Goal: Task Accomplishment & Management: Use online tool/utility

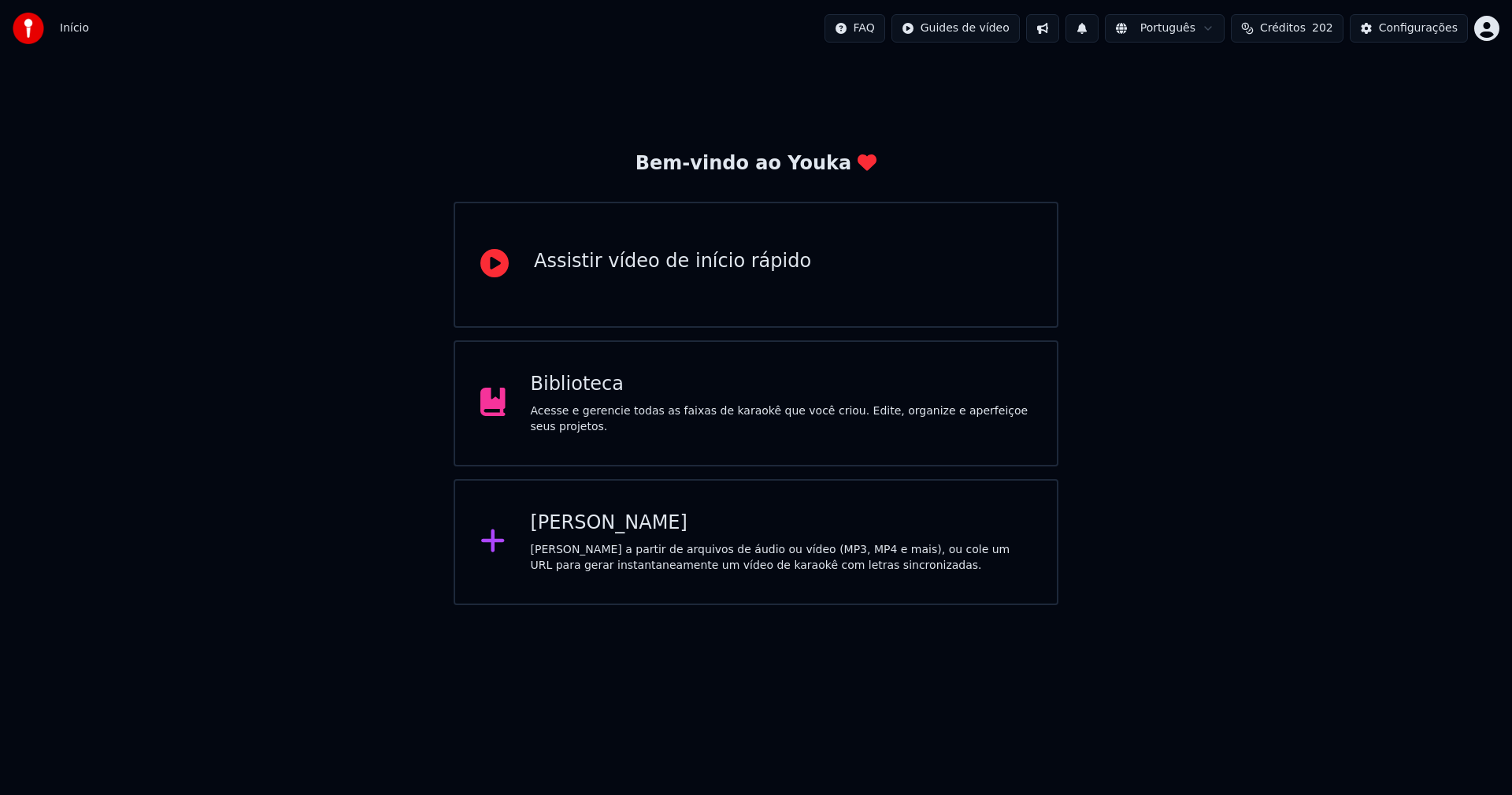
click at [579, 392] on div "Biblioteca" at bounding box center [782, 384] width 502 height 25
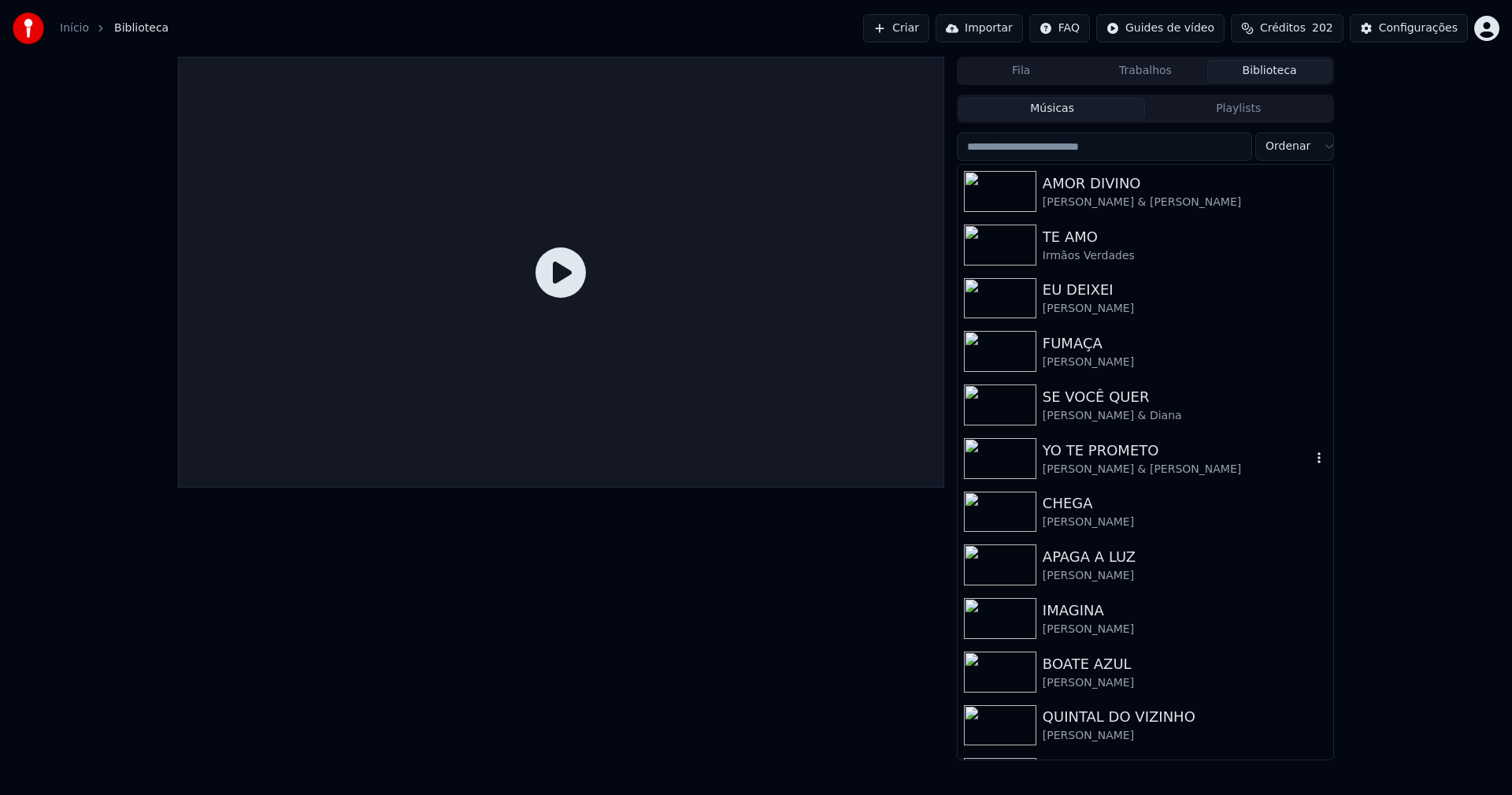
click at [1116, 477] on div "YO TE PROMETO [PERSON_NAME] & [PERSON_NAME]" at bounding box center [1145, 458] width 376 height 53
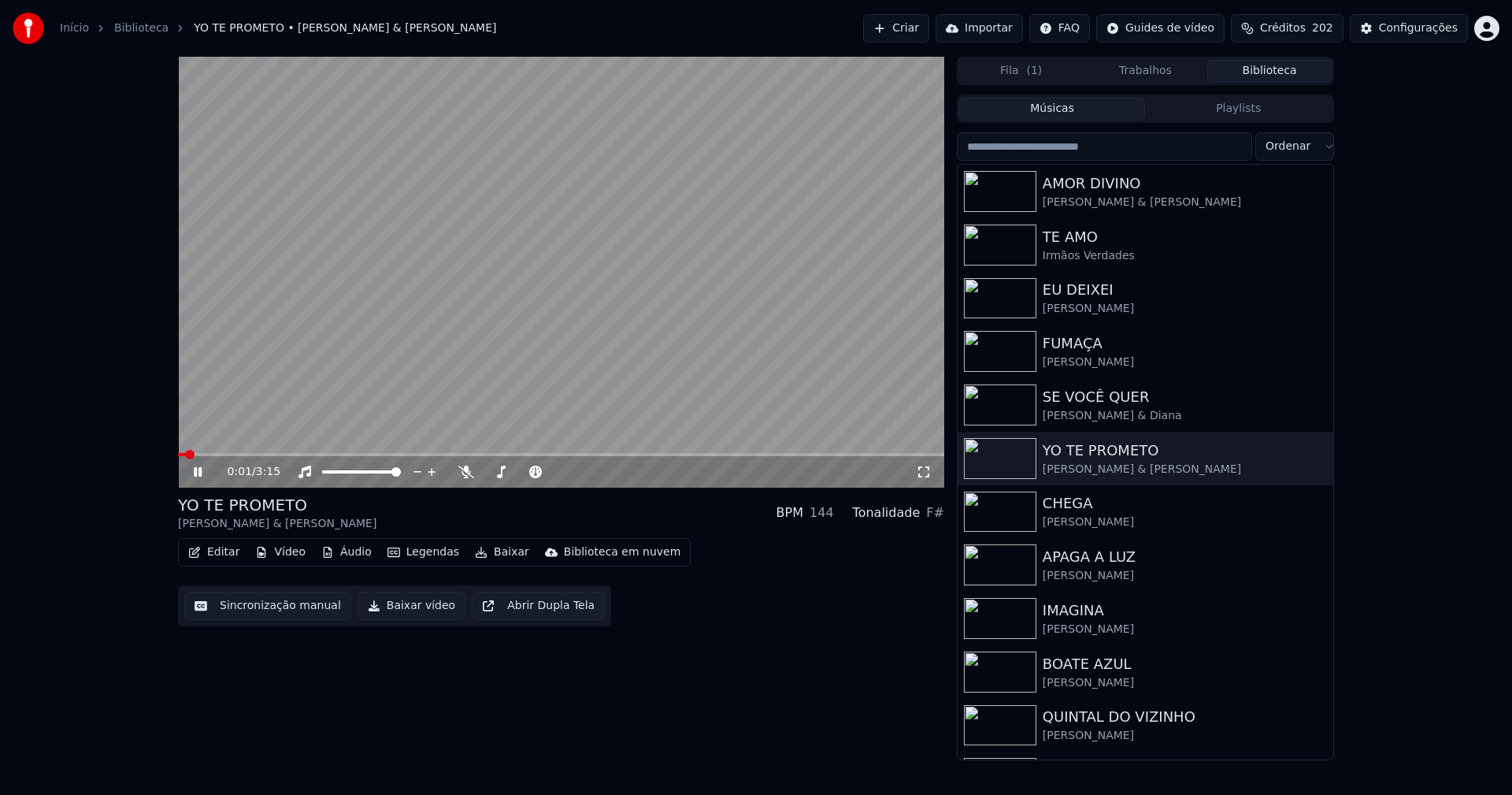
click at [194, 472] on icon at bounding box center [209, 472] width 37 height 12
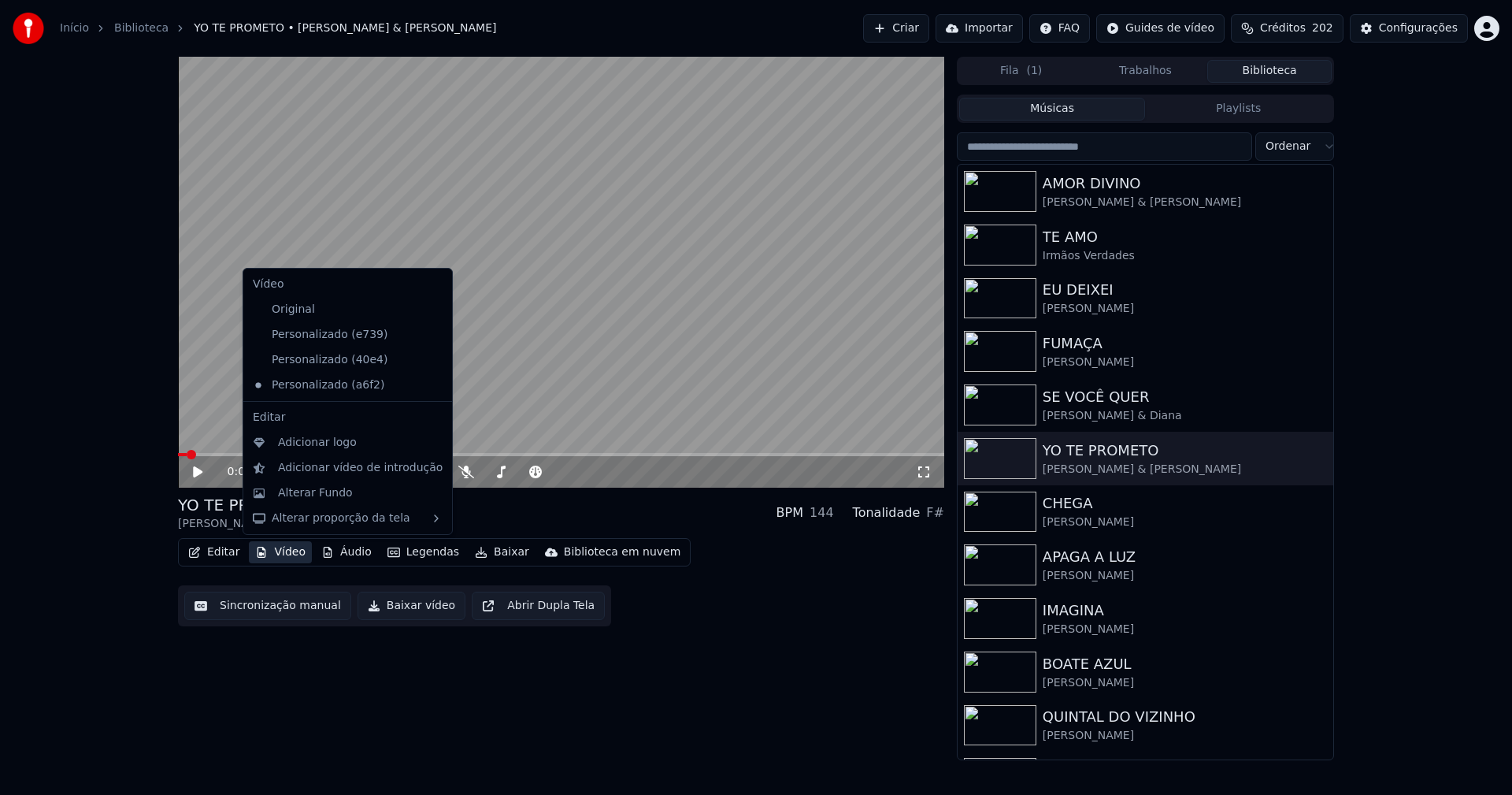
click at [277, 549] on button "Vídeo" at bounding box center [280, 552] width 63 height 22
click at [338, 360] on div "Personalizado (40e4)" at bounding box center [336, 360] width 179 height 25
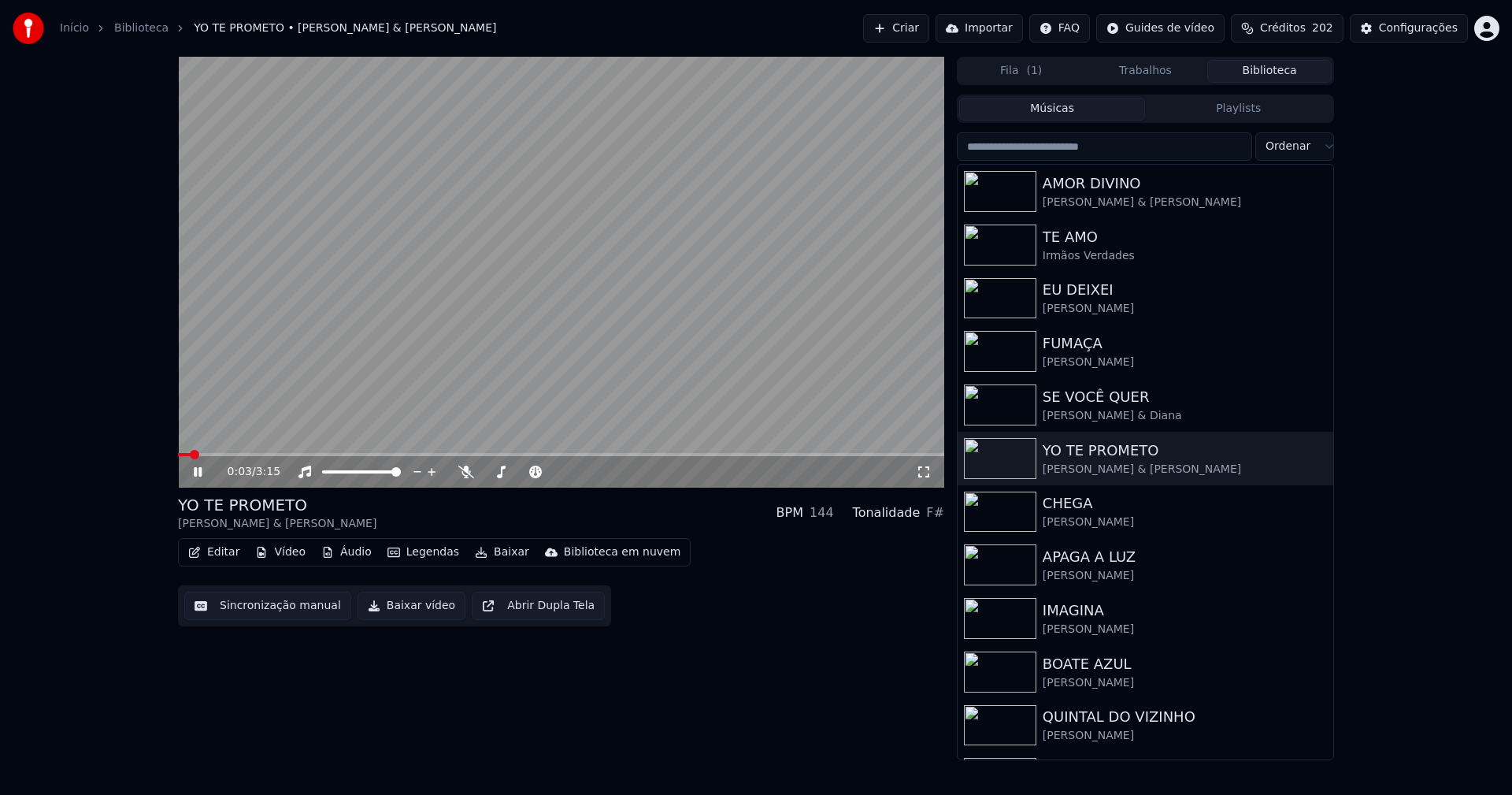
click at [204, 472] on icon at bounding box center [209, 472] width 37 height 12
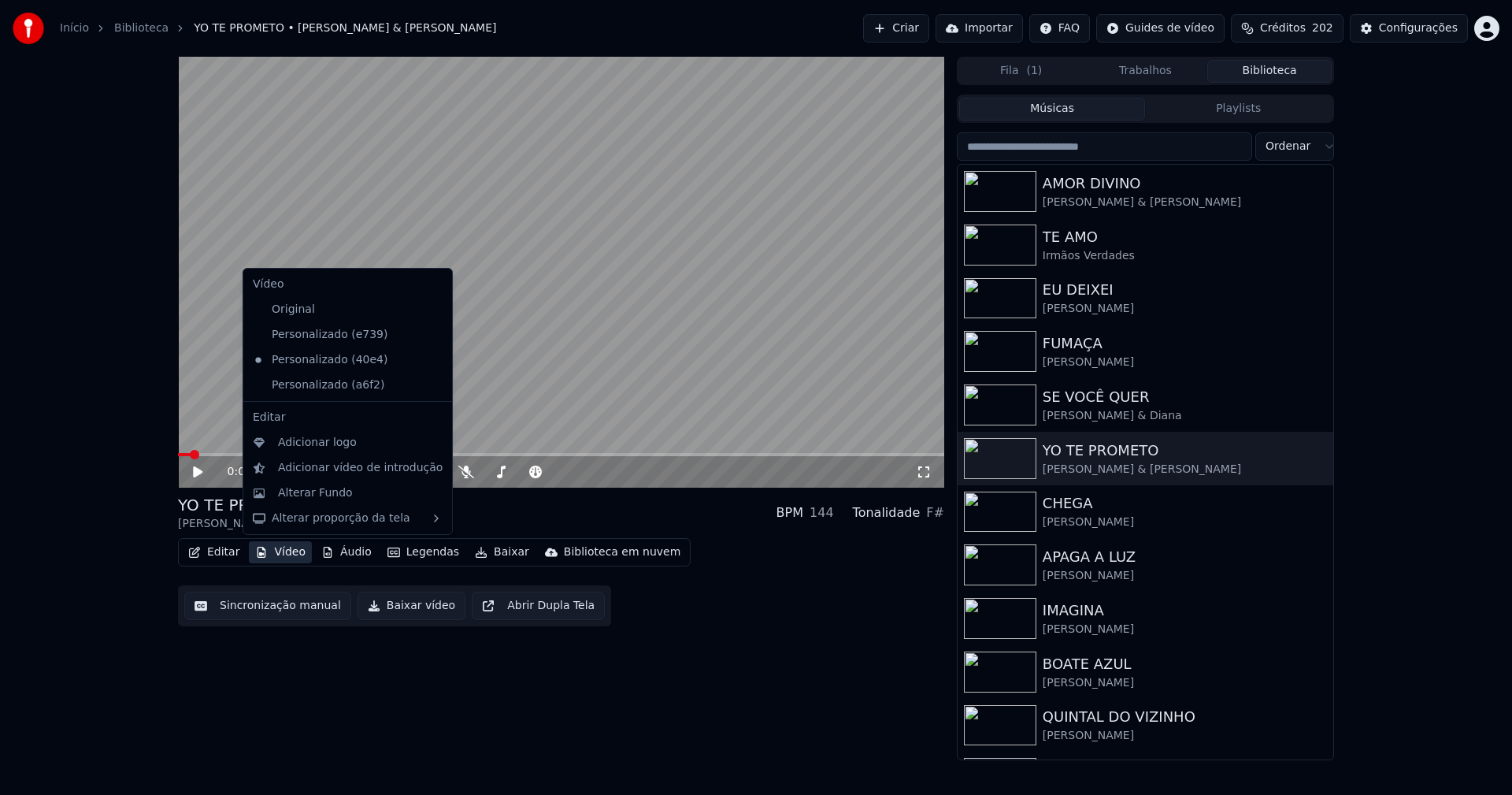
click at [278, 550] on button "Vídeo" at bounding box center [280, 552] width 63 height 22
click at [431, 388] on icon at bounding box center [440, 385] width 17 height 12
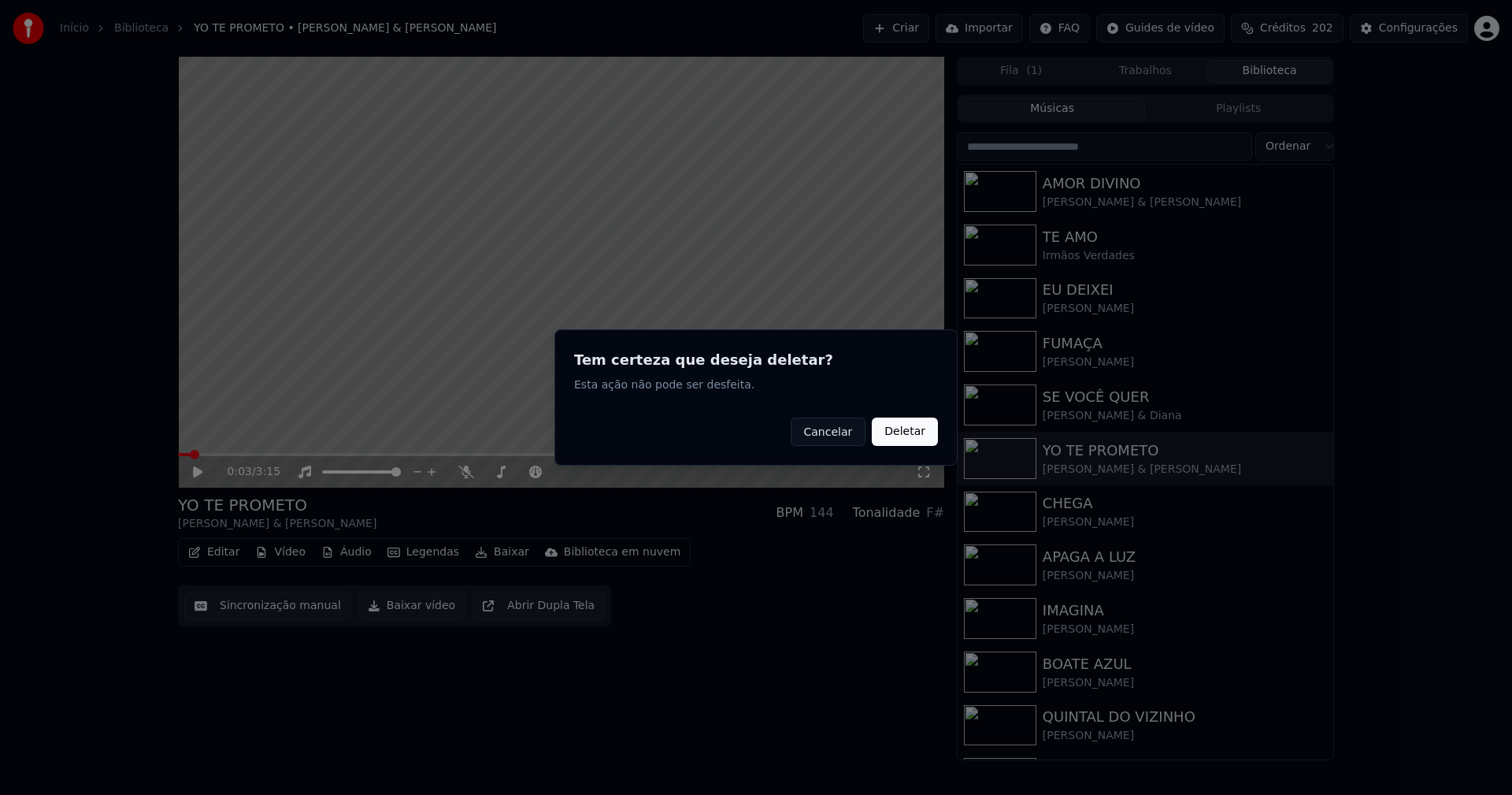
click at [909, 442] on button "Deletar" at bounding box center [905, 432] width 66 height 28
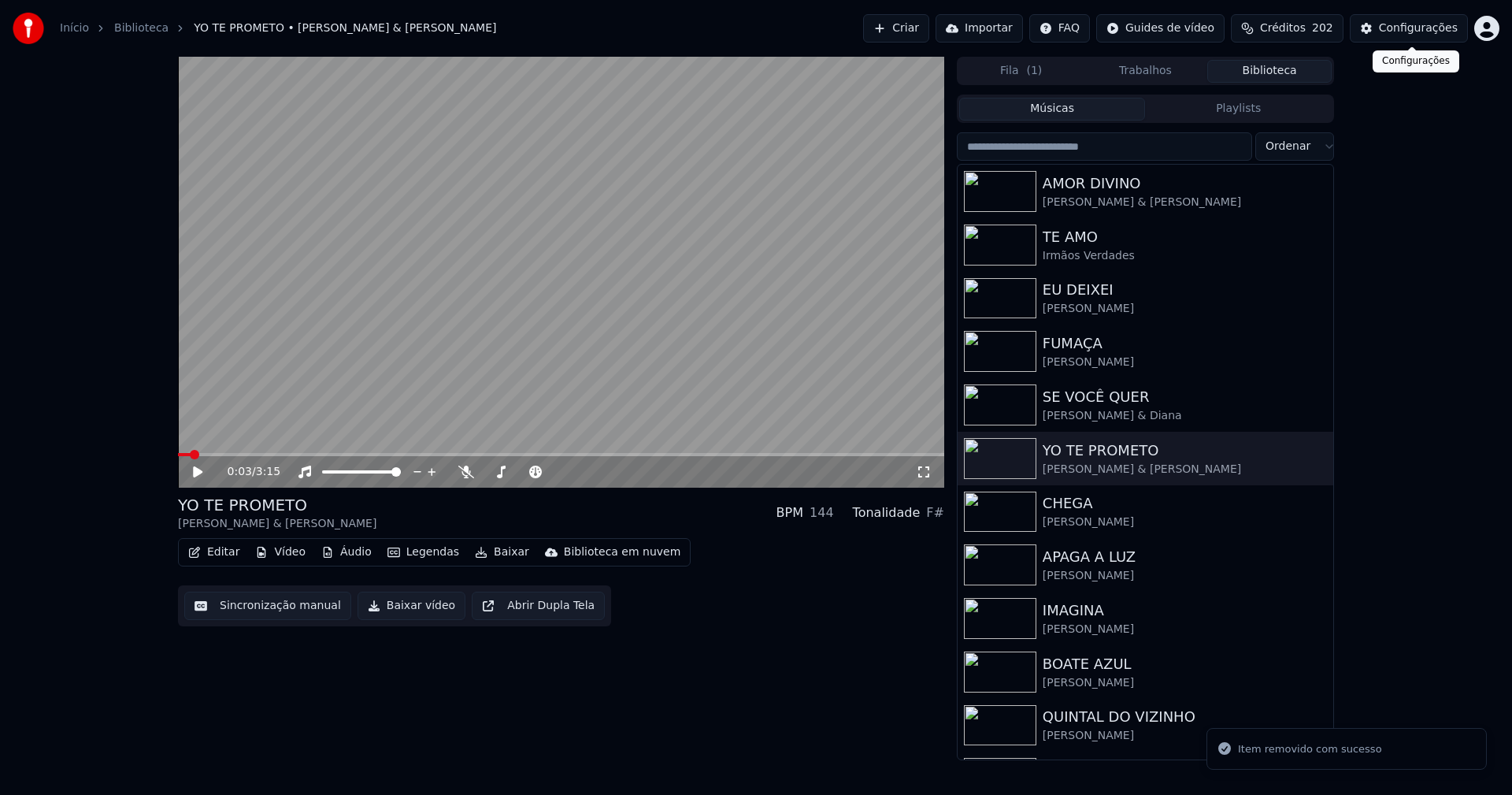
click at [1401, 27] on div "Configurações" at bounding box center [1418, 28] width 79 height 16
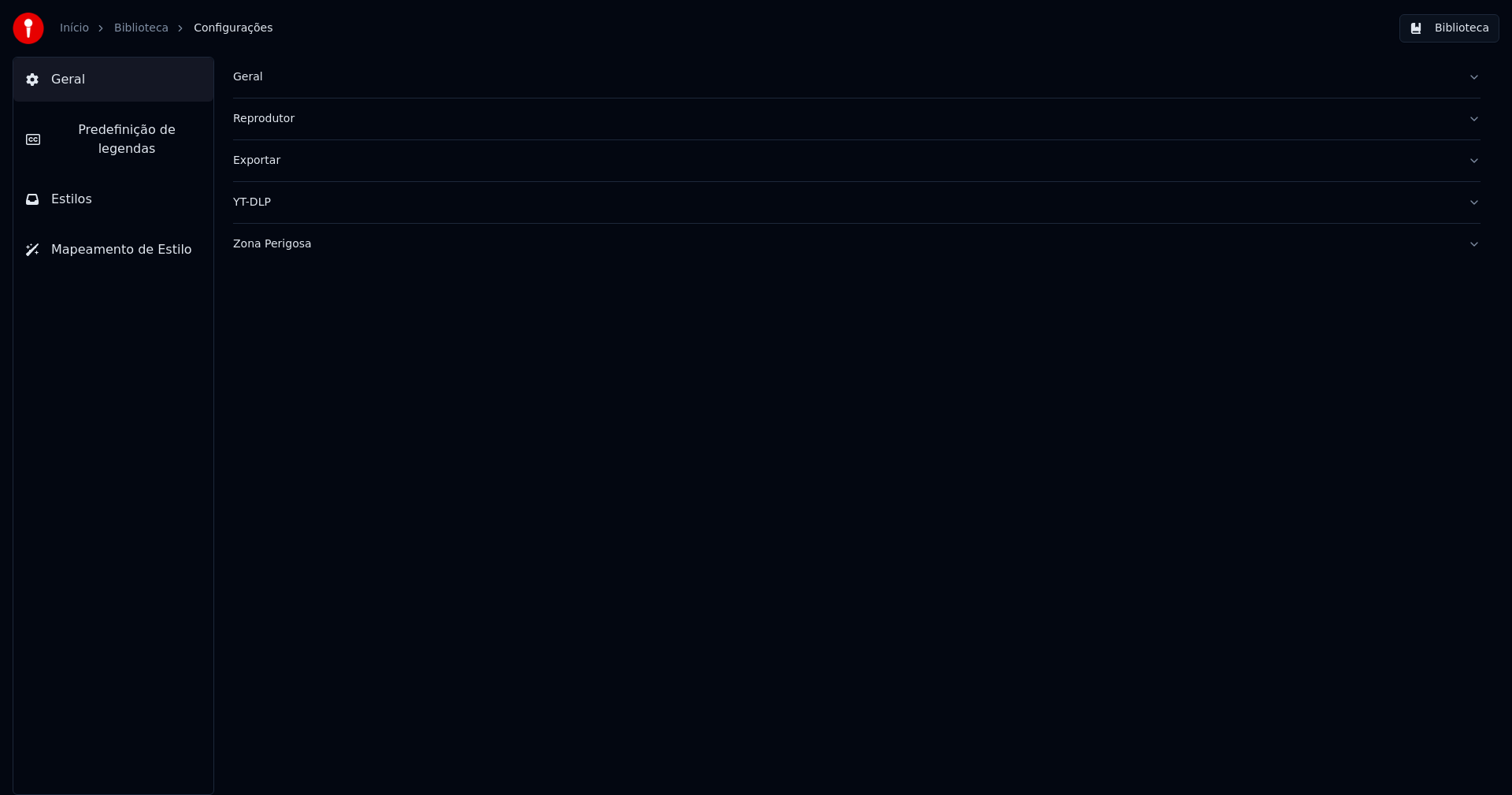
click at [141, 126] on span "Predefinição de legendas" at bounding box center [126, 139] width 148 height 37
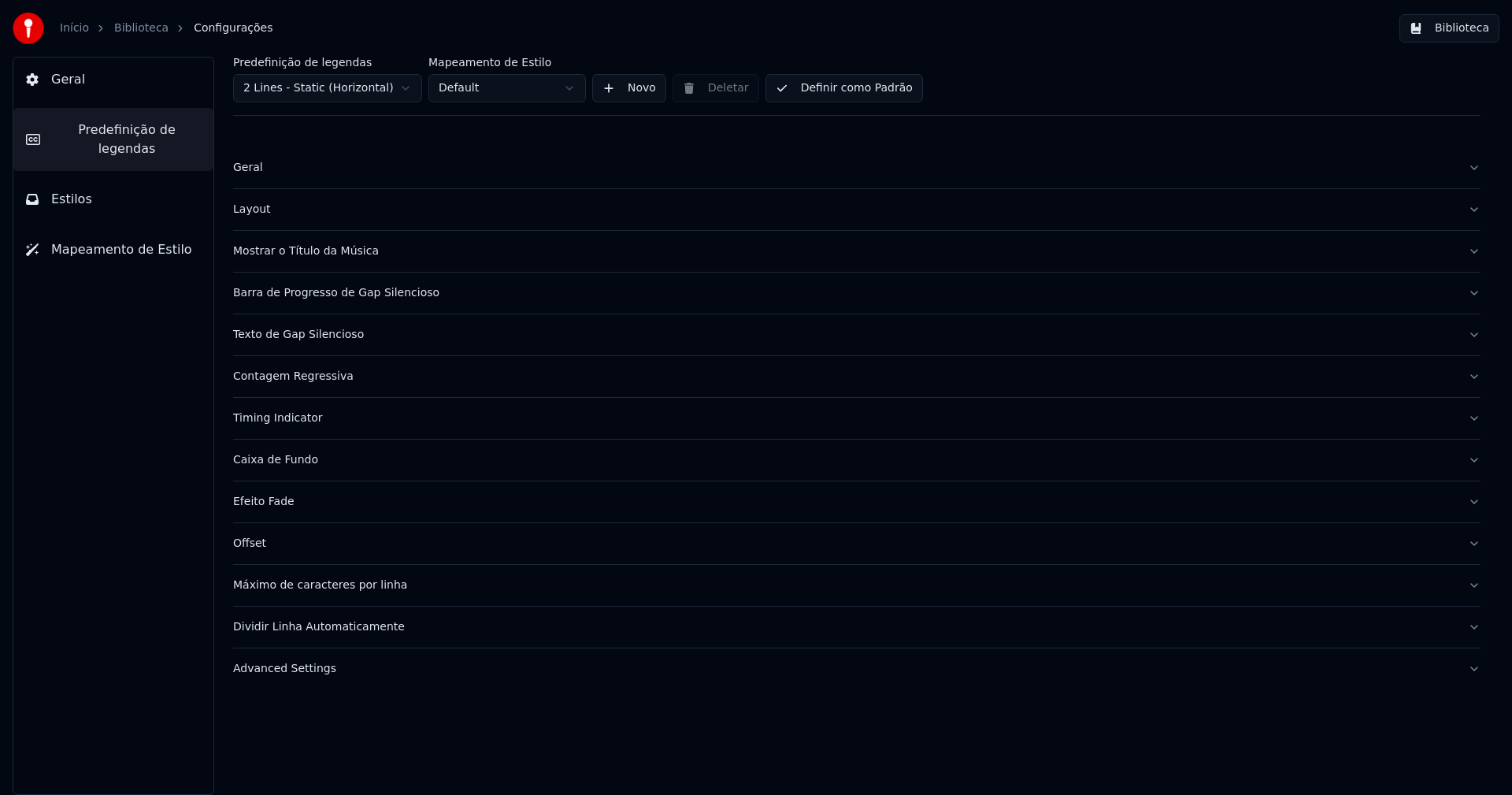
click at [295, 673] on div "Advanced Settings" at bounding box center [844, 669] width 1222 height 16
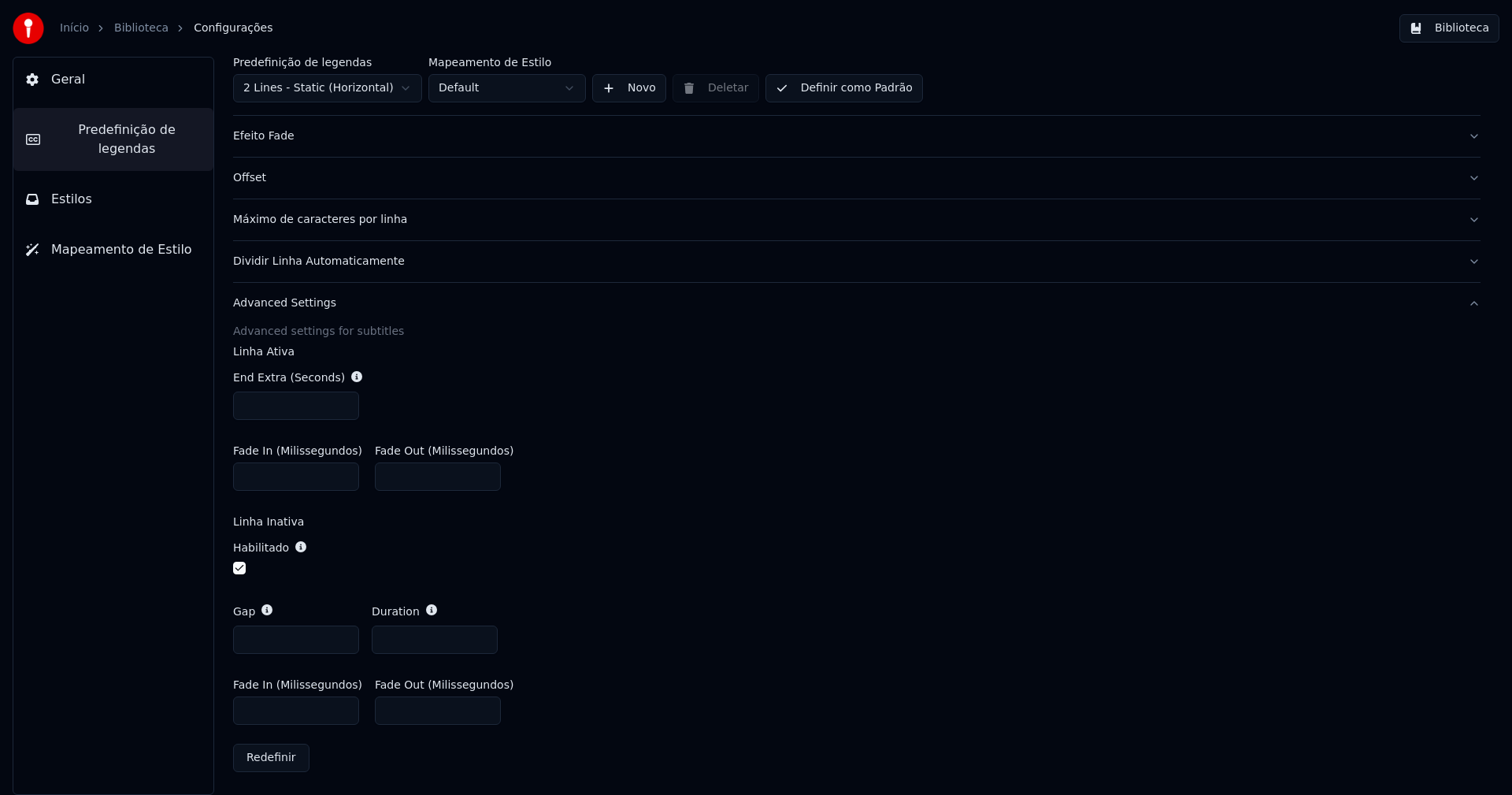
scroll to position [368, 0]
click at [256, 704] on input "***" at bounding box center [296, 709] width 126 height 28
type input "***"
click at [891, 688] on div "Fade In (Milissegundos) *** Fade Out (Milissegundos) *" at bounding box center [856, 700] width 1248 height 71
click at [1480, 23] on button "Biblioteca" at bounding box center [1450, 28] width 100 height 28
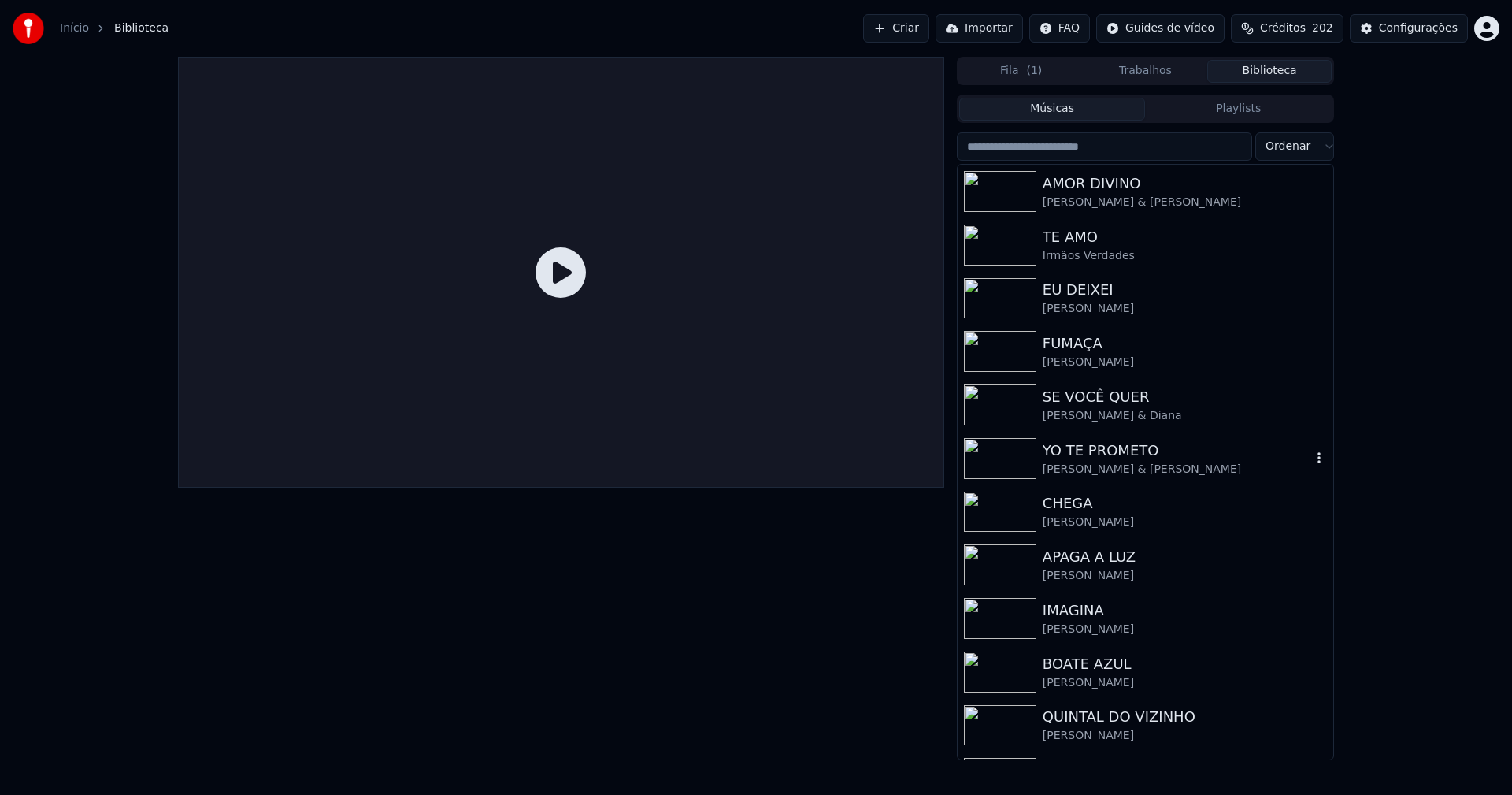
click at [1113, 460] on div "YO TE PROMETO" at bounding box center [1176, 451] width 268 height 22
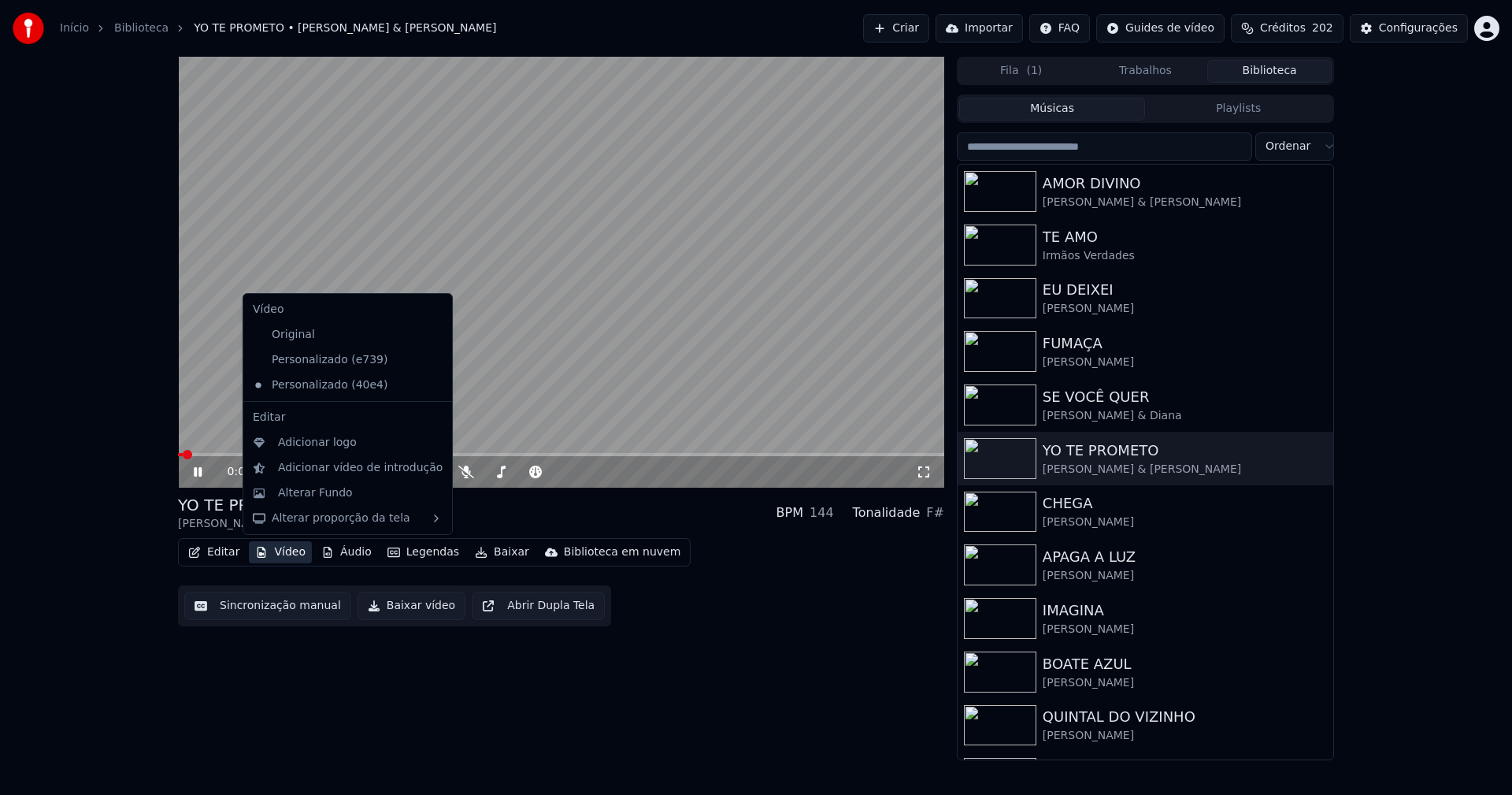
click at [291, 562] on button "Vídeo" at bounding box center [280, 552] width 63 height 22
click at [302, 450] on div "Adicionar logo" at bounding box center [317, 442] width 79 height 16
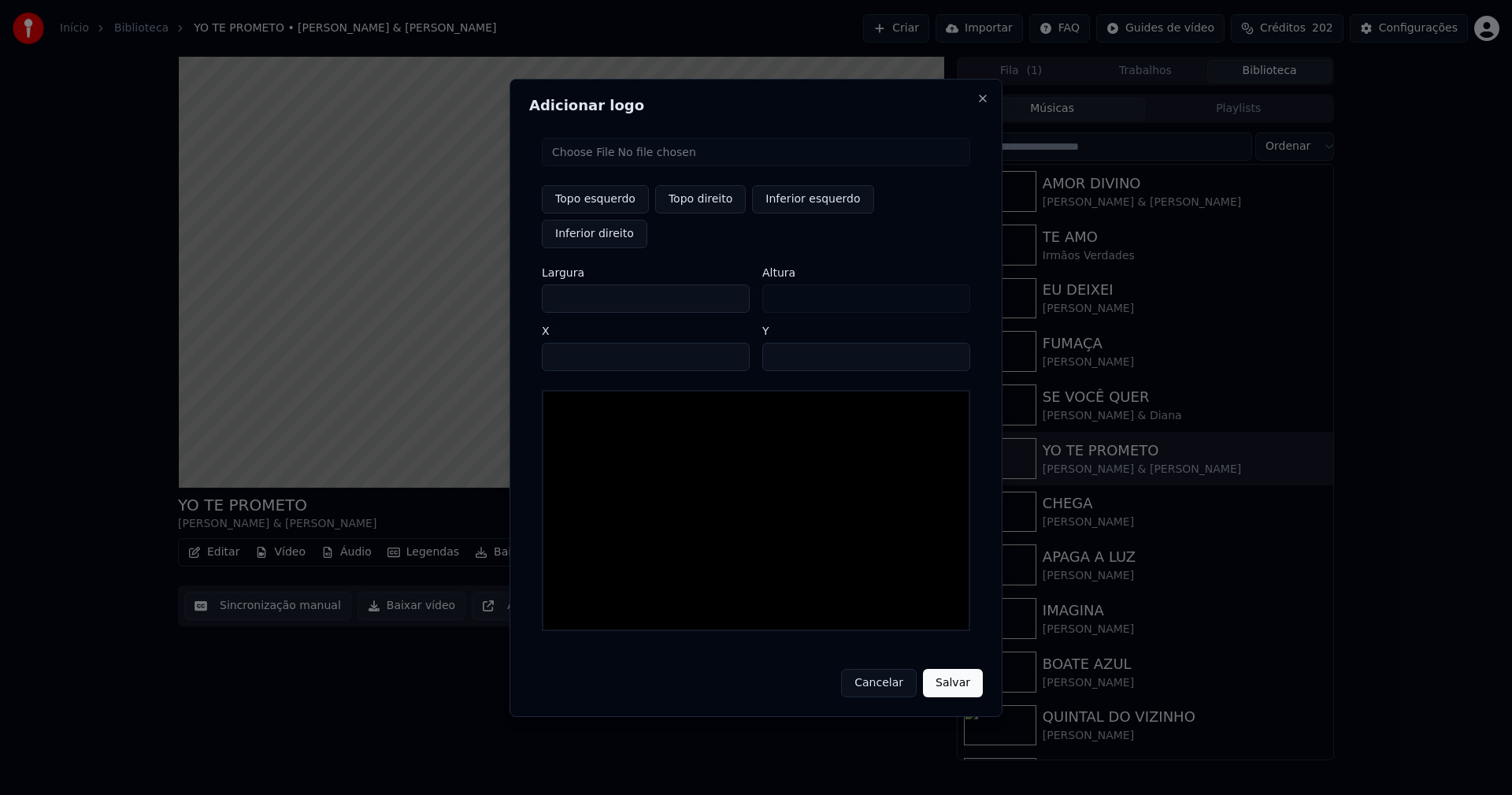
click at [607, 166] on input "file" at bounding box center [756, 152] width 428 height 28
type input "**********"
type input "***"
click at [707, 214] on button "Topo direito" at bounding box center [700, 200] width 91 height 28
type input "****"
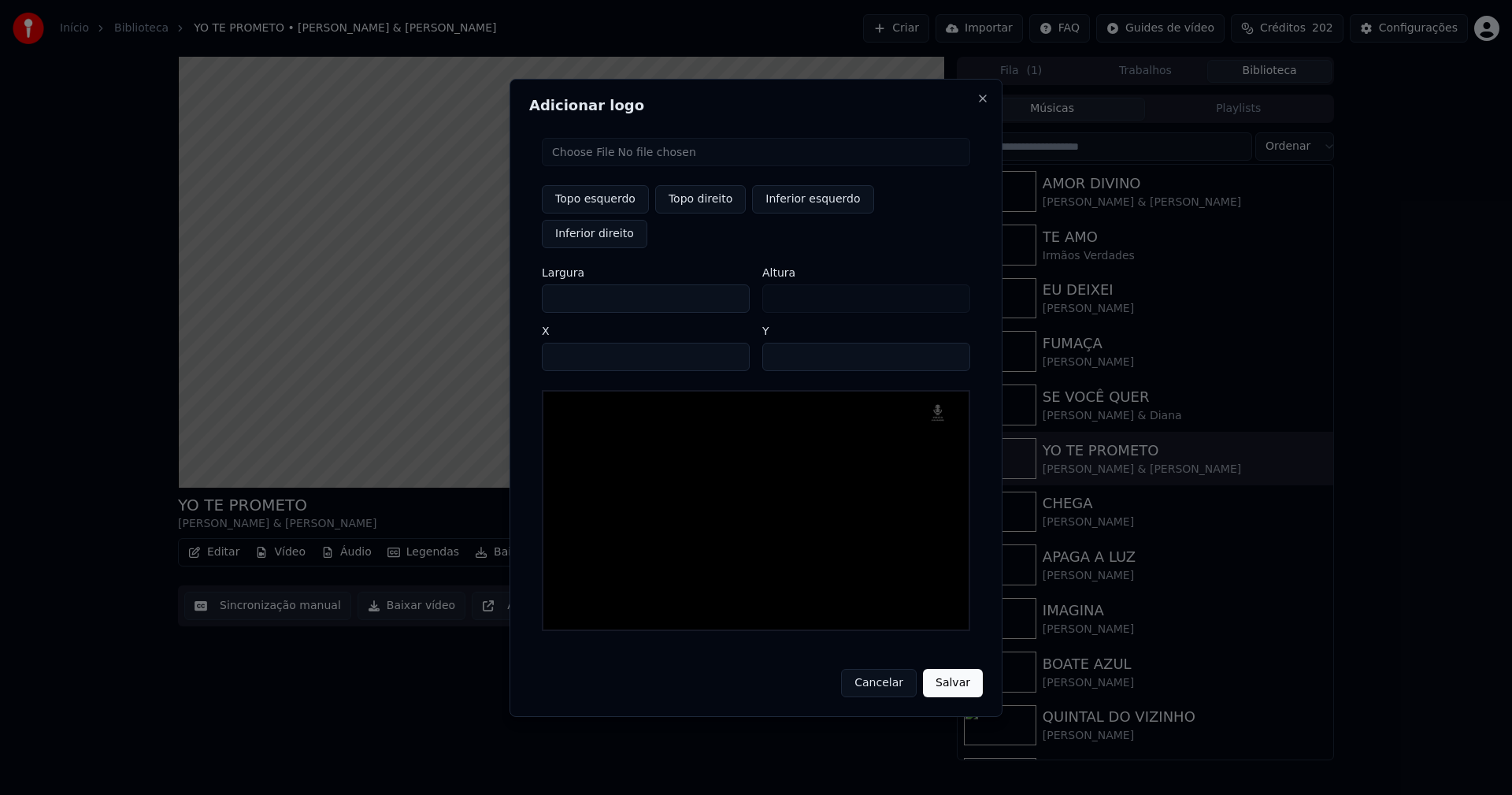
drag, startPoint x: 568, startPoint y: 284, endPoint x: 478, endPoint y: 293, distance: 90.4
click at [481, 293] on body "Início Biblioteca YO TE PROMETO • [PERSON_NAME] & [PERSON_NAME] Importar FAQ Gu…" at bounding box center [756, 398] width 1512 height 795
type input "**"
type input "***"
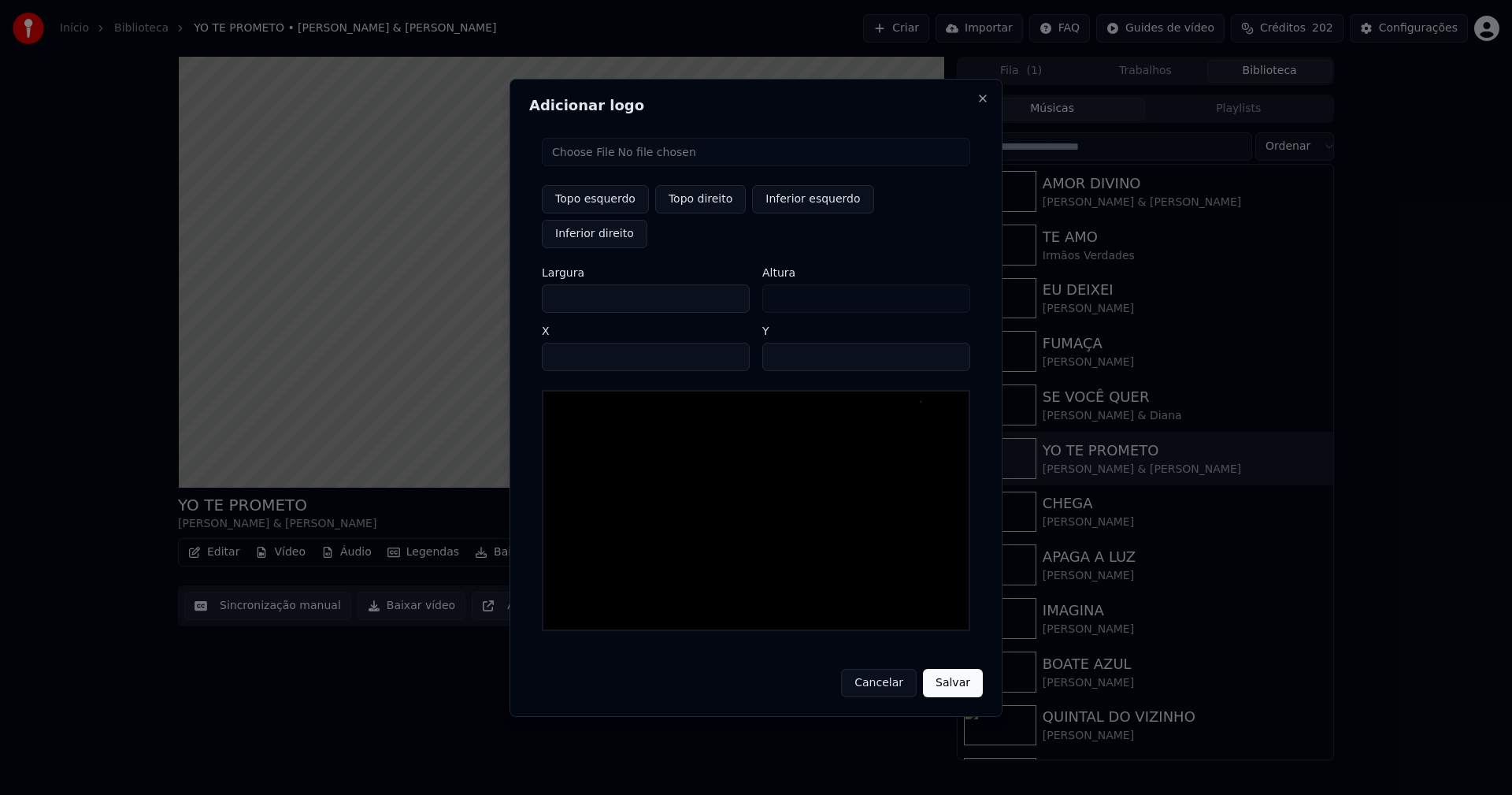
type input "***"
click at [595, 343] on input "****" at bounding box center [646, 357] width 208 height 28
type input "****"
click at [950, 343] on input "**" at bounding box center [866, 357] width 208 height 28
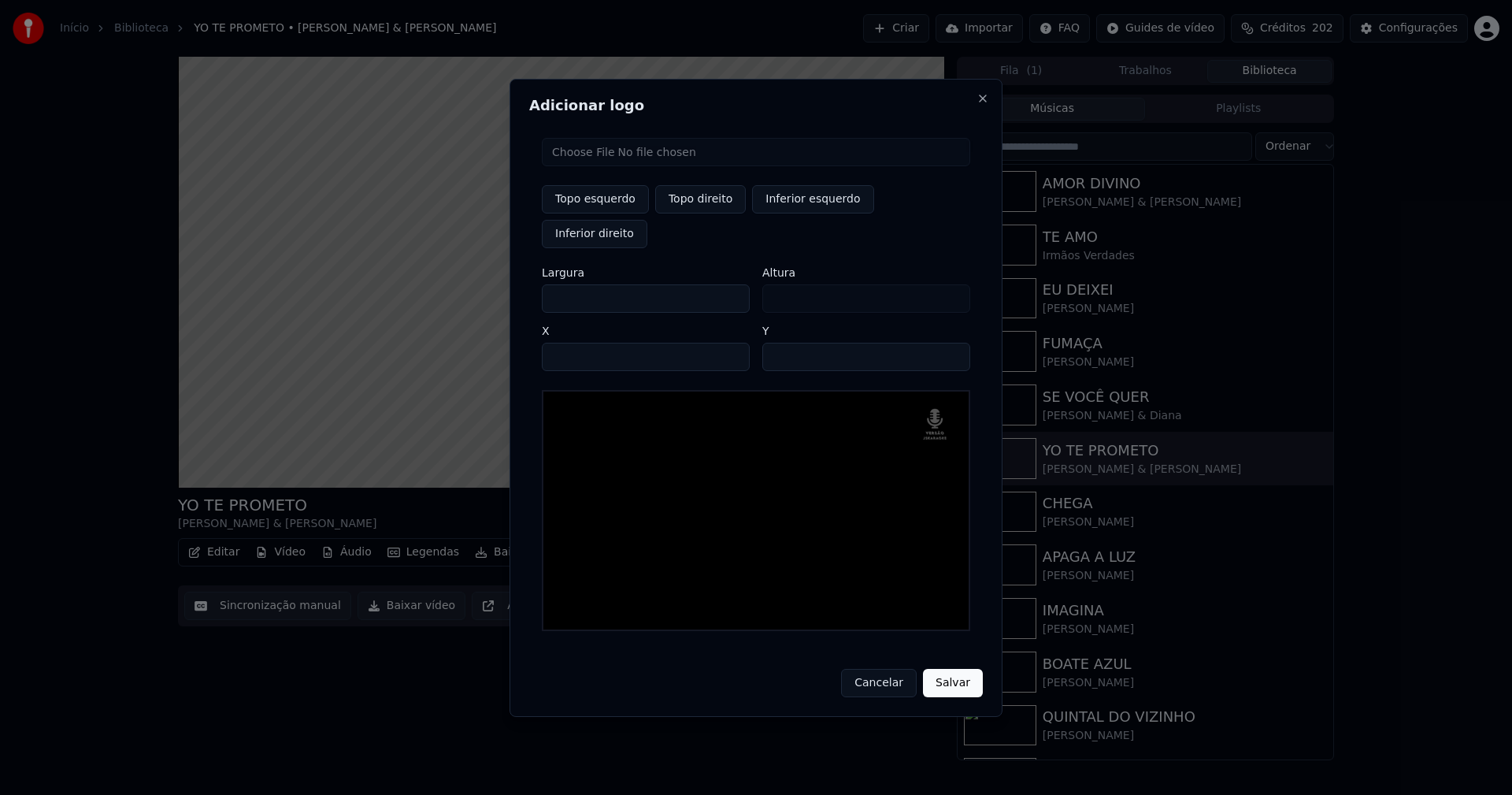
click at [950, 343] on input "**" at bounding box center [866, 357] width 208 height 28
type input "**"
click at [950, 343] on input "**" at bounding box center [866, 357] width 208 height 28
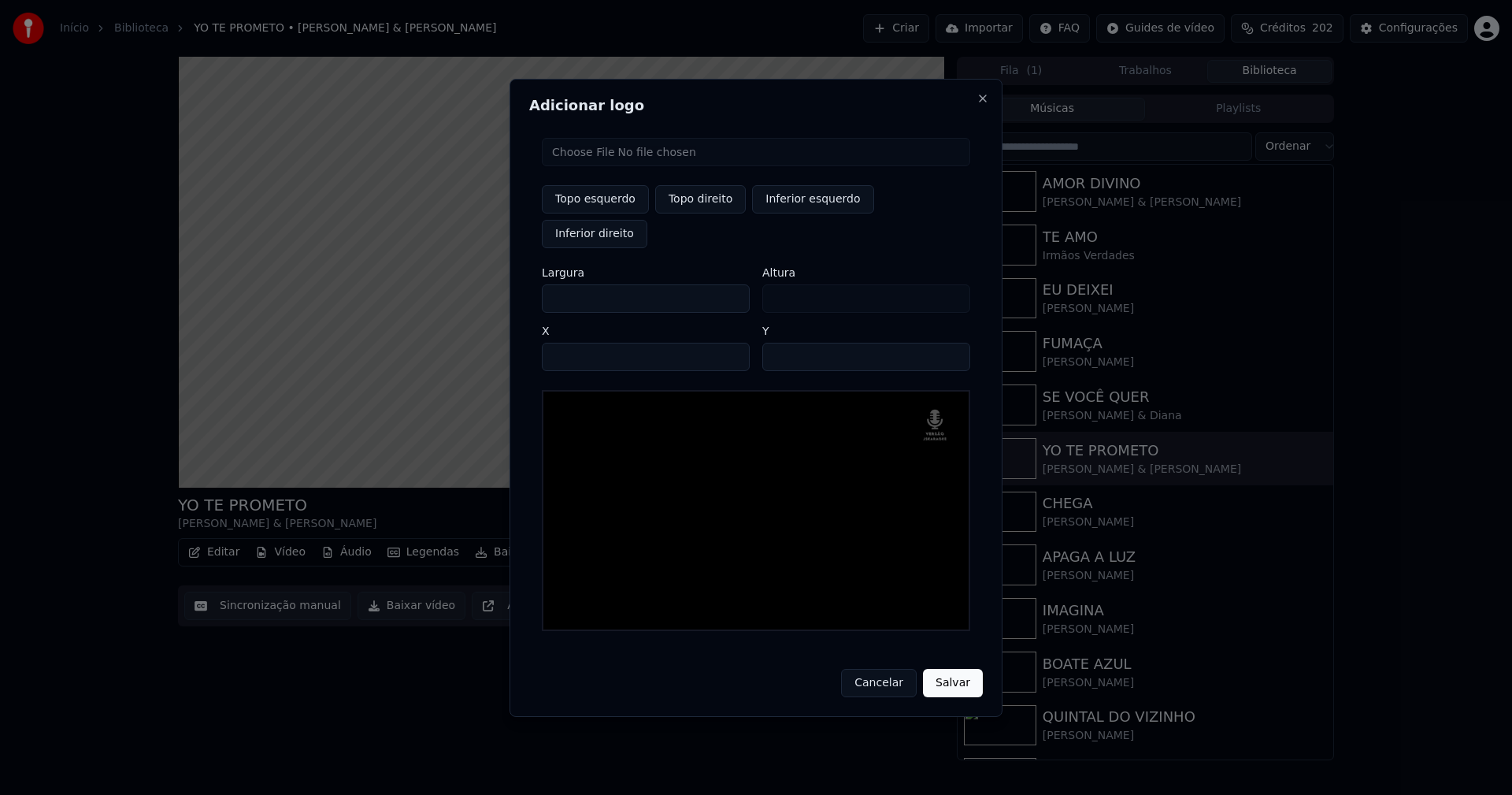
drag, startPoint x: 953, startPoint y: 664, endPoint x: 928, endPoint y: 665, distance: 25.0
click at [953, 669] on button "Salvar" at bounding box center [953, 683] width 60 height 28
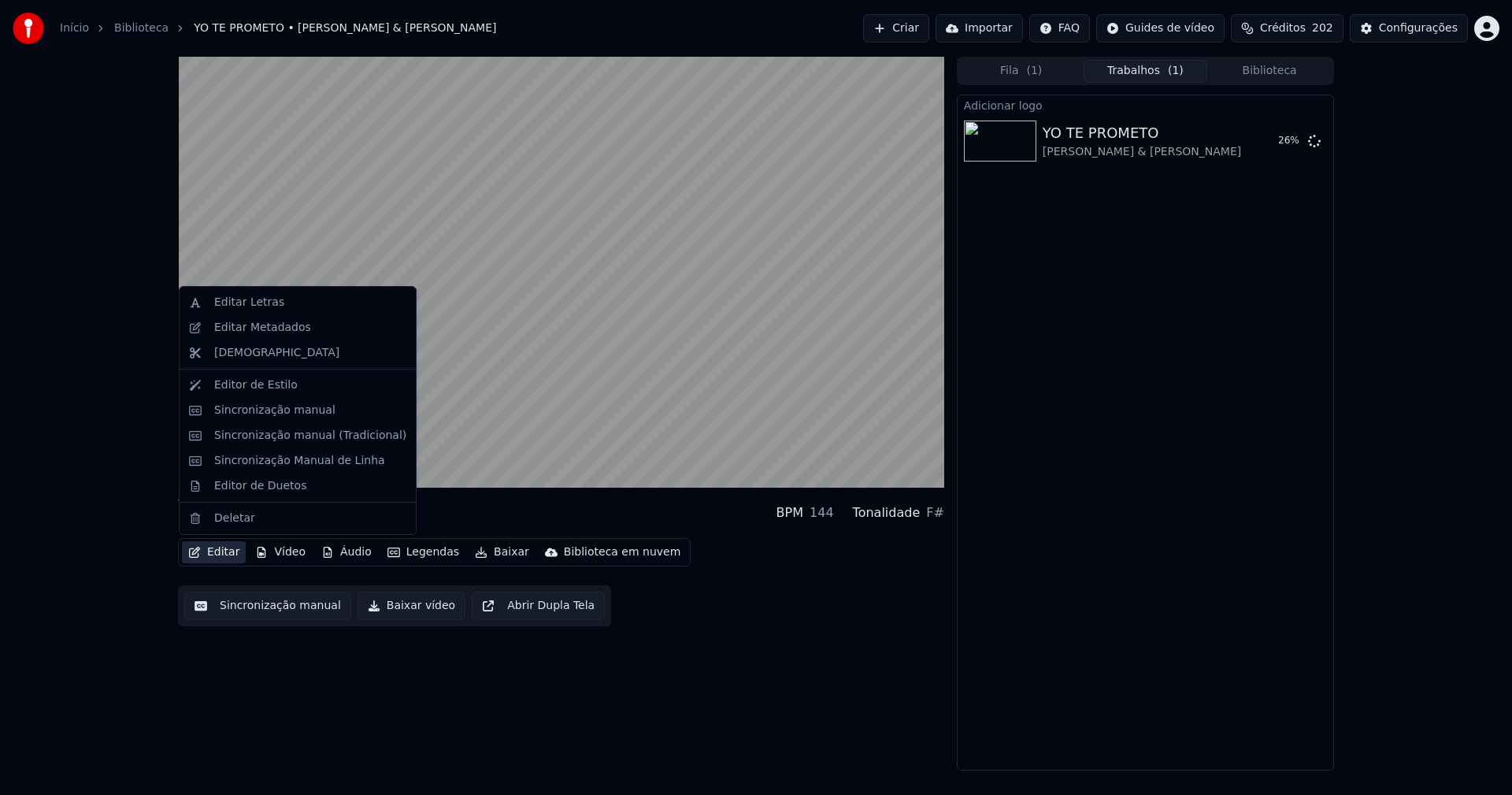
click at [219, 555] on button "Editar" at bounding box center [214, 552] width 64 height 22
click at [270, 442] on div "Sincronização manual (Tradicional)" at bounding box center [310, 435] width 192 height 16
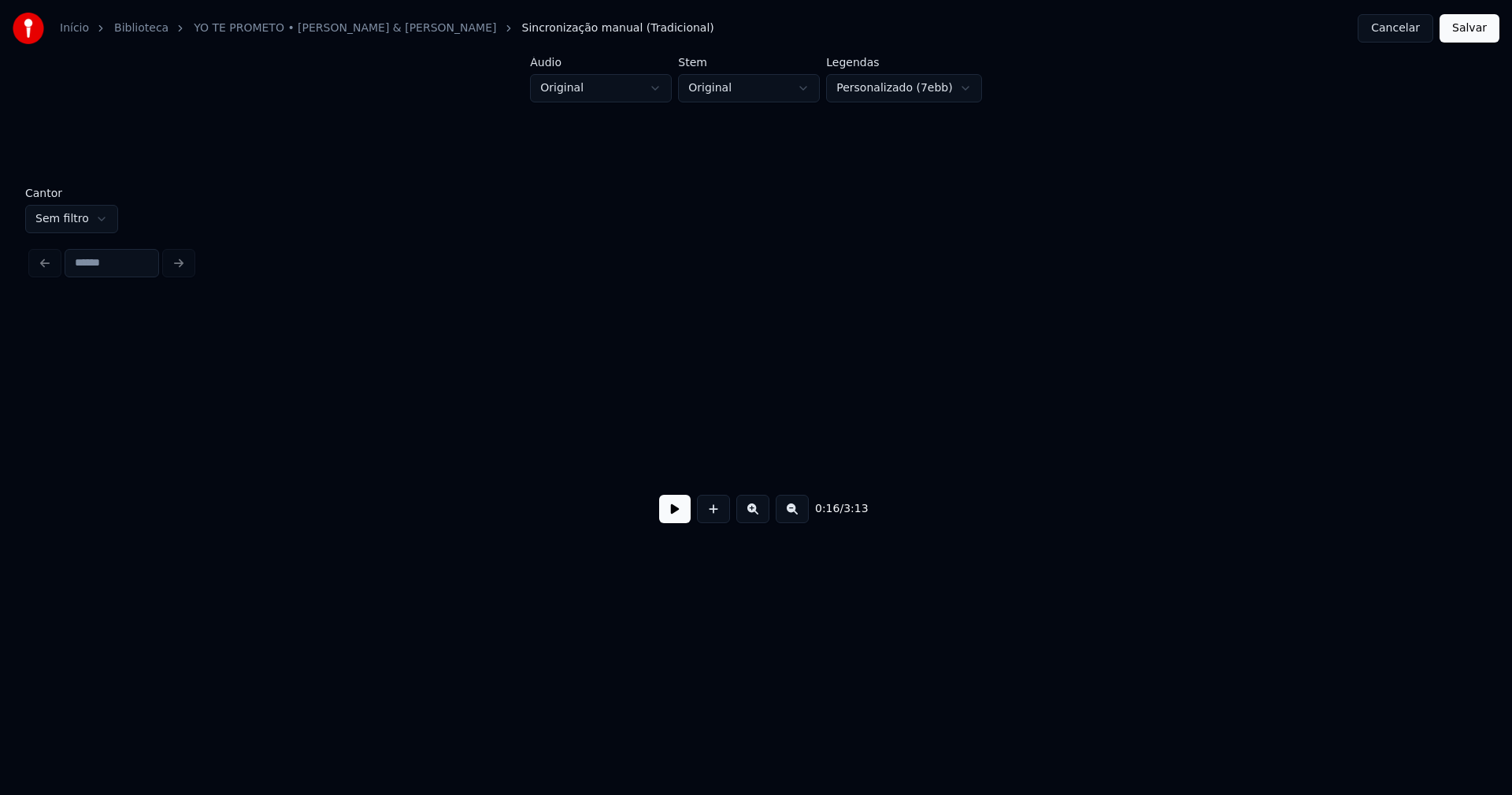
scroll to position [0, 2564]
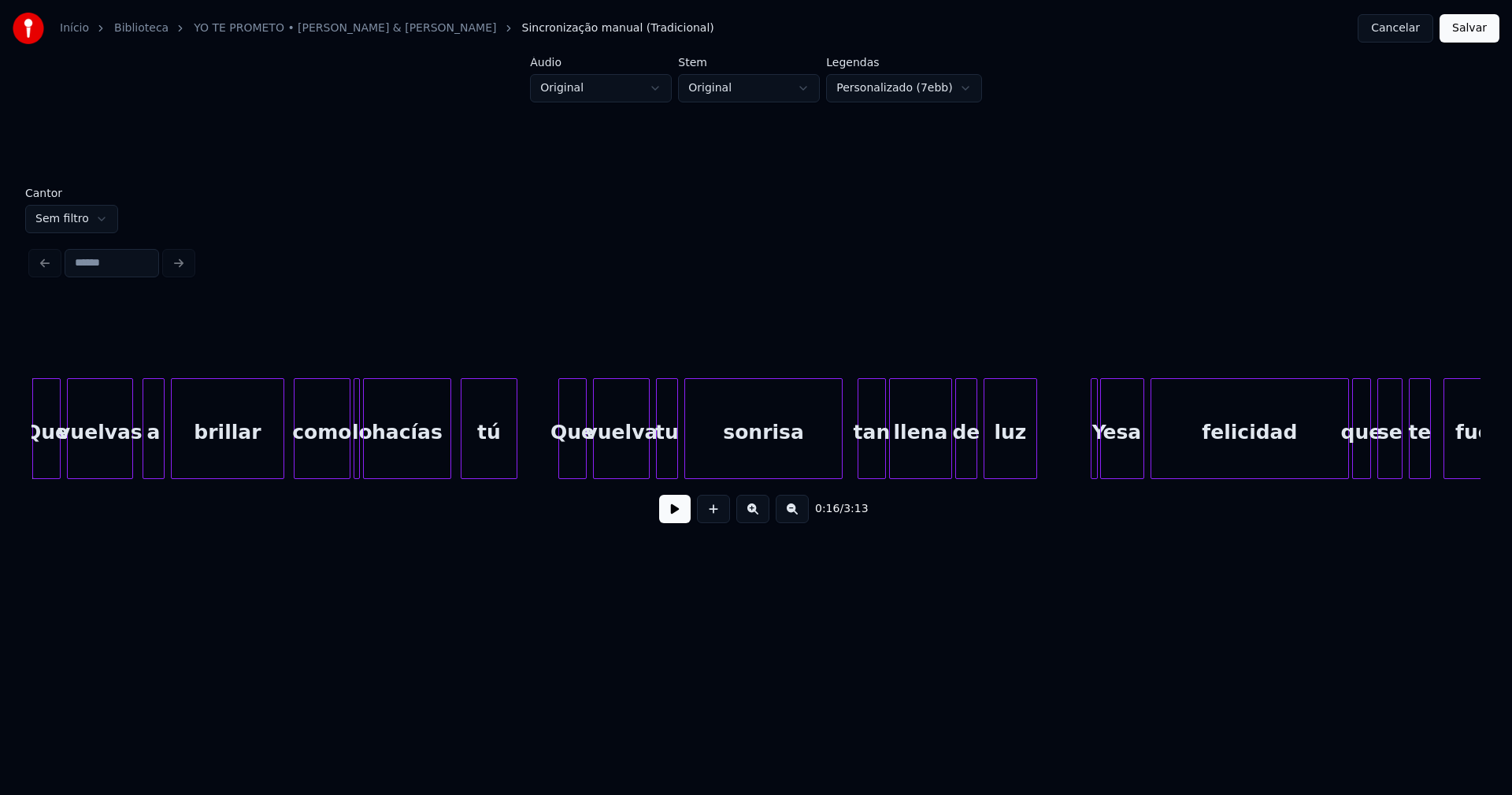
click at [676, 520] on button at bounding box center [675, 509] width 32 height 28
click at [273, 467] on div at bounding box center [276, 428] width 5 height 99
click at [320, 452] on div "como" at bounding box center [319, 432] width 55 height 107
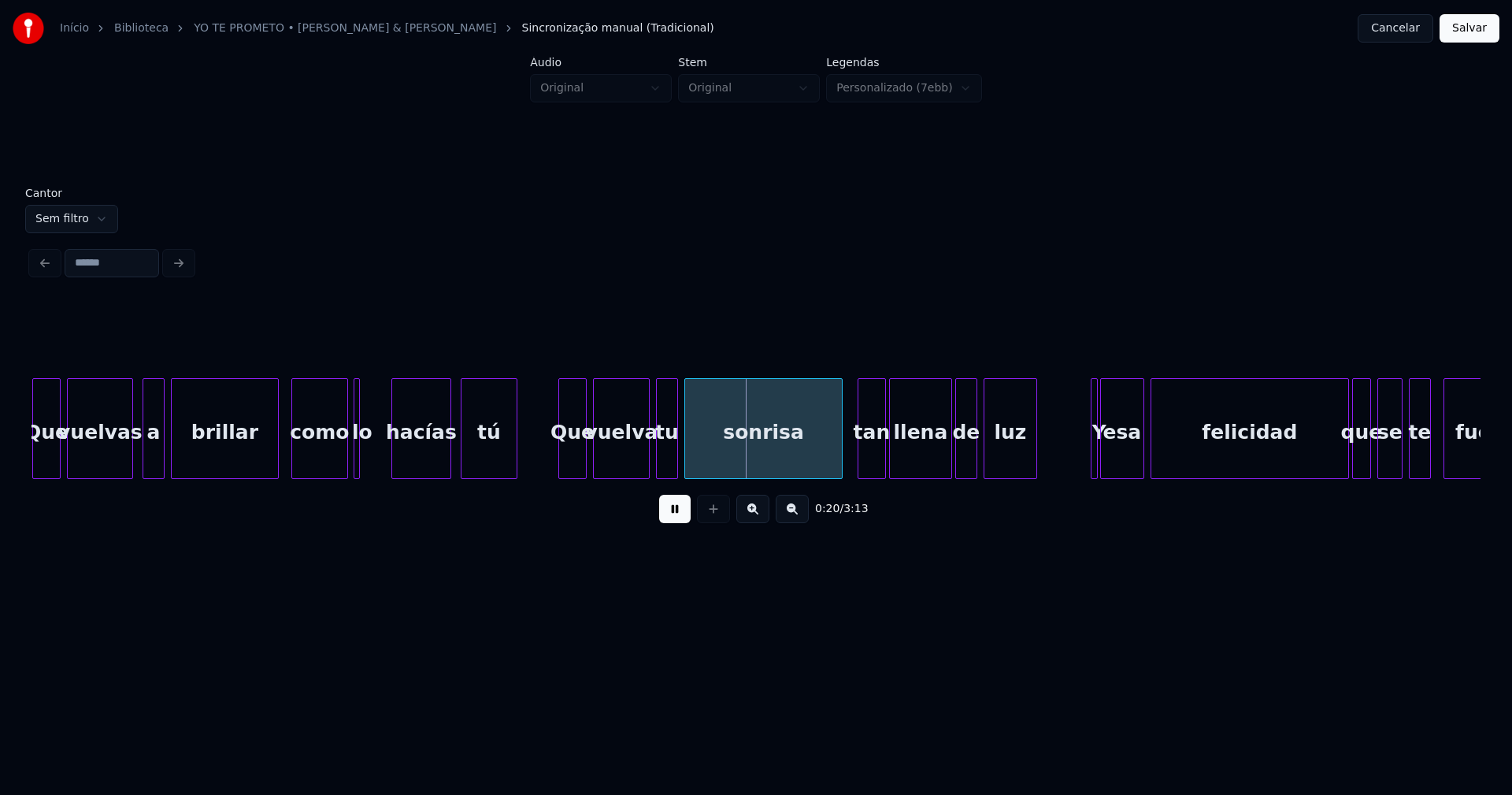
click at [393, 450] on div at bounding box center [395, 428] width 5 height 99
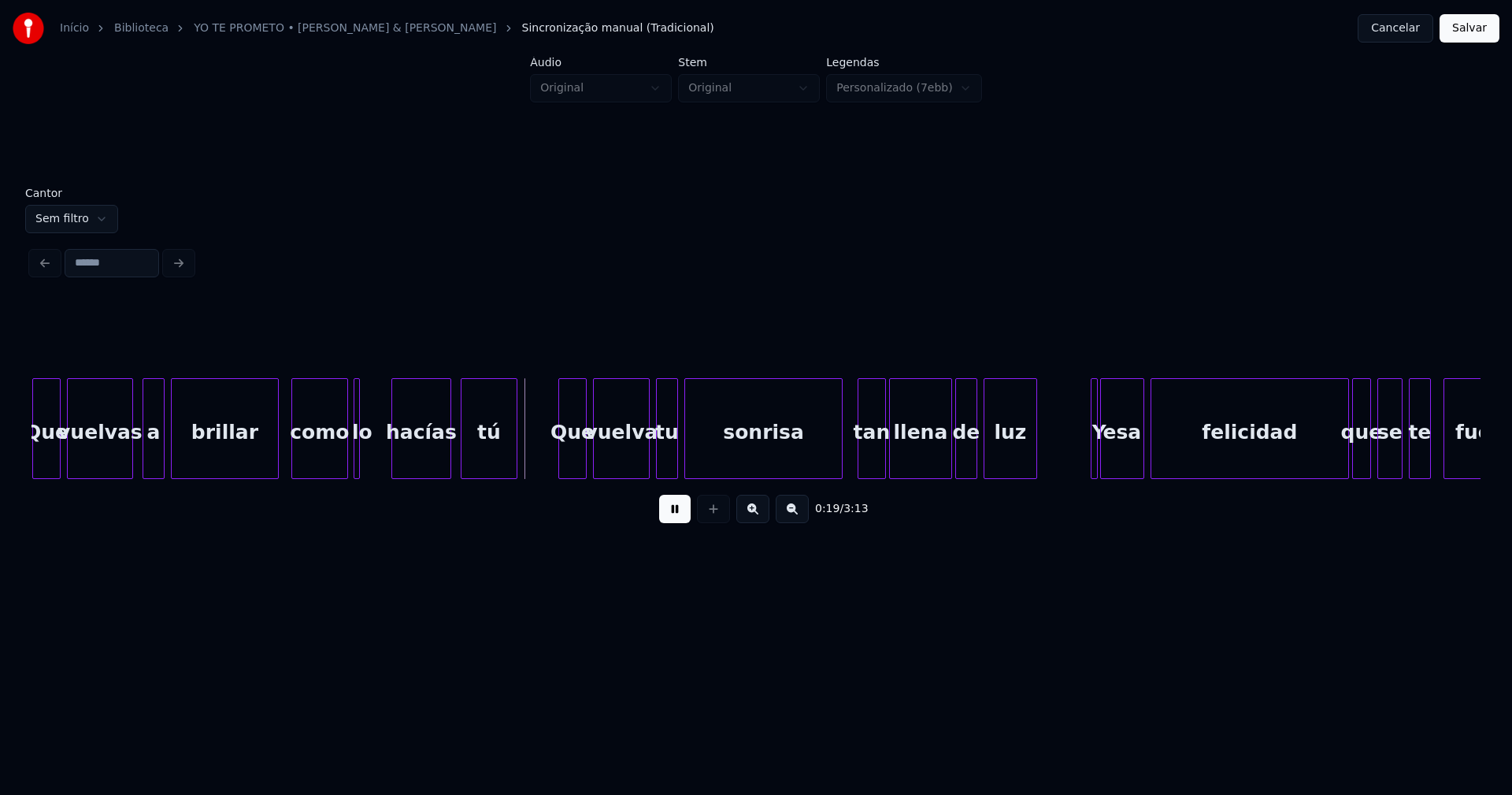
click at [359, 463] on div "lo" at bounding box center [362, 432] width 16 height 107
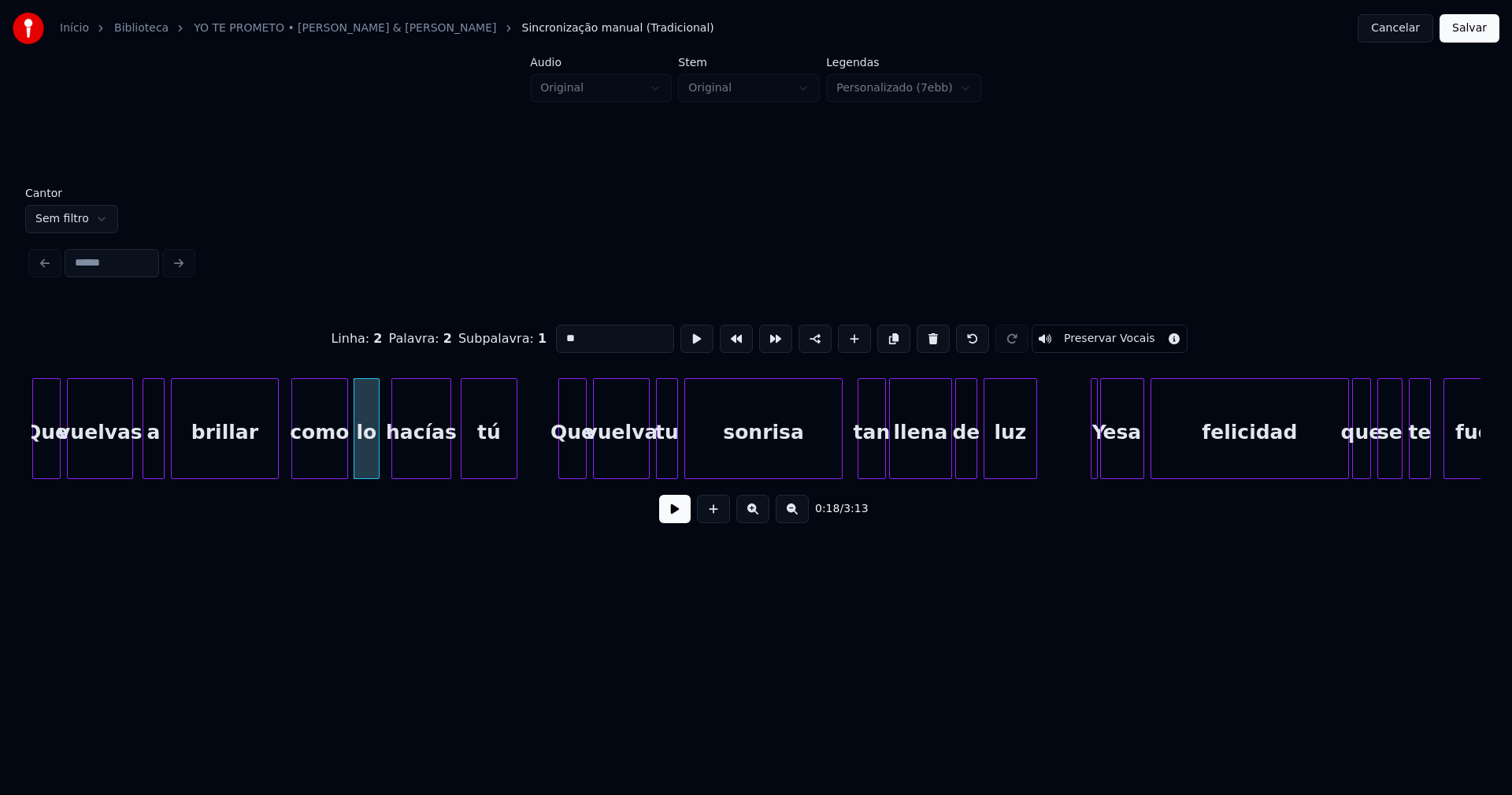
click at [377, 457] on div at bounding box center [377, 428] width 5 height 99
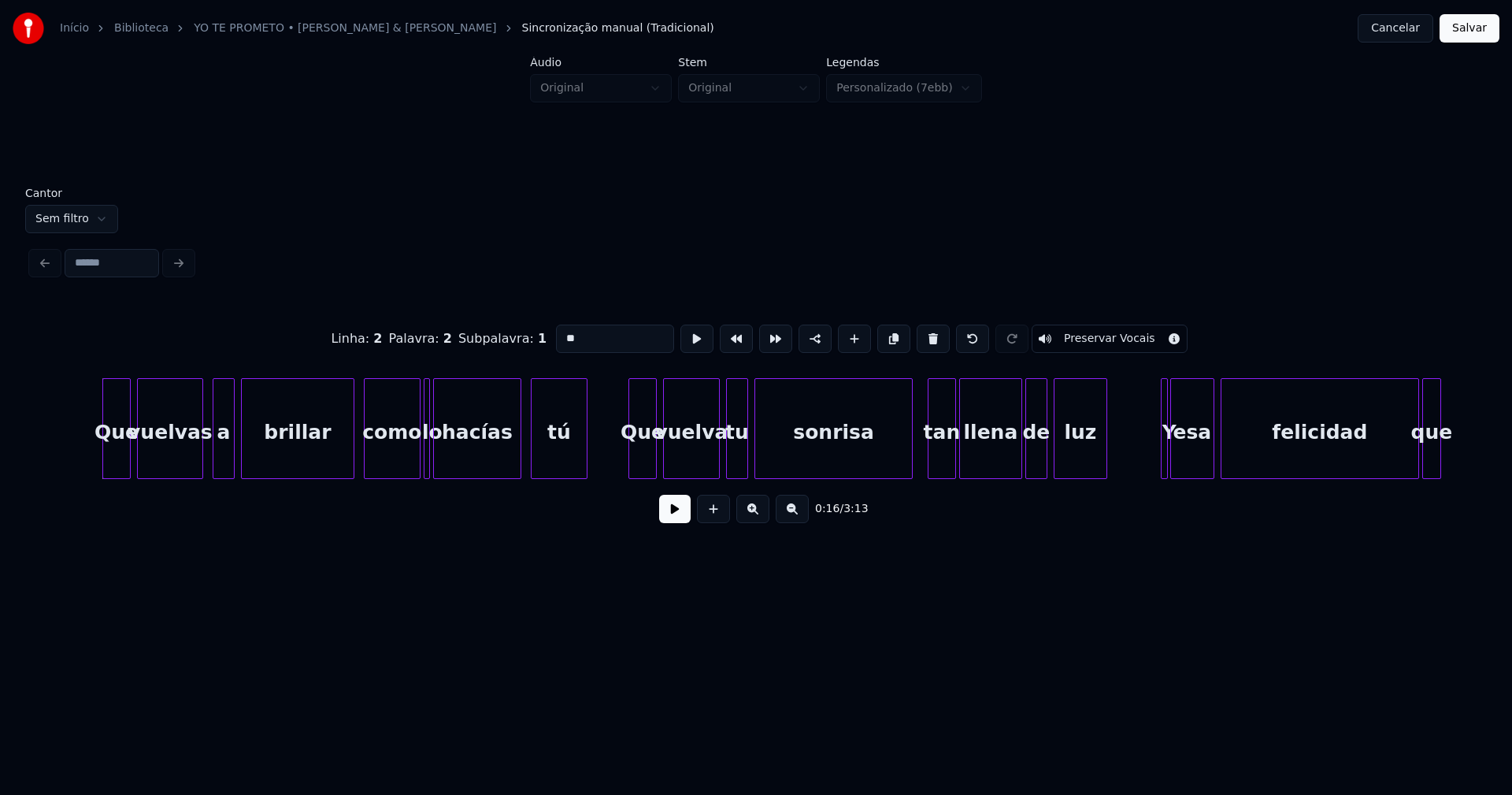
scroll to position [0, 2426]
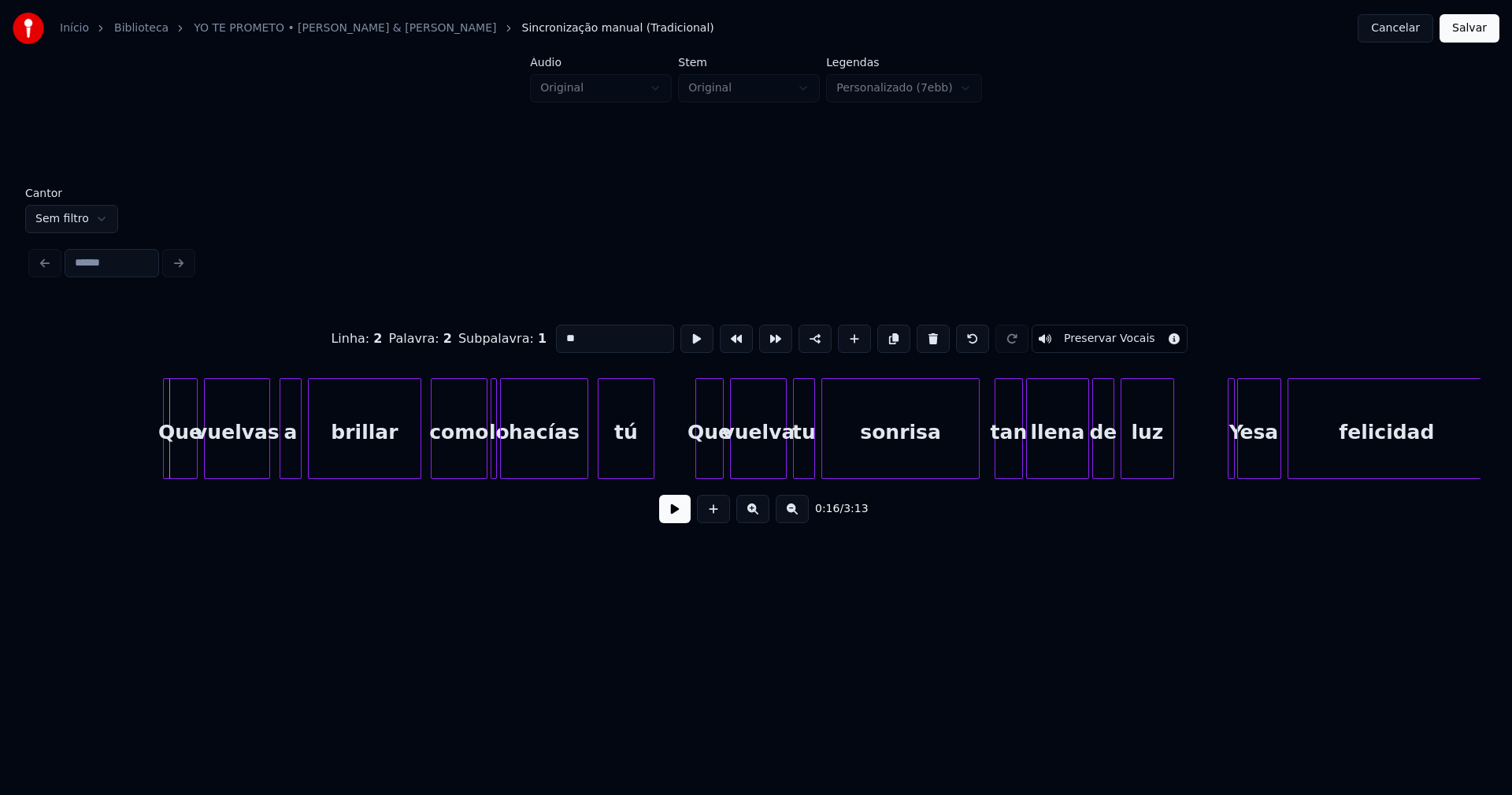
click at [166, 462] on div at bounding box center [166, 428] width 5 height 99
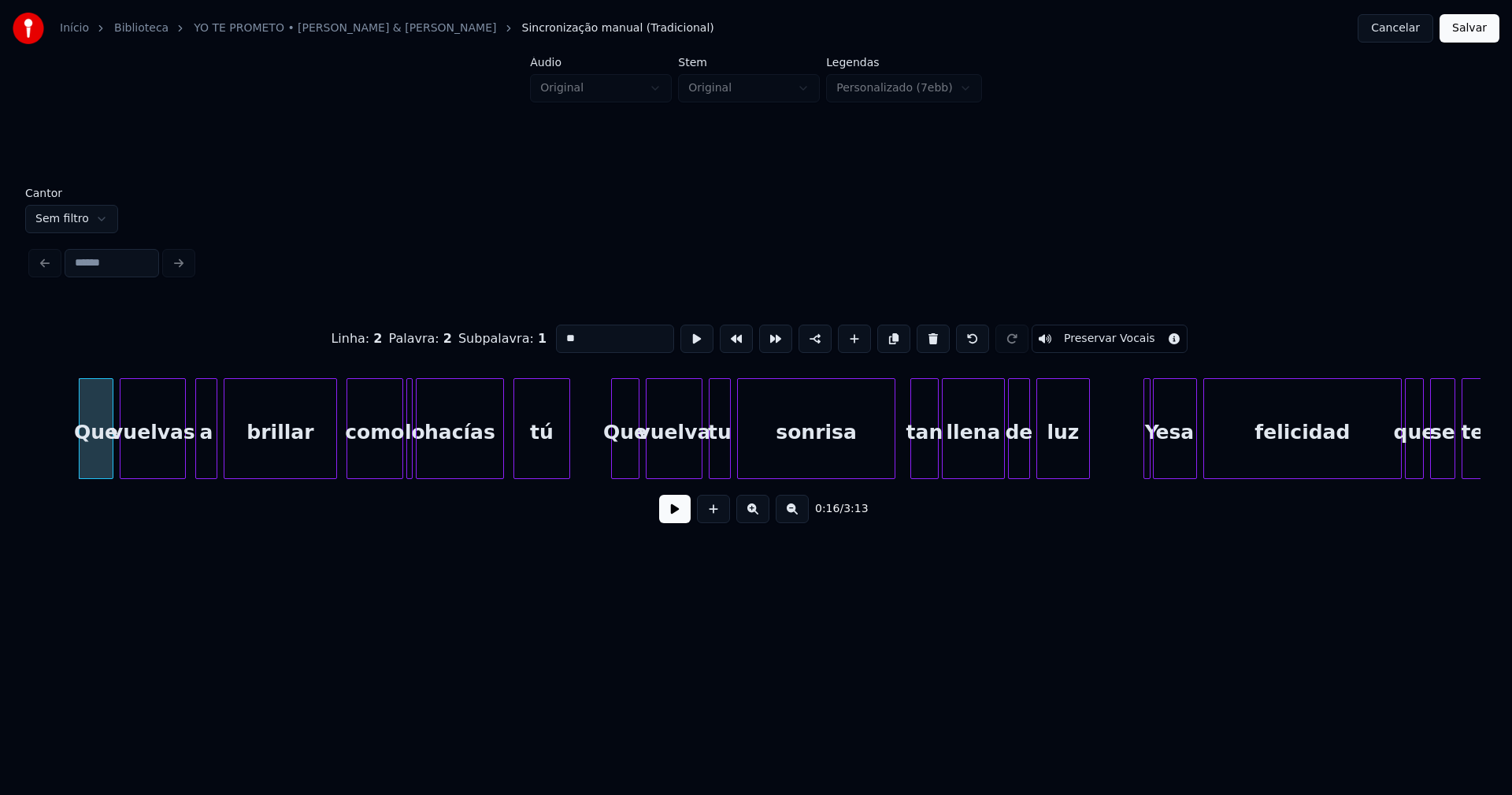
scroll to position [0, 2527]
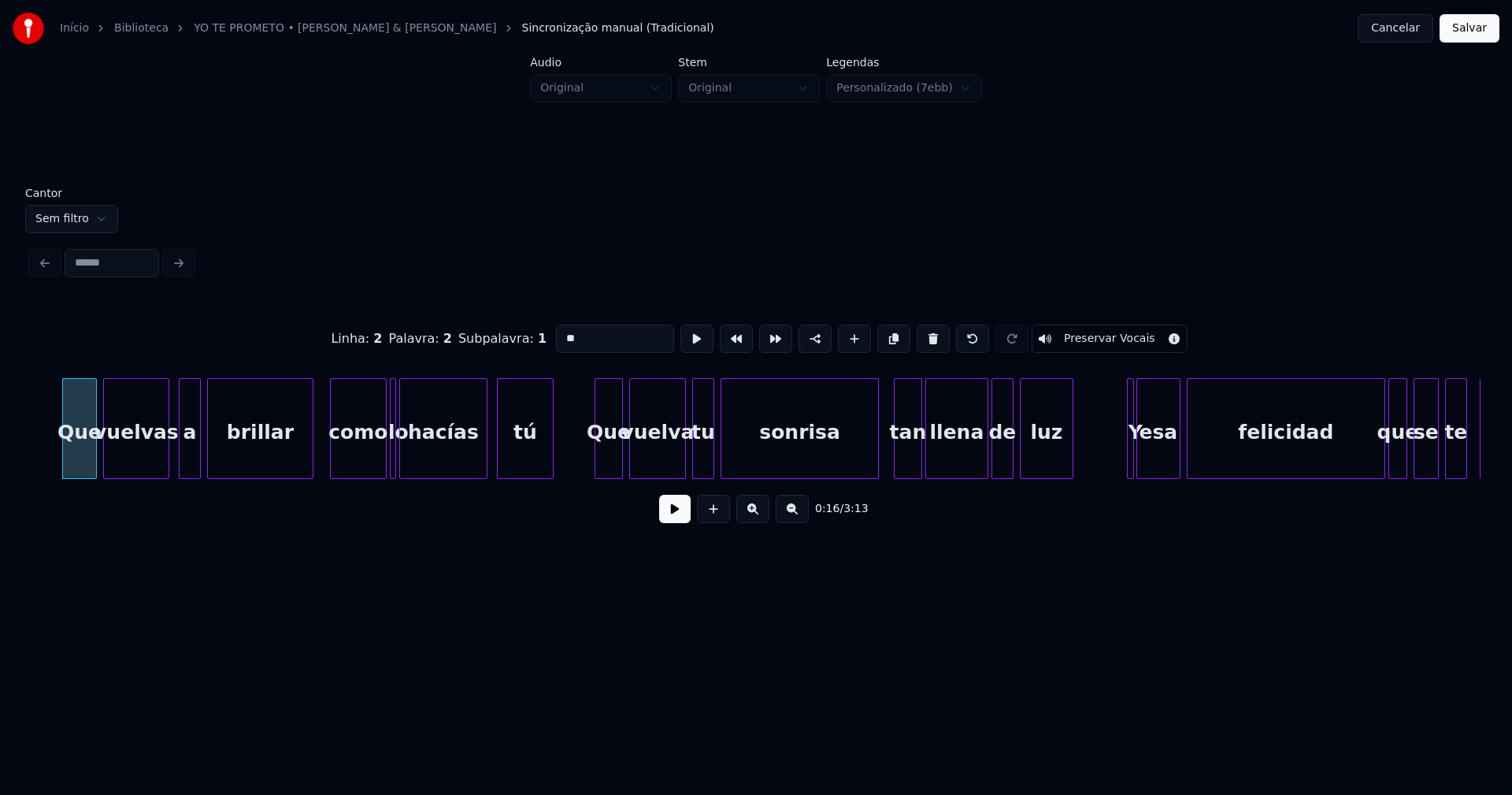
click at [308, 457] on div at bounding box center [310, 428] width 5 height 99
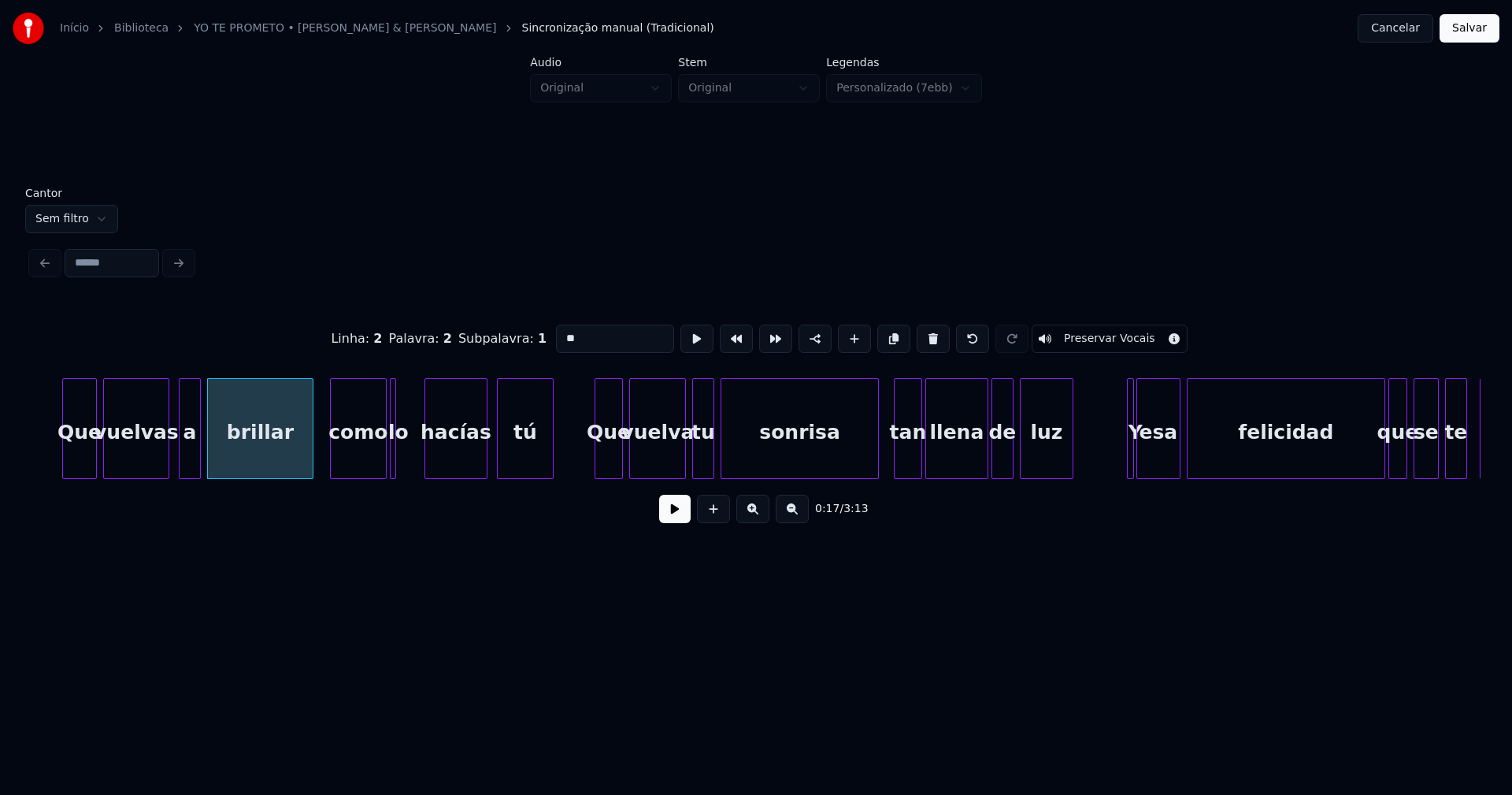
click at [427, 448] on div at bounding box center [428, 428] width 5 height 99
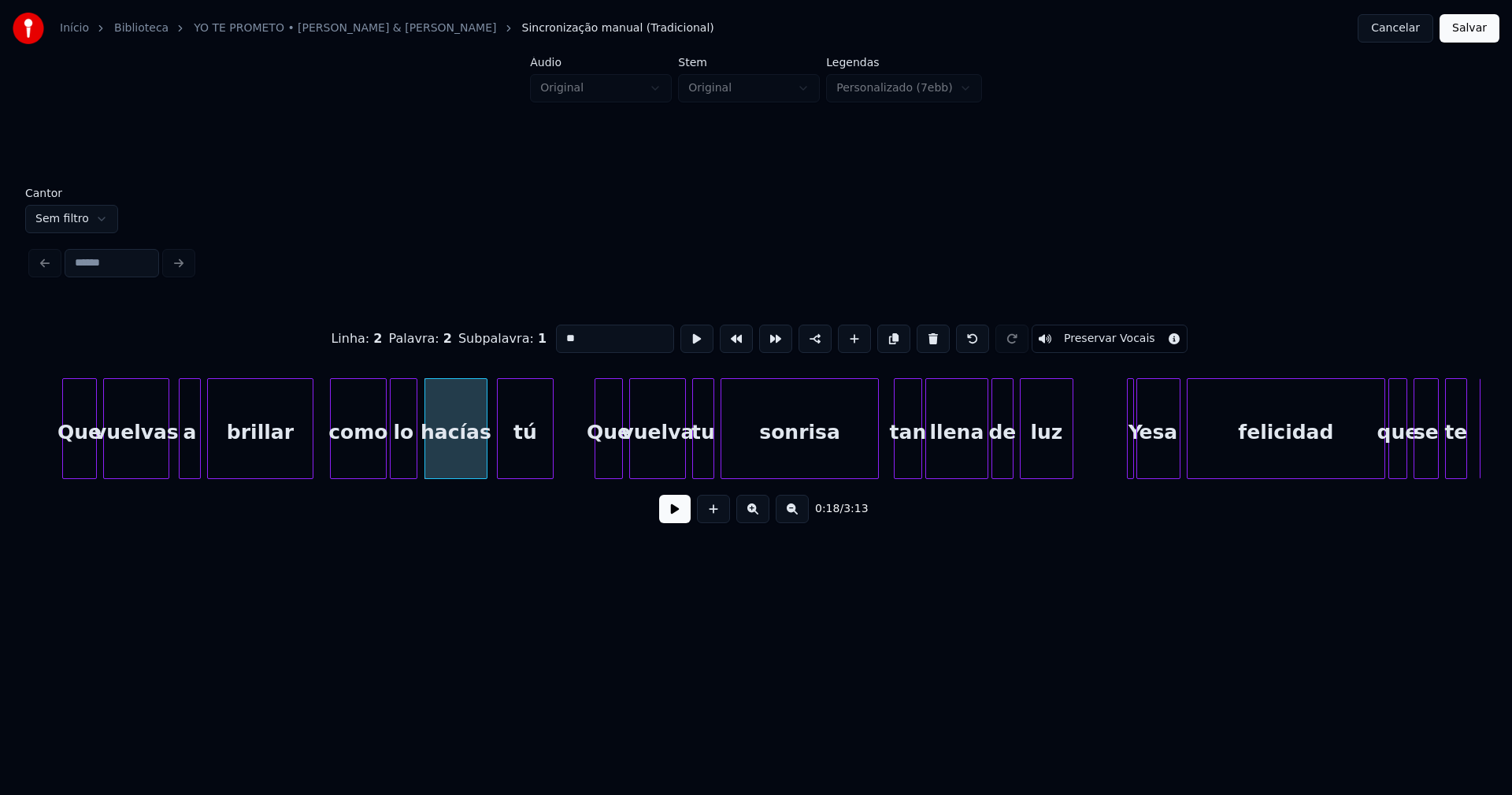
click at [414, 450] on div at bounding box center [415, 428] width 5 height 99
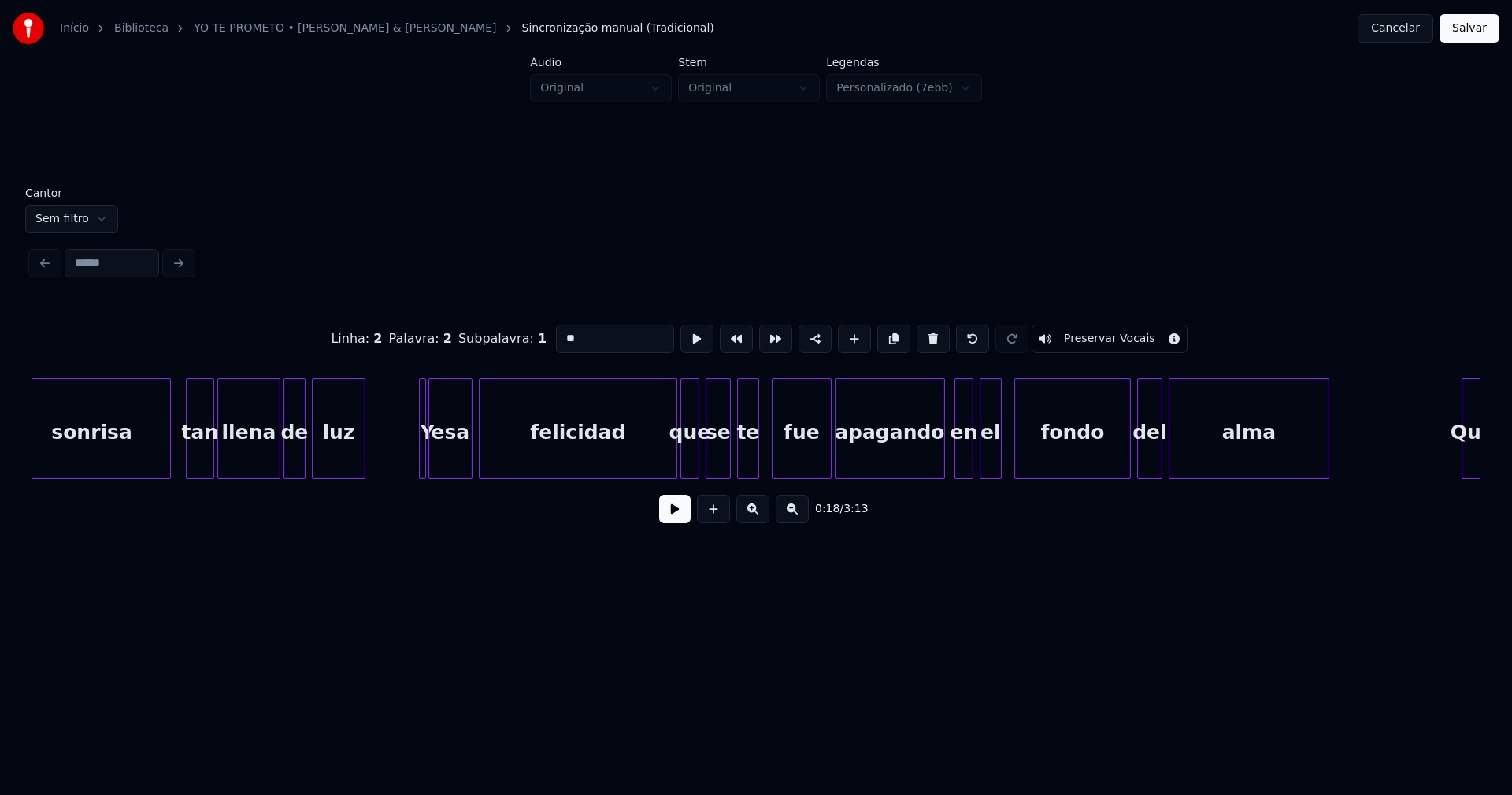
scroll to position [0, 3352]
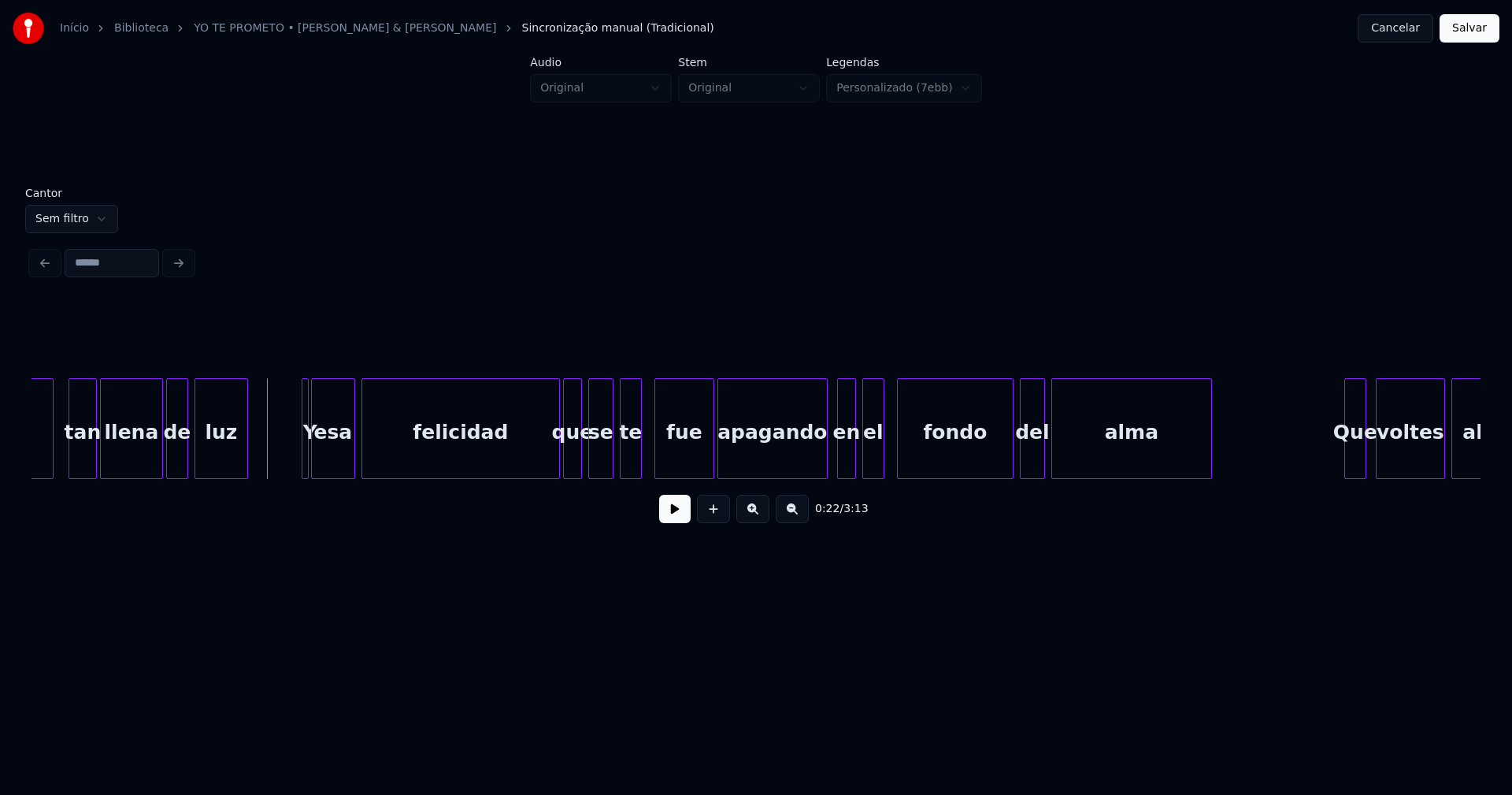
click at [660, 515] on button at bounding box center [675, 509] width 32 height 28
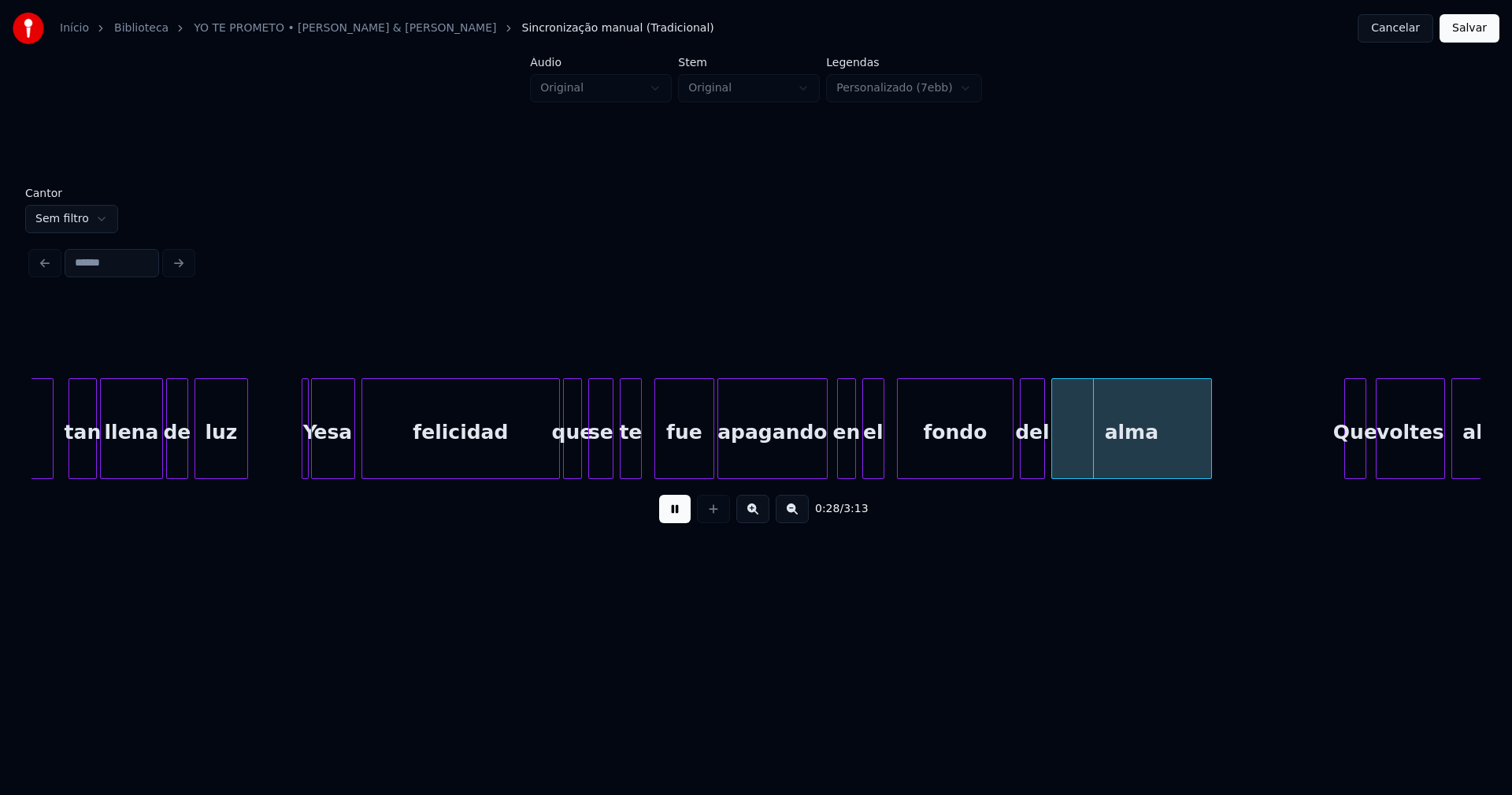
click at [674, 511] on button at bounding box center [675, 509] width 32 height 28
click at [545, 471] on div at bounding box center [547, 428] width 5 height 99
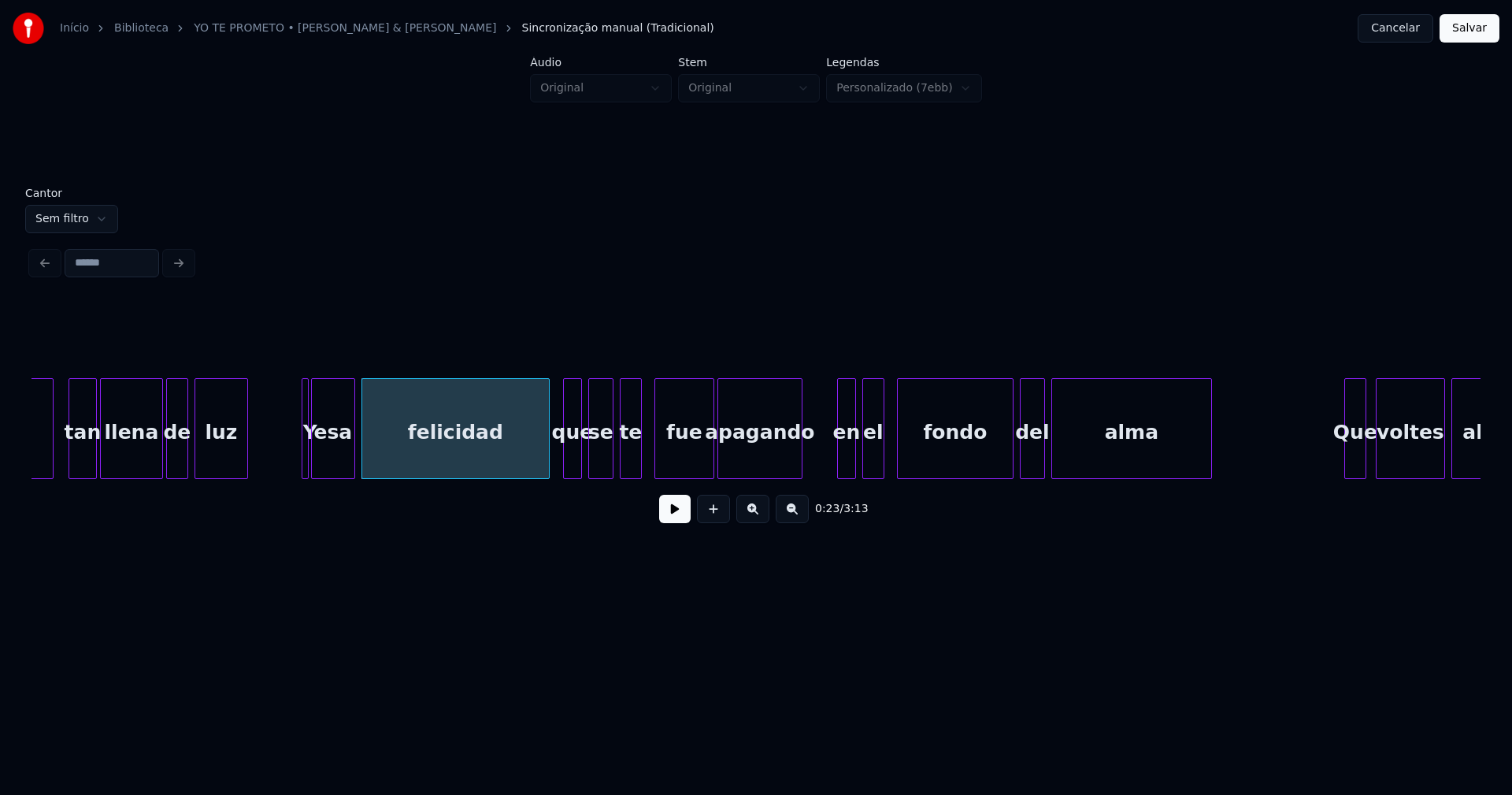
click at [800, 470] on div at bounding box center [800, 428] width 5 height 99
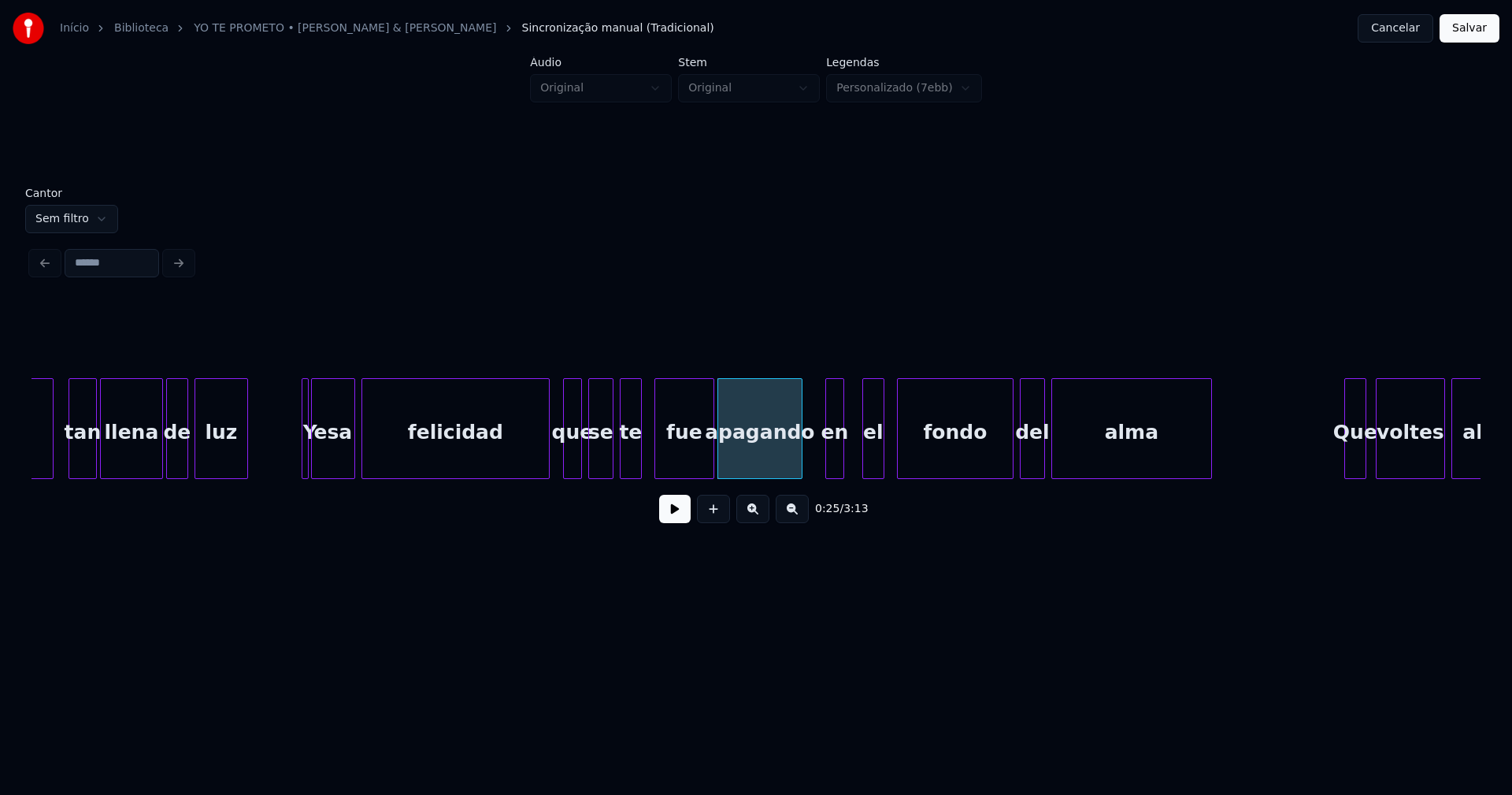
click at [834, 458] on div "en" at bounding box center [835, 432] width 17 height 107
click at [824, 458] on div at bounding box center [825, 428] width 5 height 99
click at [861, 457] on div "el" at bounding box center [860, 432] width 21 height 107
click at [684, 522] on button at bounding box center [675, 509] width 32 height 28
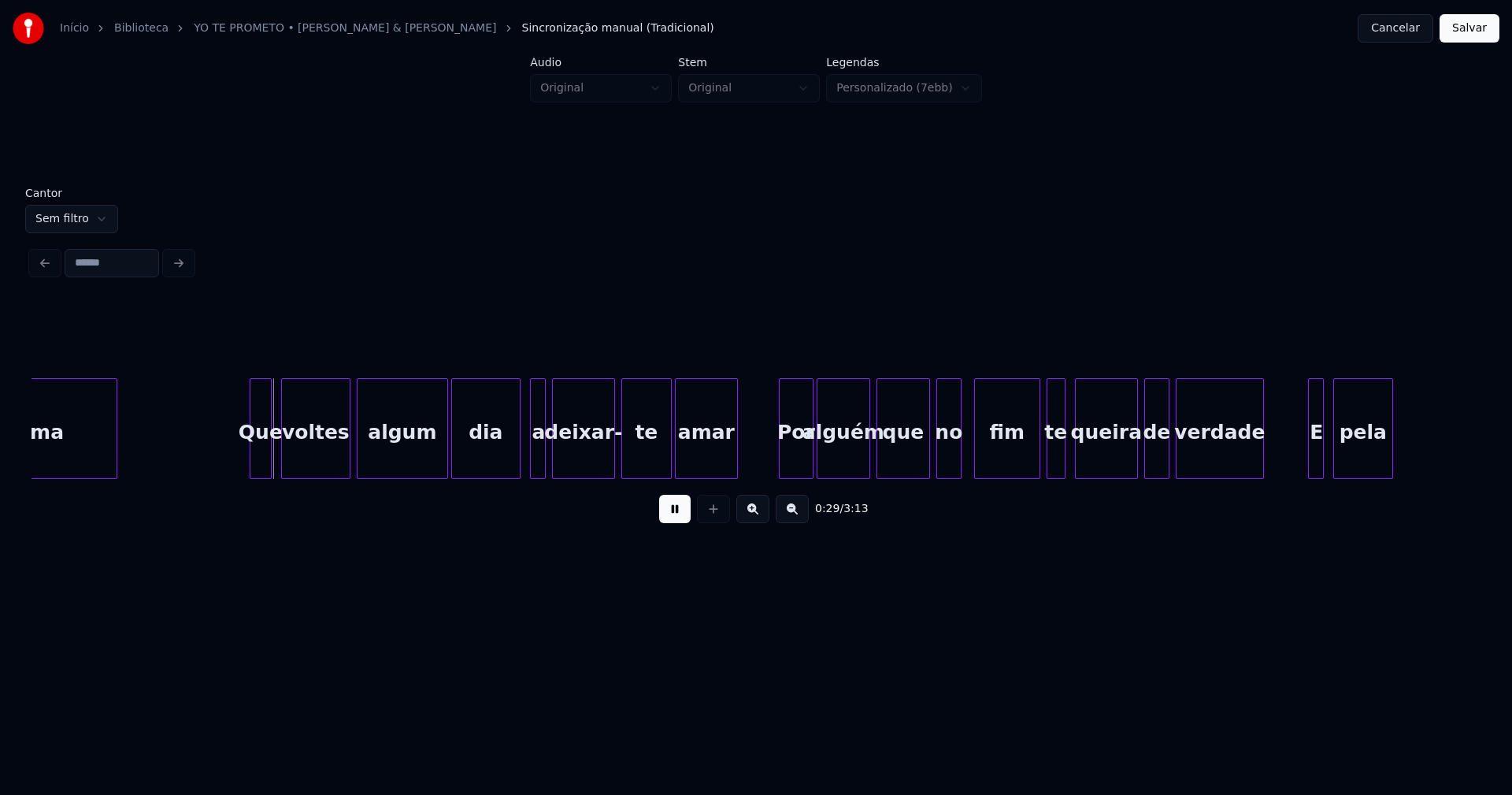
scroll to position [0, 4465]
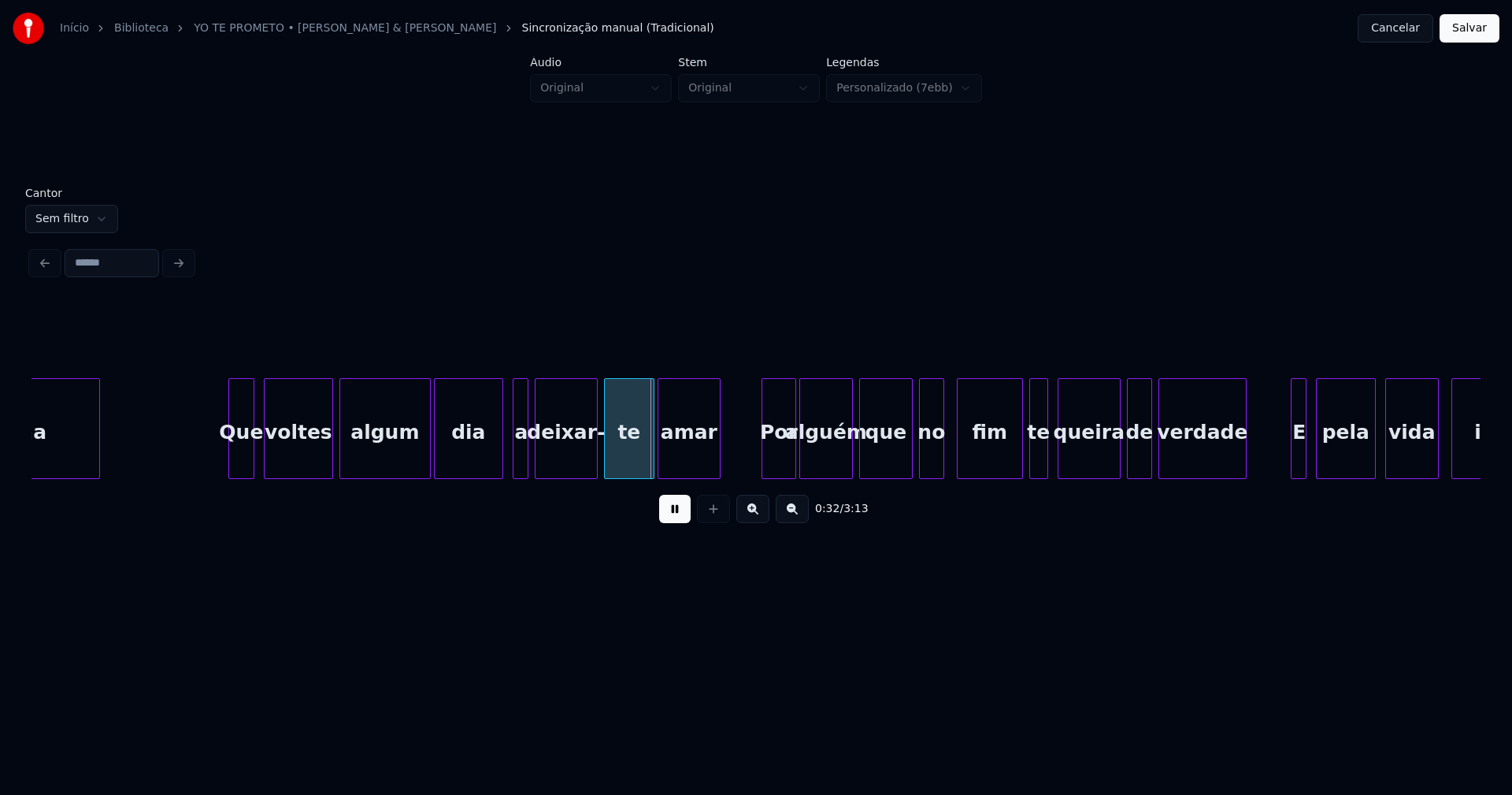
click at [231, 467] on div at bounding box center [232, 428] width 5 height 99
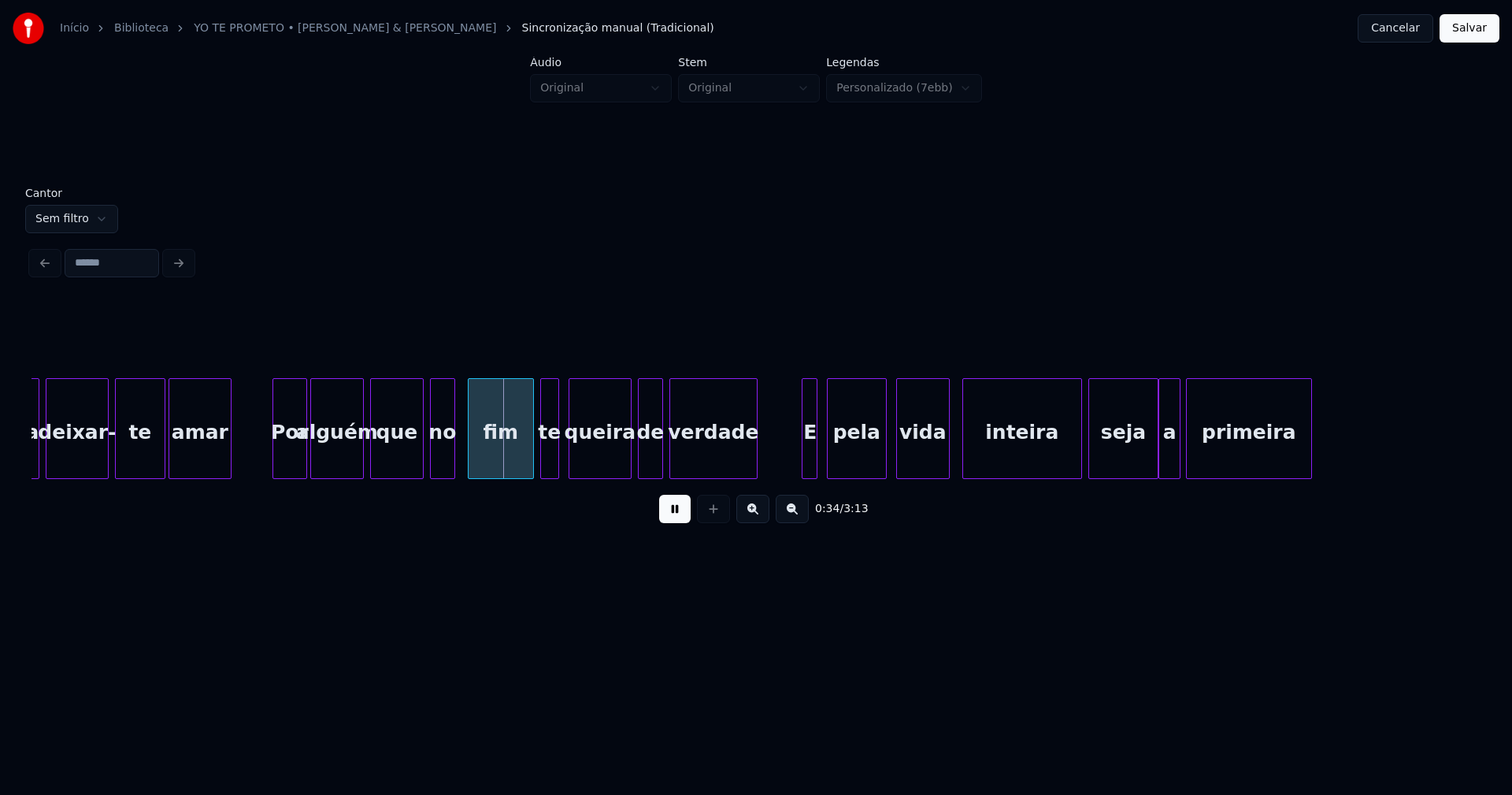
scroll to position [0, 5038]
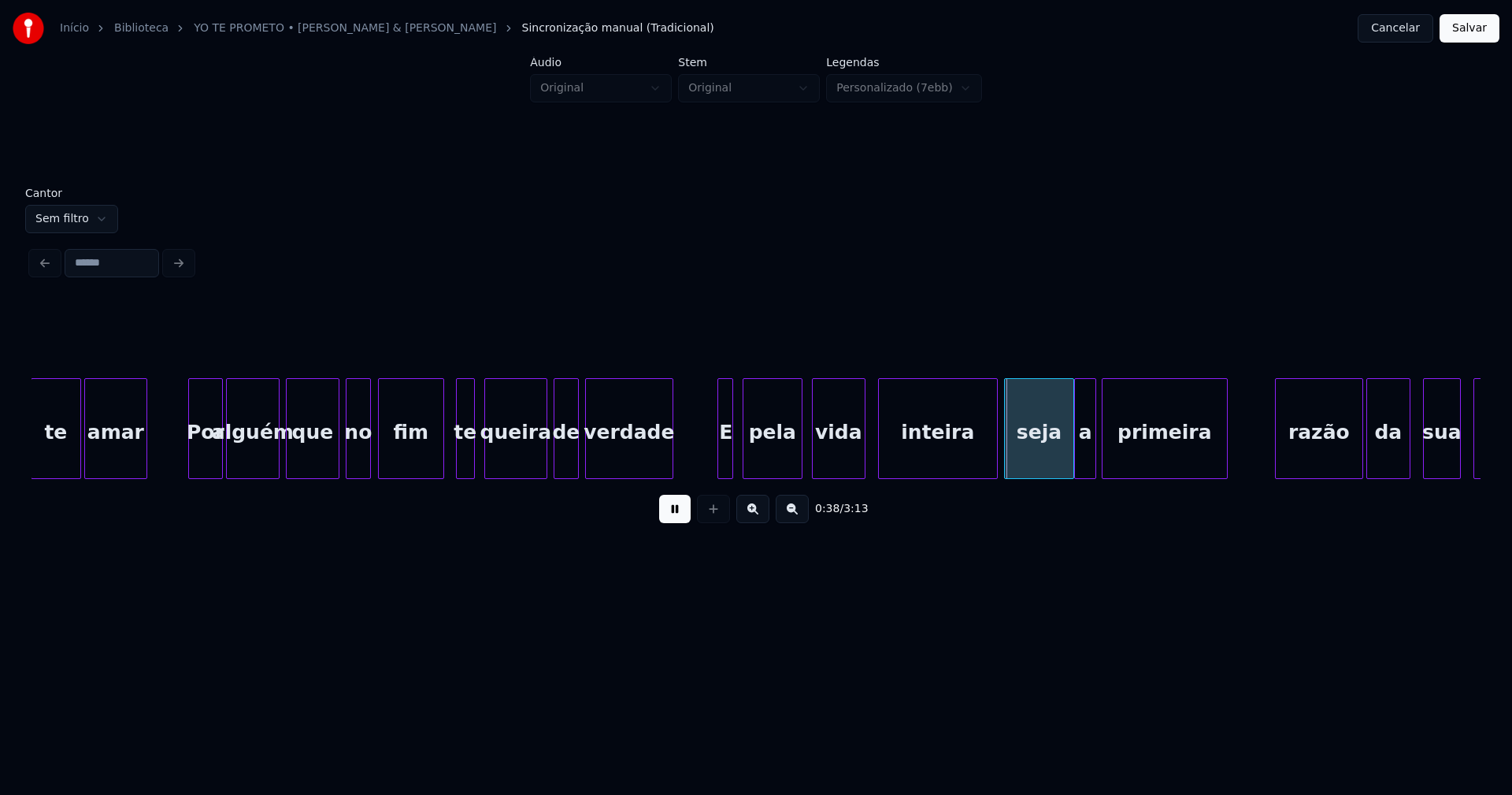
click at [437, 467] on div "fim" at bounding box center [411, 432] width 65 height 107
click at [456, 468] on div at bounding box center [458, 428] width 5 height 99
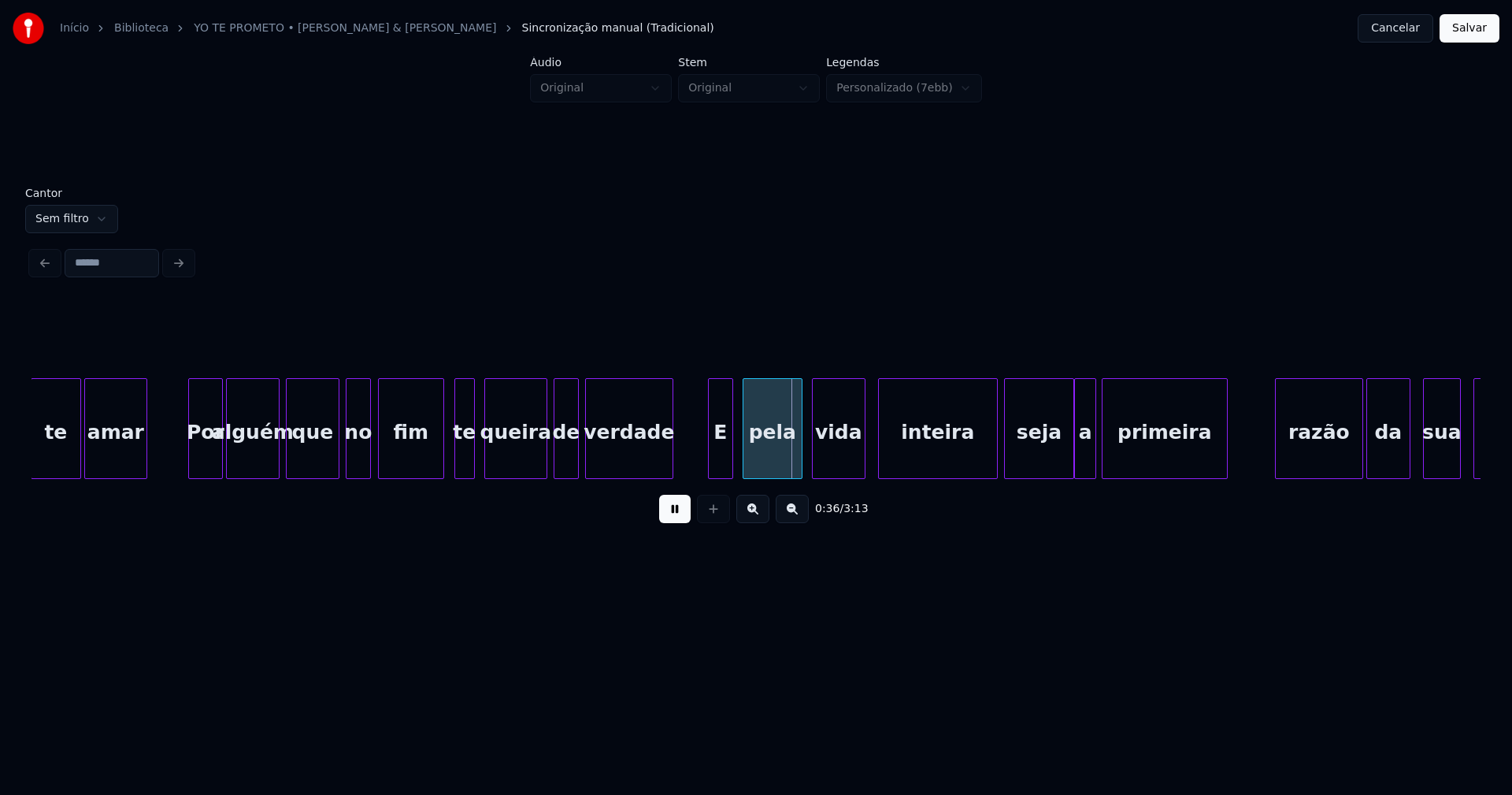
click at [711, 462] on div at bounding box center [712, 428] width 5 height 99
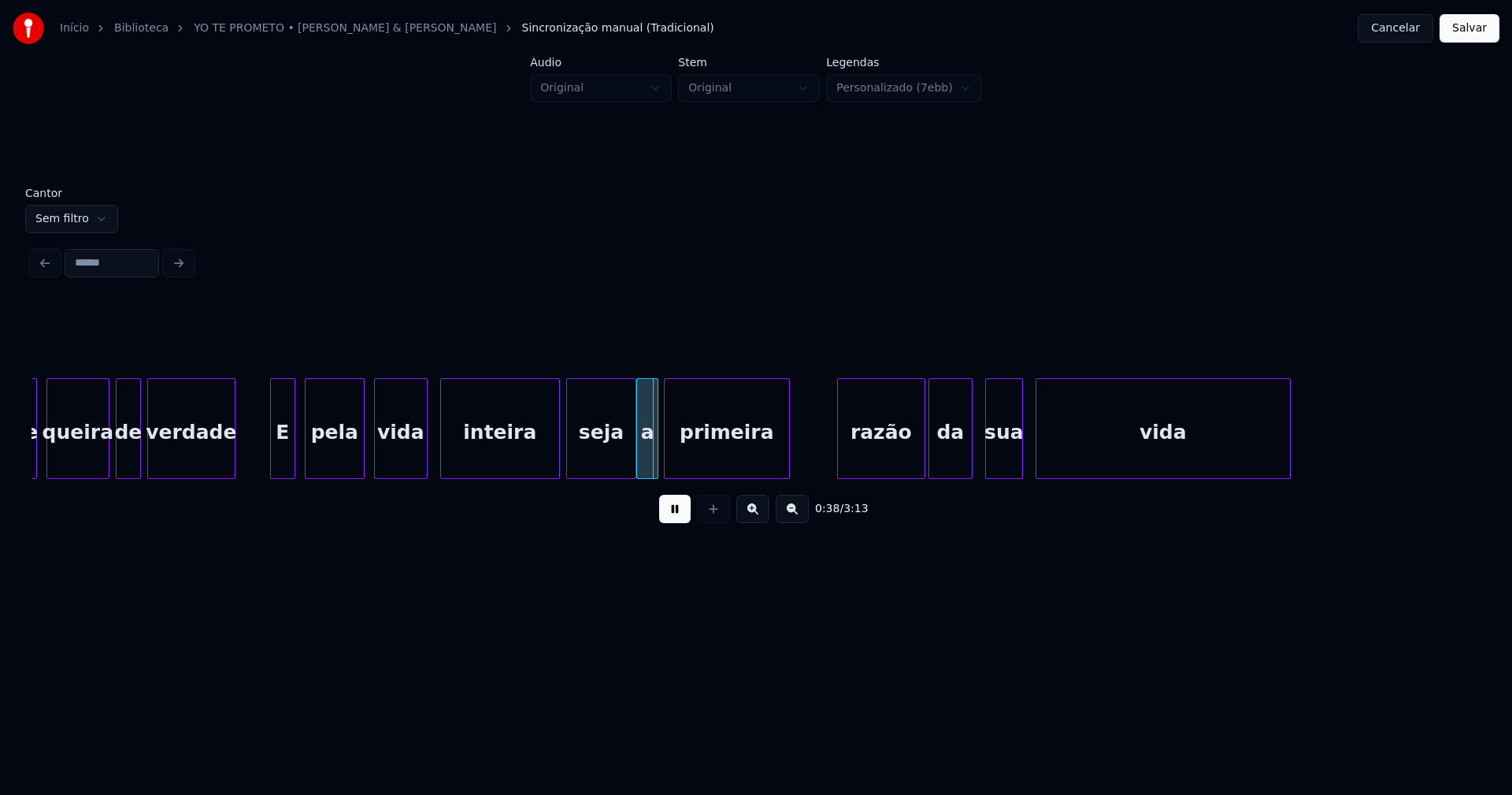
scroll to position [0, 5492]
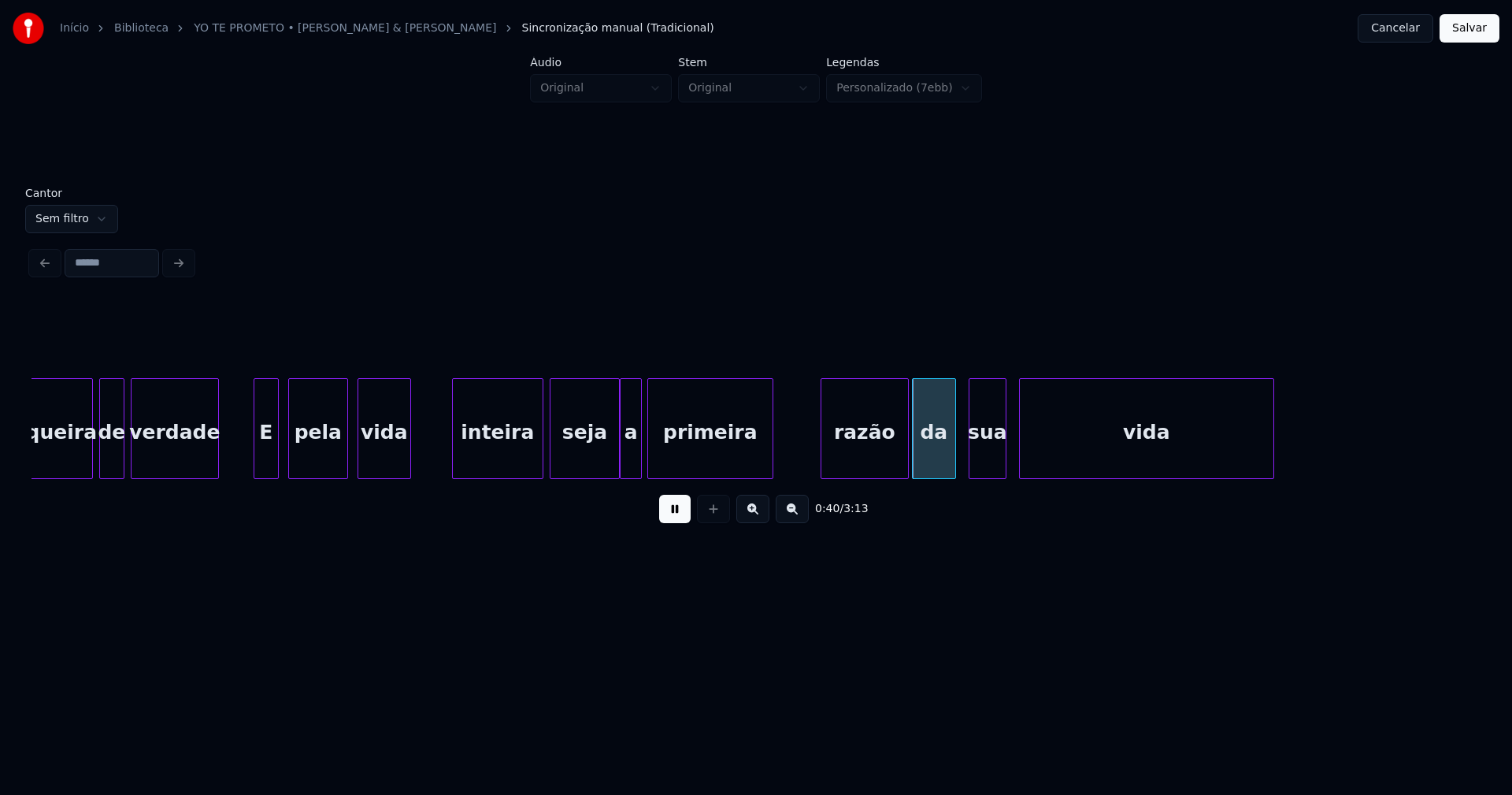
click at [453, 452] on div at bounding box center [456, 428] width 5 height 99
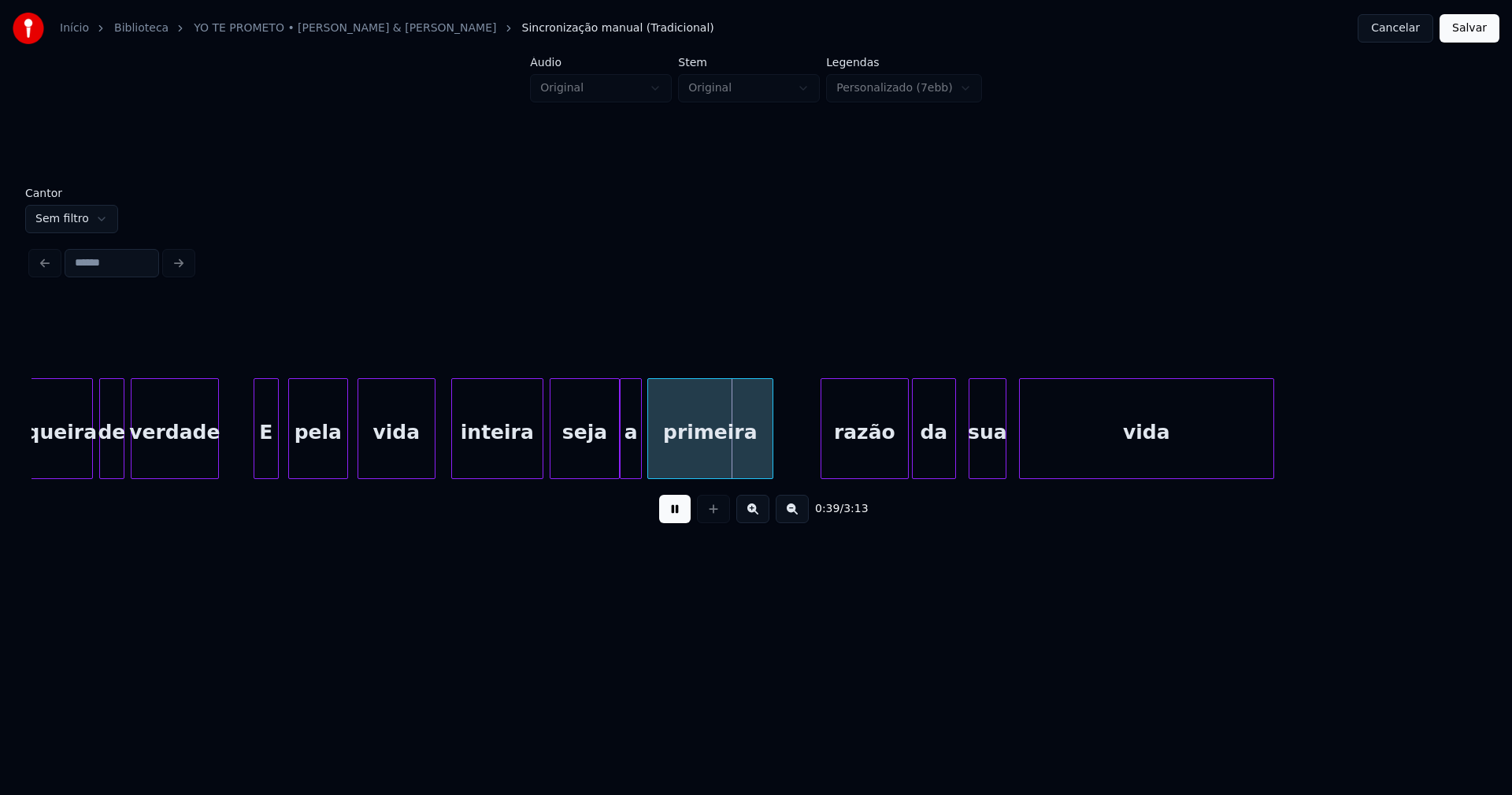
click at [432, 447] on div at bounding box center [432, 428] width 5 height 99
click at [533, 452] on div at bounding box center [534, 428] width 5 height 99
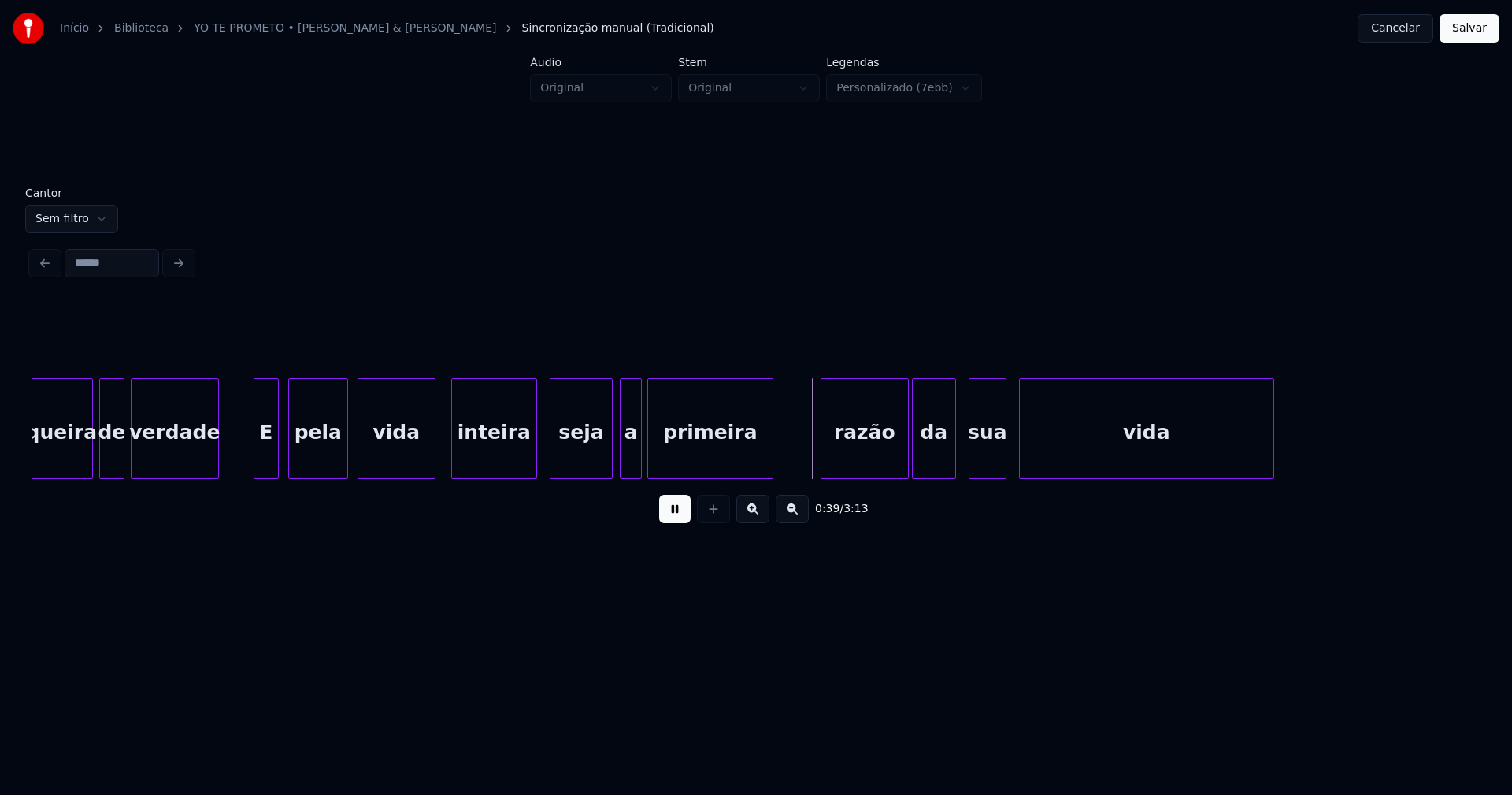
click at [607, 467] on div at bounding box center [609, 428] width 5 height 99
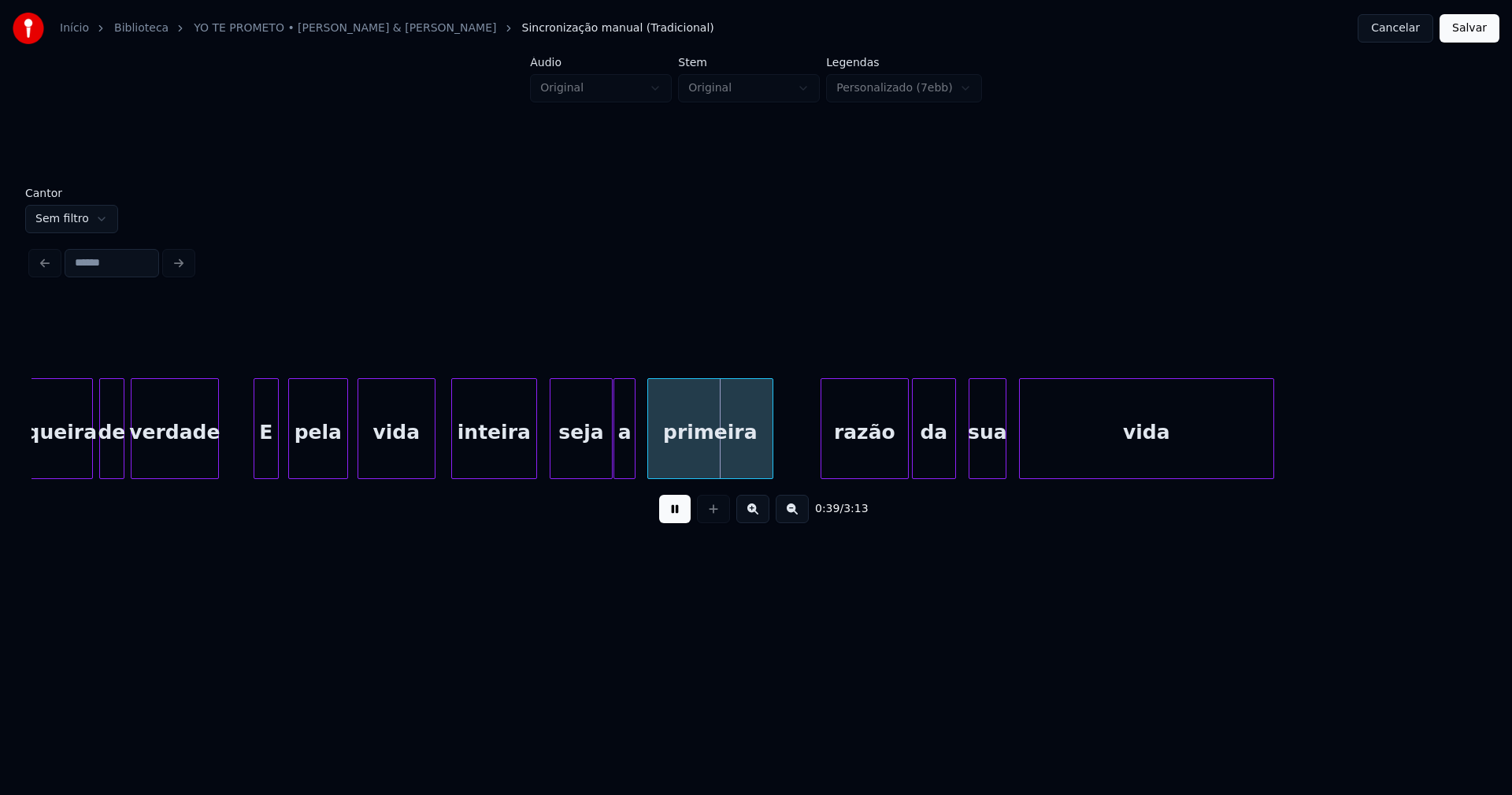
click at [623, 464] on div "a" at bounding box center [624, 432] width 21 height 107
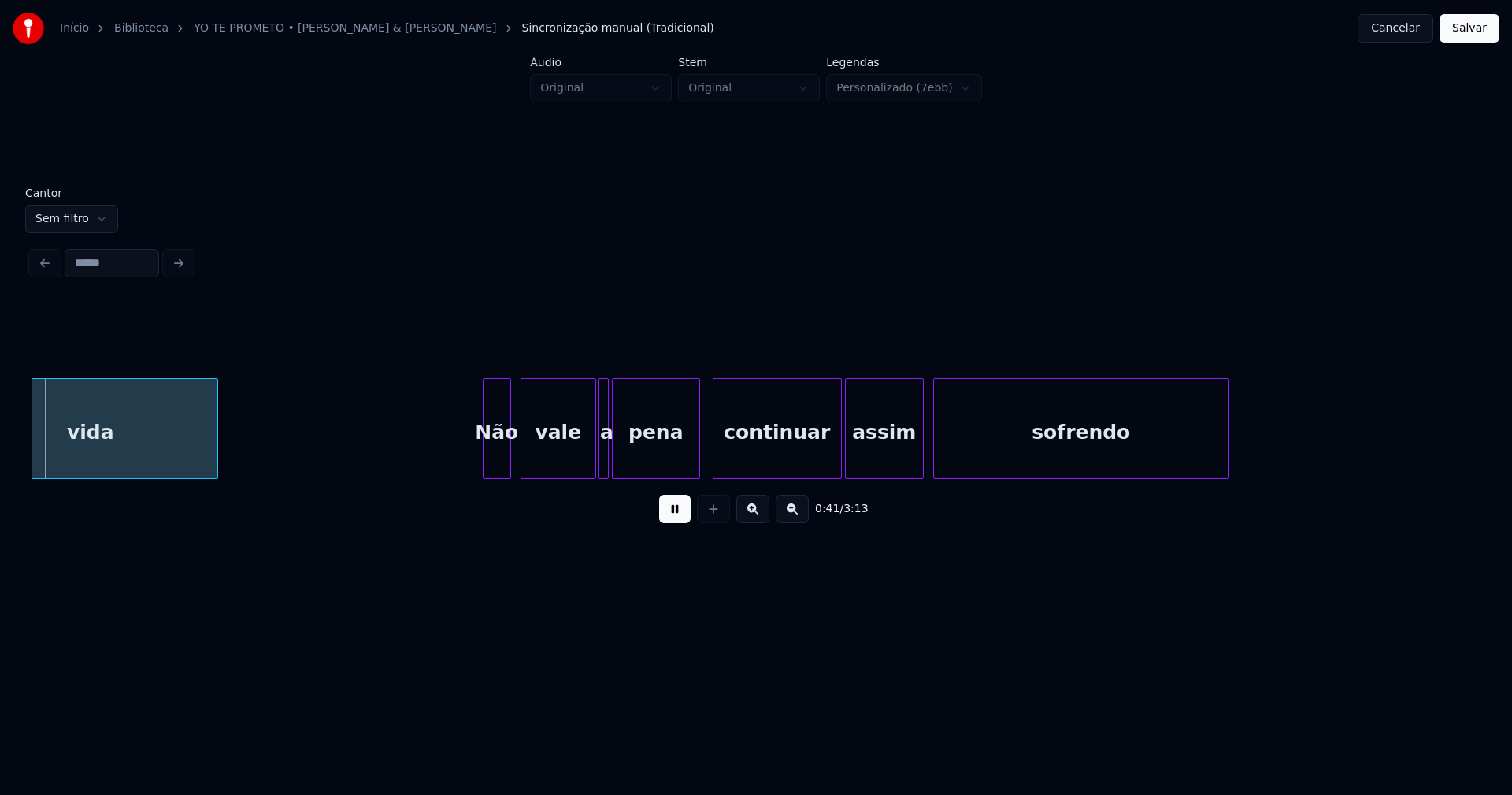
scroll to position [0, 6562]
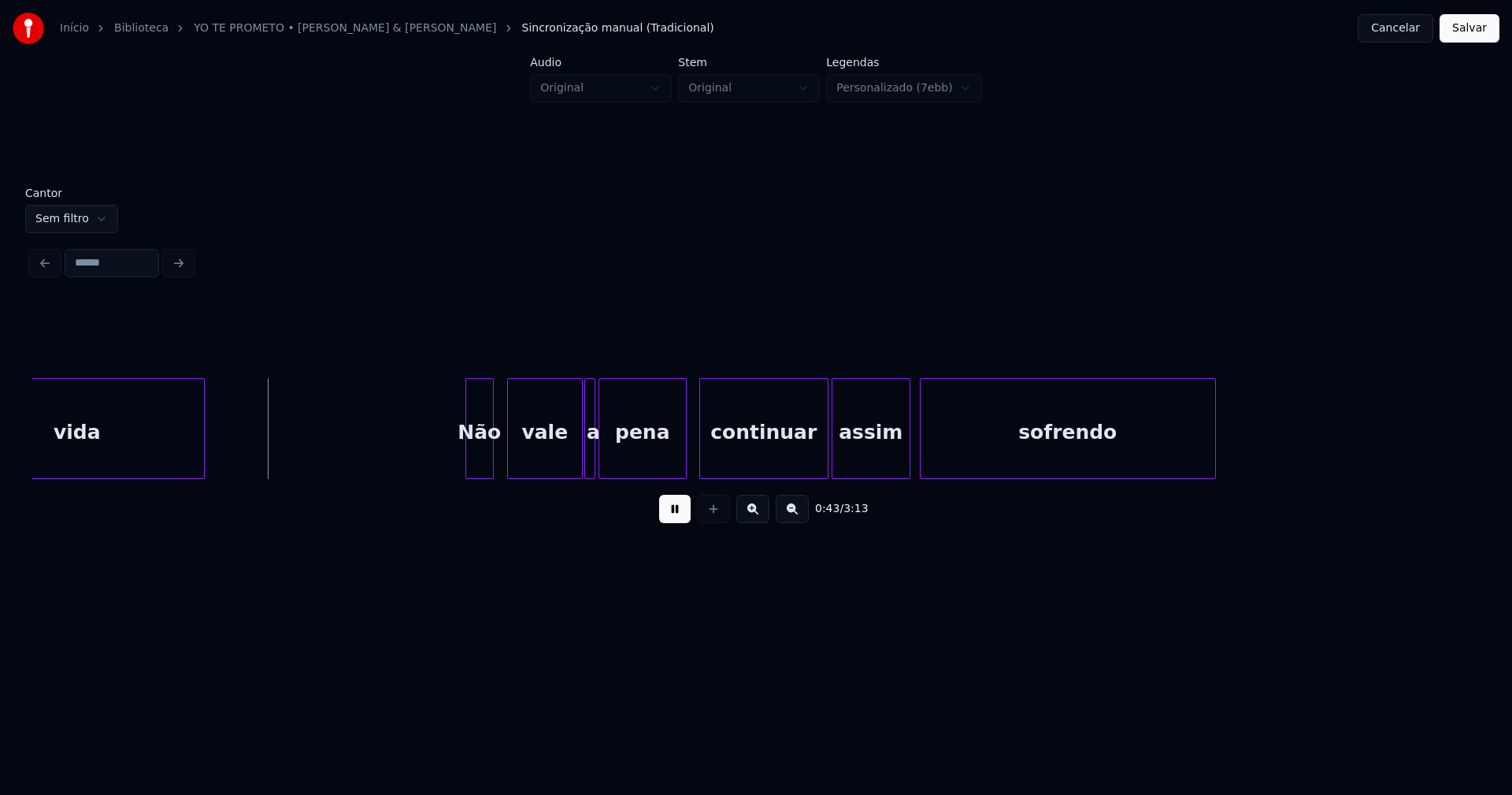
click at [476, 457] on div "Não" at bounding box center [480, 432] width 27 height 107
click at [458, 457] on div at bounding box center [458, 428] width 5 height 99
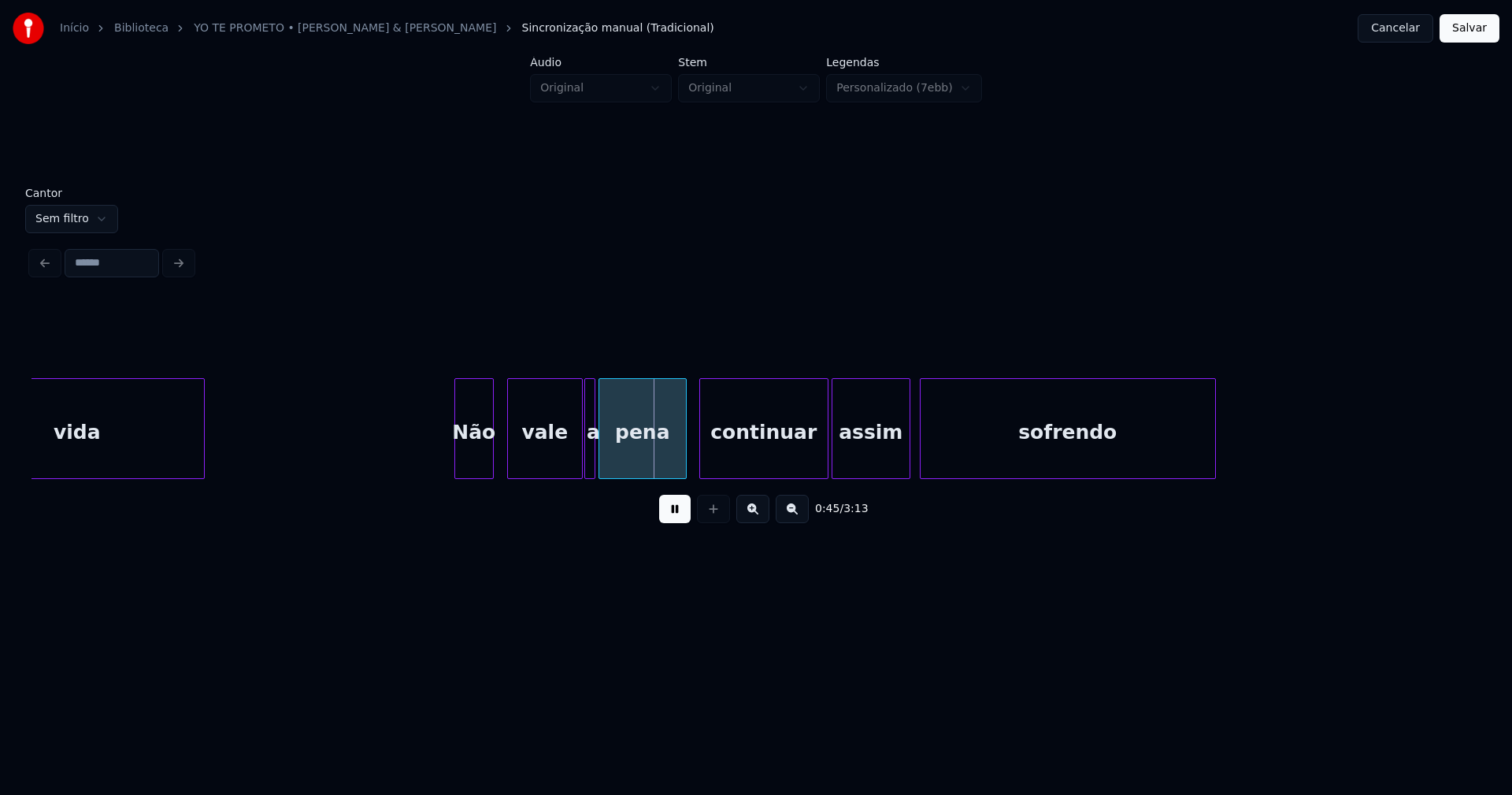
drag, startPoint x: 680, startPoint y: 516, endPoint x: 646, endPoint y: 501, distance: 37.2
click at [679, 516] on button at bounding box center [675, 509] width 32 height 28
click at [549, 471] on div at bounding box center [551, 428] width 5 height 99
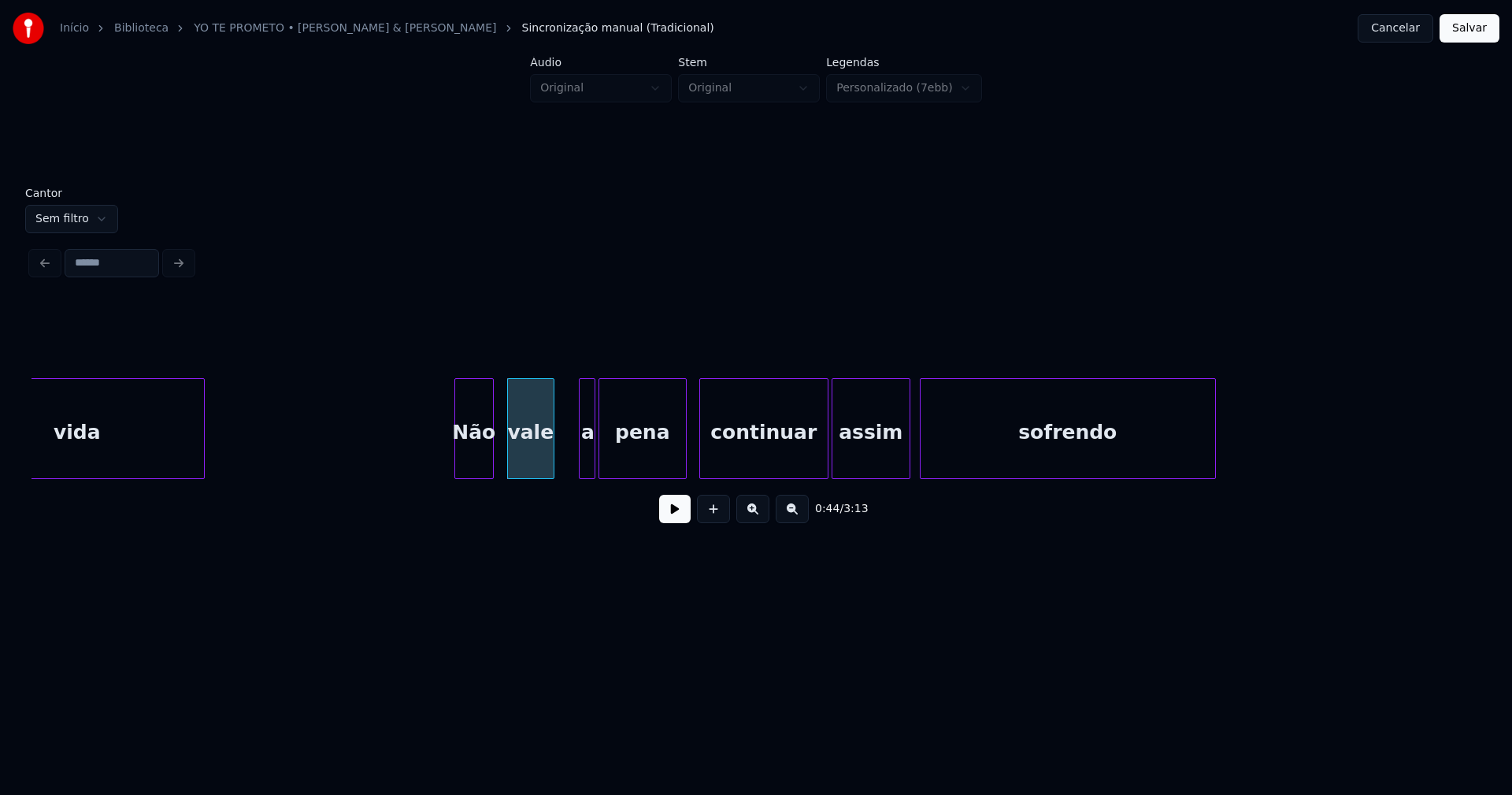
click at [580, 461] on div at bounding box center [582, 428] width 5 height 99
click at [571, 464] on div "a" at bounding box center [570, 432] width 16 height 107
click at [555, 463] on div at bounding box center [557, 428] width 5 height 99
click at [440, 459] on div at bounding box center [441, 428] width 5 height 99
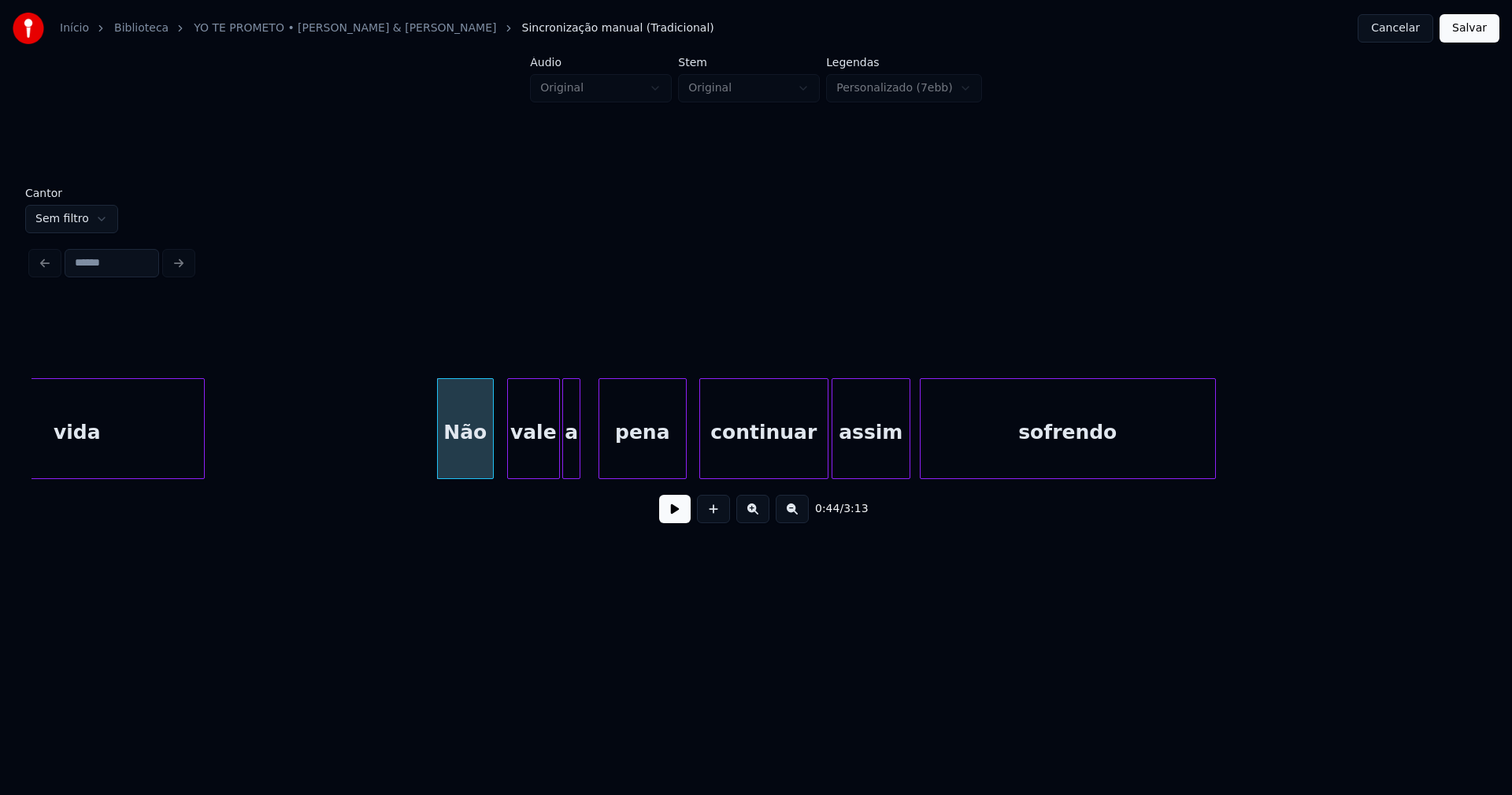
click at [669, 515] on button at bounding box center [675, 509] width 32 height 28
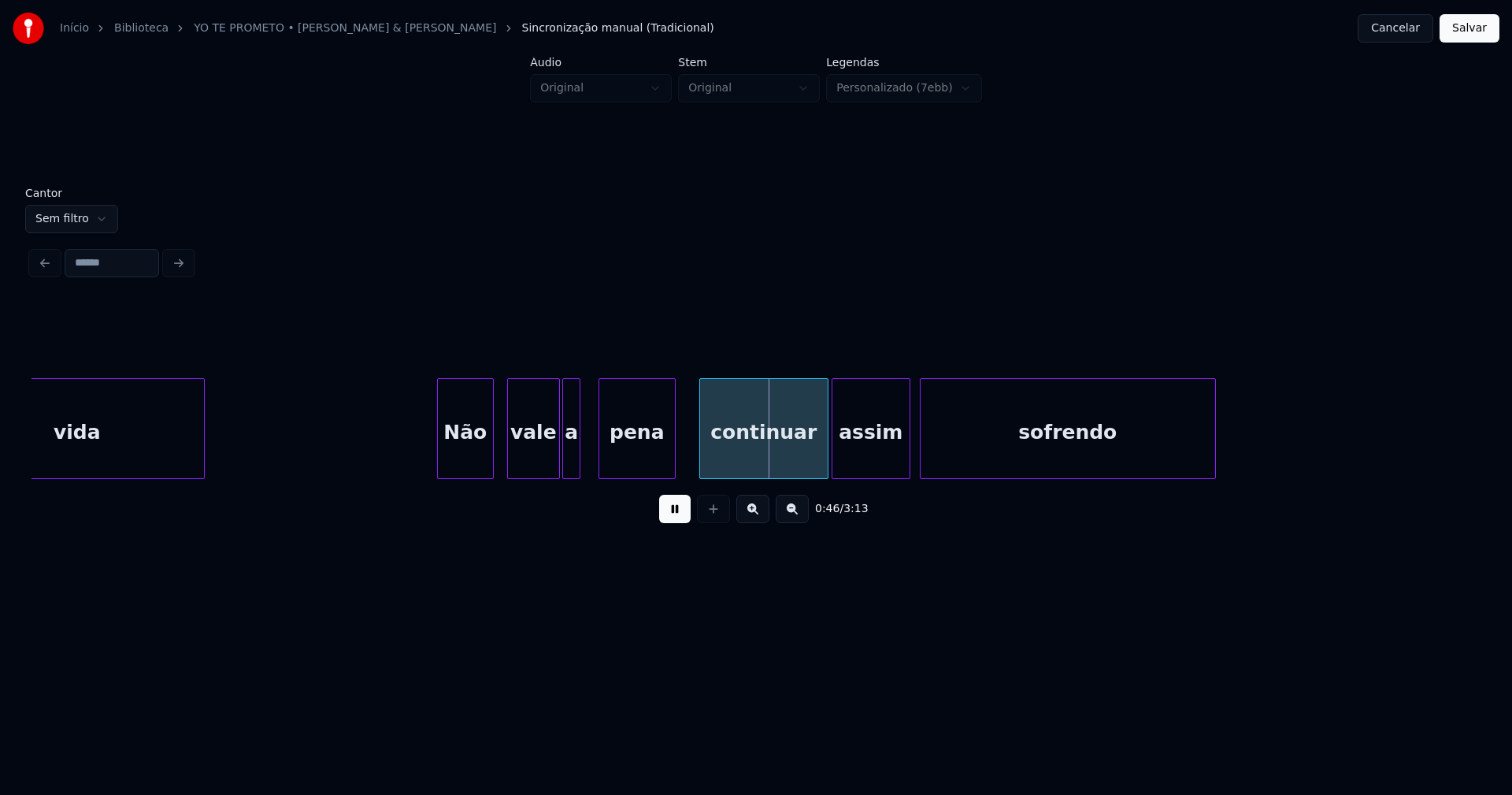
click at [671, 457] on div at bounding box center [672, 428] width 5 height 99
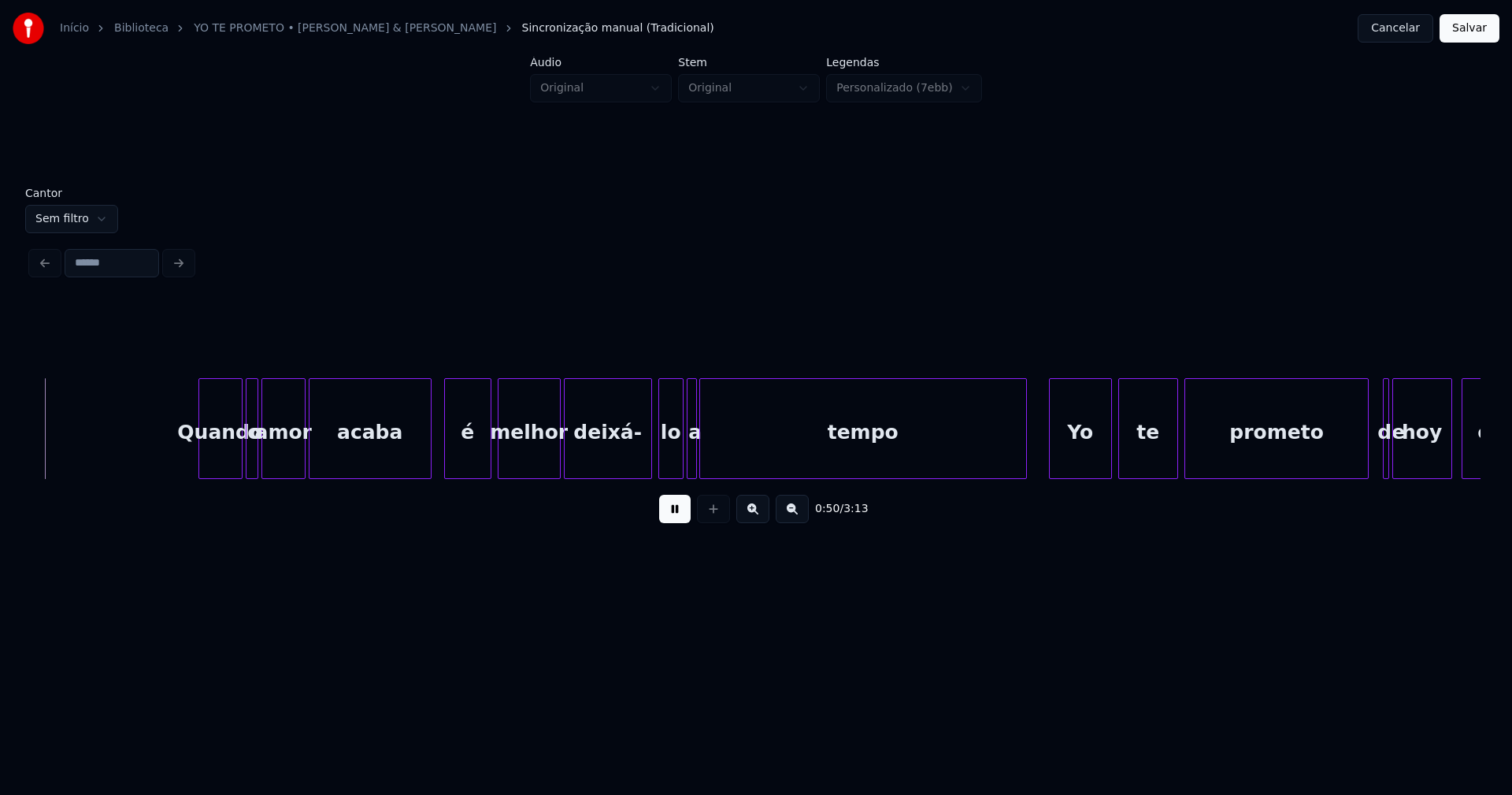
scroll to position [0, 7912]
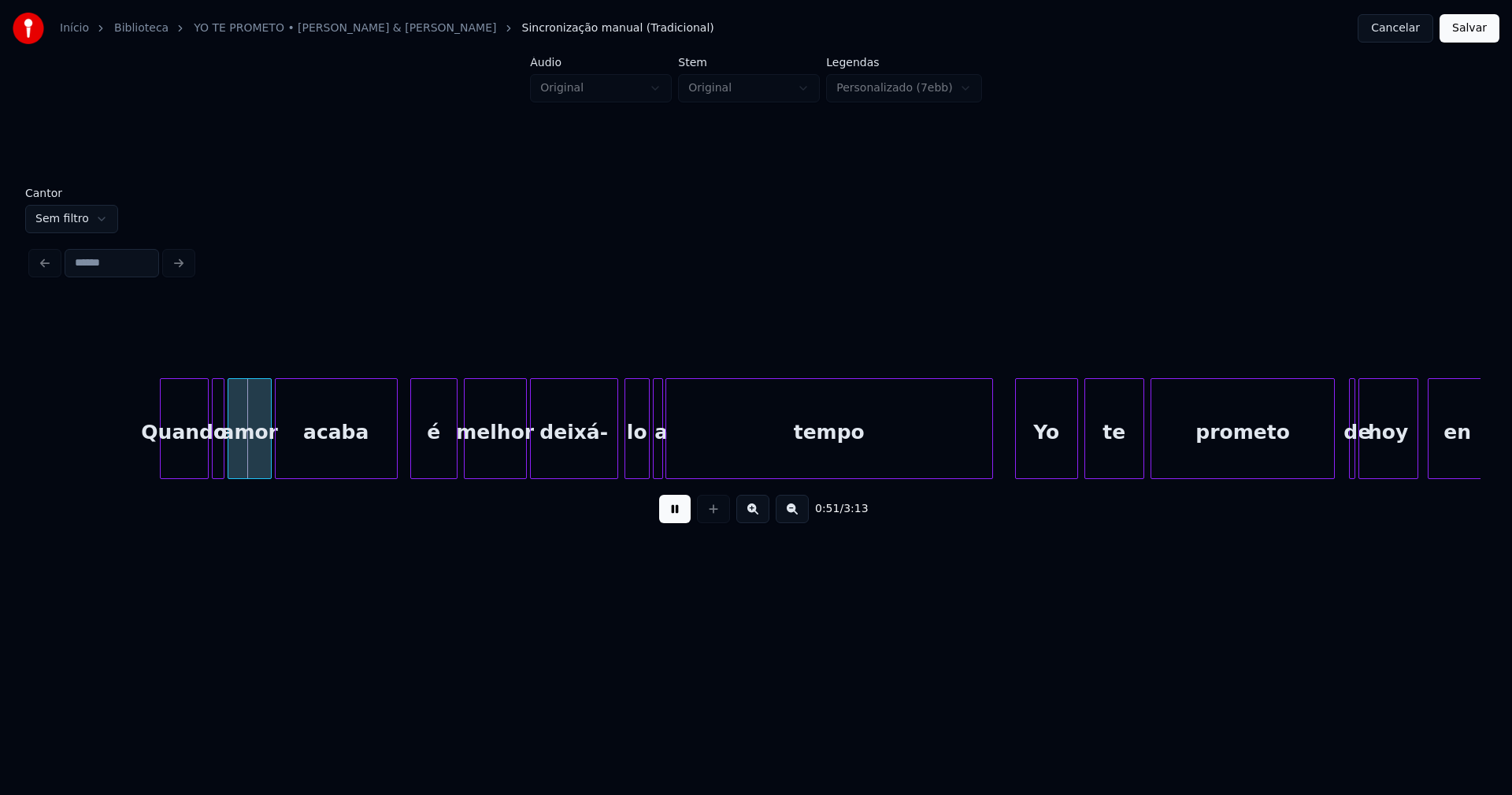
click at [162, 454] on div at bounding box center [163, 428] width 5 height 99
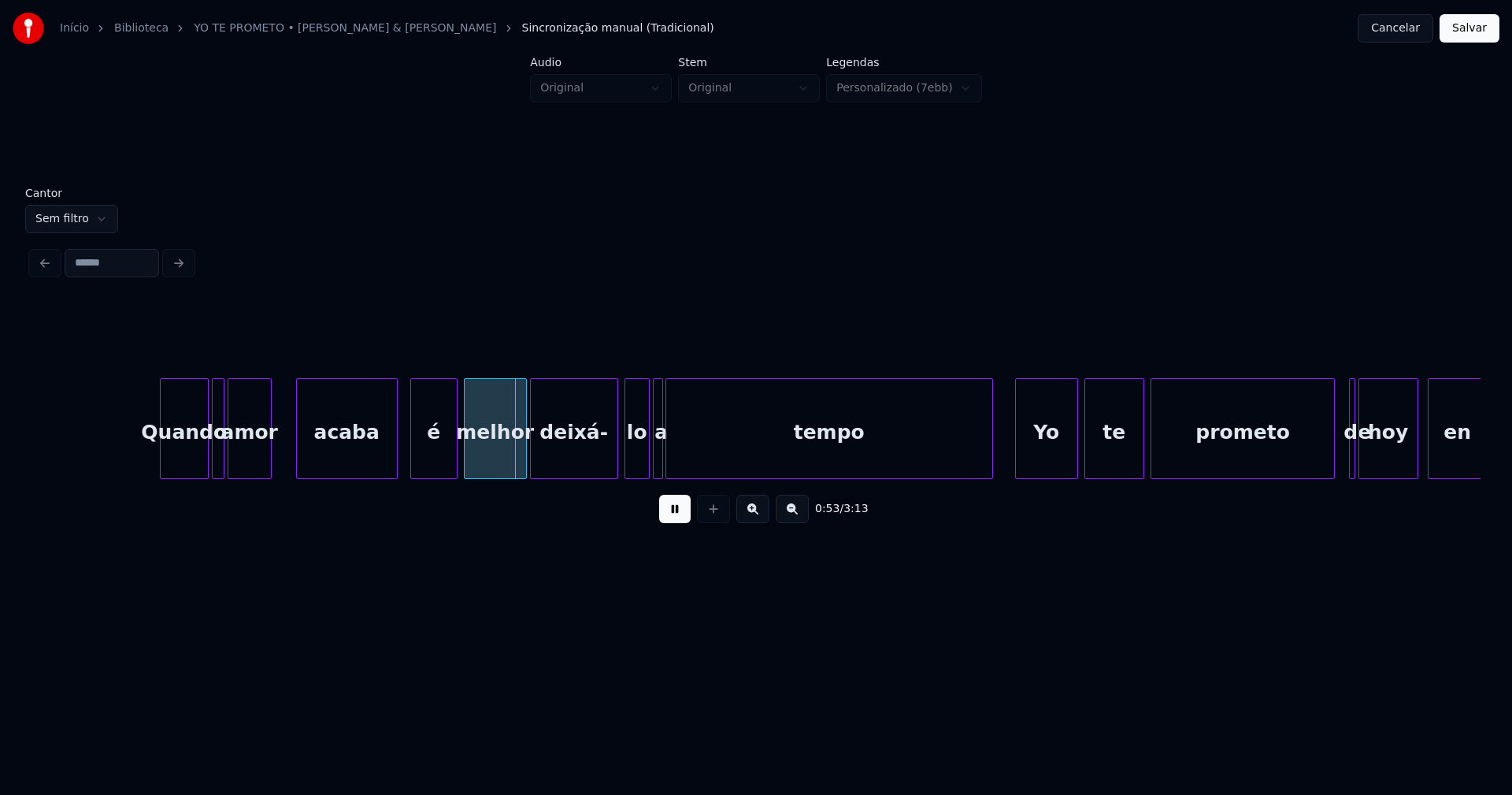
click at [297, 456] on div at bounding box center [299, 428] width 5 height 99
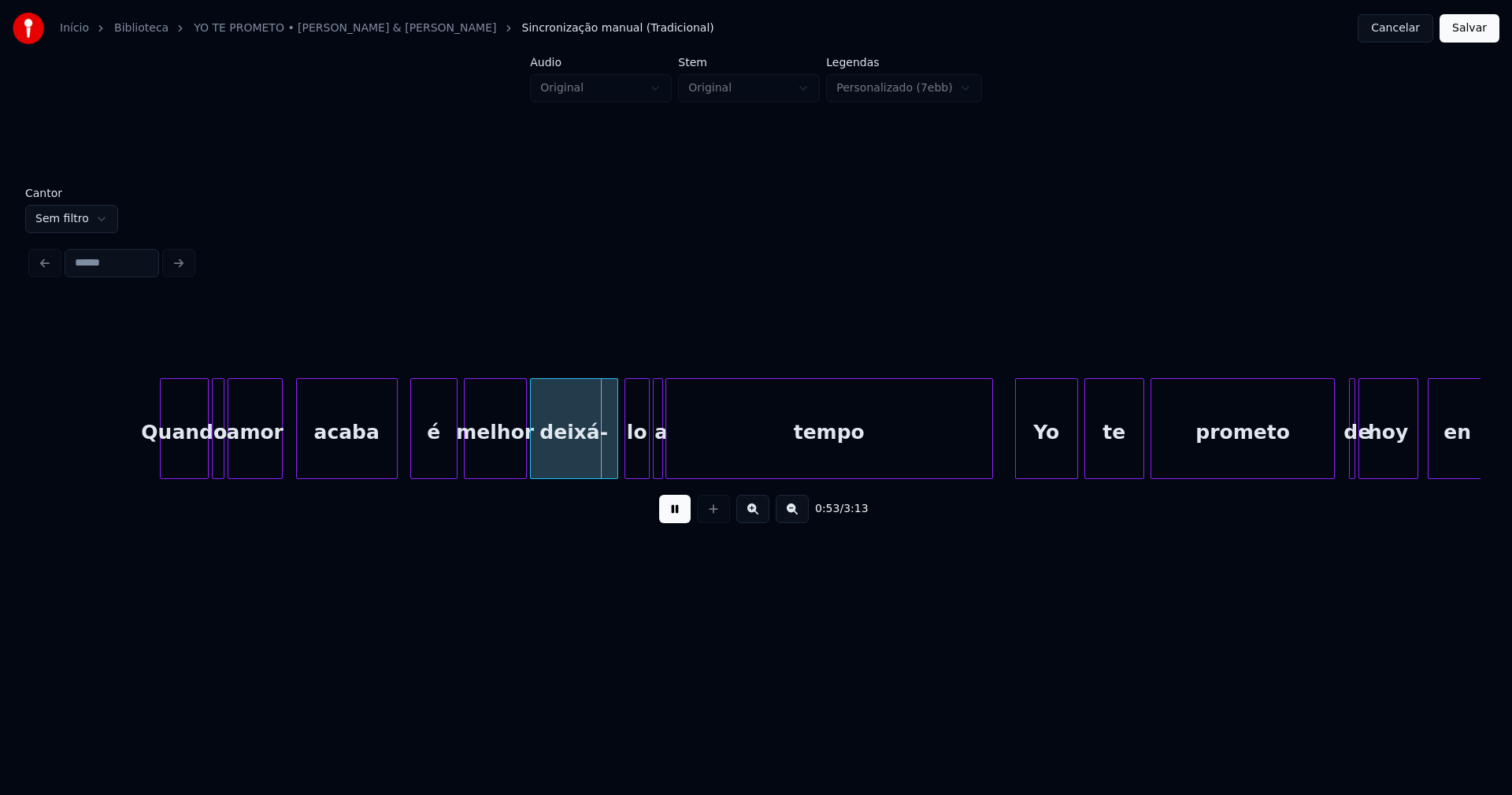
click at [281, 452] on div at bounding box center [279, 428] width 5 height 99
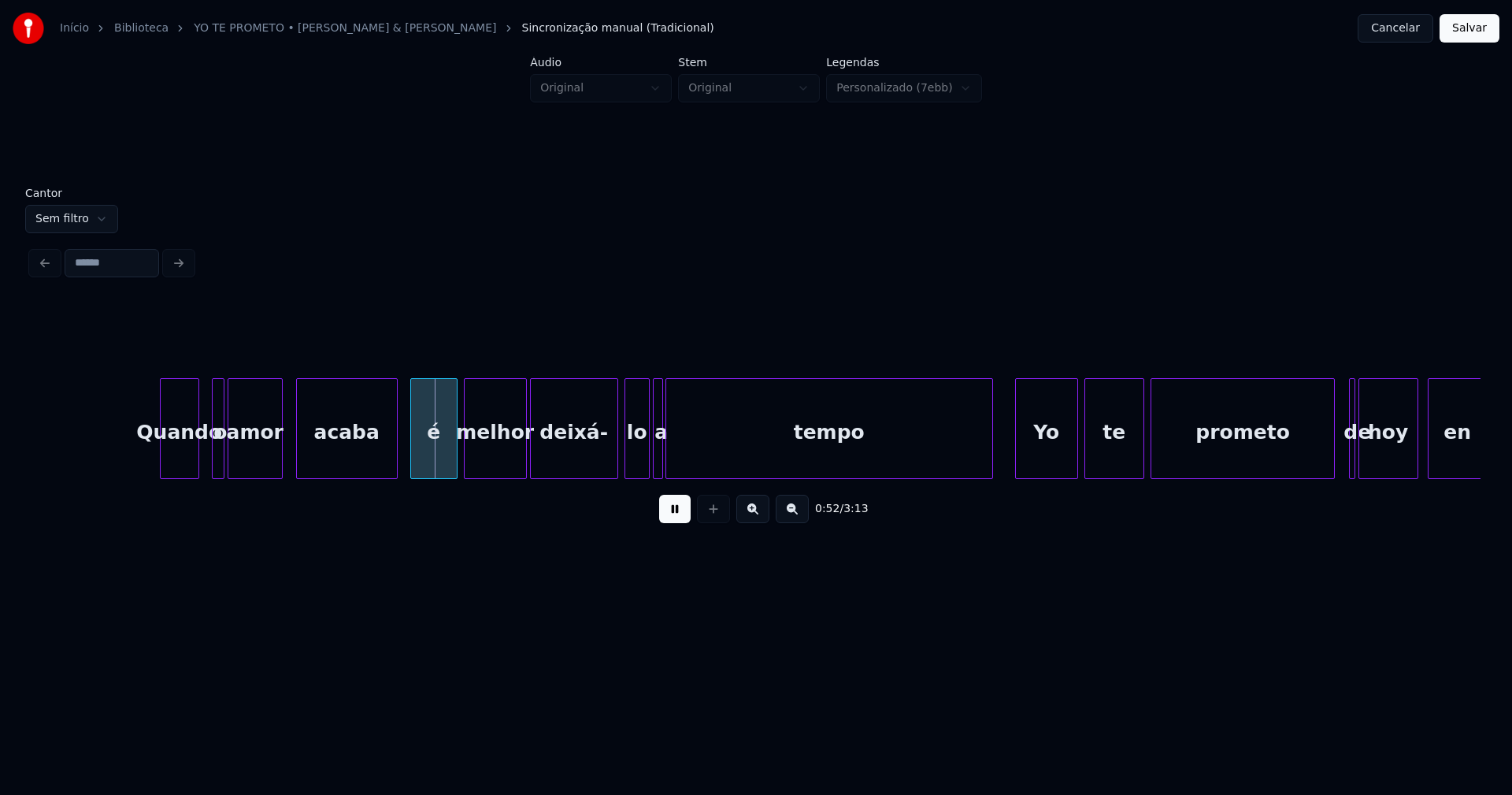
click at [194, 454] on div at bounding box center [196, 428] width 5 height 99
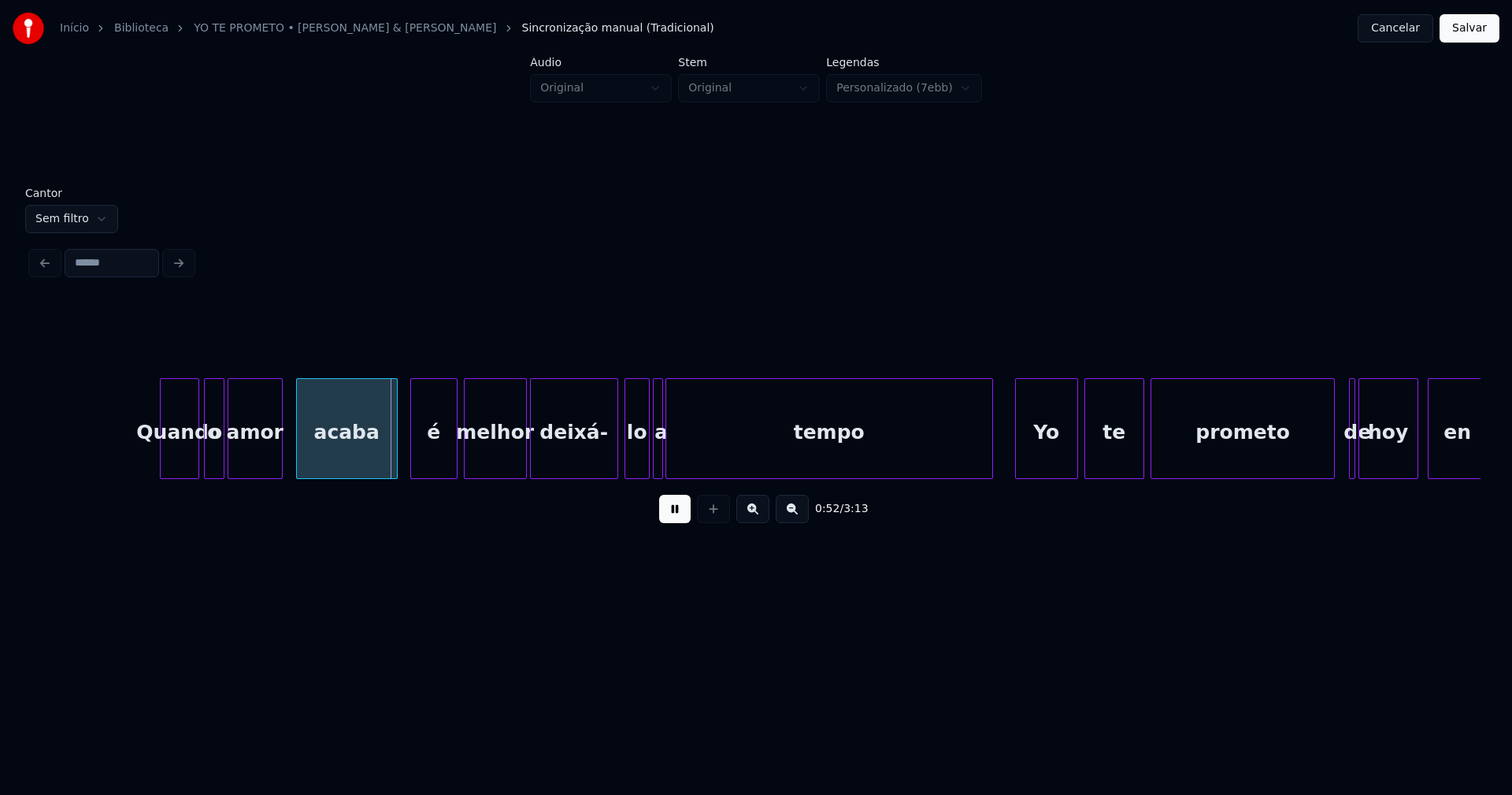
click at [204, 452] on div at bounding box center [207, 428] width 5 height 99
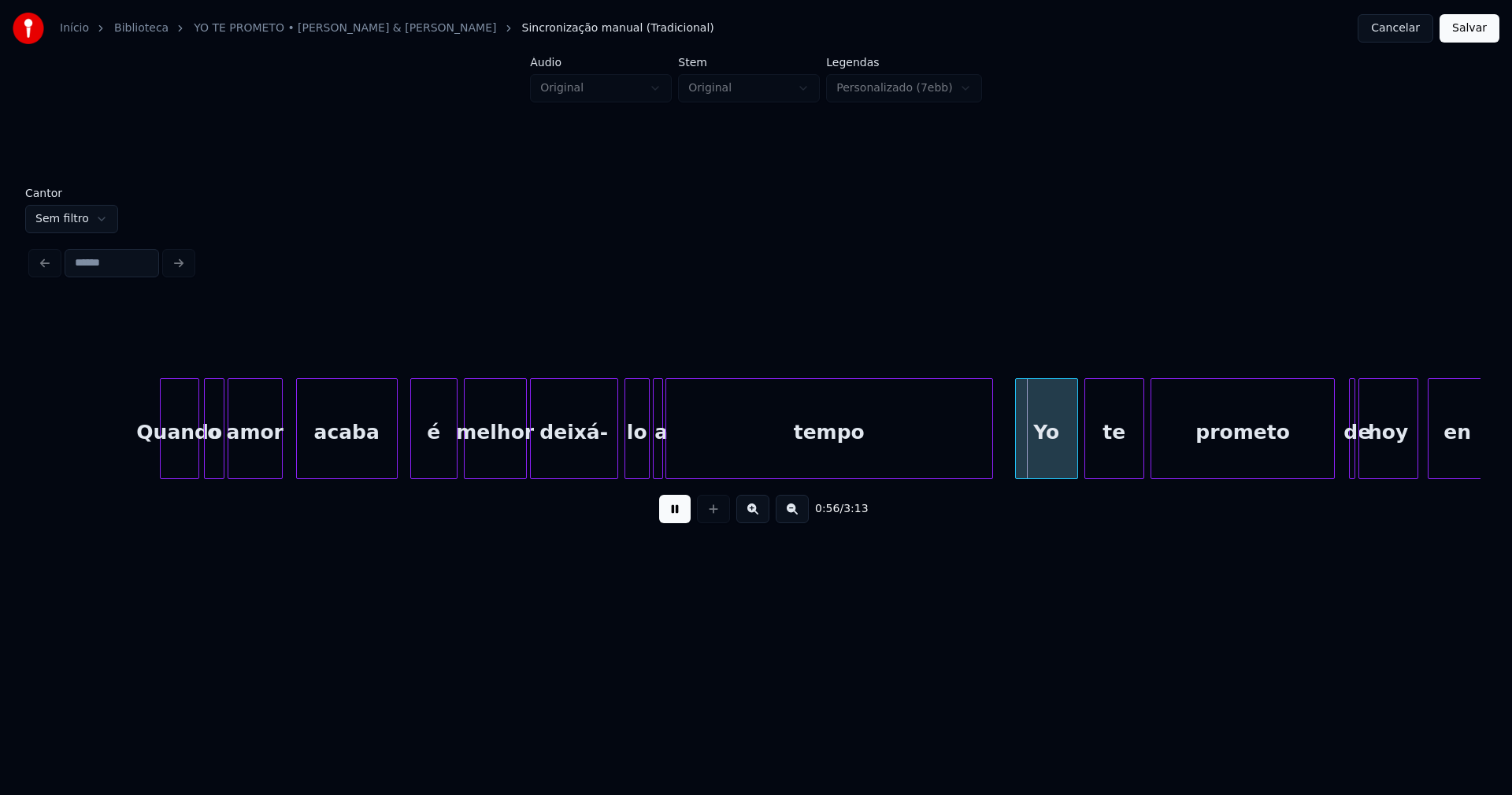
drag, startPoint x: 290, startPoint y: 456, endPoint x: 465, endPoint y: 447, distance: 175.2
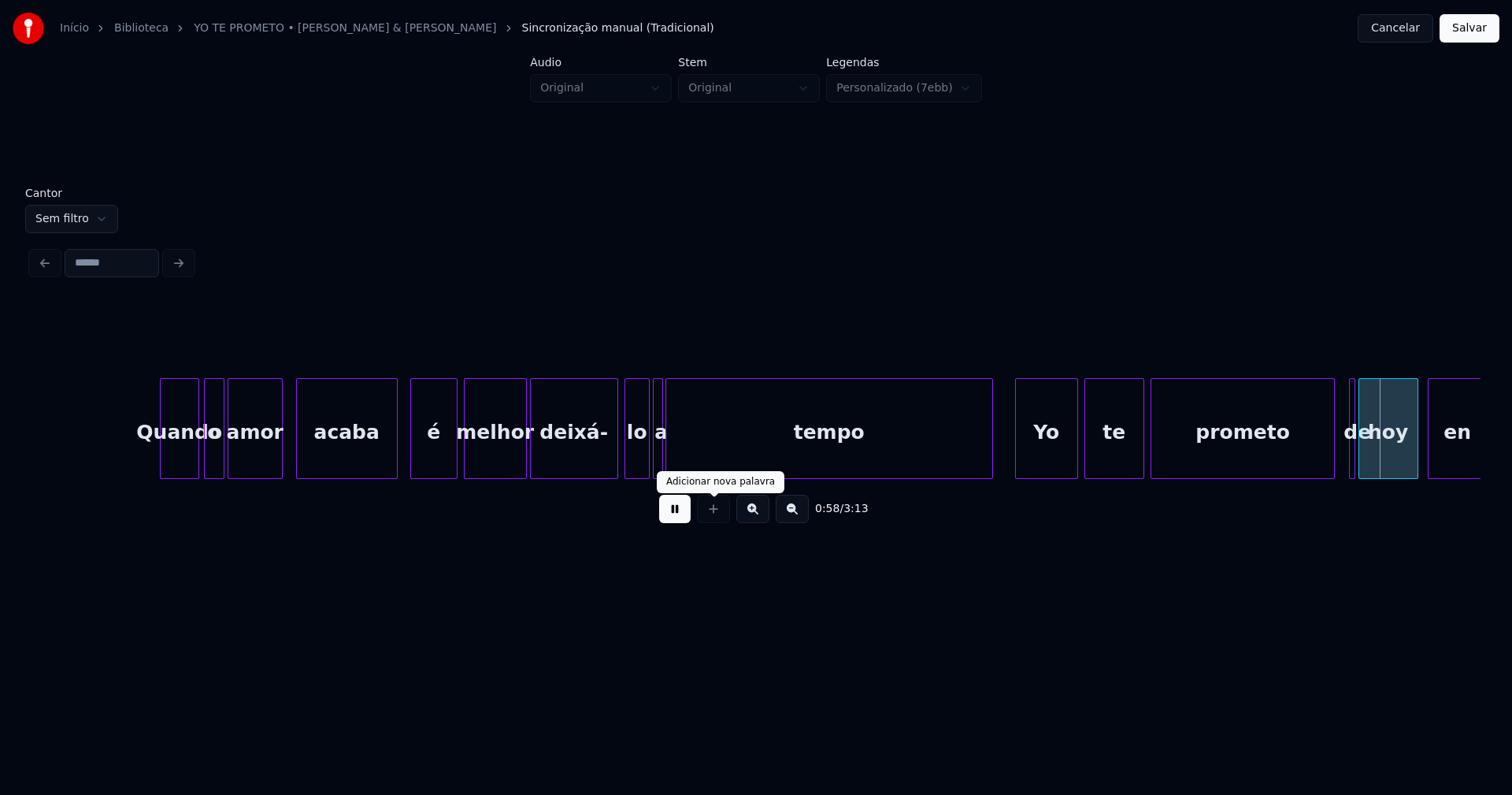
drag, startPoint x: 683, startPoint y: 516, endPoint x: 597, endPoint y: 511, distance: 86.1
click at [682, 517] on button at bounding box center [675, 509] width 32 height 28
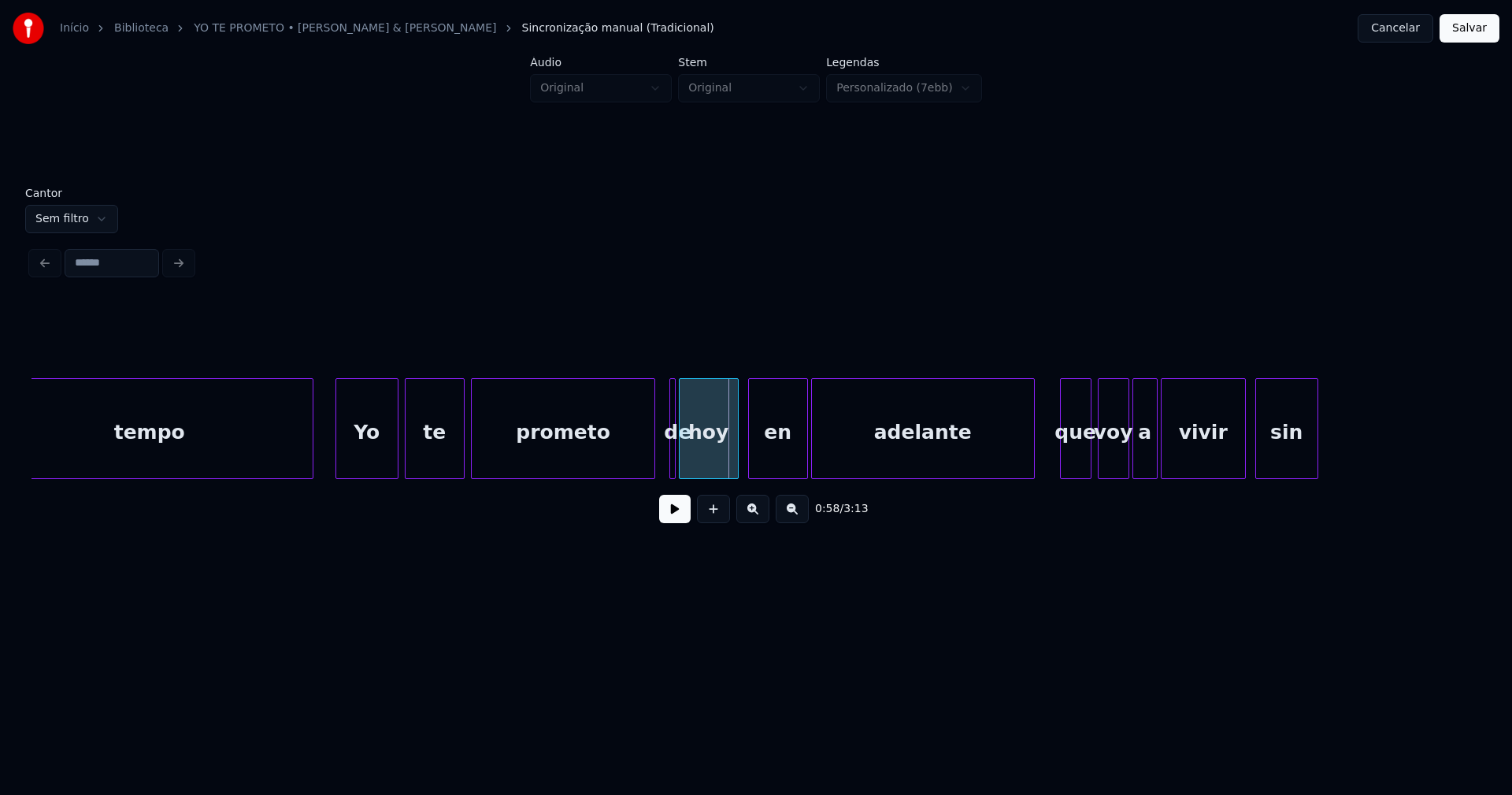
scroll to position [0, 8643]
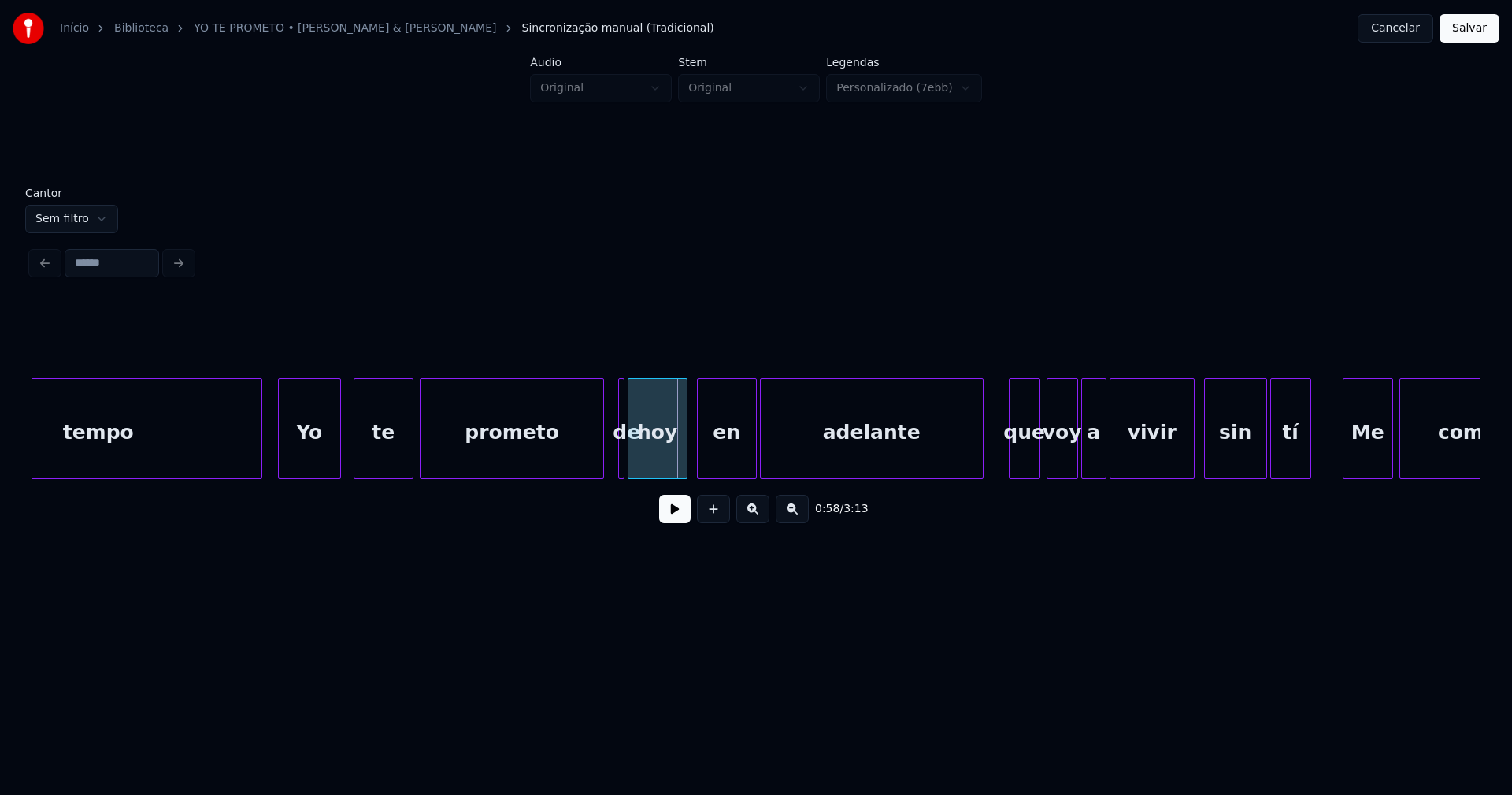
click at [310, 461] on div "Yo" at bounding box center [309, 432] width 62 height 107
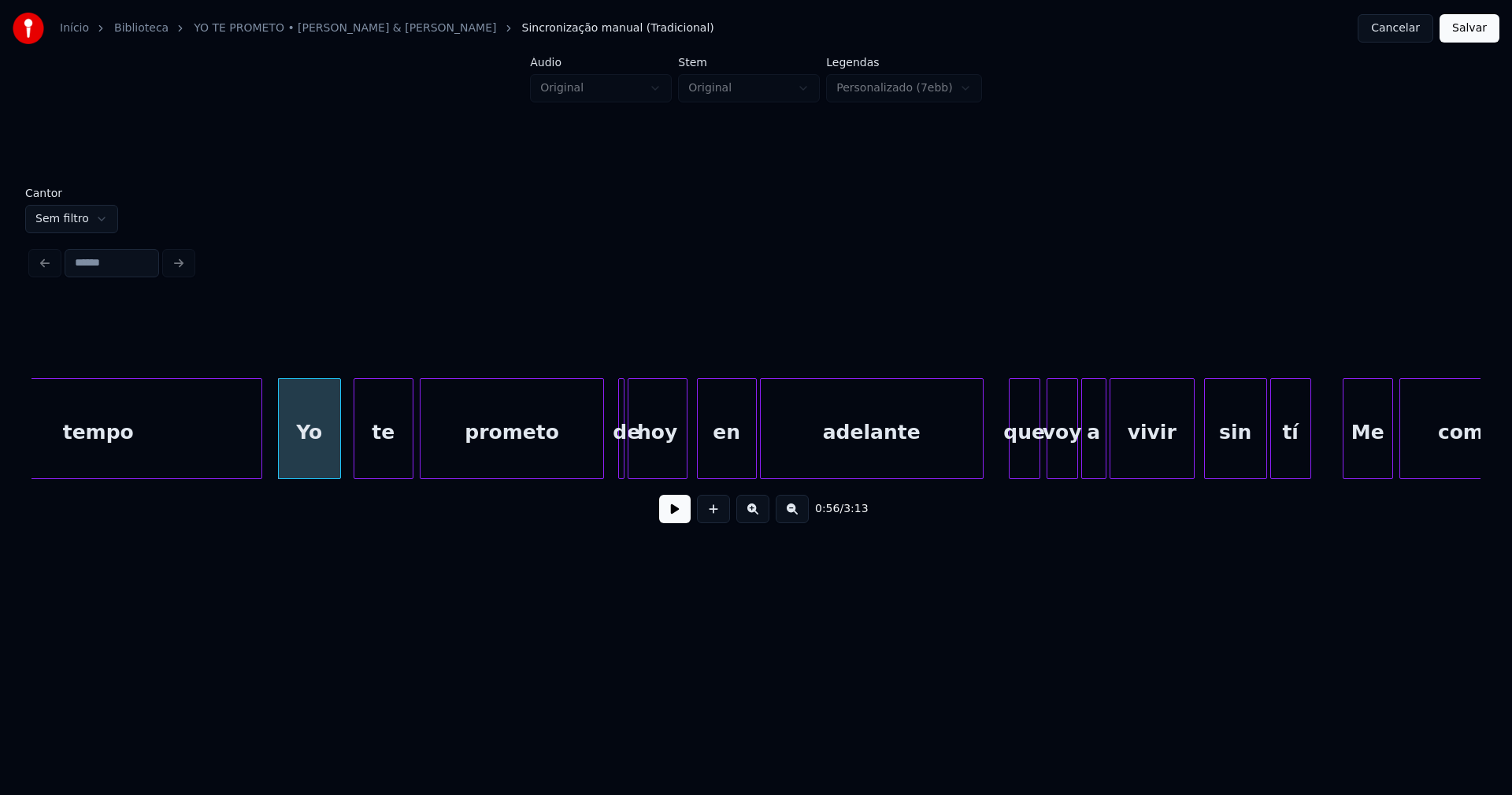
click at [674, 516] on button at bounding box center [675, 509] width 32 height 28
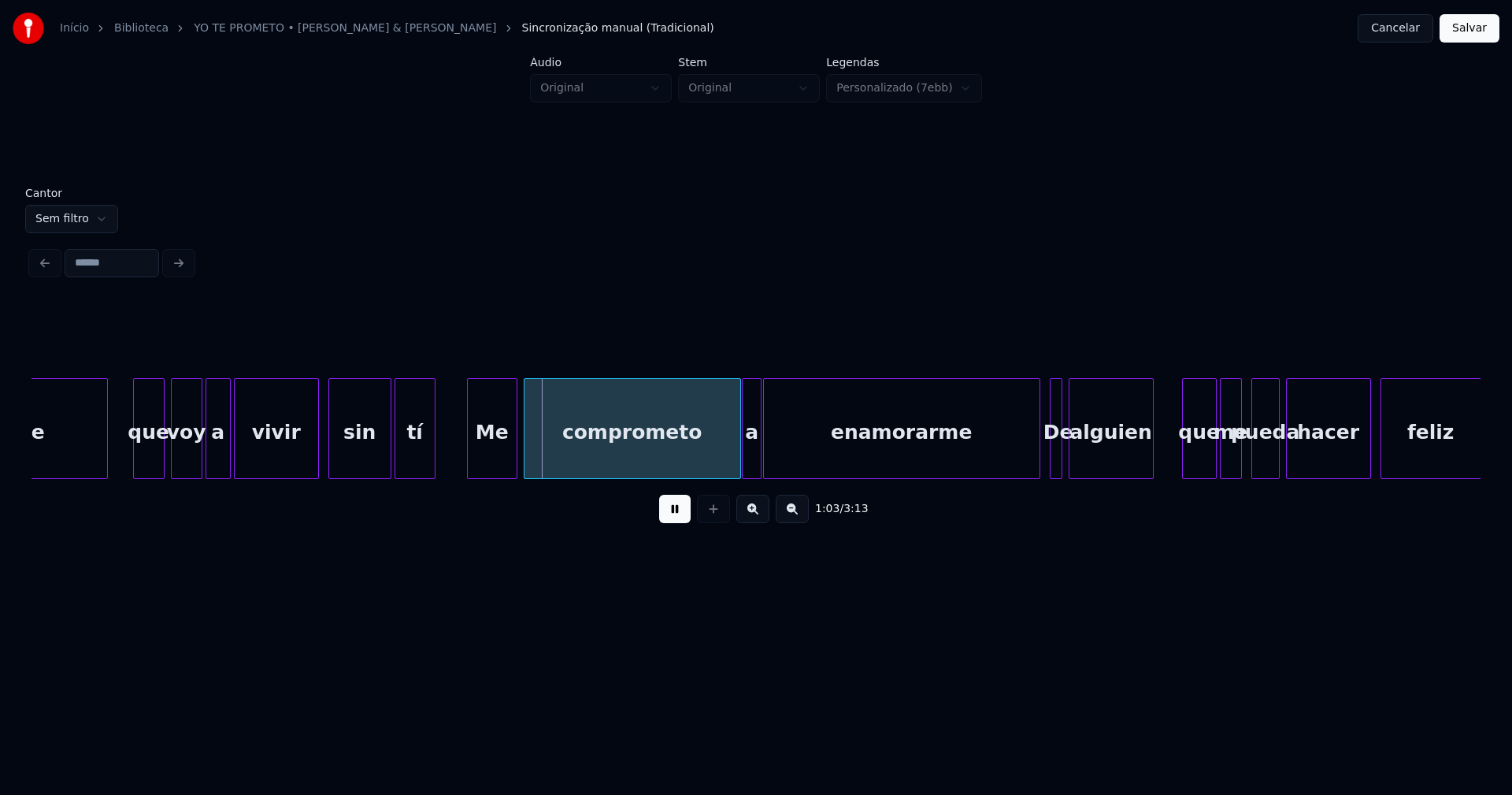
scroll to position [0, 9569]
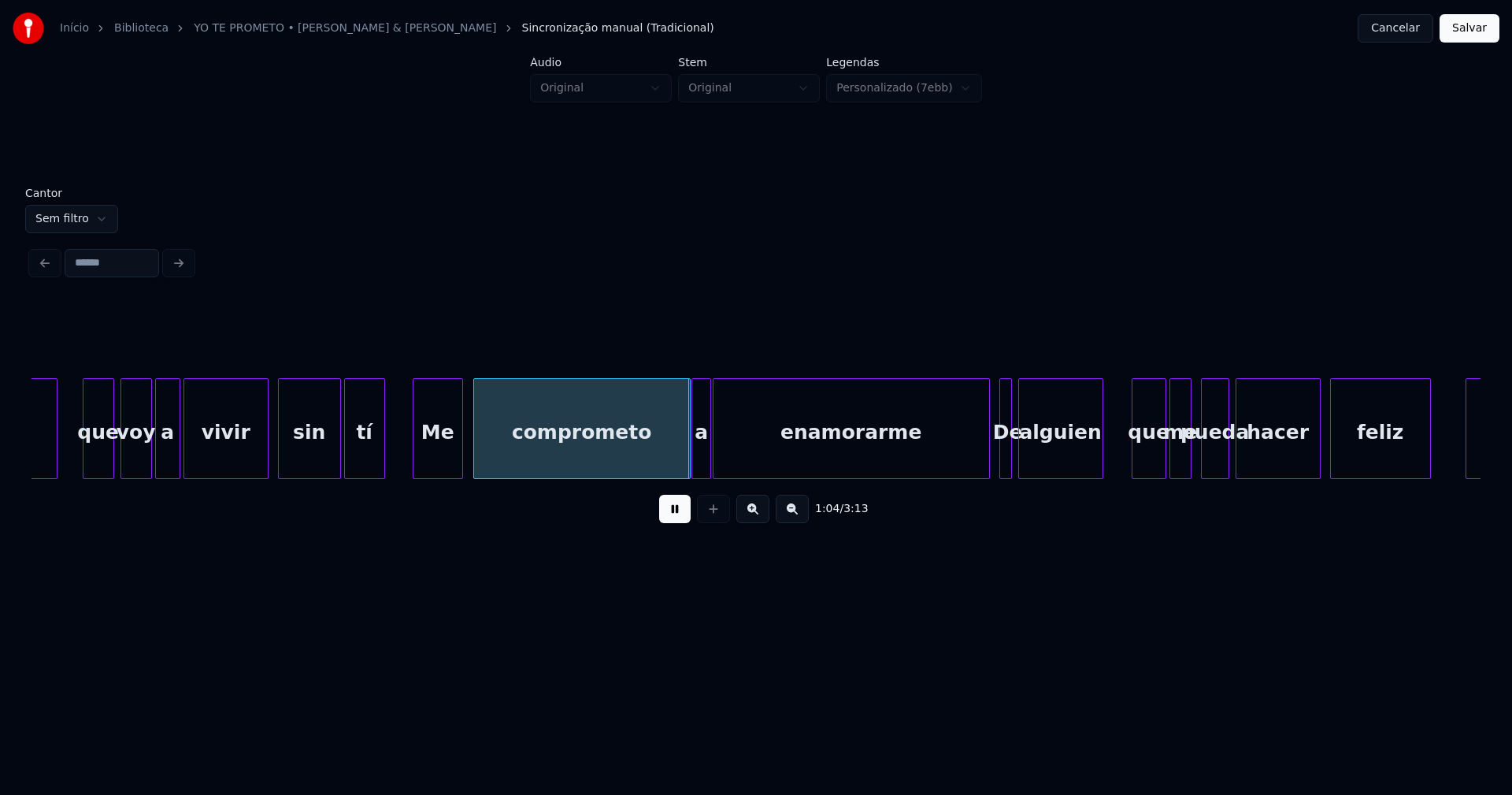
click at [433, 458] on div "Me" at bounding box center [437, 432] width 49 height 107
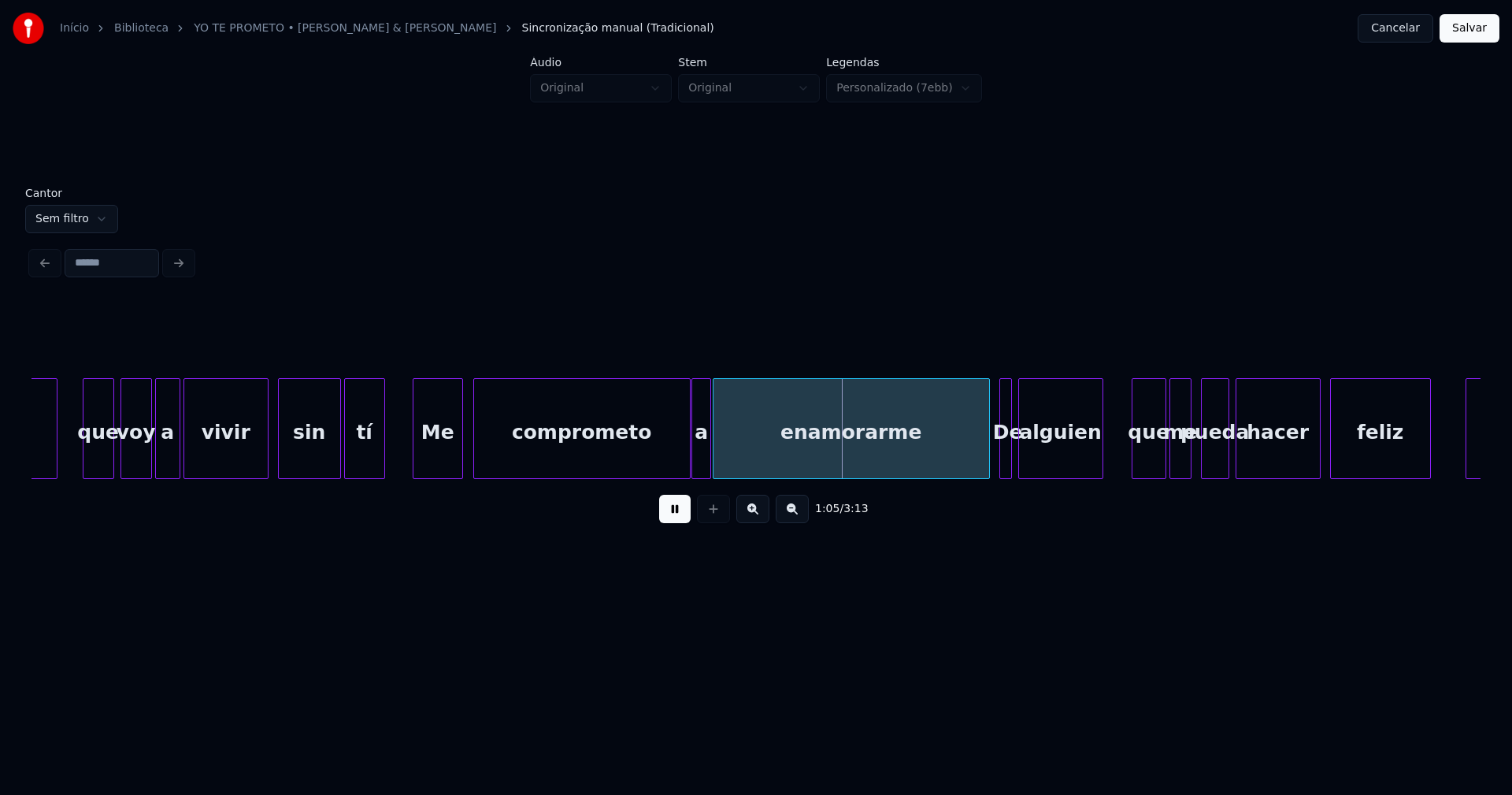
click at [681, 517] on button at bounding box center [675, 509] width 32 height 28
click at [743, 455] on div at bounding box center [744, 428] width 5 height 99
click at [662, 475] on div "adelante que voy a vivir sin tí Me comprometo a enamorarme De alguien que me pu…" at bounding box center [756, 428] width 1449 height 101
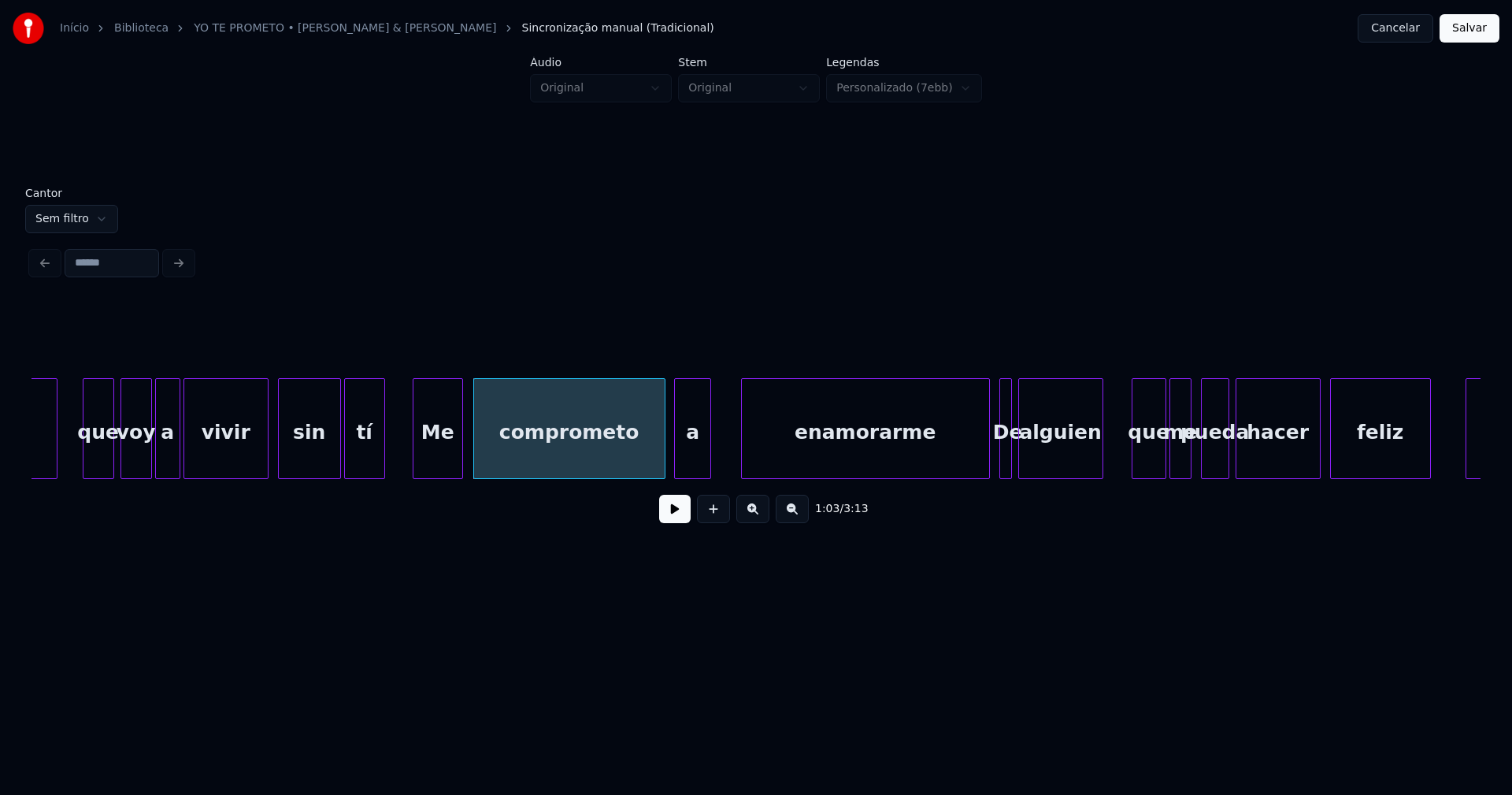
click at [675, 461] on div at bounding box center [677, 428] width 5 height 99
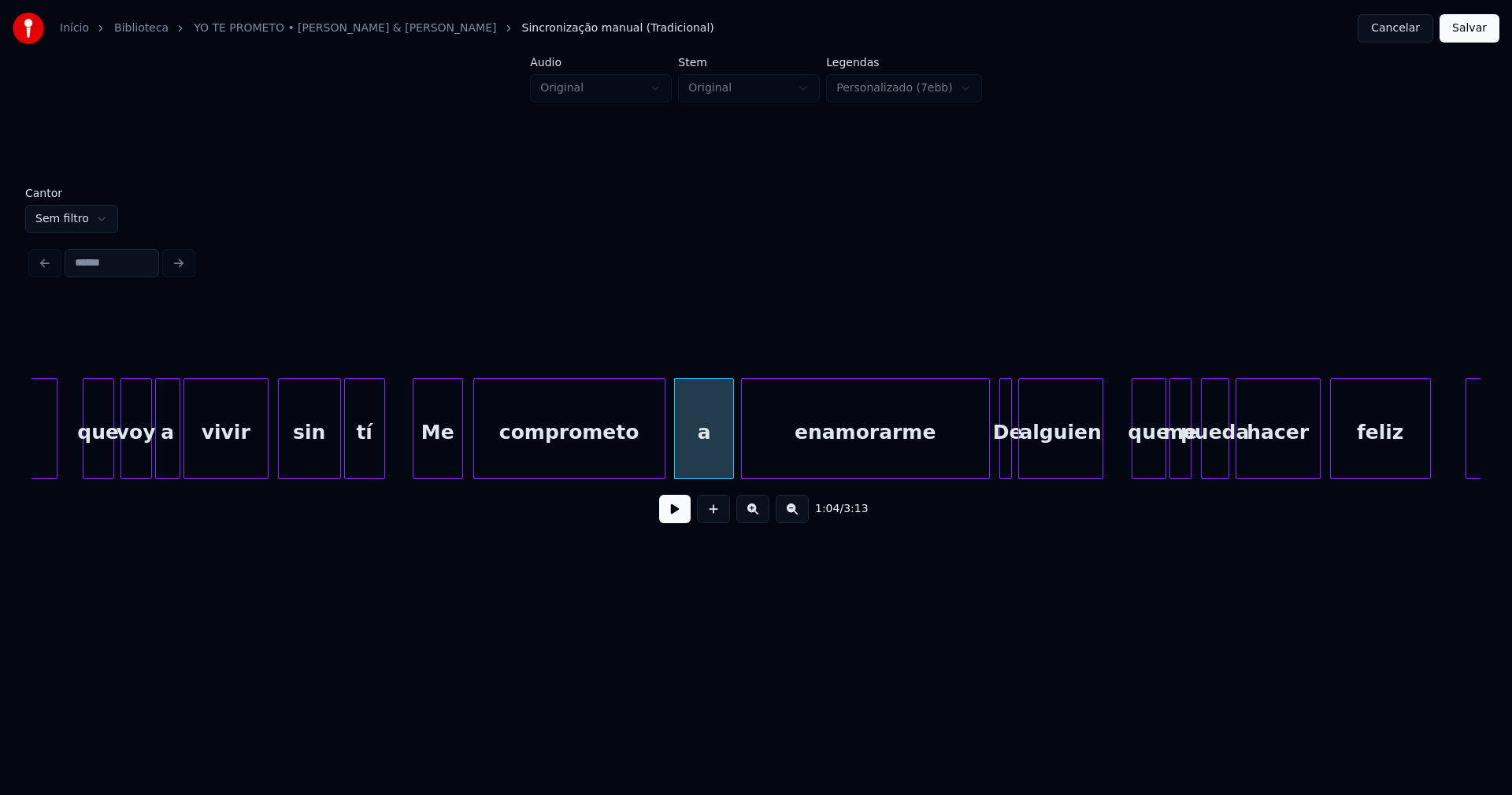
click at [729, 446] on div at bounding box center [731, 428] width 5 height 99
drag, startPoint x: 676, startPoint y: 517, endPoint x: 683, endPoint y: 509, distance: 10.6
click at [676, 516] on button at bounding box center [675, 509] width 32 height 28
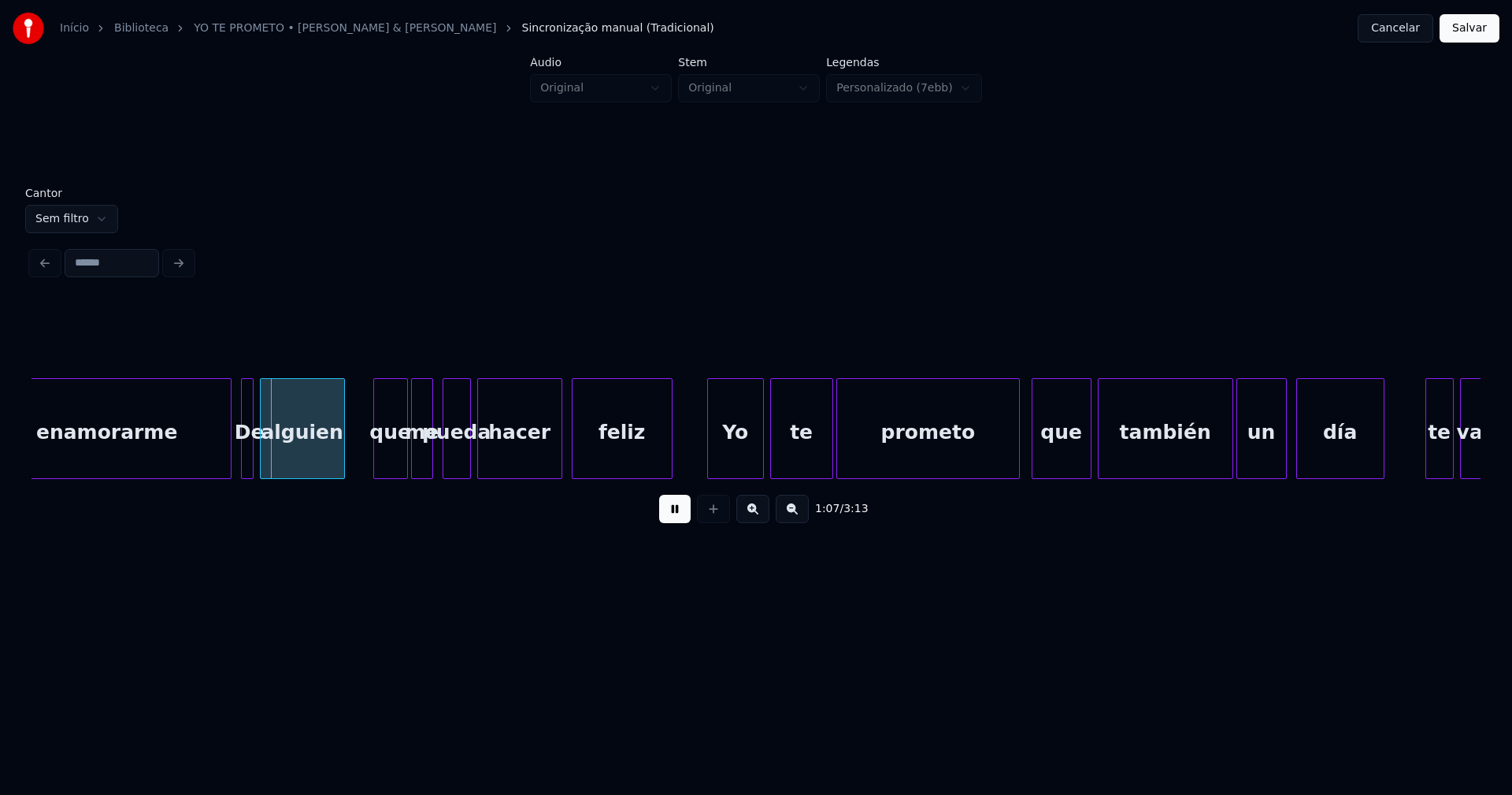
scroll to position [0, 10345]
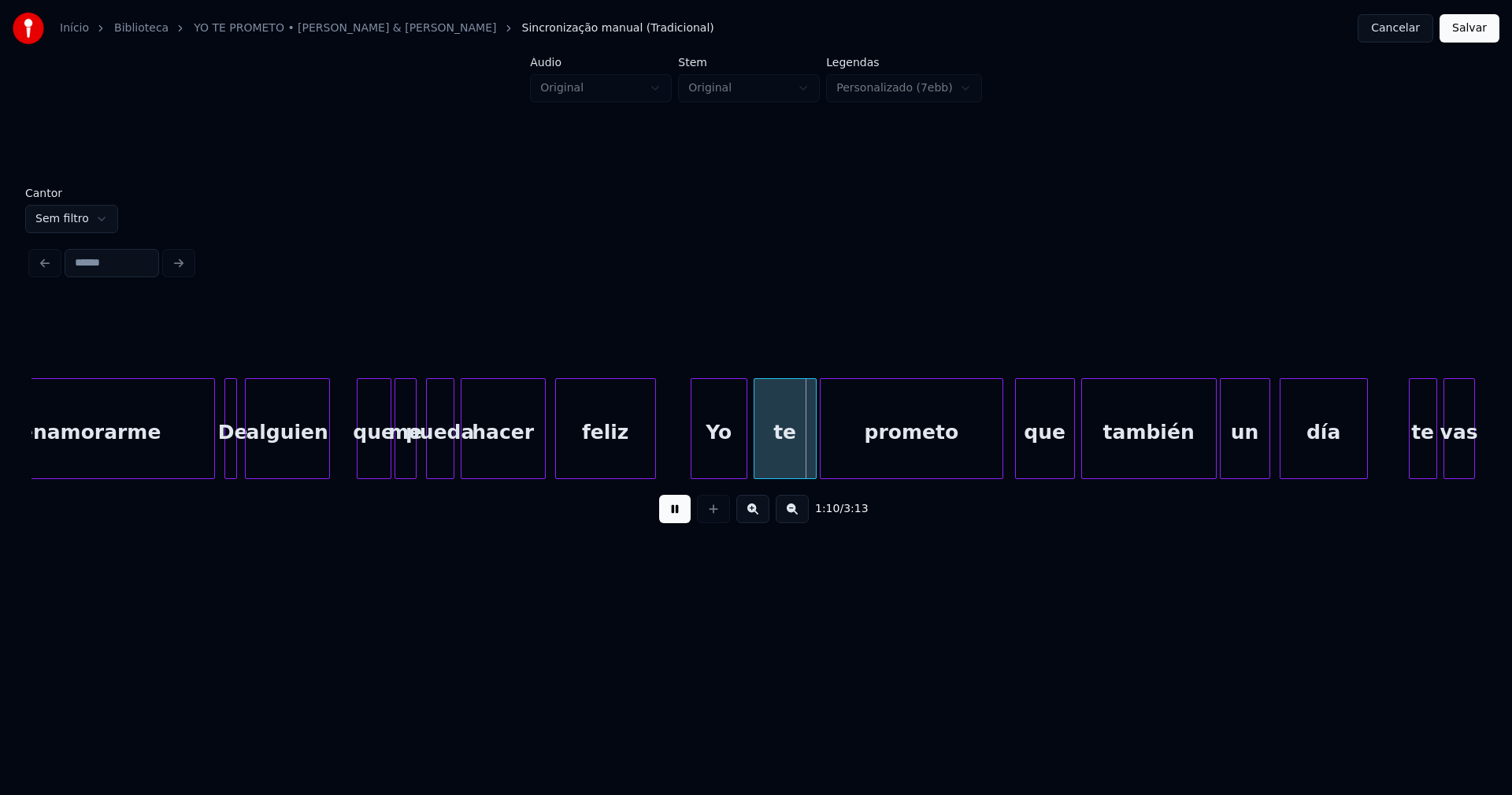
click at [328, 458] on div "alguien" at bounding box center [288, 428] width 85 height 101
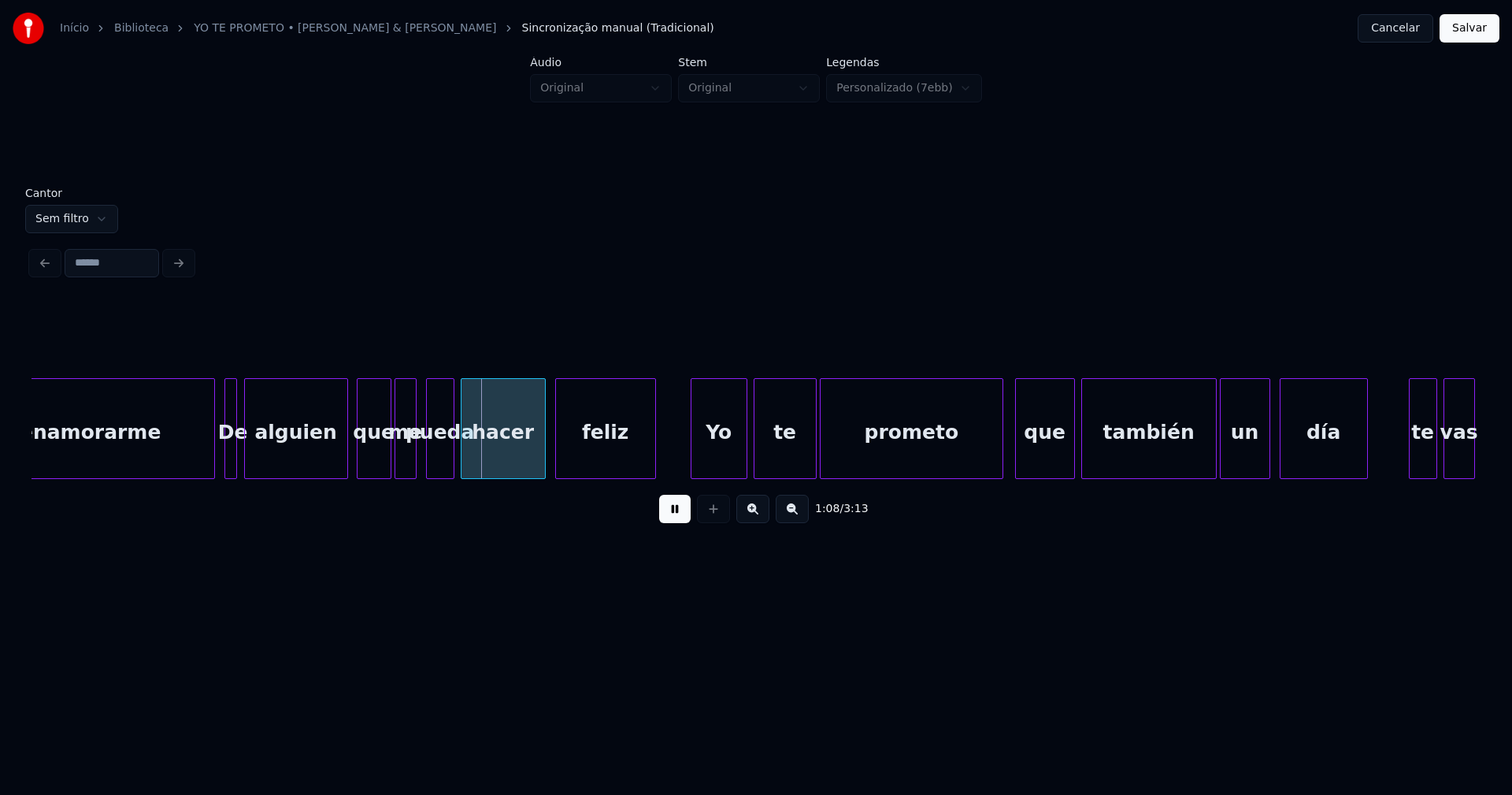
click at [343, 450] on div at bounding box center [345, 428] width 5 height 99
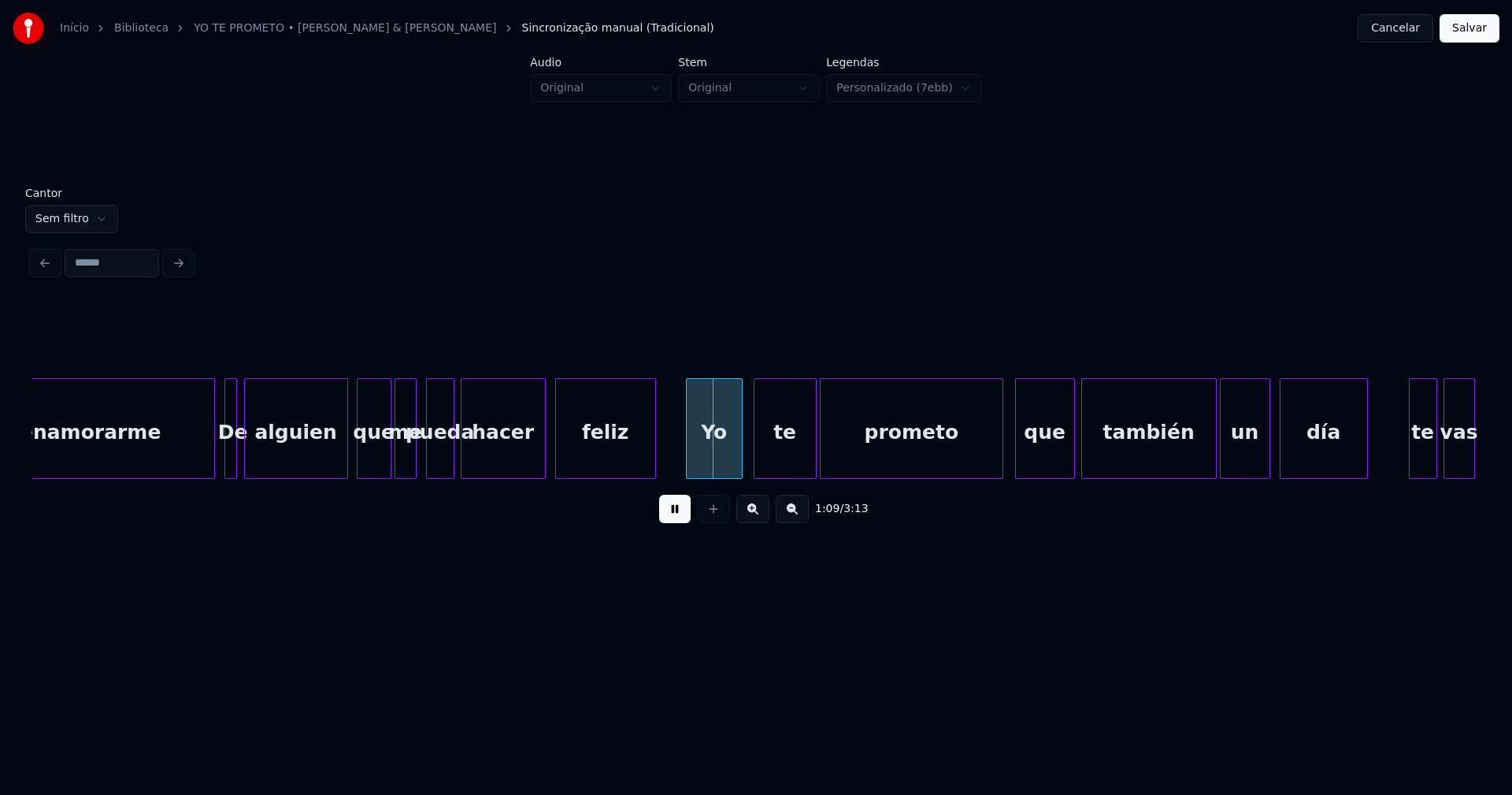
click at [718, 457] on div "Yo" at bounding box center [714, 432] width 55 height 107
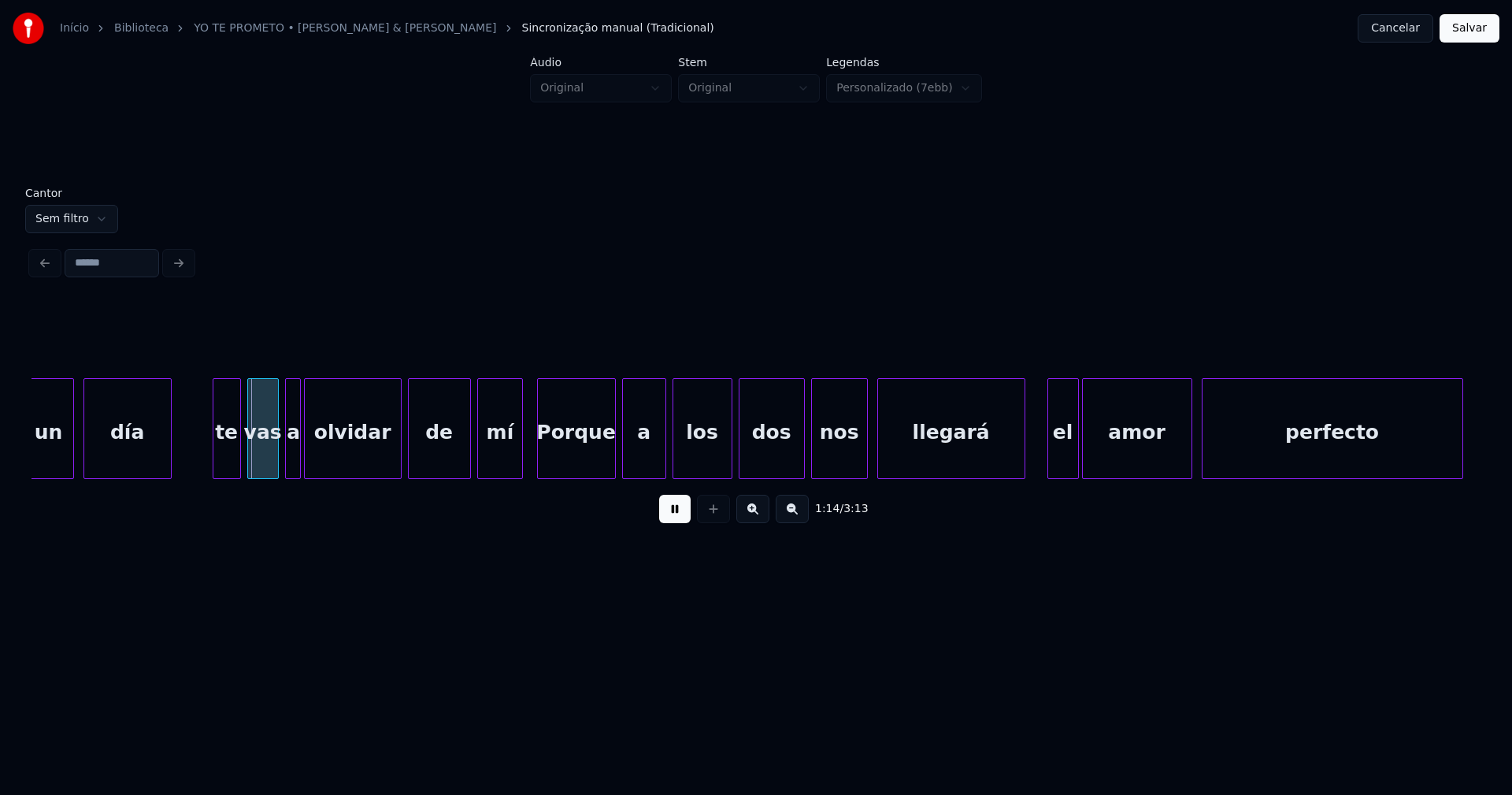
scroll to position [0, 11558]
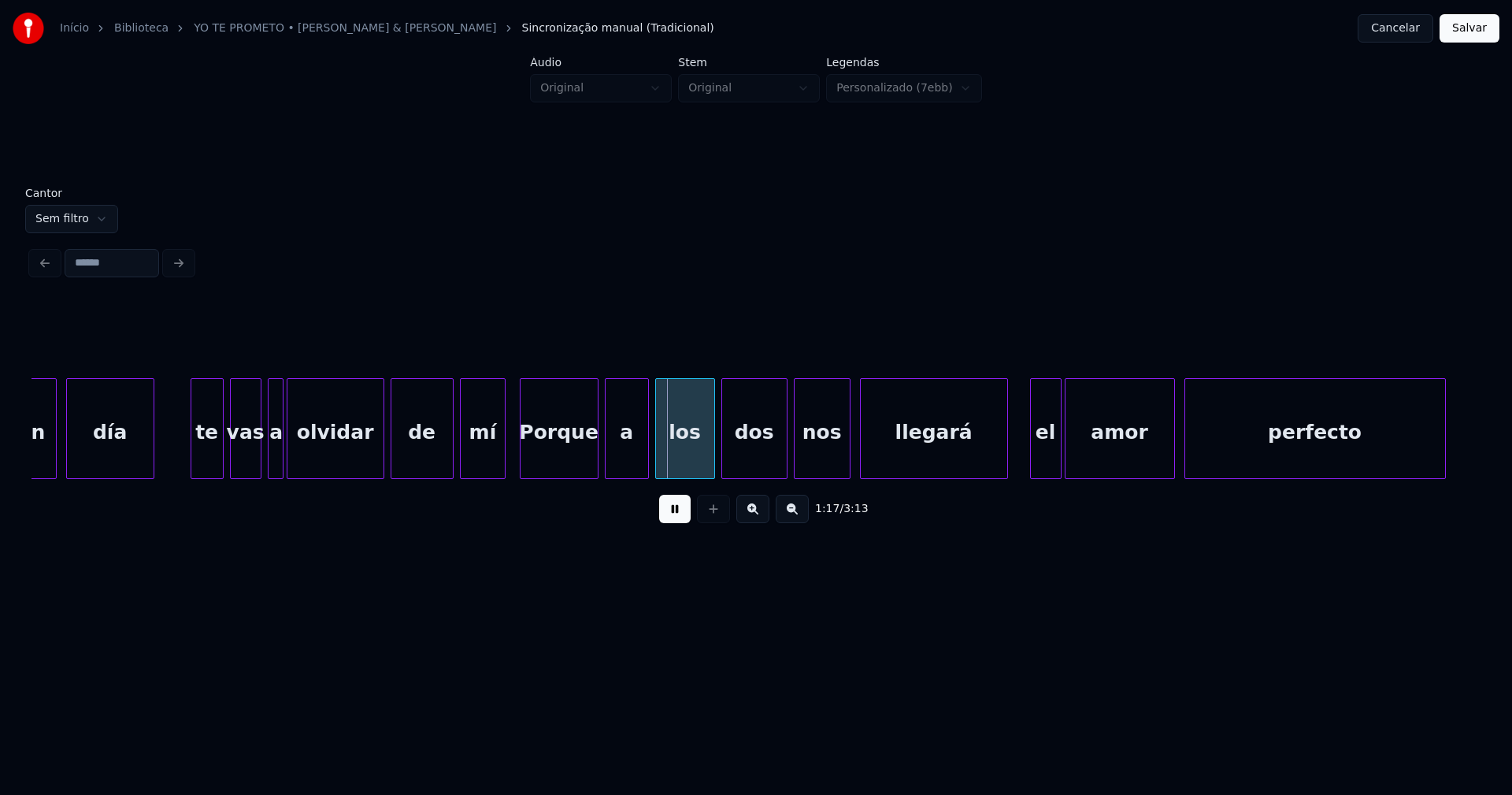
click at [192, 458] on div at bounding box center [194, 428] width 5 height 99
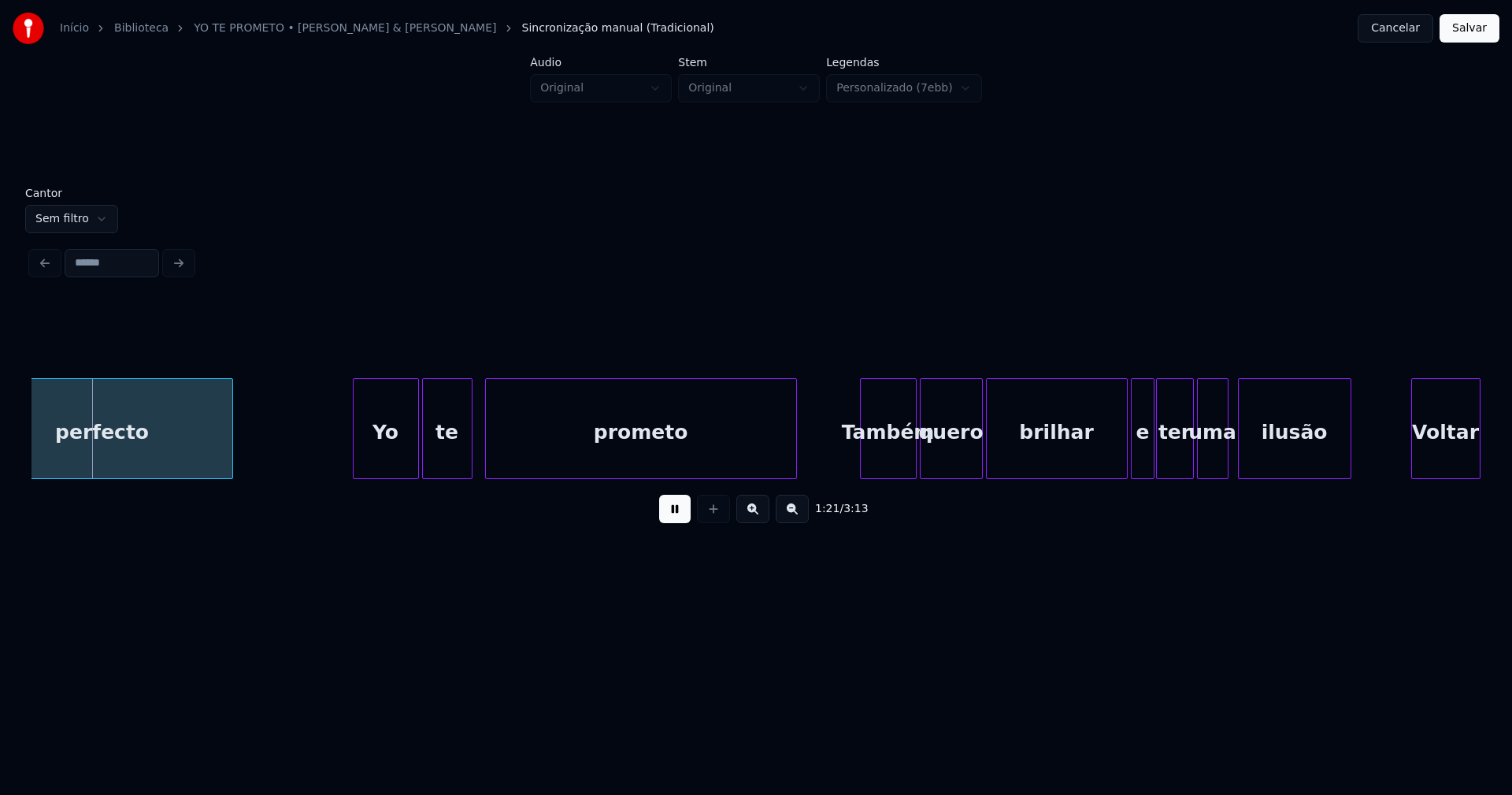
scroll to position [0, 12804]
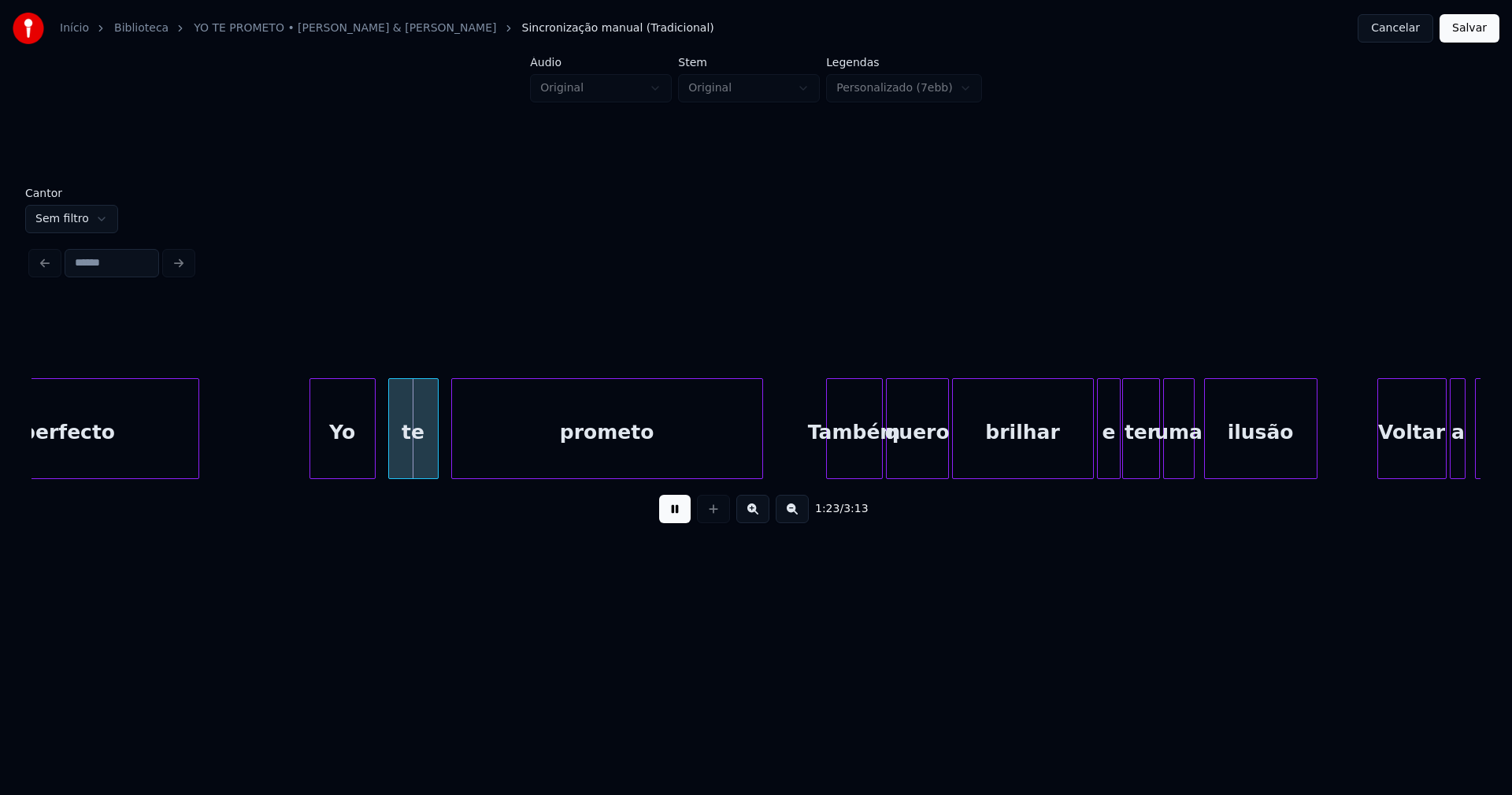
click at [337, 449] on div "Yo" at bounding box center [342, 432] width 65 height 107
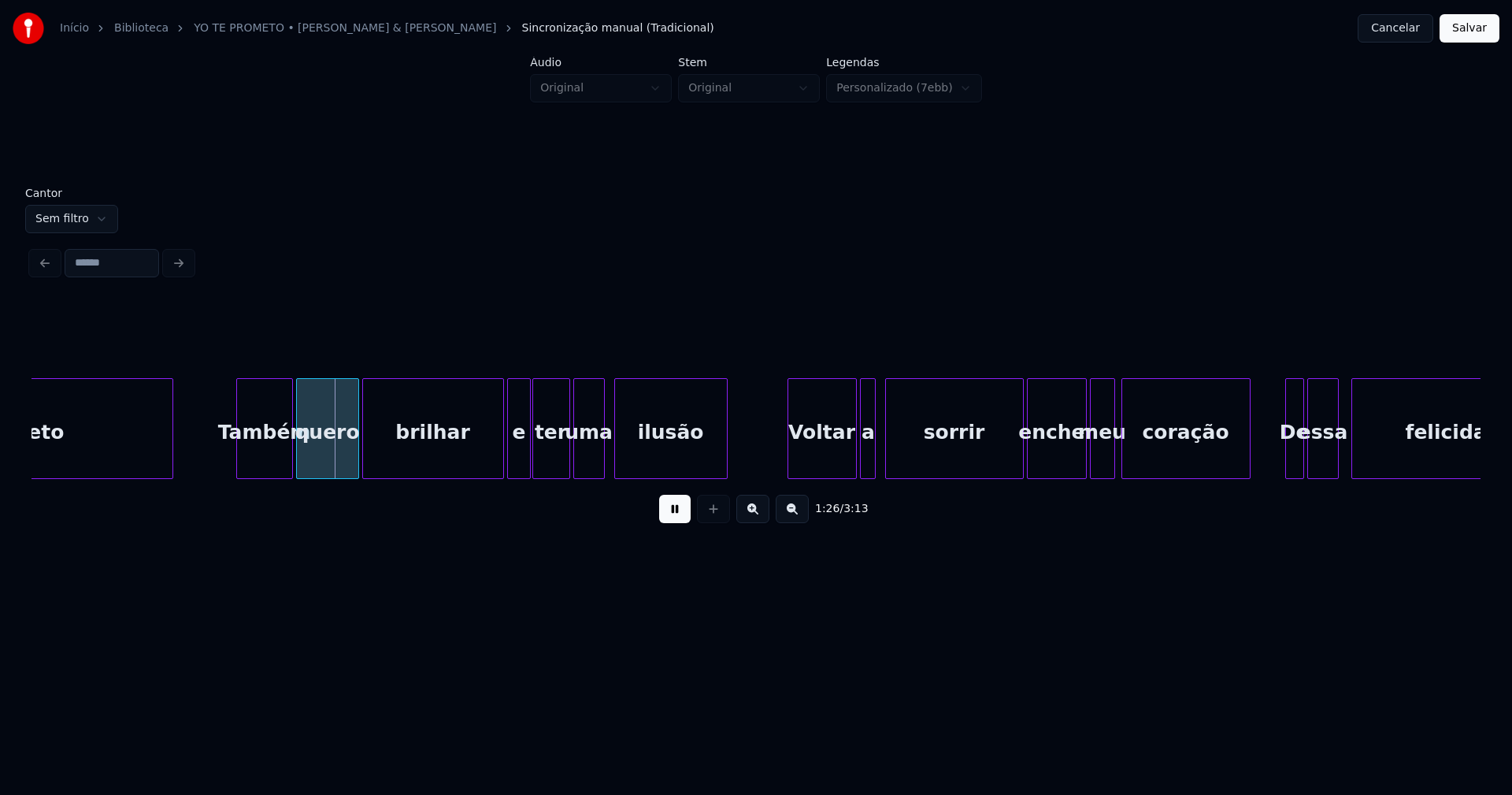
scroll to position [0, 13445]
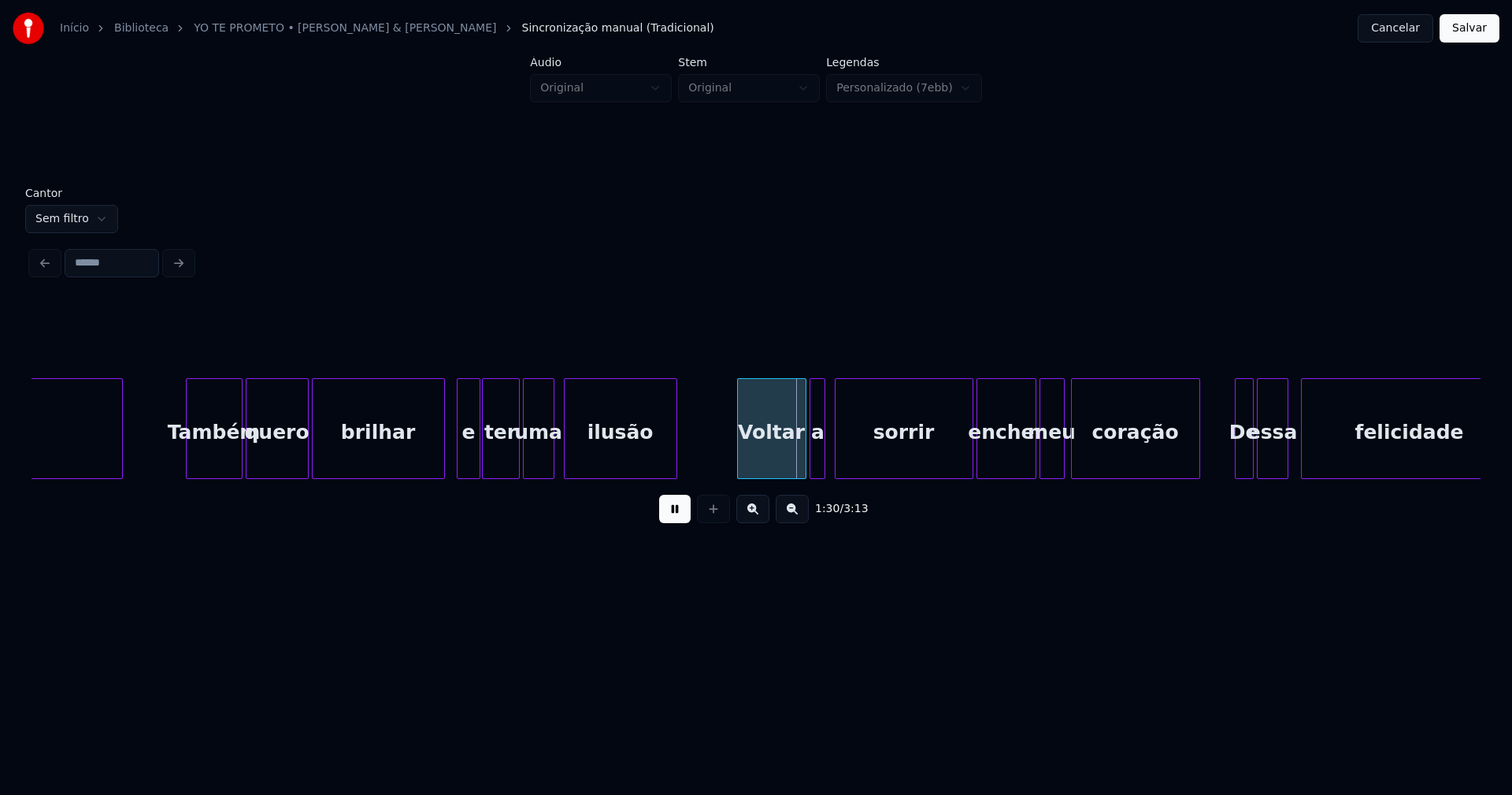
click at [442, 458] on div at bounding box center [442, 428] width 5 height 99
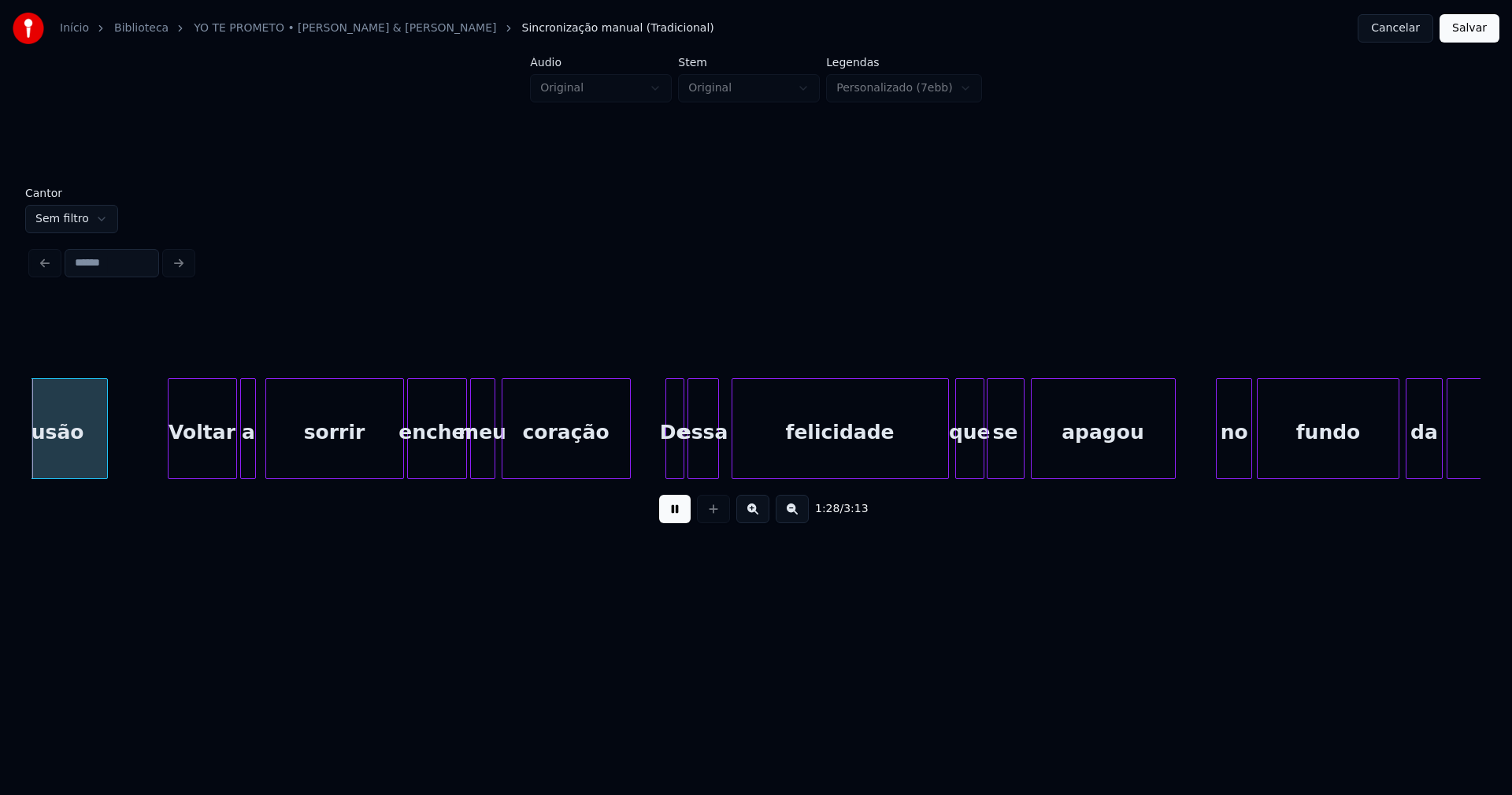
scroll to position [0, 14017]
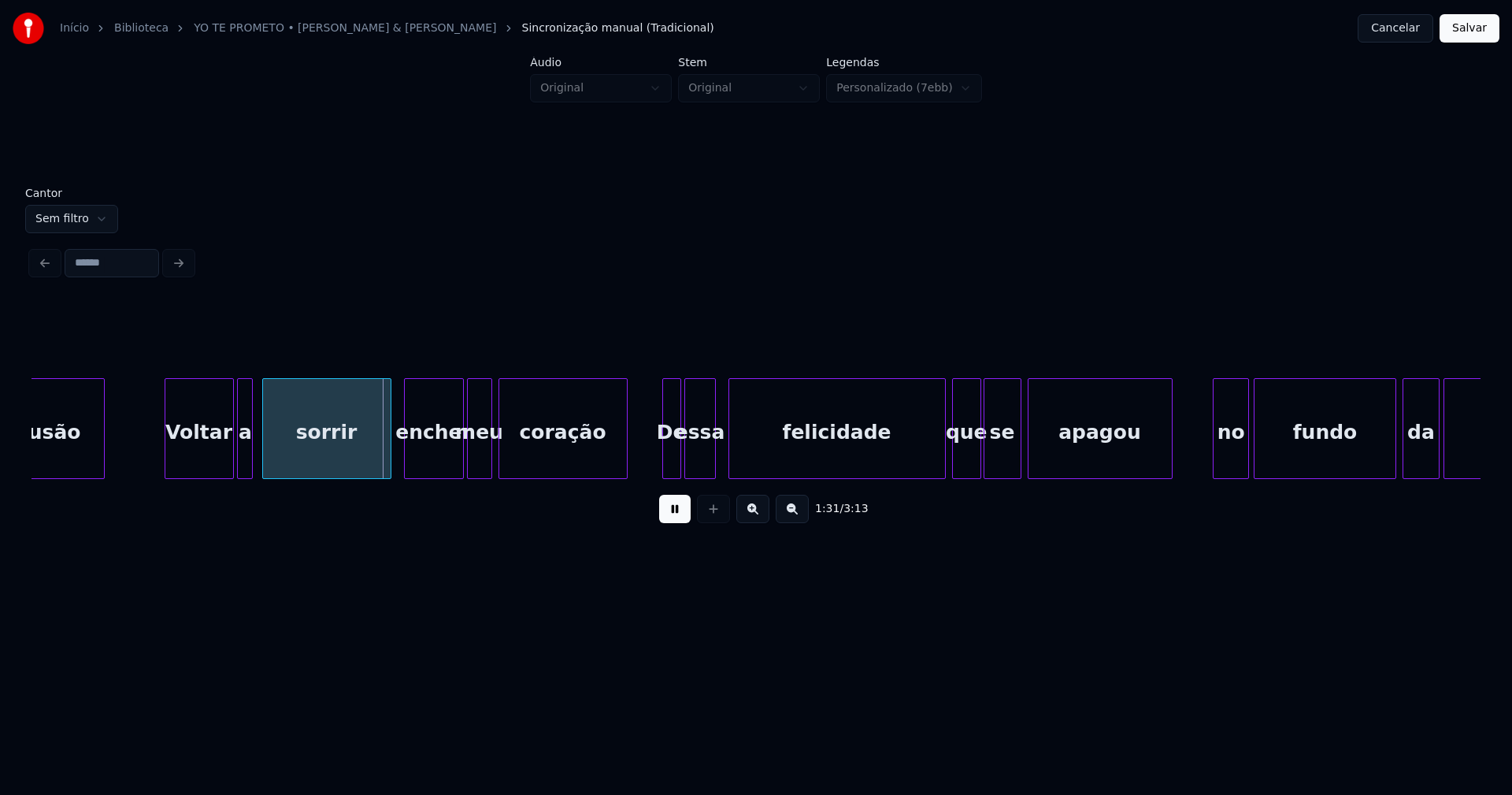
click at [387, 451] on div at bounding box center [388, 428] width 5 height 99
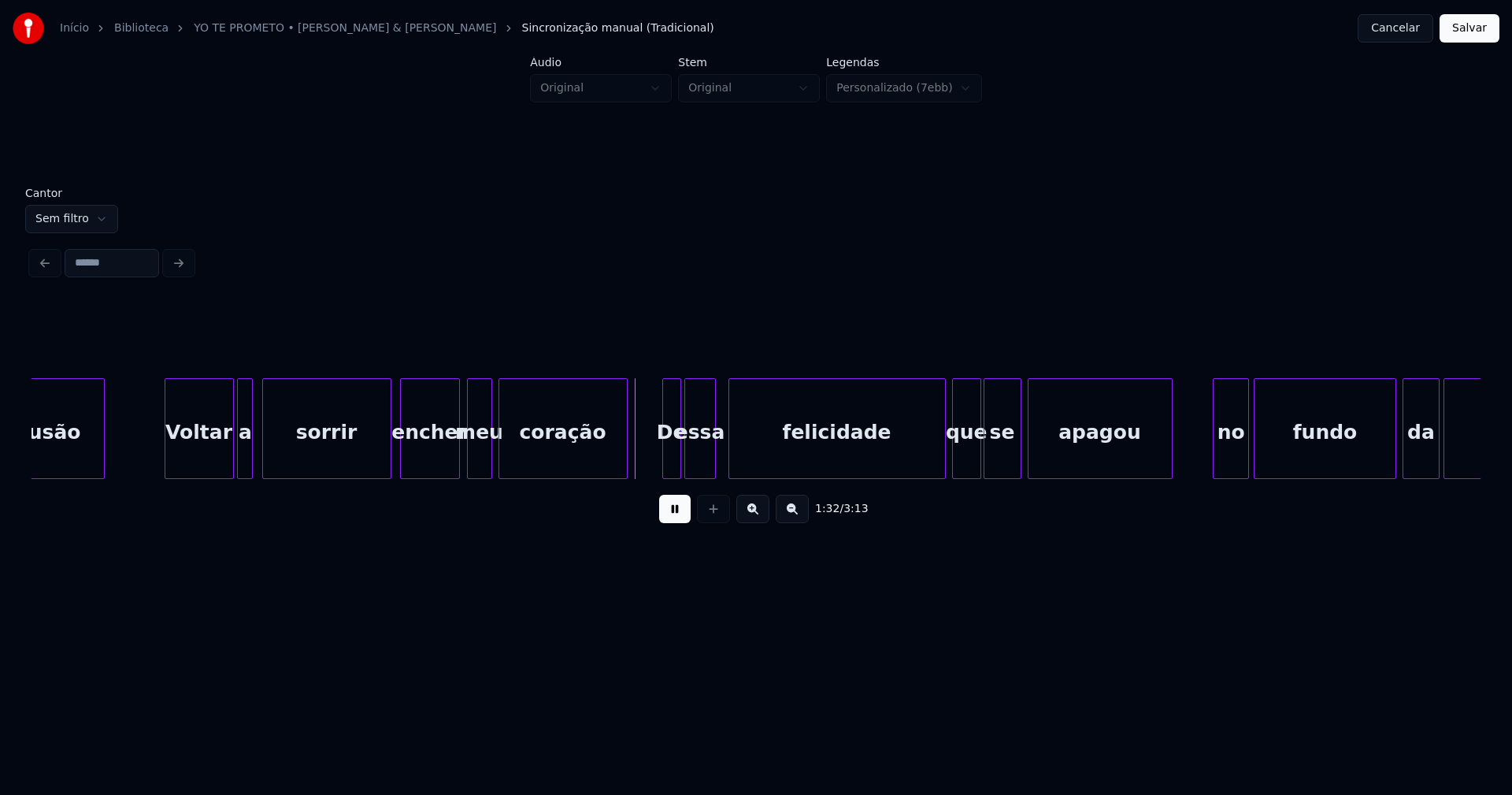
click at [429, 452] on div "encher" at bounding box center [430, 432] width 58 height 107
click at [473, 463] on div "meu" at bounding box center [473, 432] width 23 height 107
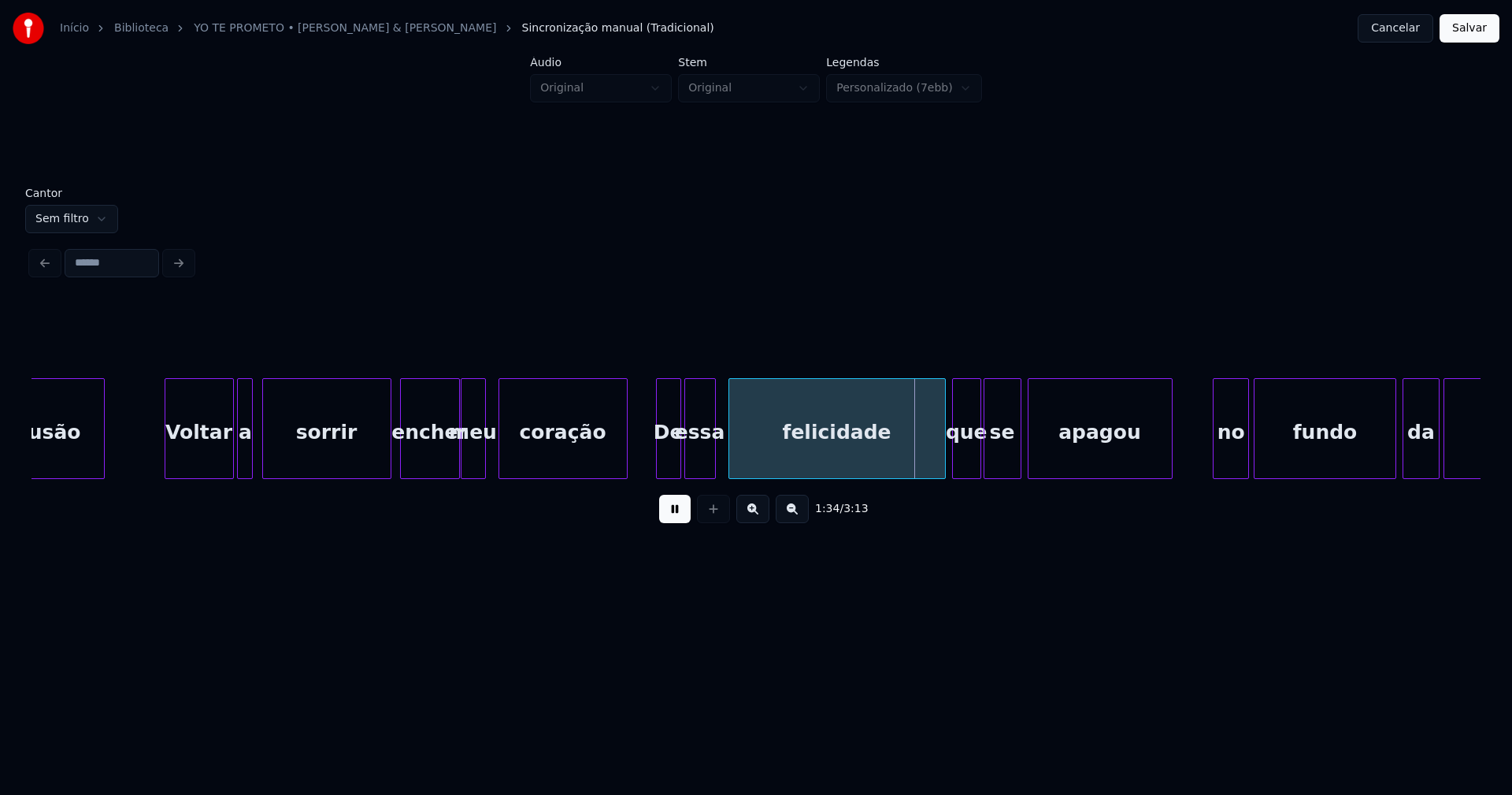
click at [660, 447] on div at bounding box center [659, 428] width 5 height 99
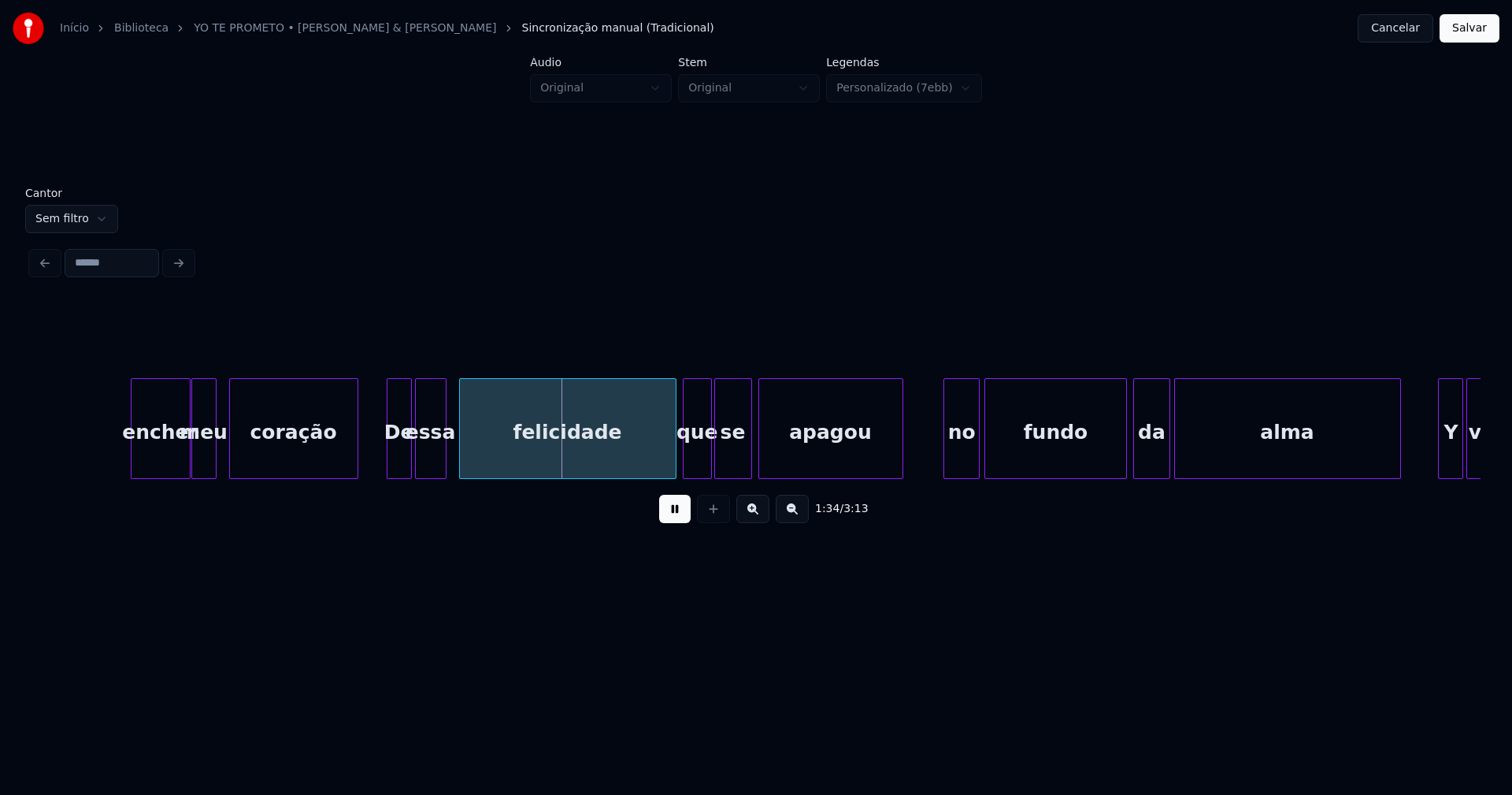
scroll to position [0, 14422]
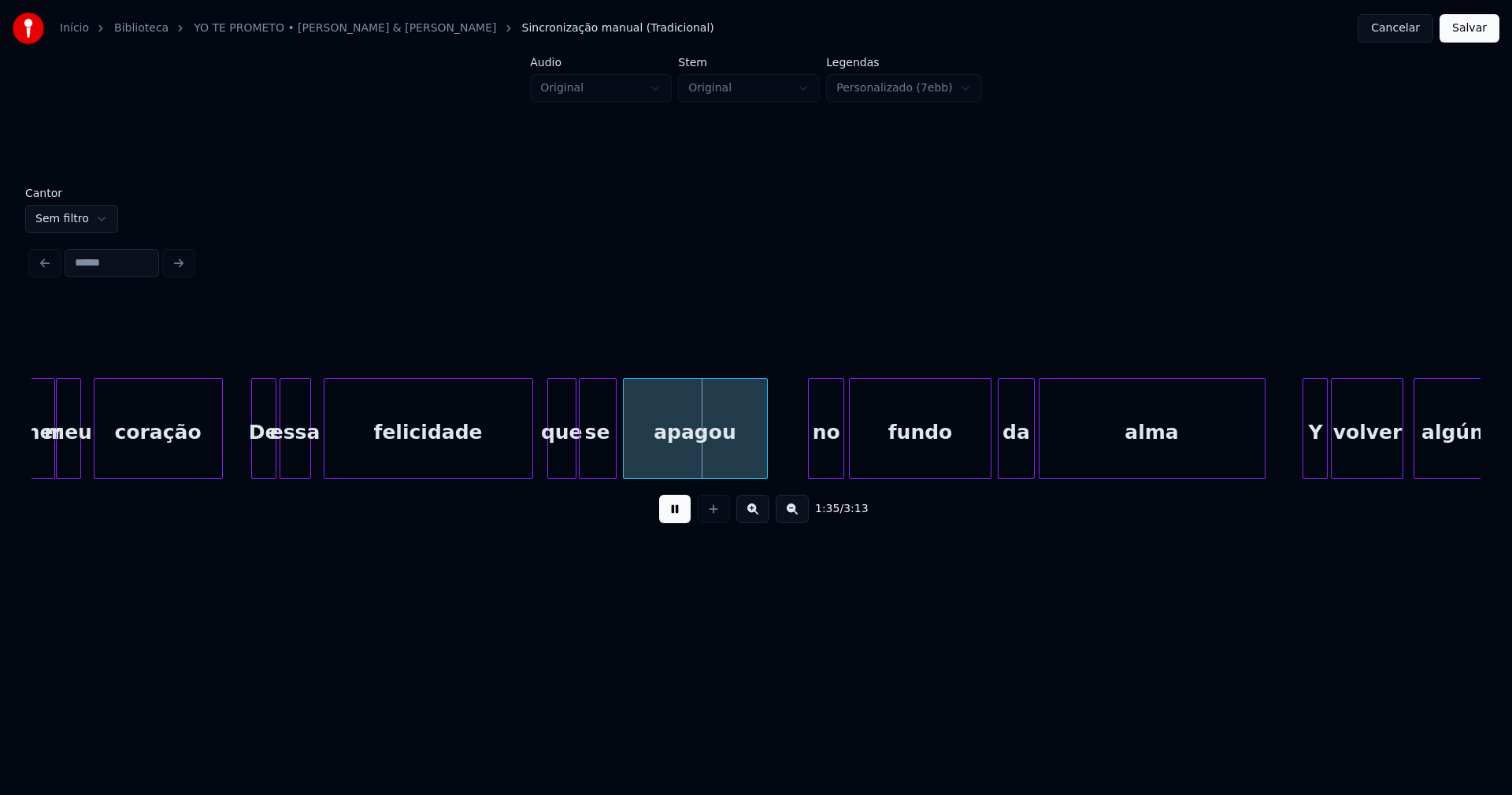
click at [529, 453] on div at bounding box center [530, 428] width 5 height 99
click at [822, 456] on div "no" at bounding box center [818, 432] width 34 height 107
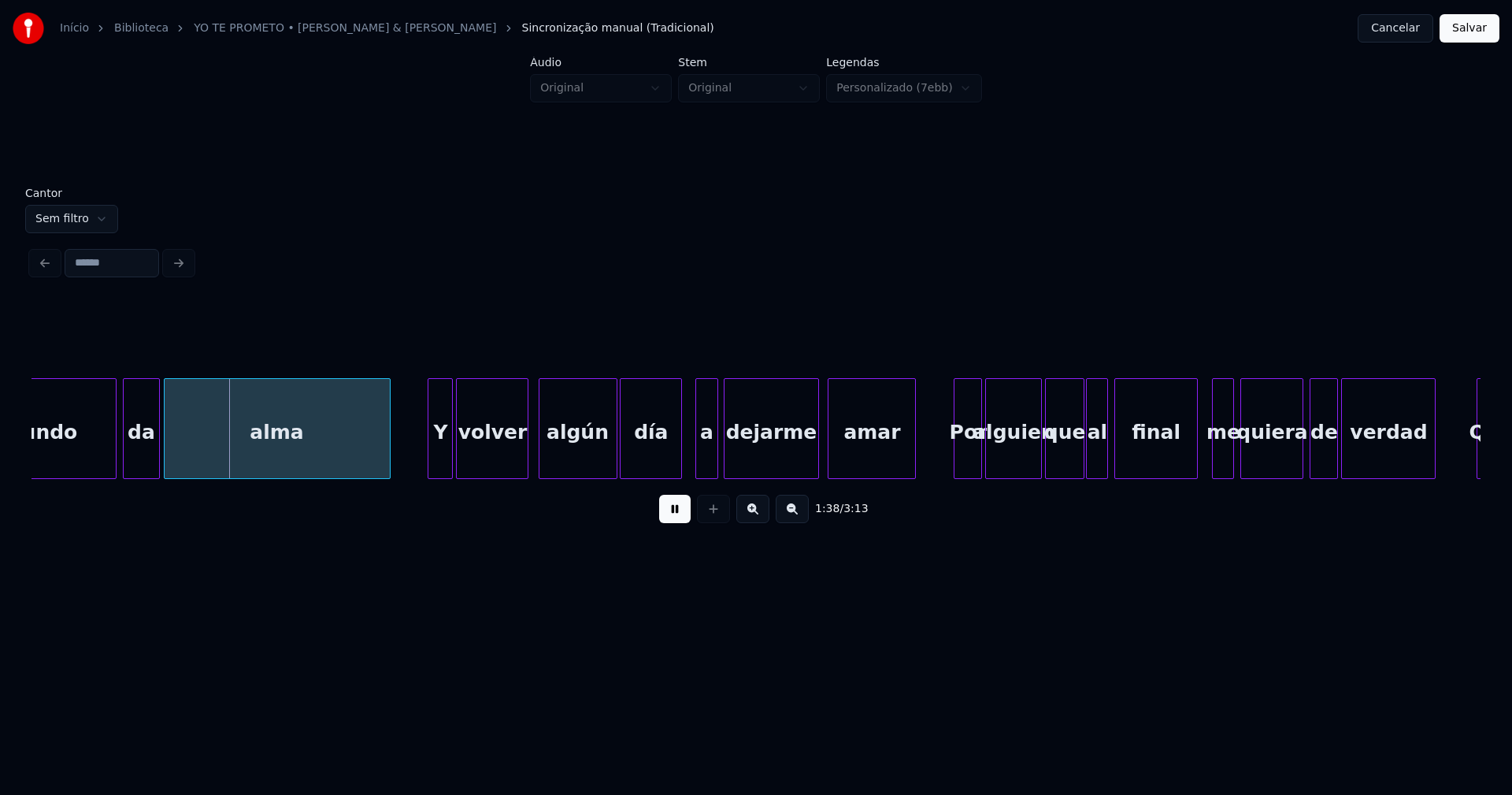
scroll to position [0, 15298]
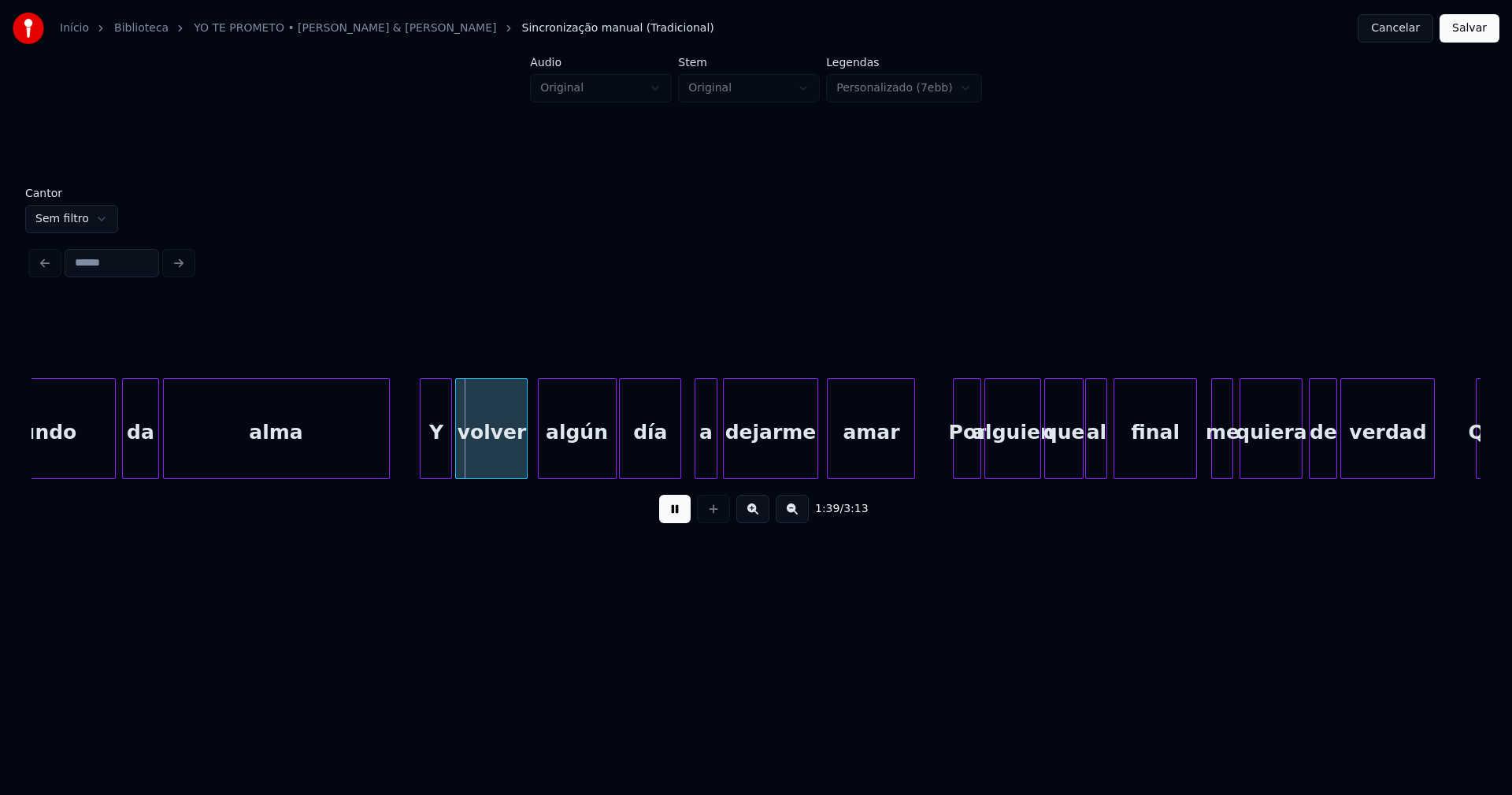
click at [423, 450] on div at bounding box center [423, 428] width 5 height 99
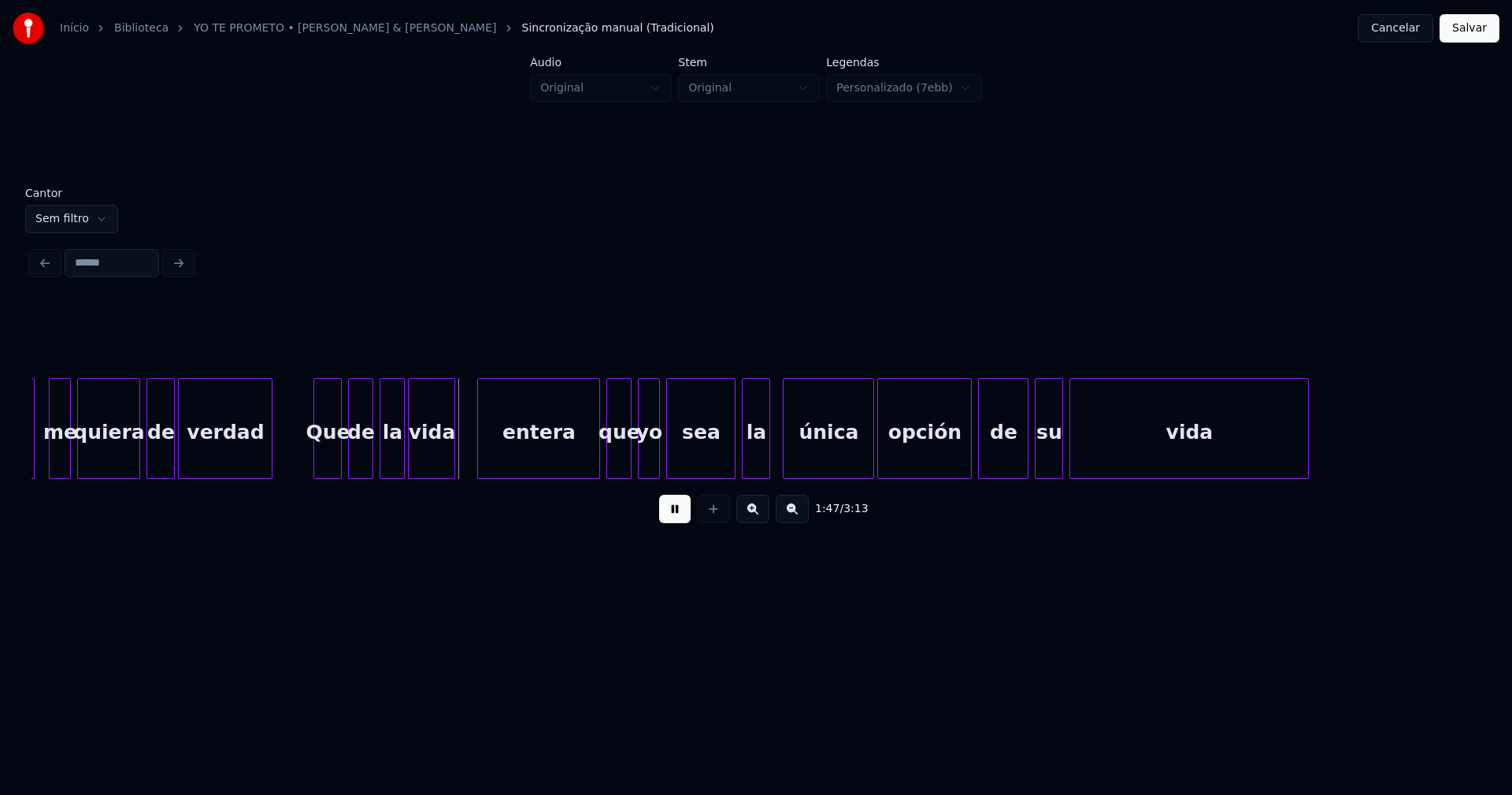
scroll to position [0, 16511]
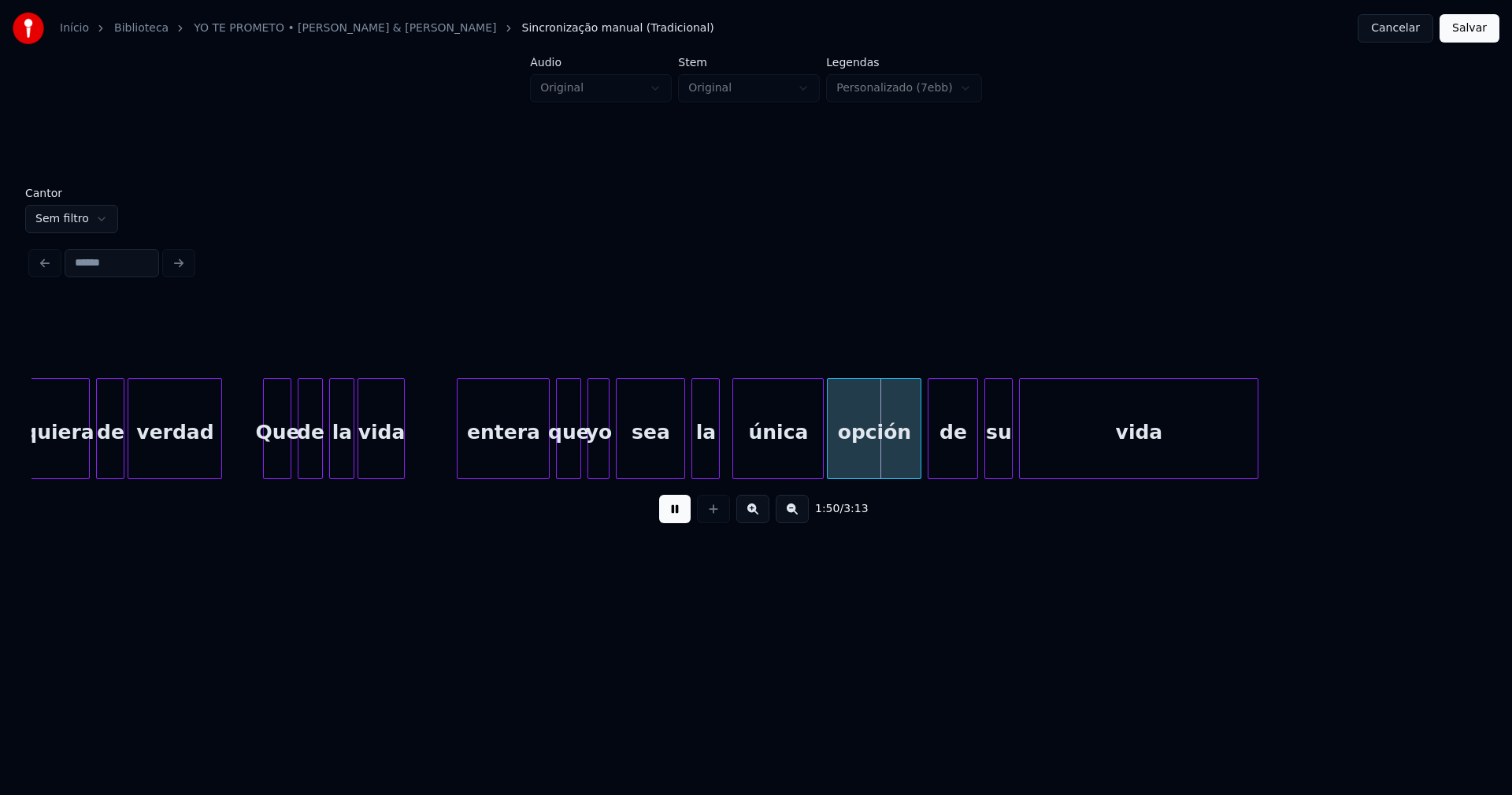
click at [460, 442] on div at bounding box center [460, 428] width 5 height 99
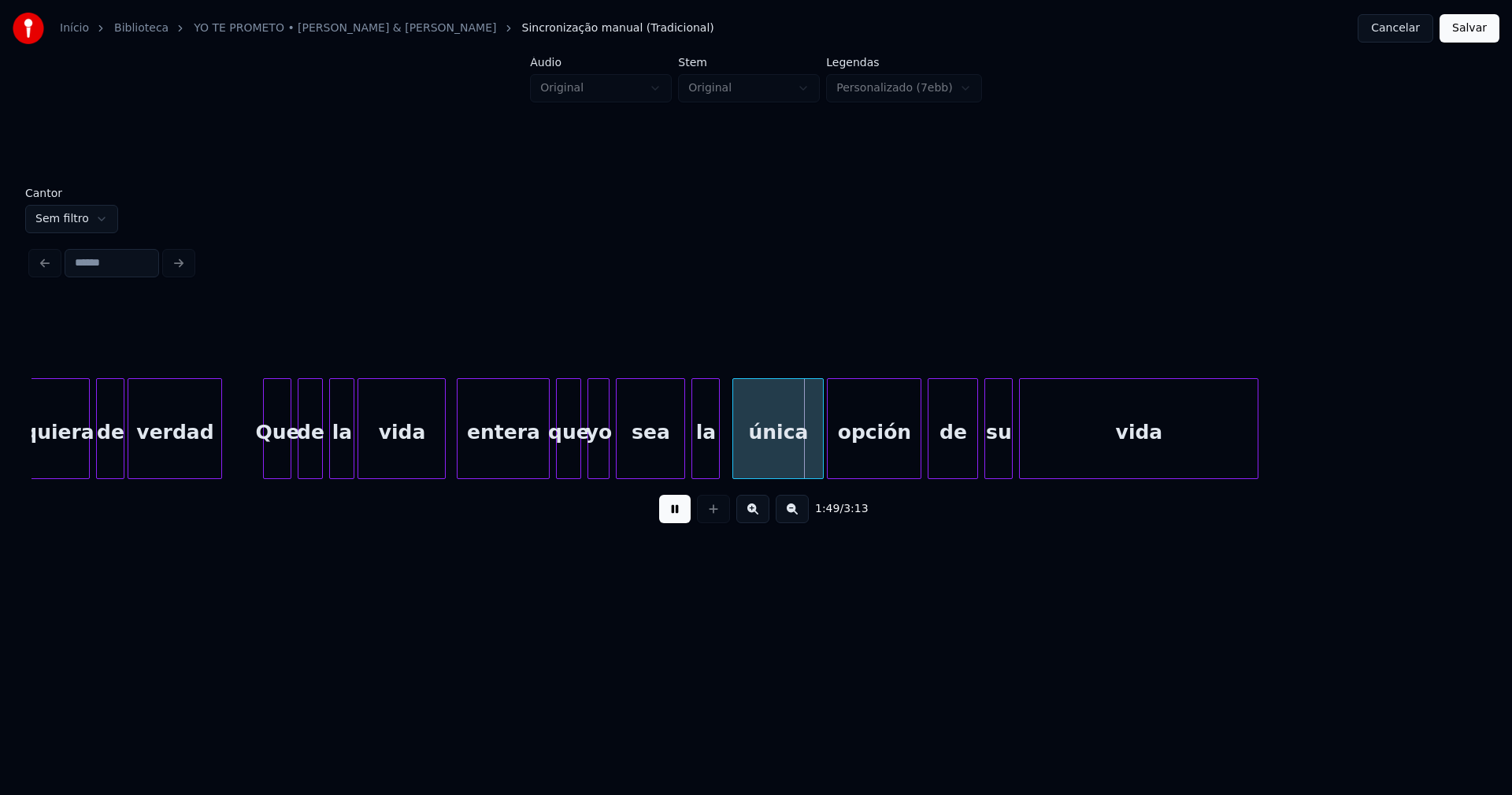
click at [442, 440] on div at bounding box center [443, 428] width 5 height 99
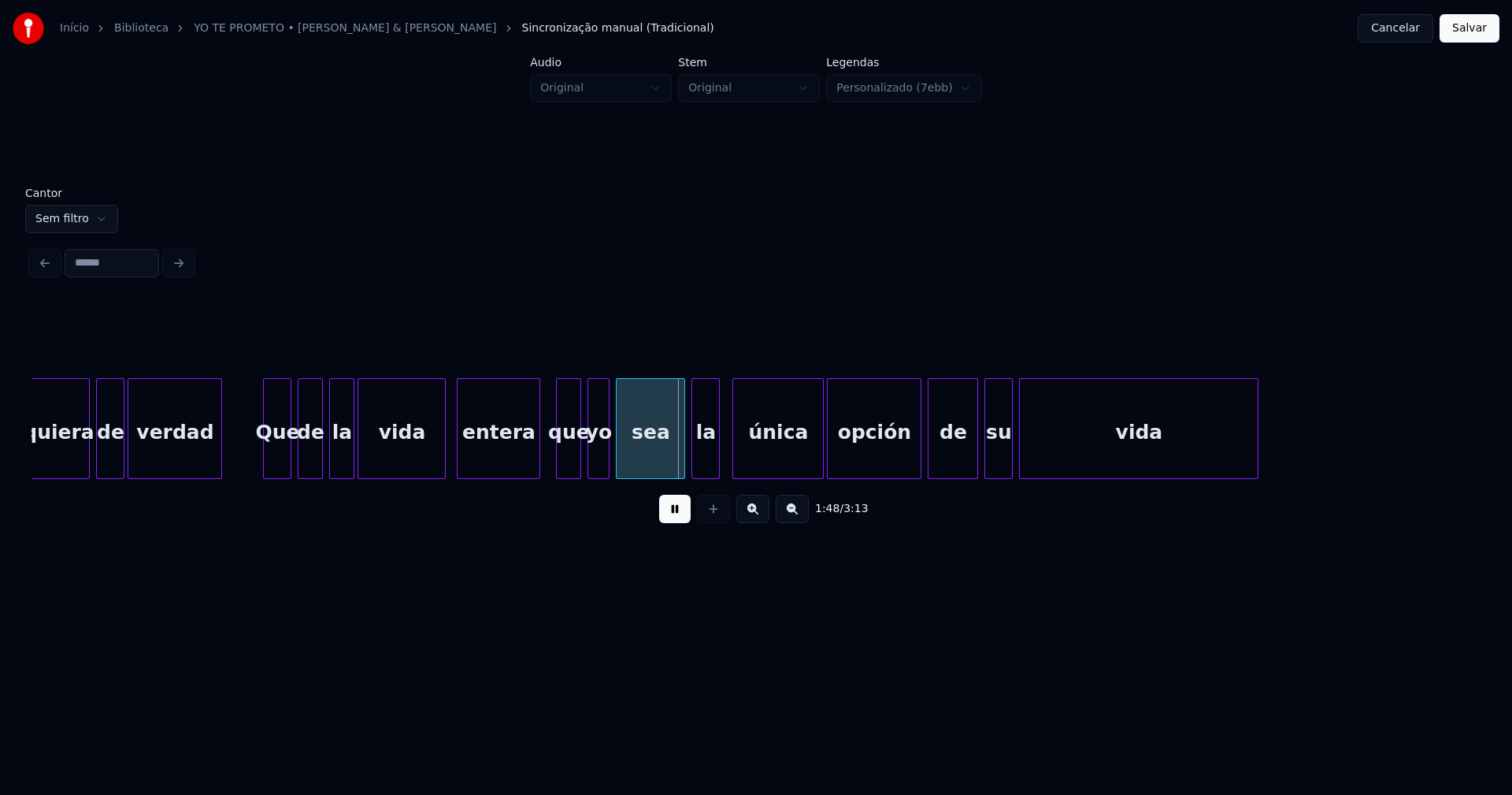
click at [535, 459] on div at bounding box center [537, 428] width 5 height 99
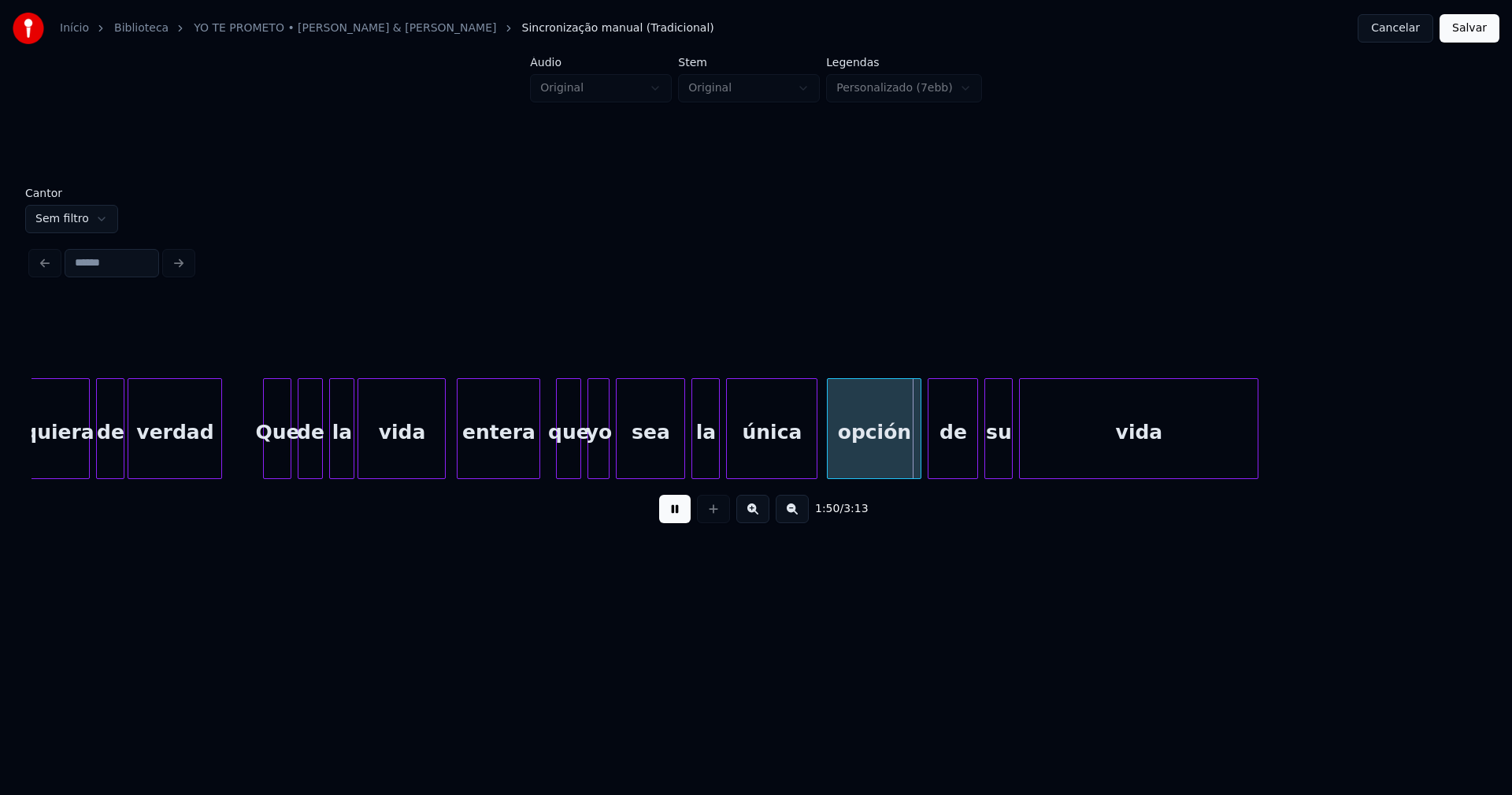
click at [797, 467] on div "única" at bounding box center [771, 432] width 90 height 107
click at [805, 460] on div at bounding box center [803, 428] width 5 height 99
click at [841, 453] on div "opción" at bounding box center [867, 432] width 93 height 107
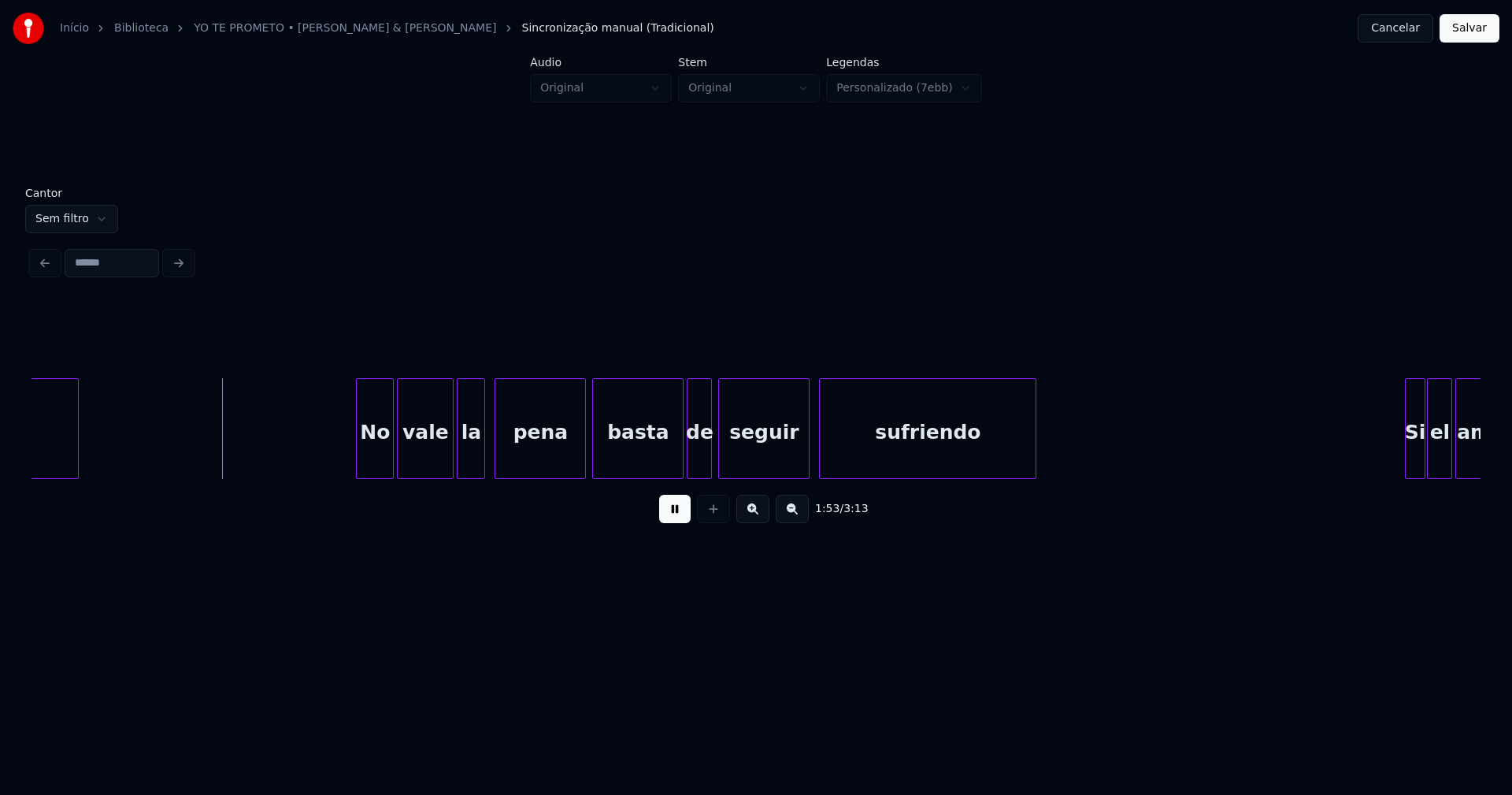
scroll to position [0, 17724]
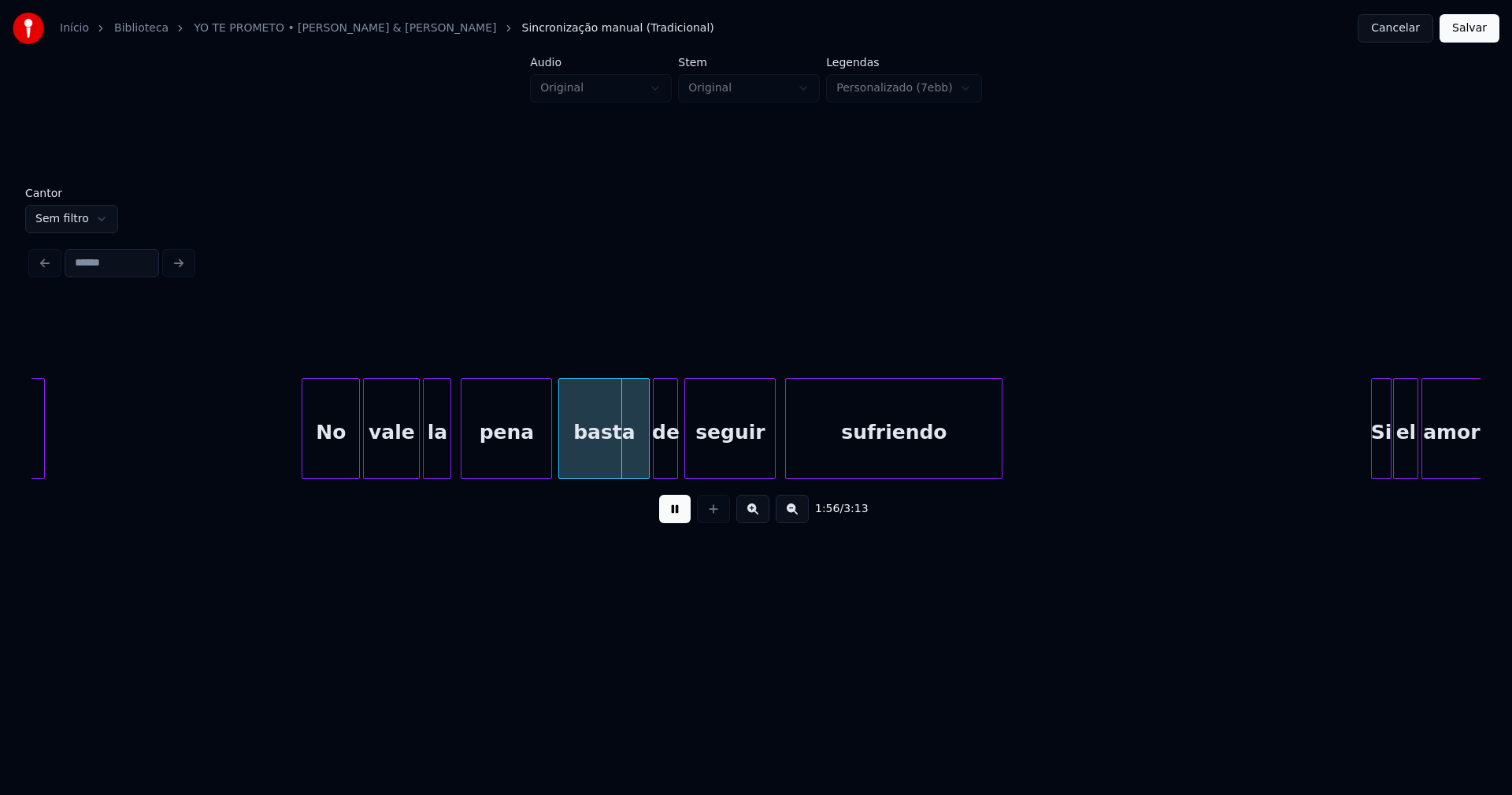
click at [303, 456] on div at bounding box center [305, 428] width 5 height 99
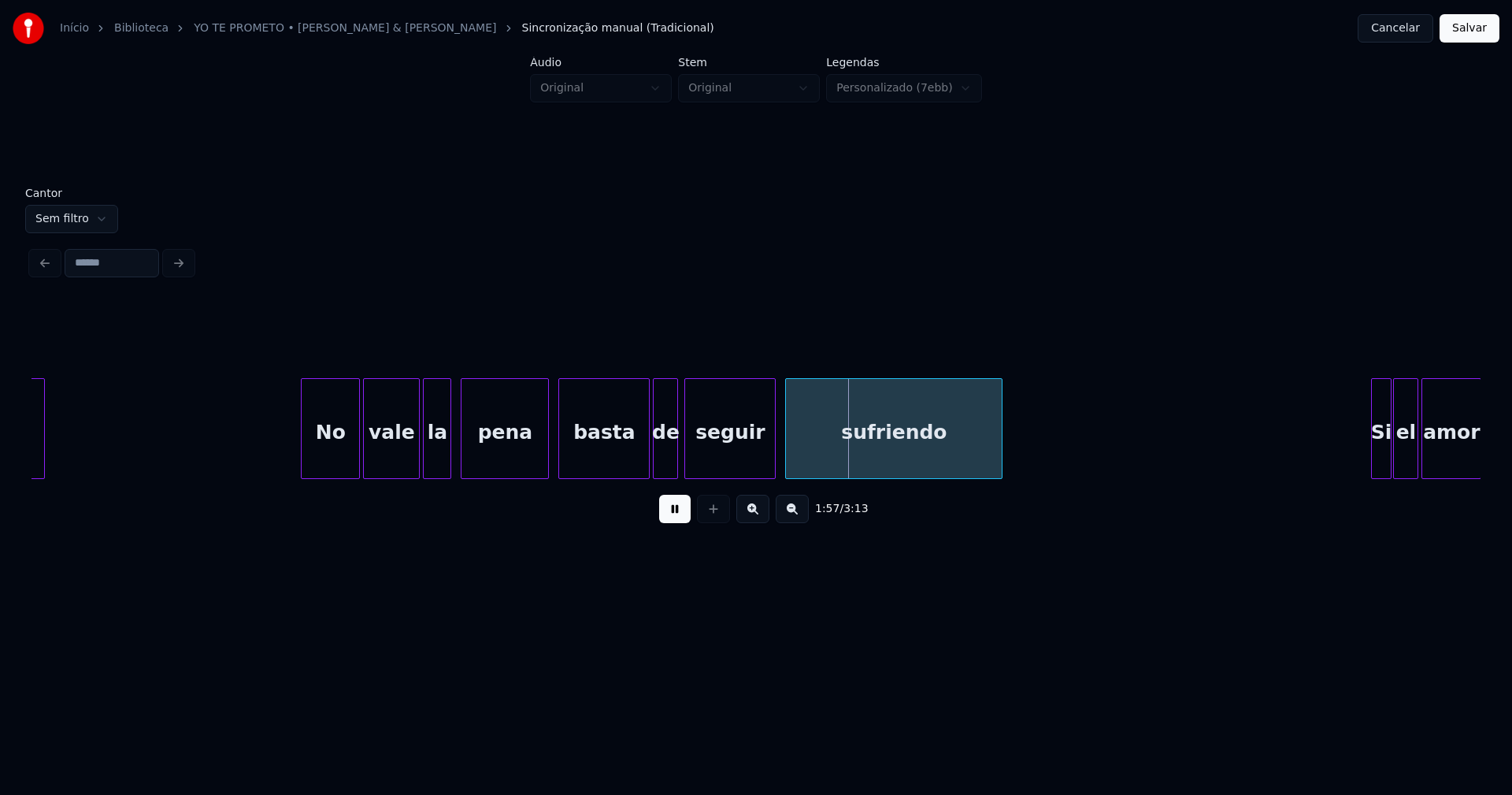
click at [548, 456] on div at bounding box center [546, 428] width 5 height 99
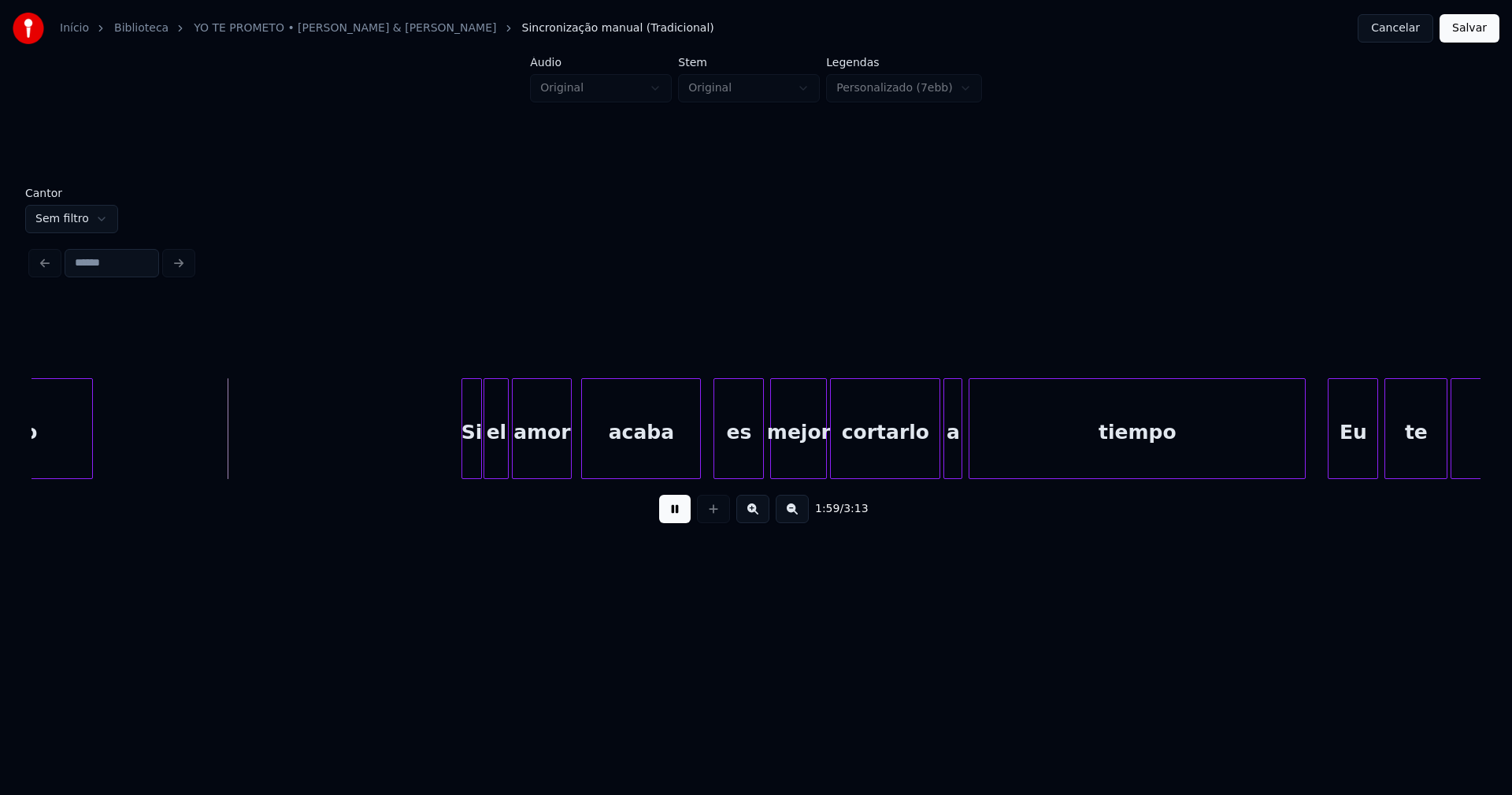
scroll to position [0, 18684]
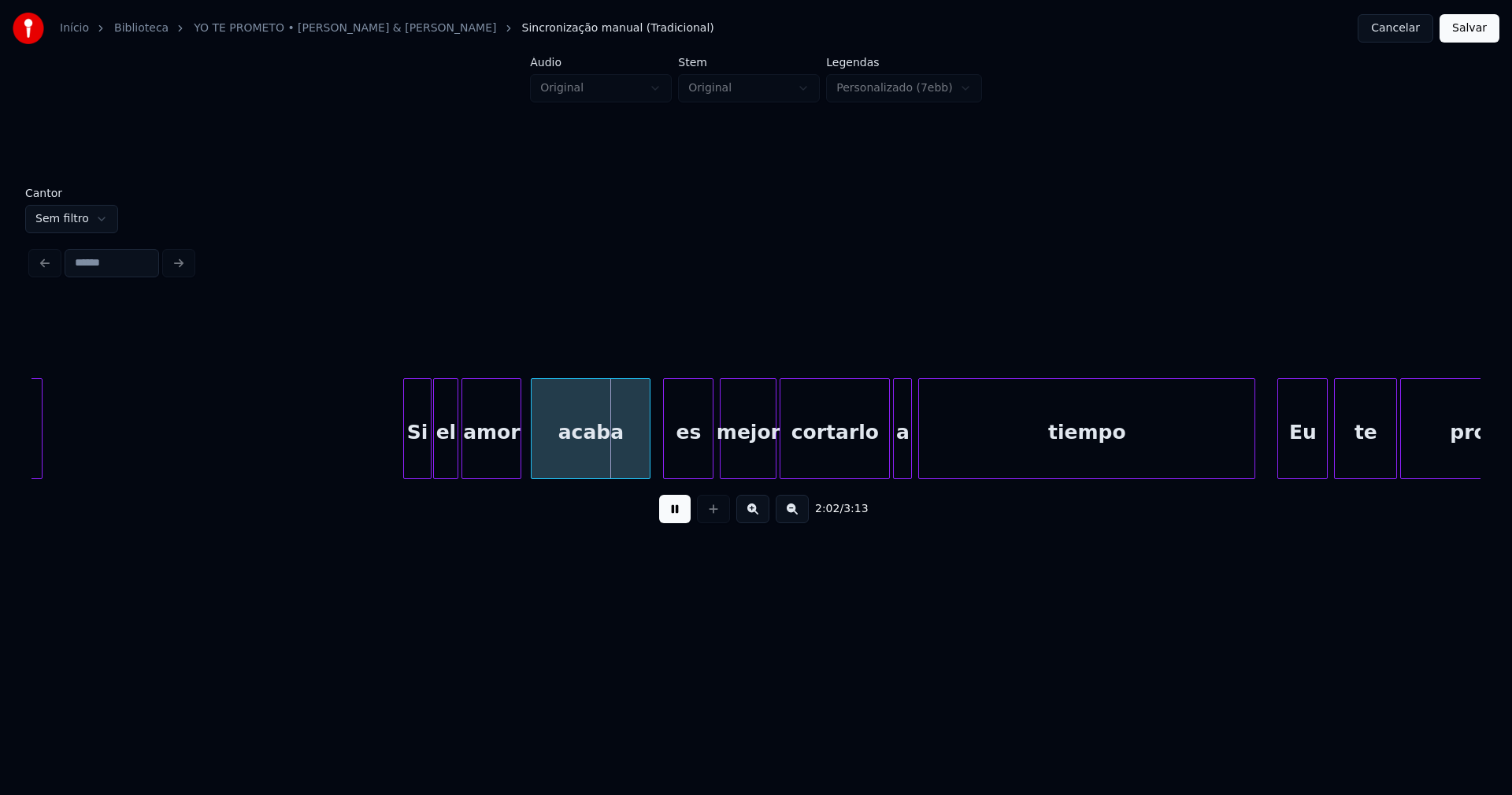
click at [404, 459] on div at bounding box center [406, 428] width 5 height 99
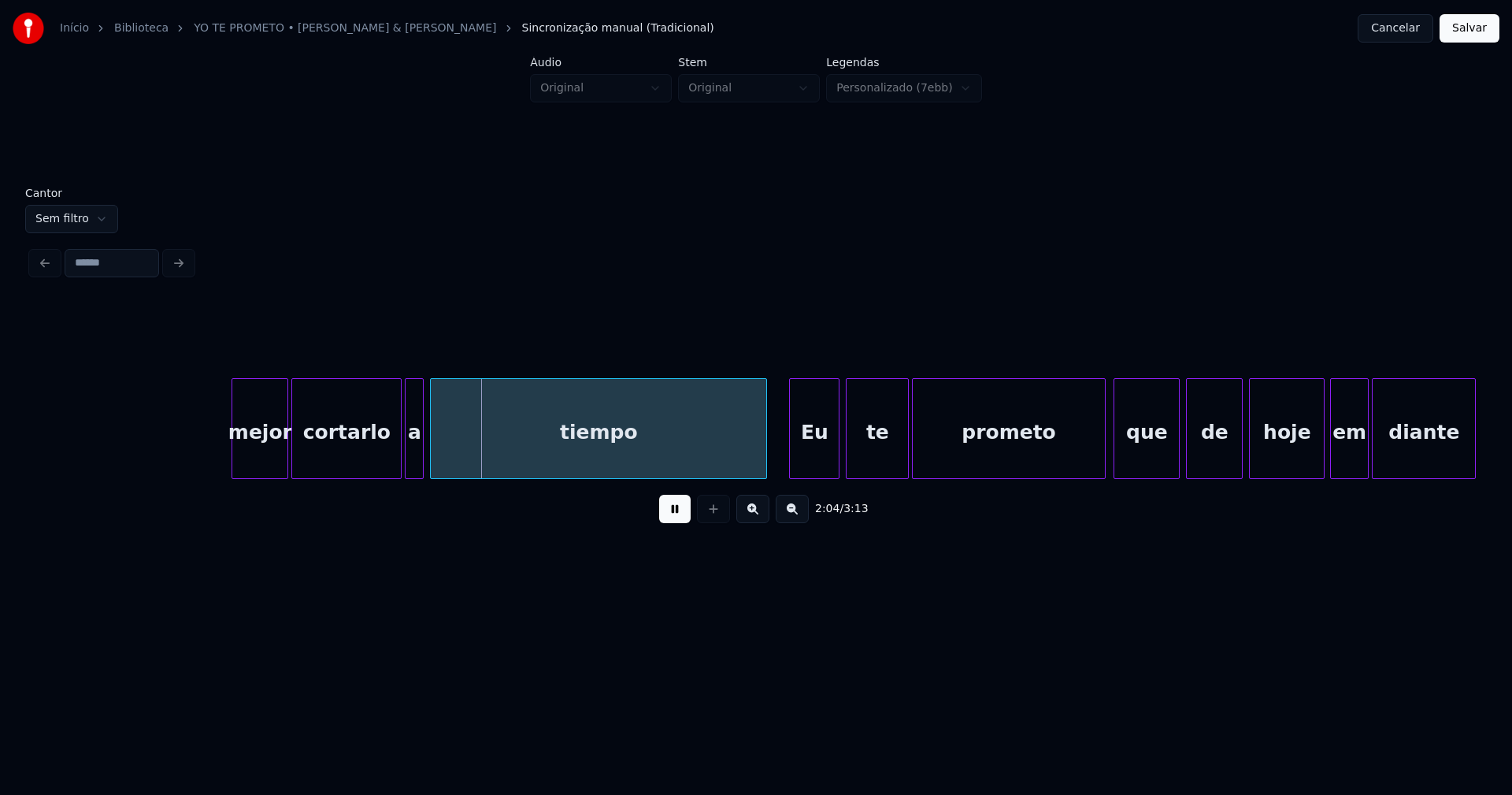
scroll to position [0, 19426]
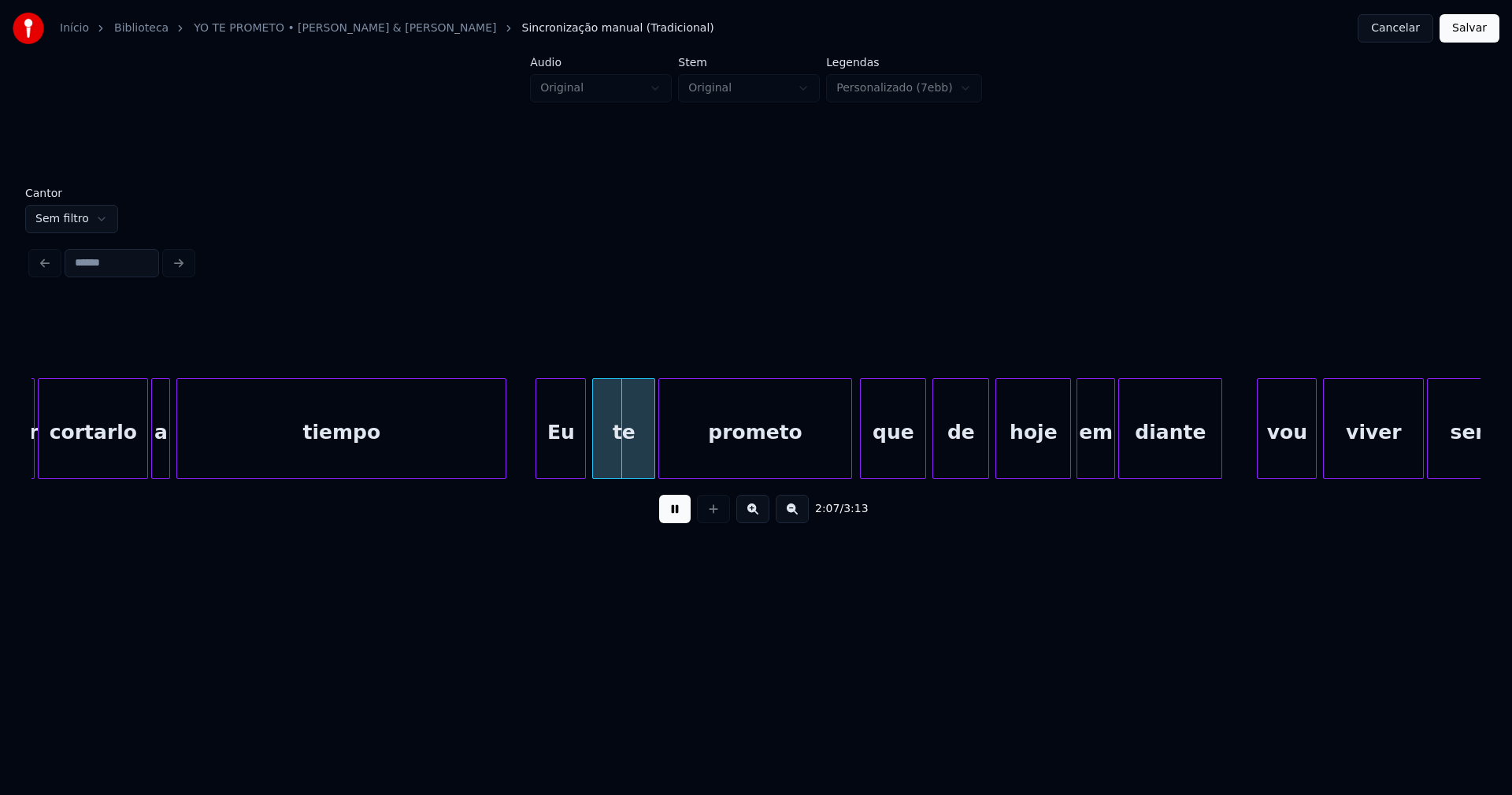
click at [505, 460] on div at bounding box center [504, 428] width 5 height 99
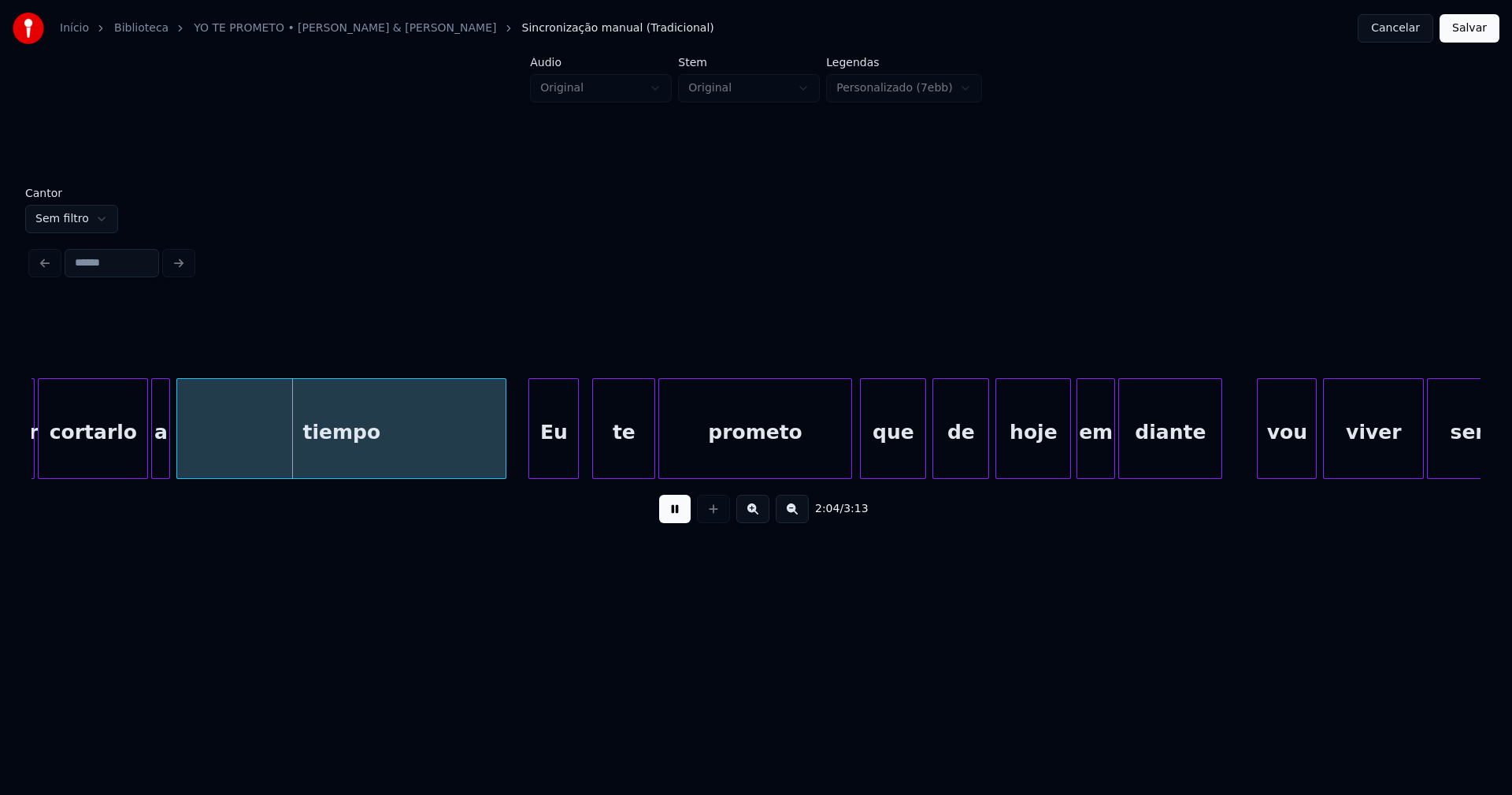
click at [552, 447] on div "Eu" at bounding box center [554, 432] width 49 height 107
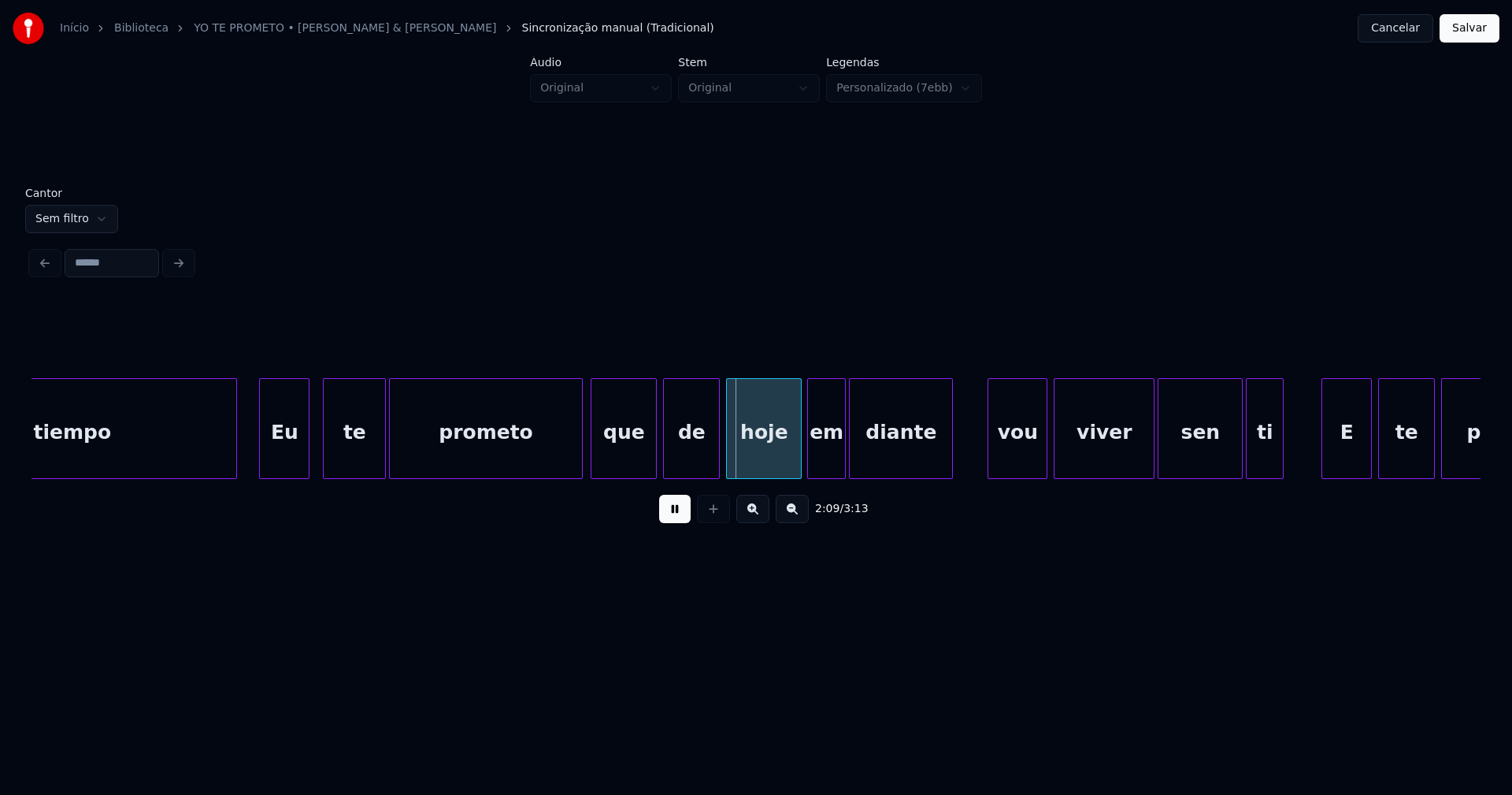
scroll to position [0, 19712]
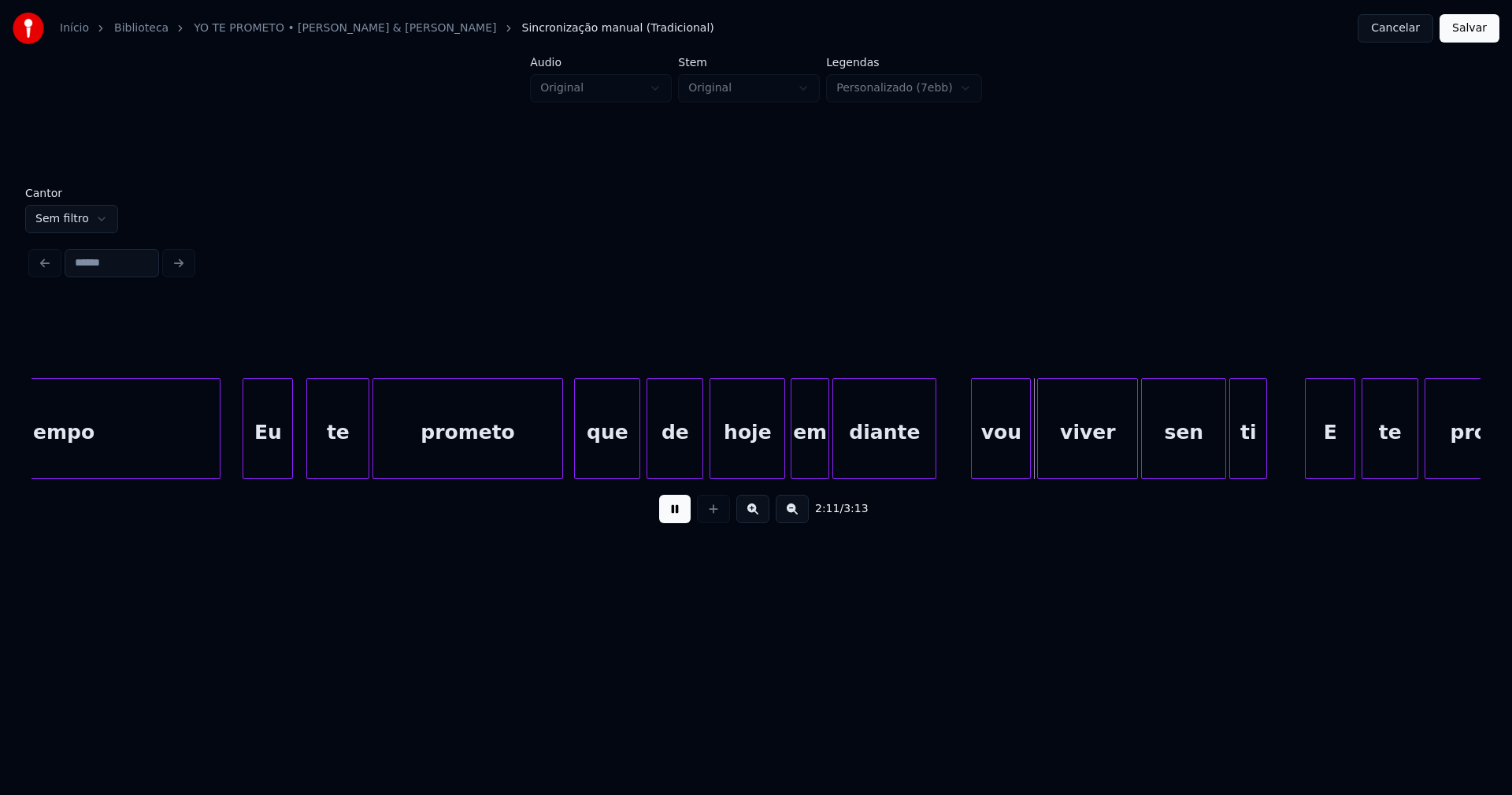
click at [562, 452] on div at bounding box center [560, 428] width 5 height 99
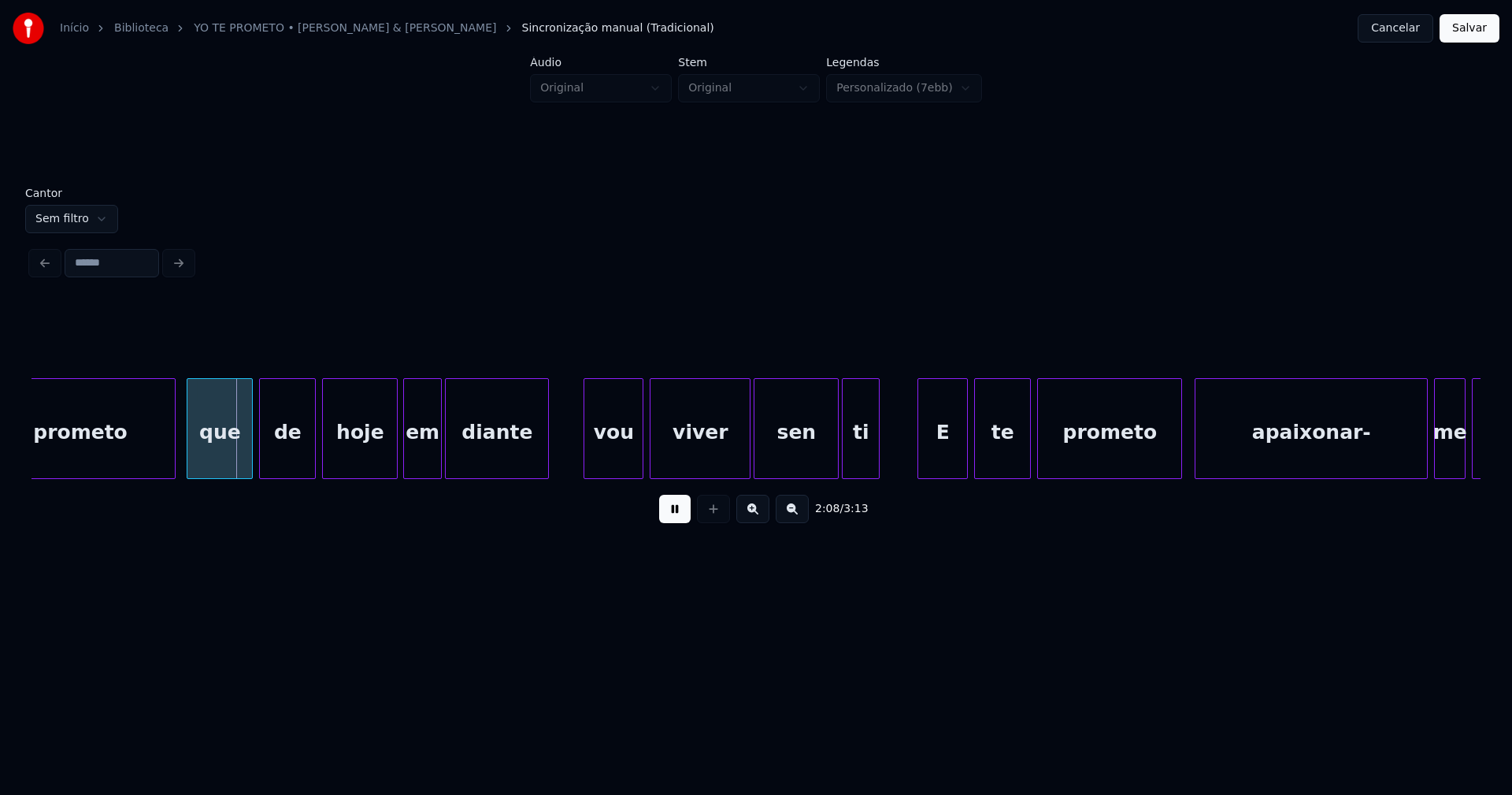
scroll to position [0, 20116]
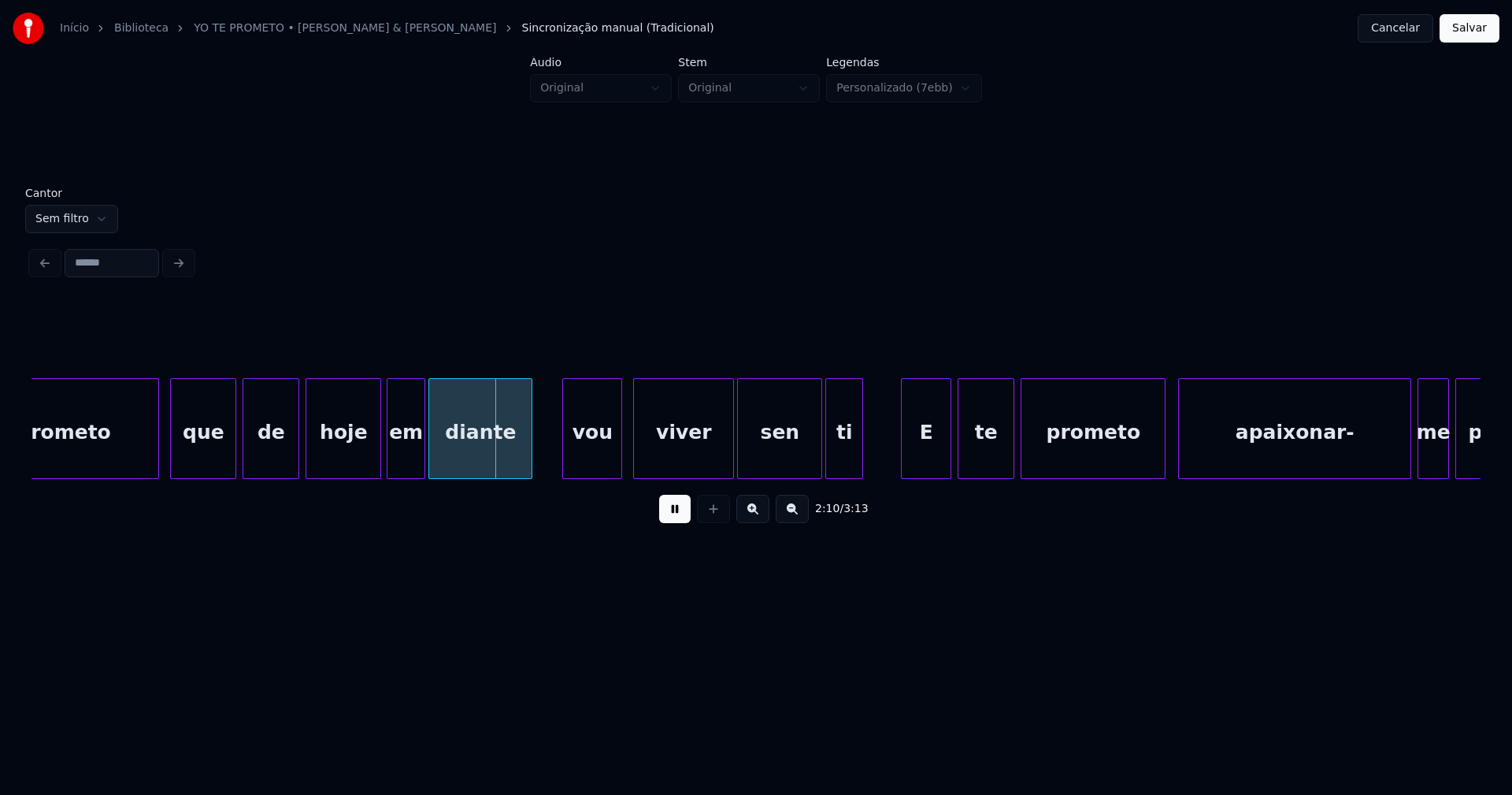
click at [593, 467] on div "vou" at bounding box center [592, 432] width 58 height 107
click at [927, 460] on div "E" at bounding box center [921, 432] width 49 height 107
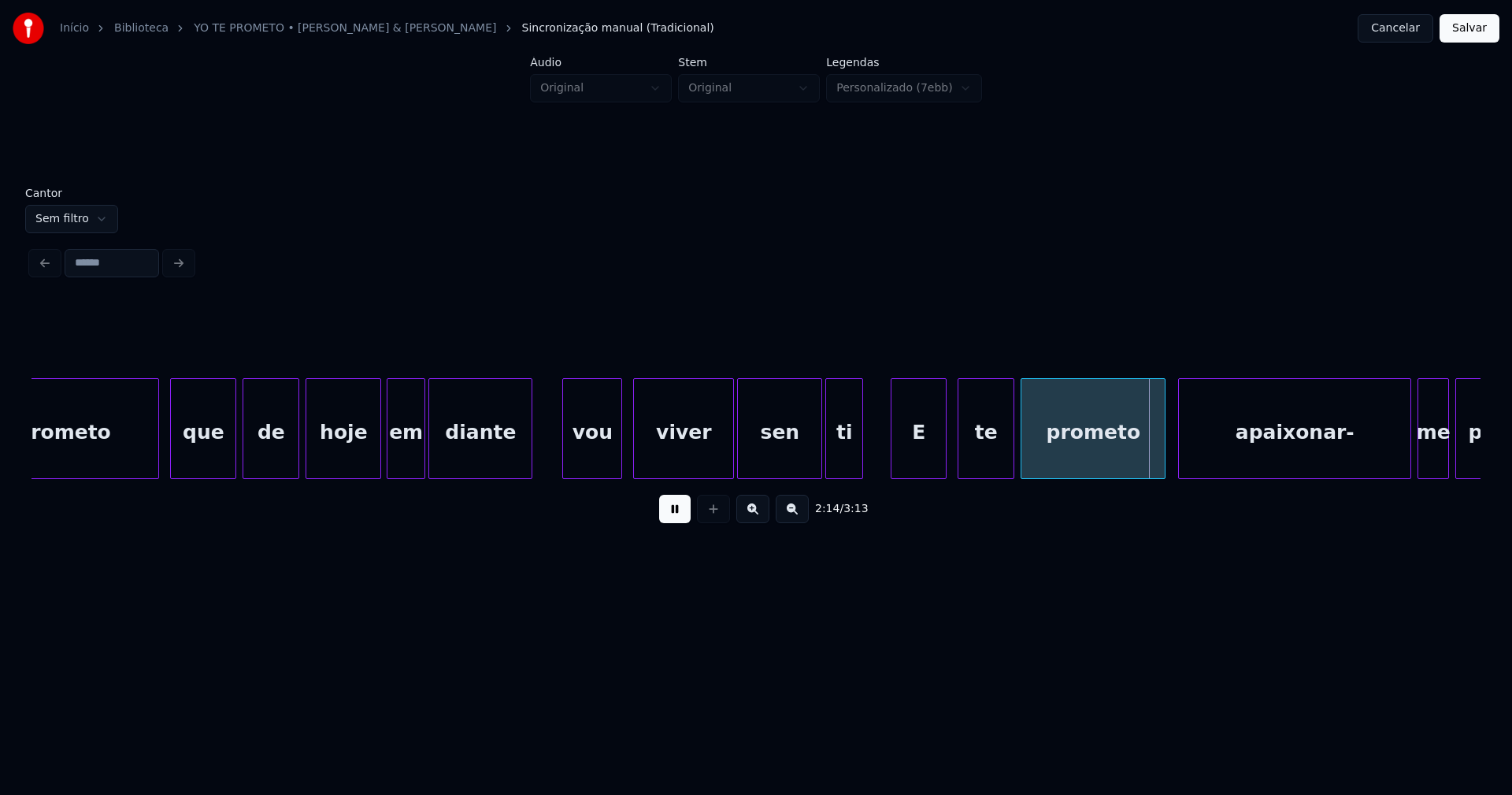
click at [892, 465] on div at bounding box center [894, 428] width 5 height 99
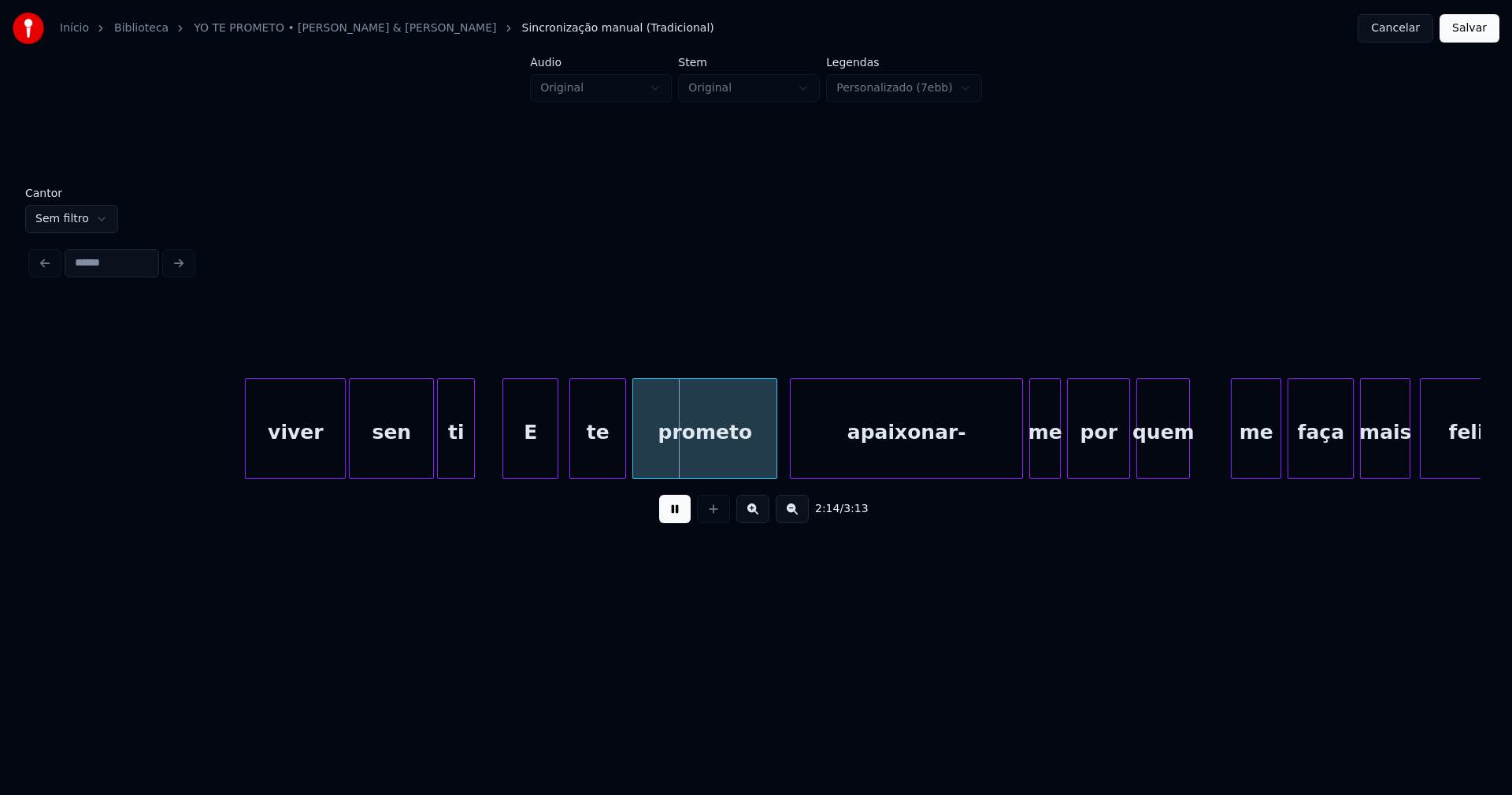
scroll to position [0, 20824]
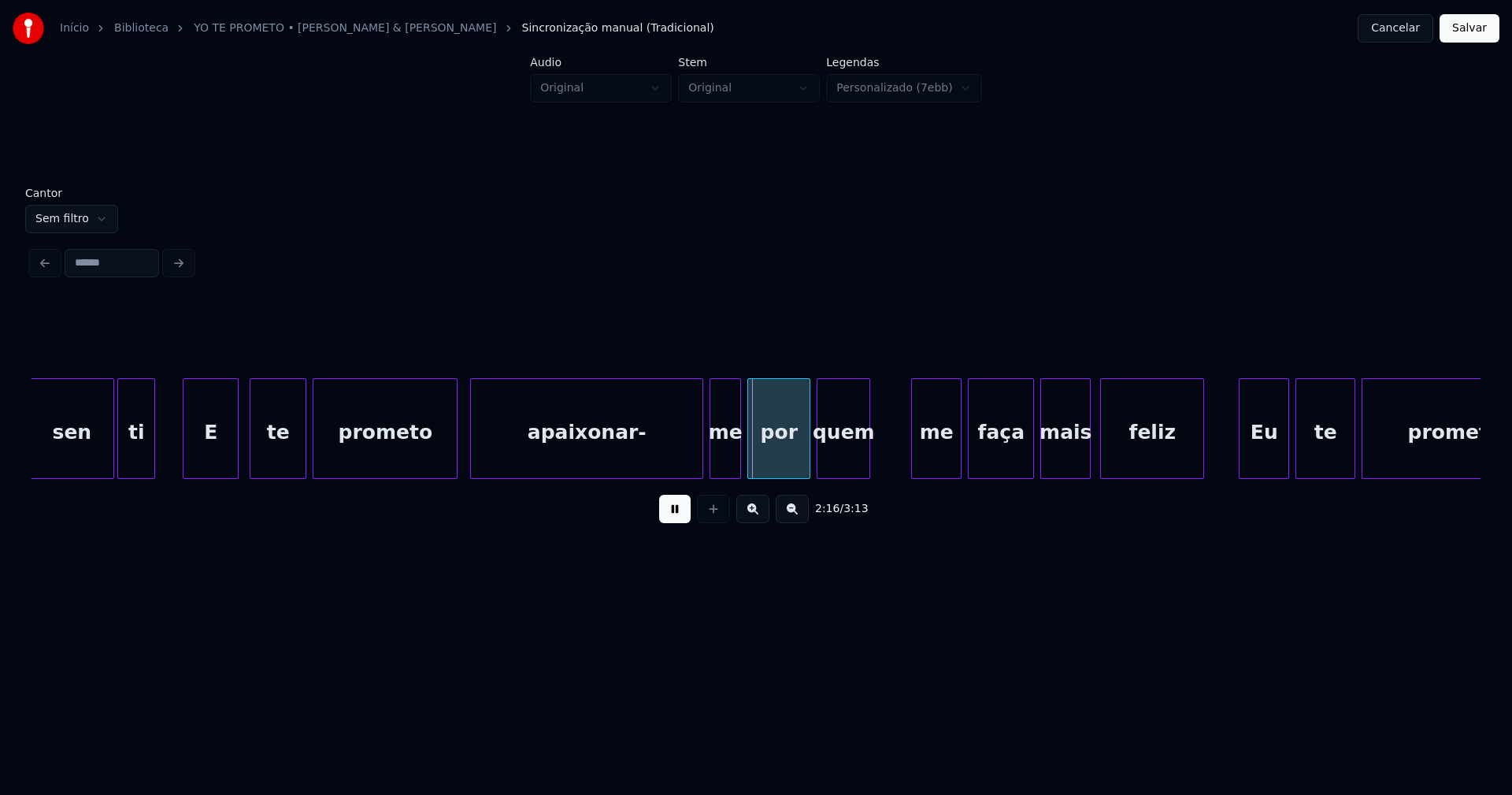
click at [508, 451] on div at bounding box center [508, 428] width 5 height 99
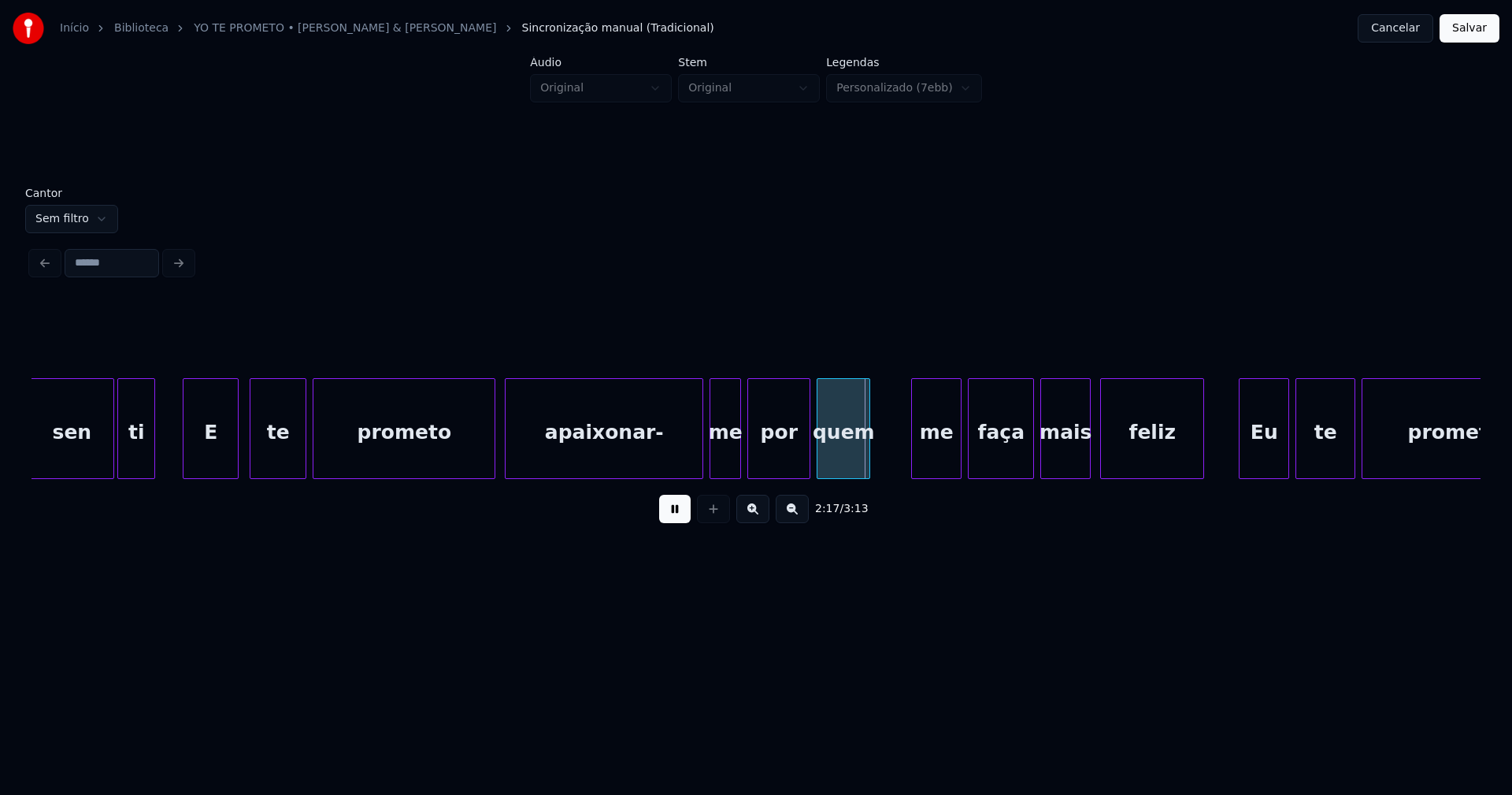
click at [493, 439] on div at bounding box center [492, 428] width 5 height 99
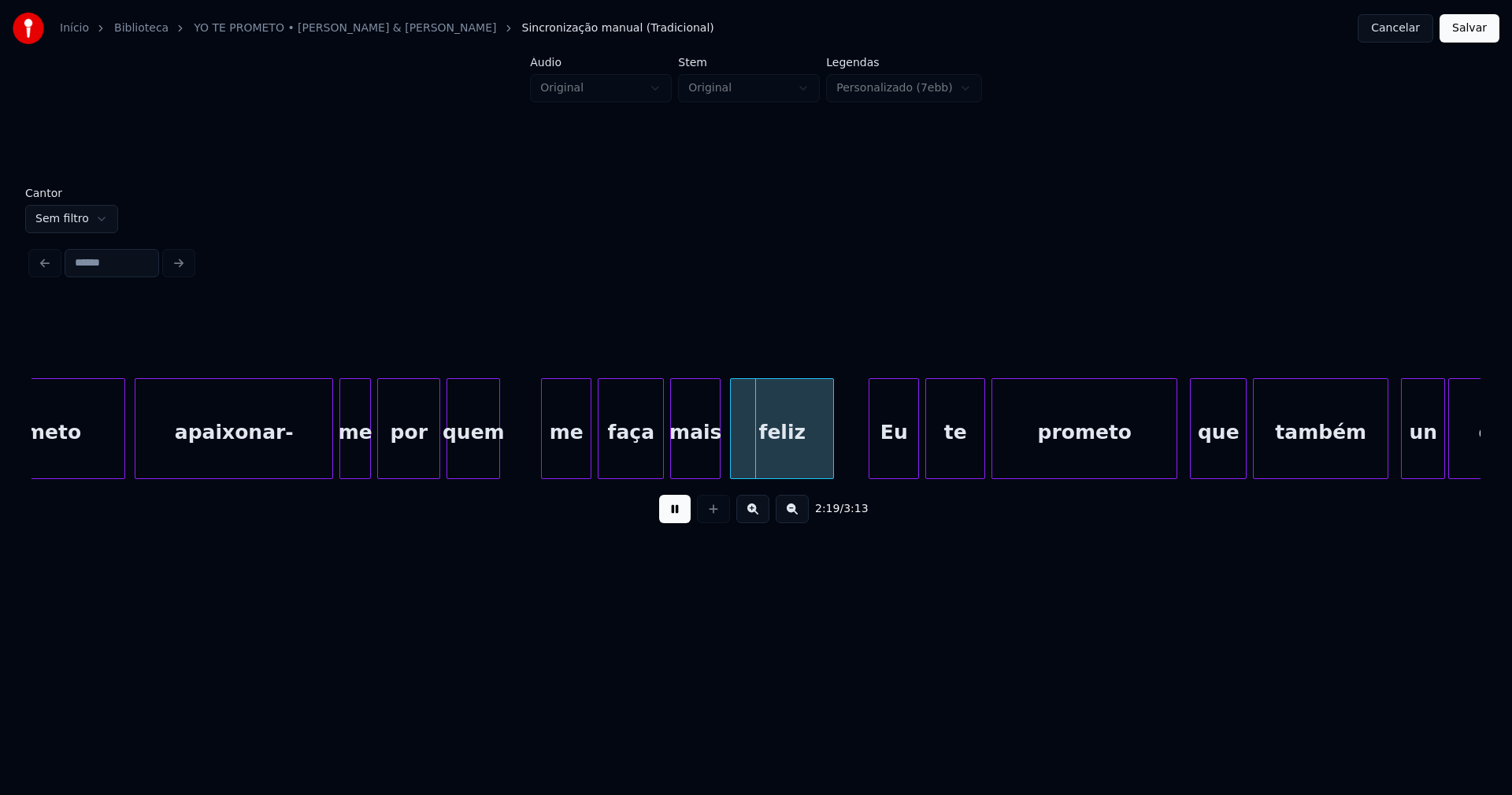
scroll to position [0, 21363]
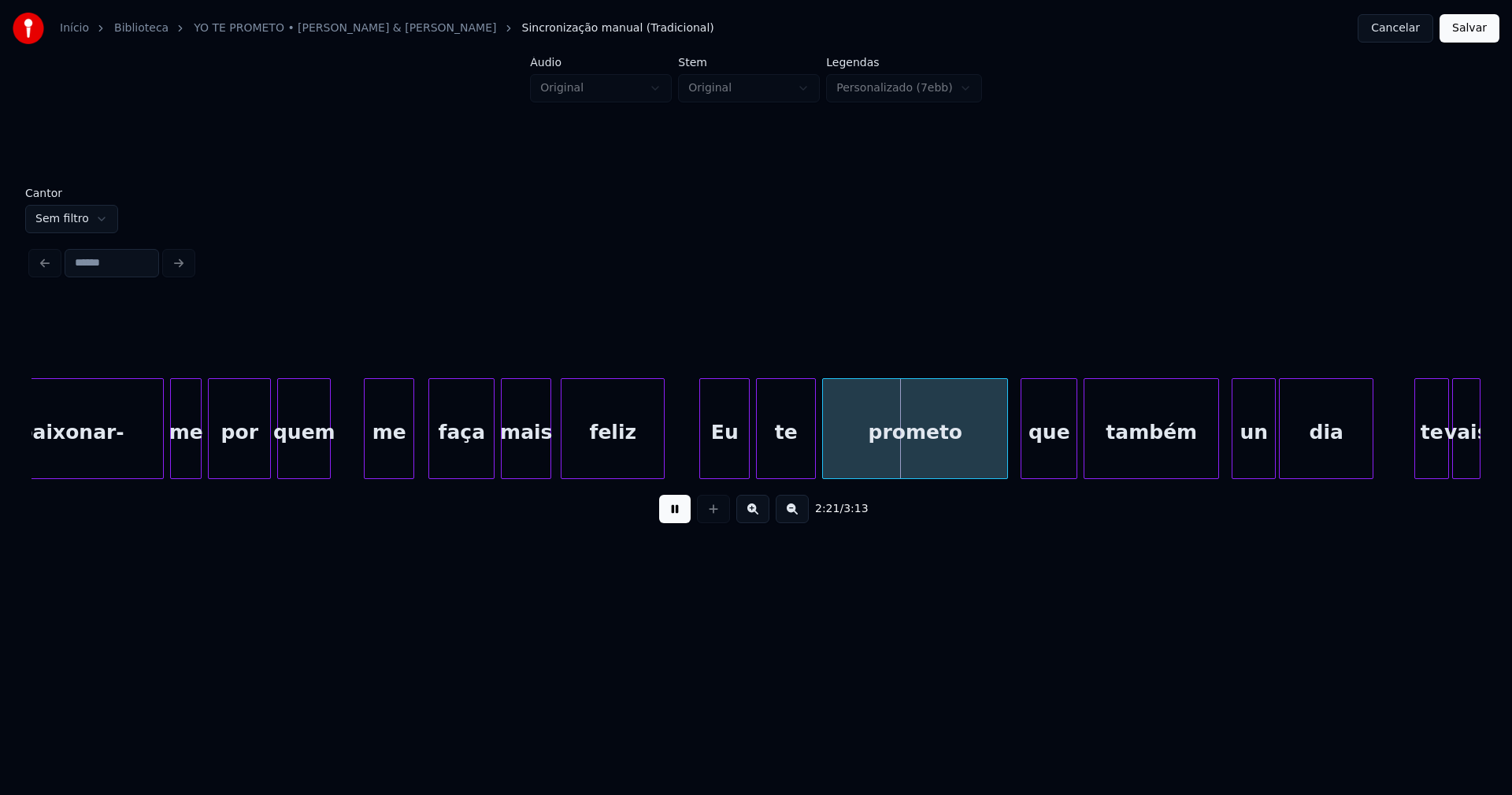
click at [383, 445] on div "me" at bounding box center [389, 432] width 49 height 107
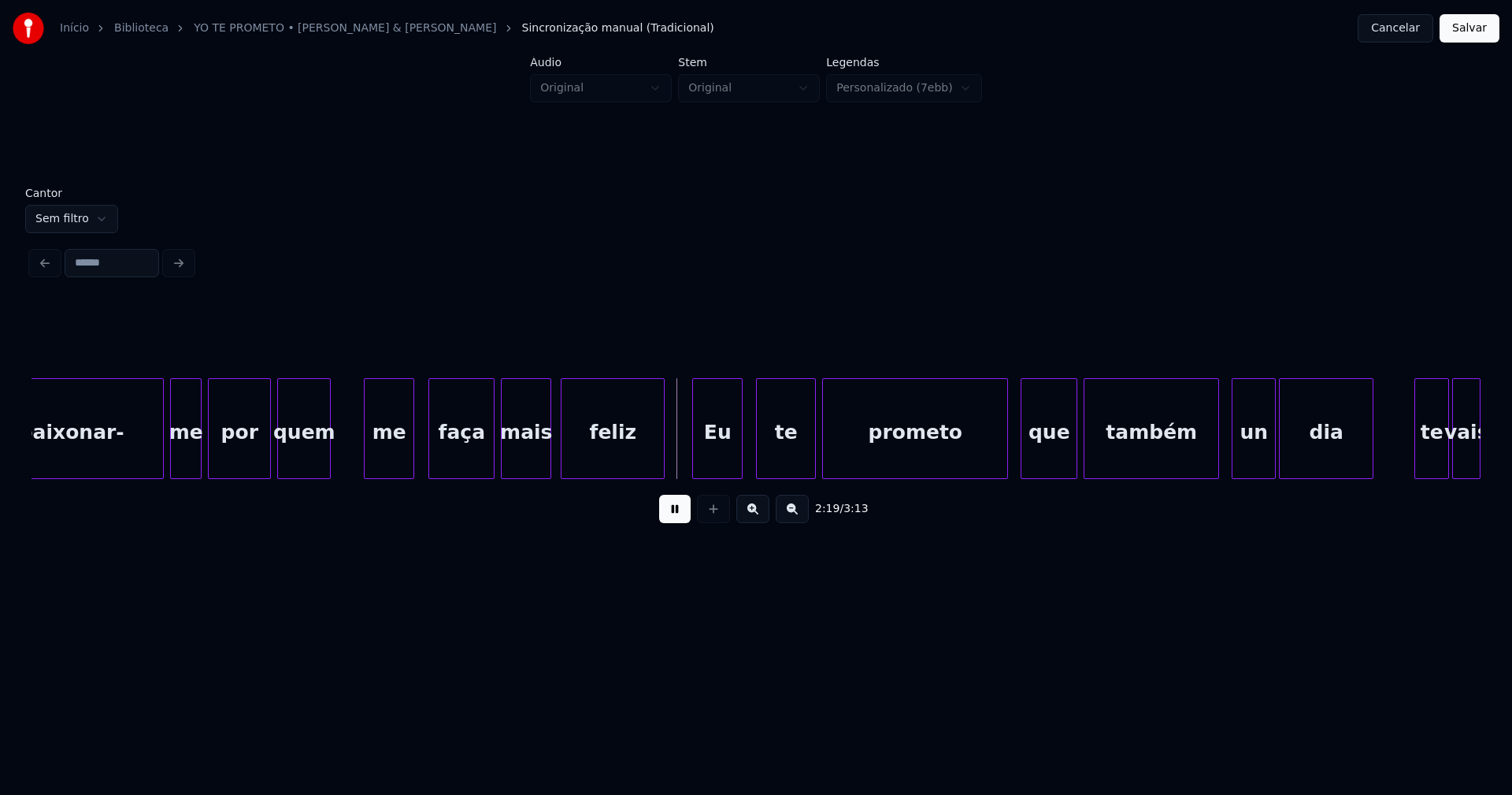
click at [729, 464] on div "Eu" at bounding box center [717, 432] width 49 height 107
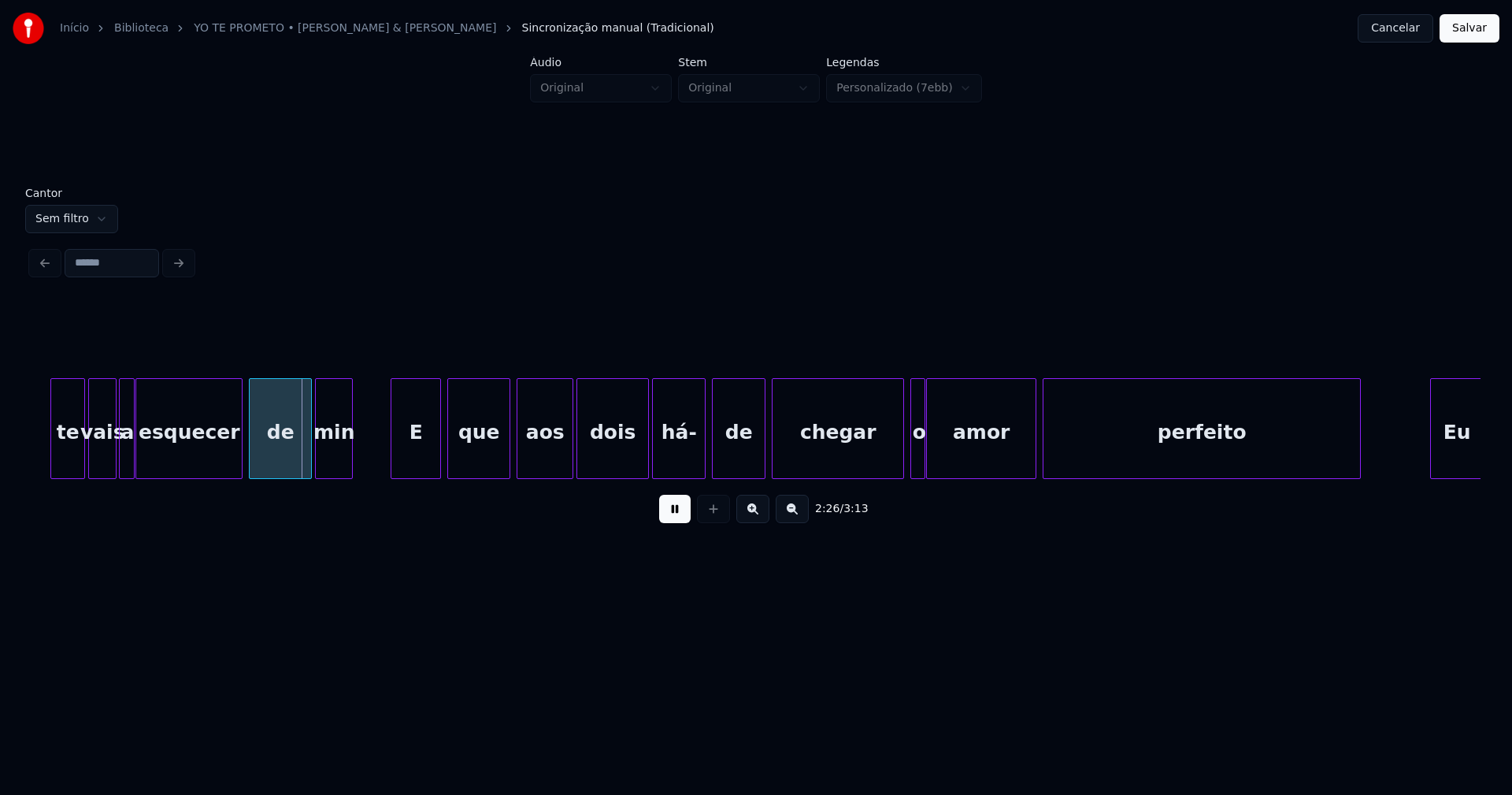
scroll to position [0, 22761]
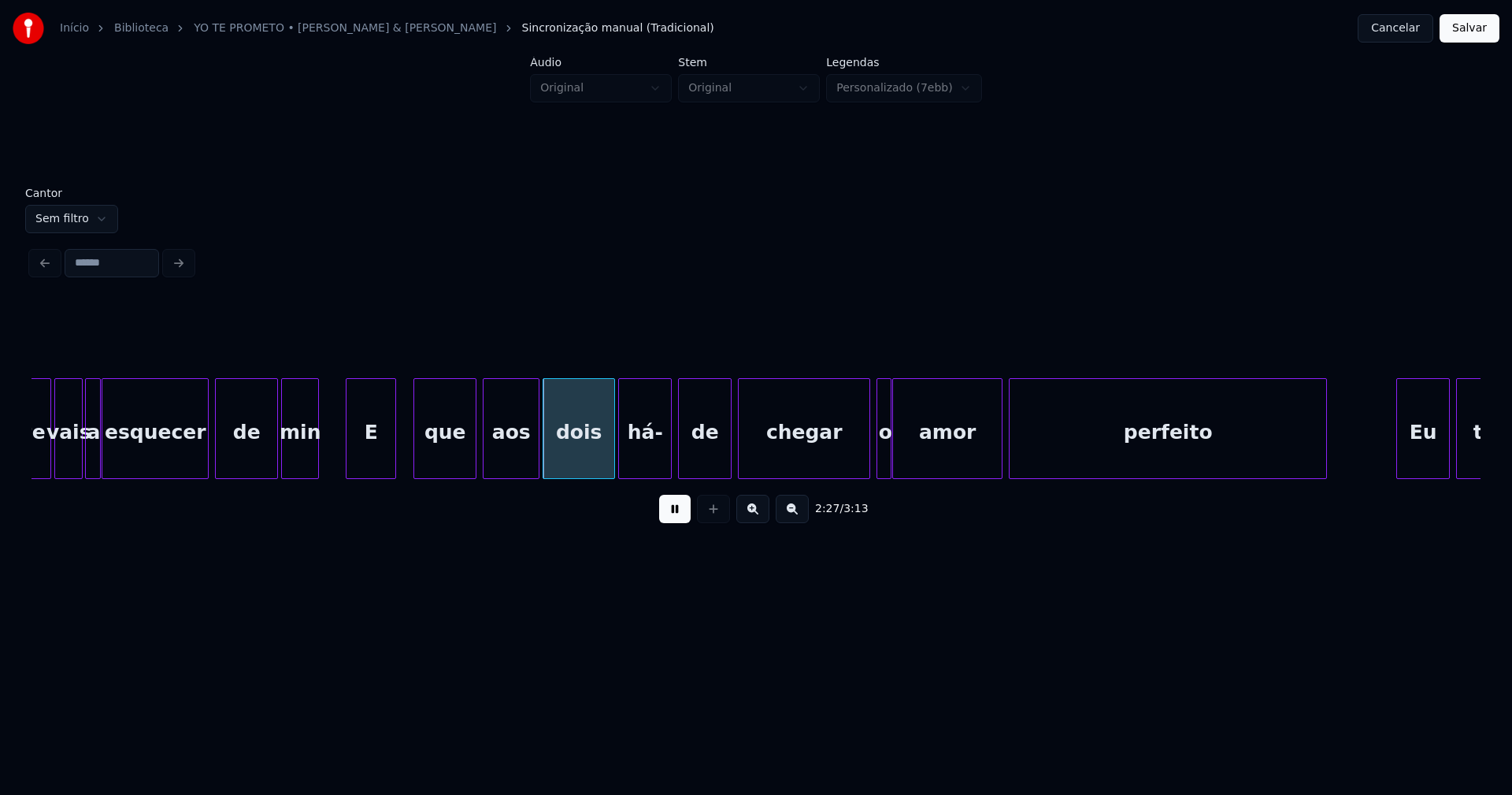
click at [366, 462] on div "E" at bounding box center [371, 432] width 49 height 107
click at [452, 467] on div "que" at bounding box center [441, 432] width 62 height 107
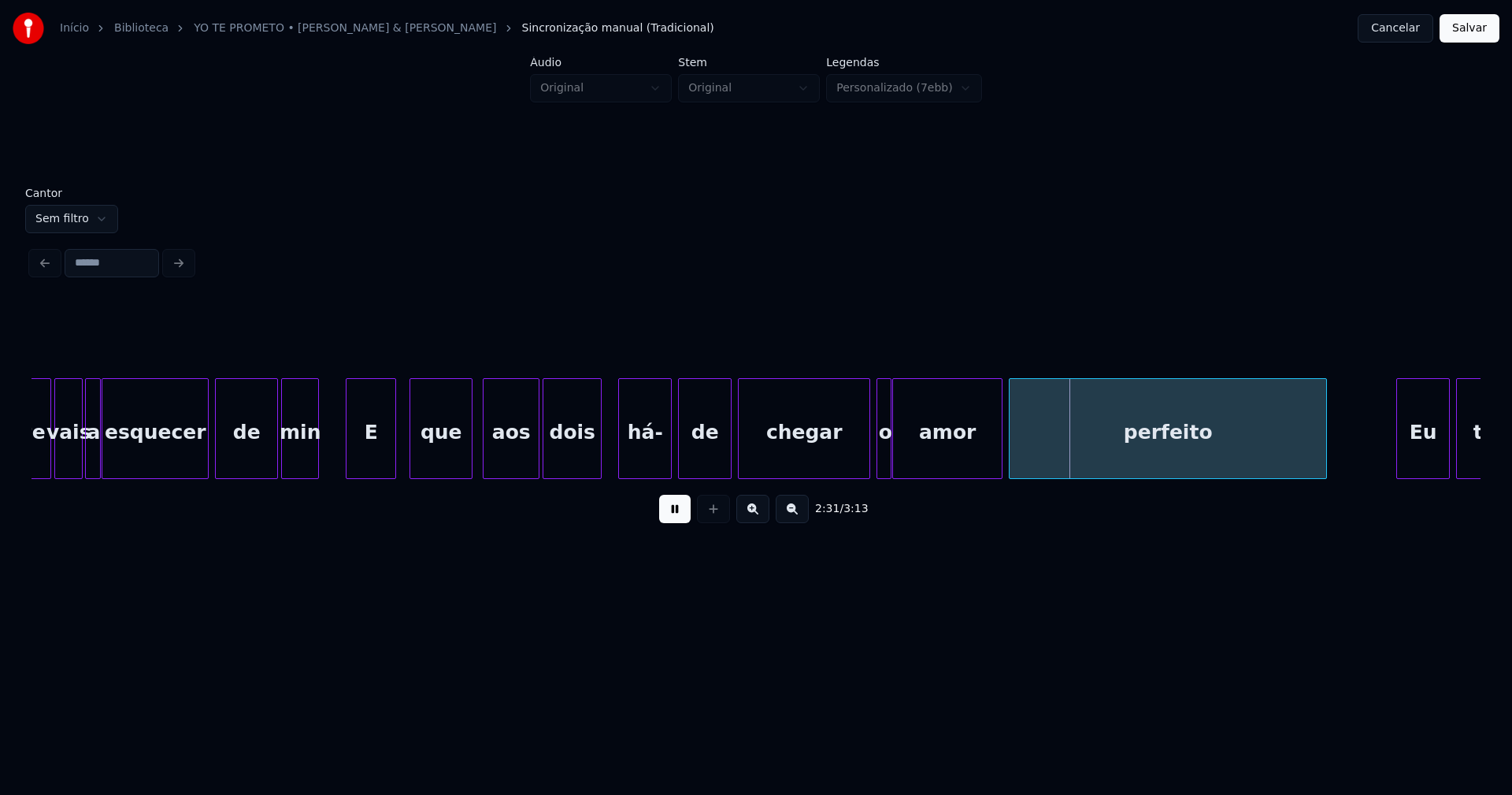
click at [598, 477] on div "te vais a esquecer de min E que aos dois há- de chegar o amor perfeito Eu te" at bounding box center [756, 428] width 1449 height 101
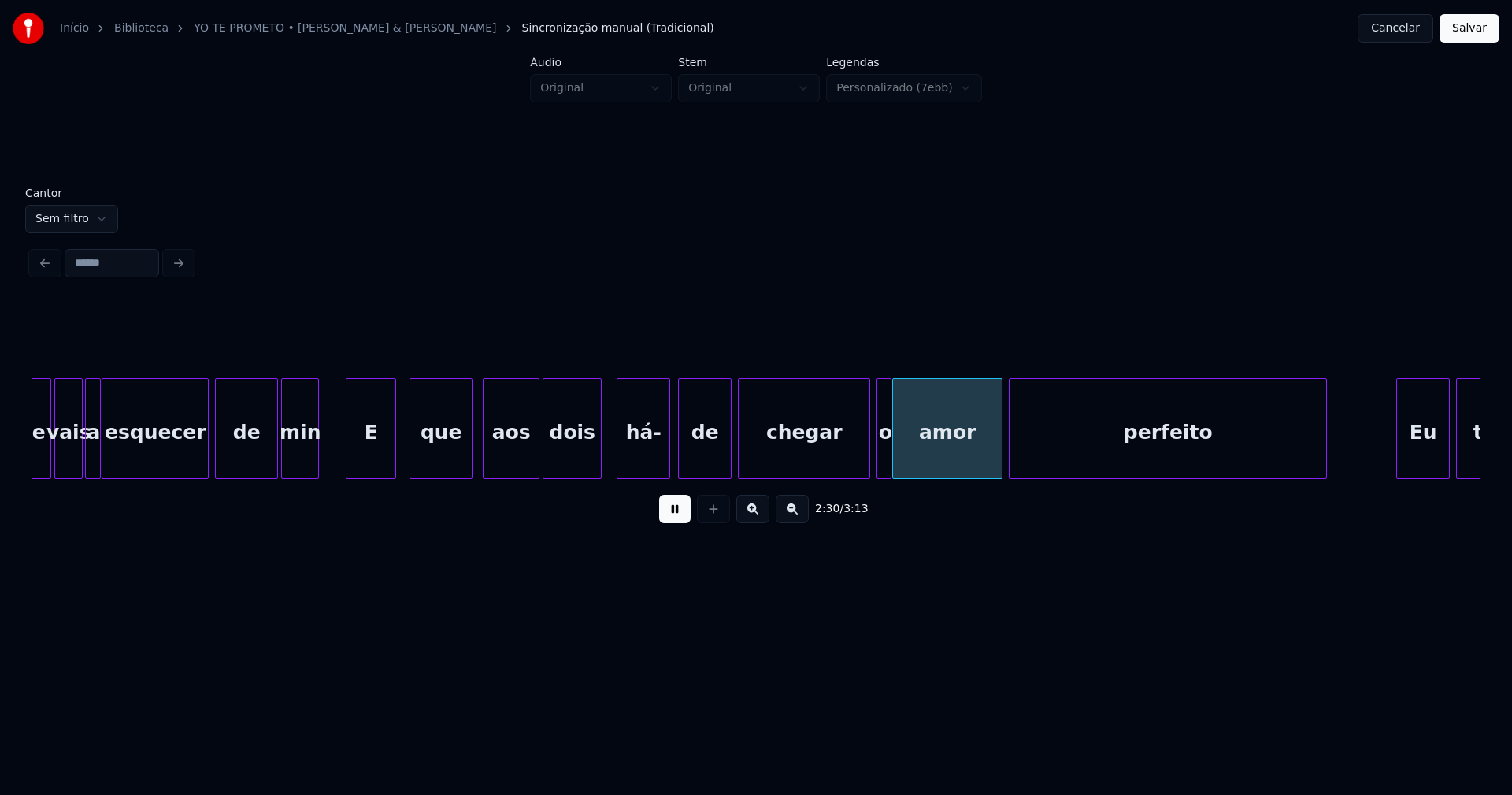
click at [640, 460] on div "há-" at bounding box center [643, 432] width 52 height 107
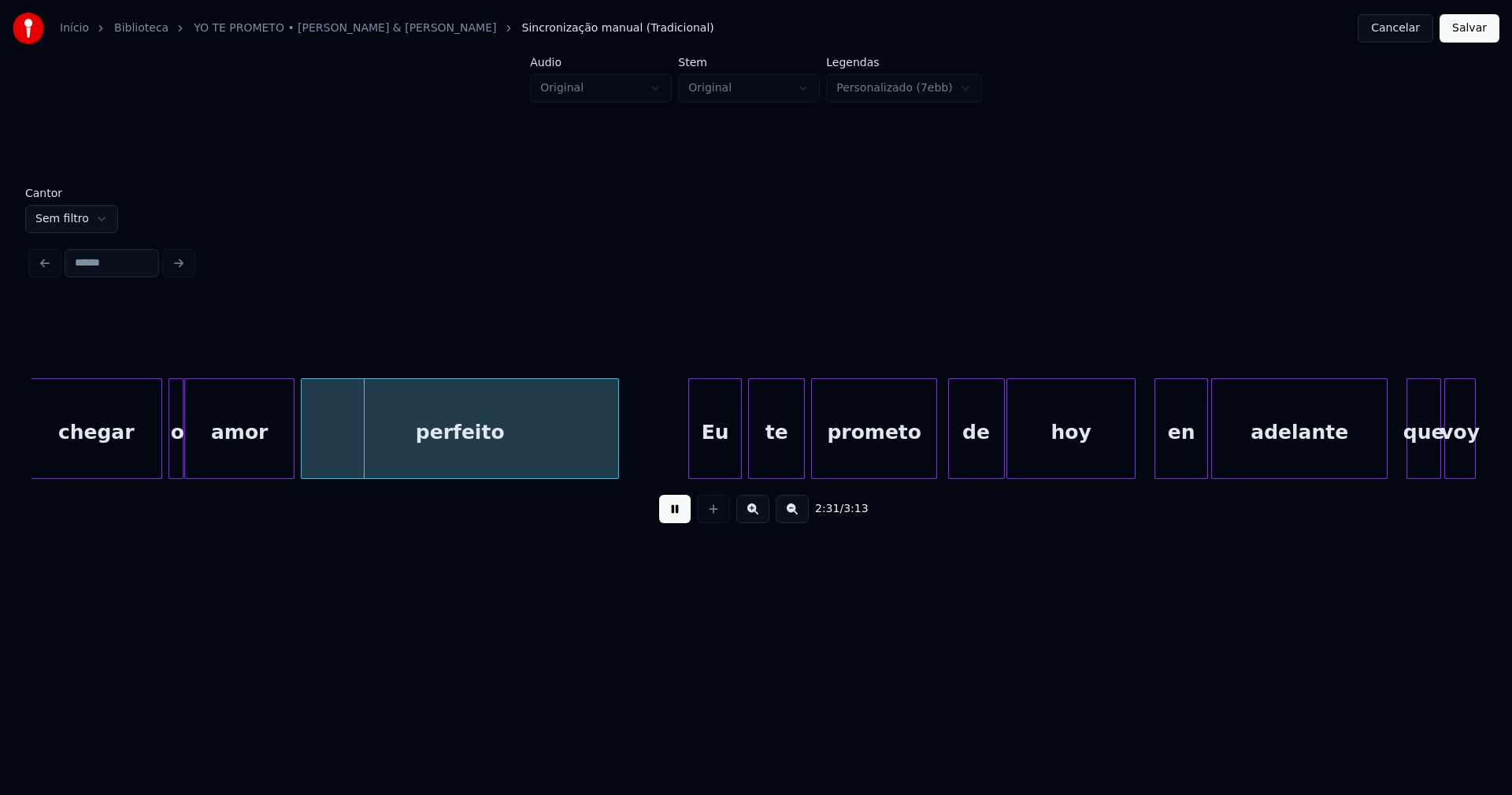
scroll to position [0, 23554]
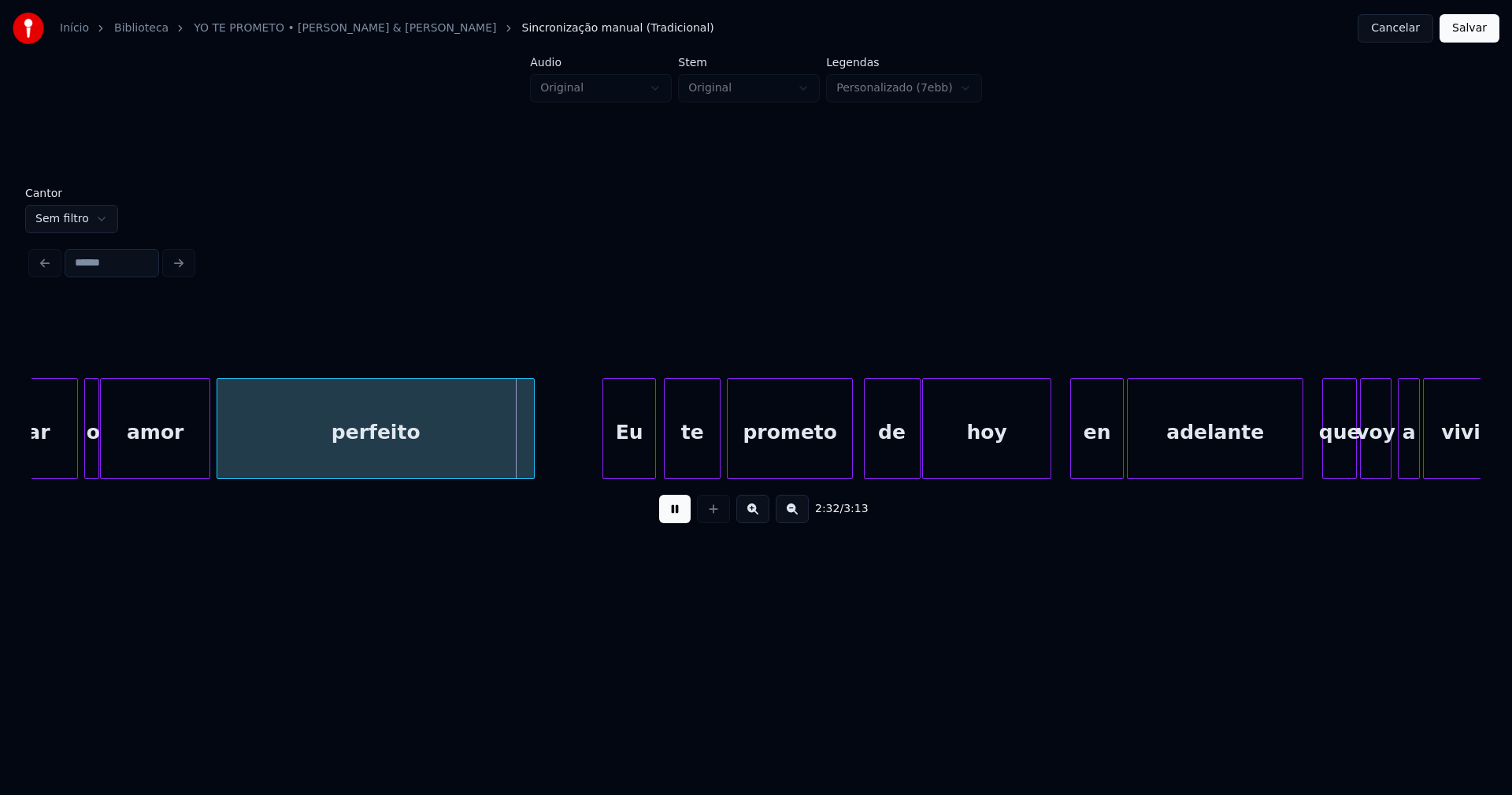
click at [625, 456] on div "Eu" at bounding box center [629, 432] width 52 height 107
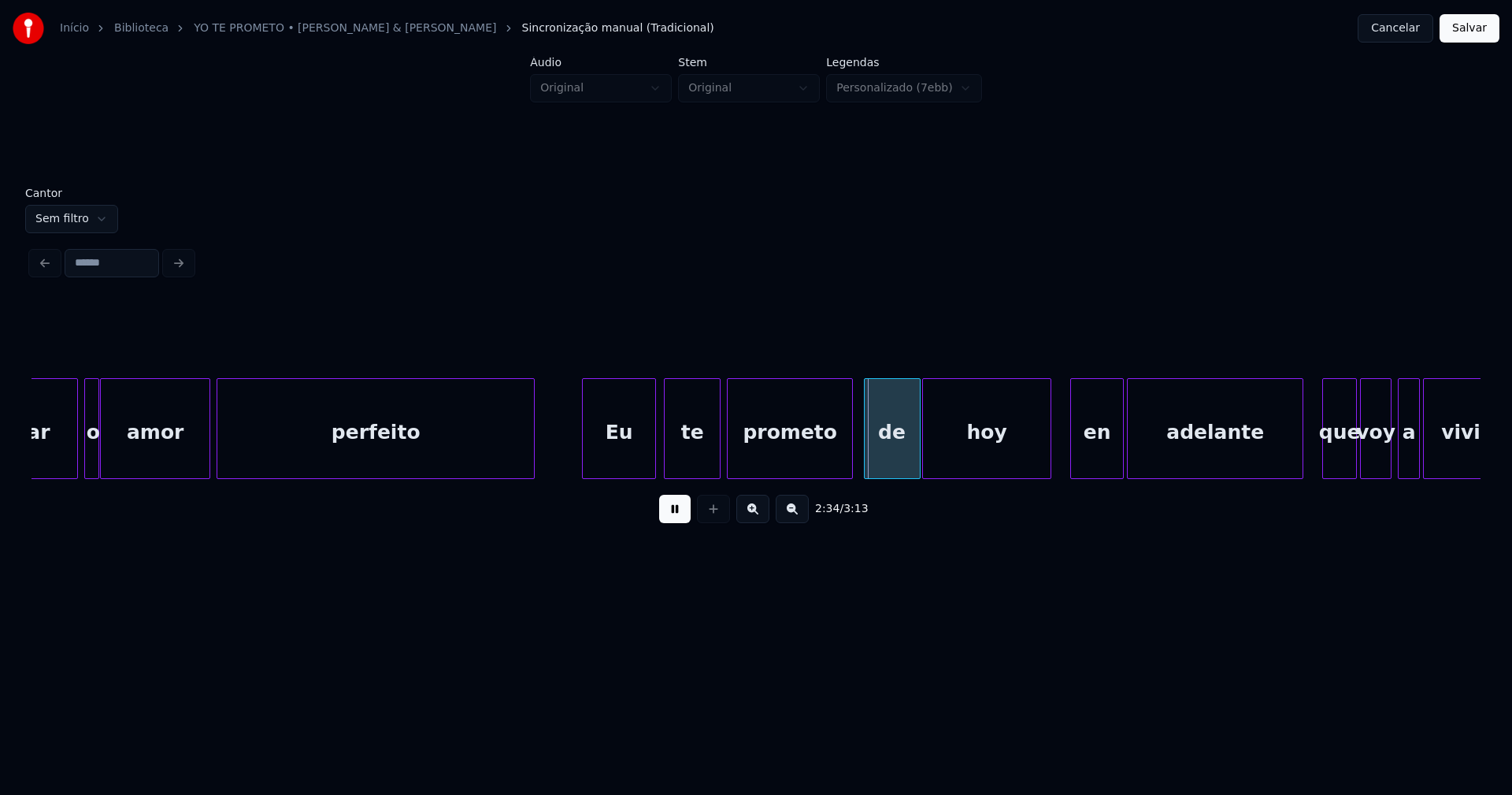
click at [584, 451] on div at bounding box center [585, 428] width 5 height 99
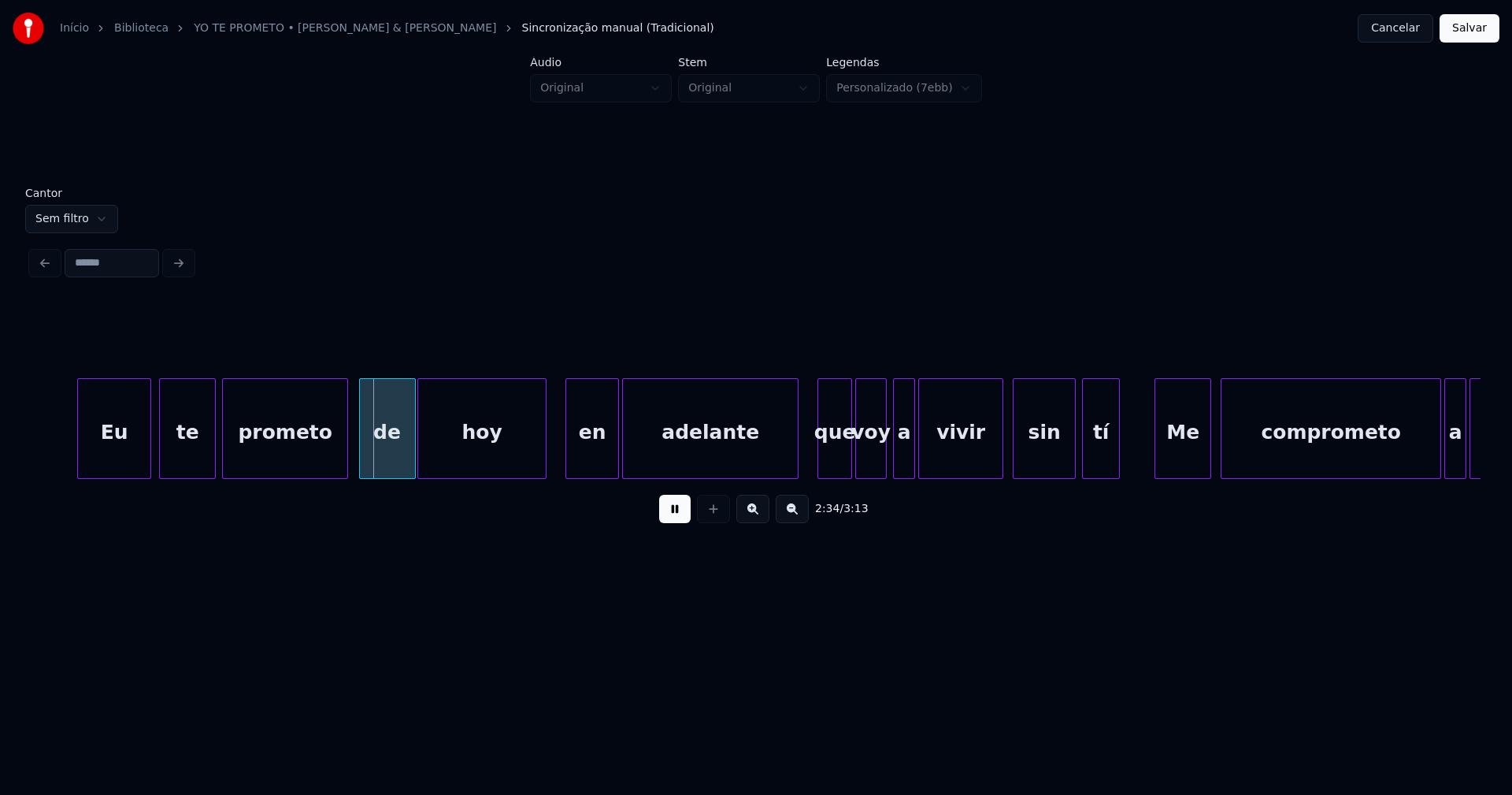
scroll to position [0, 24092]
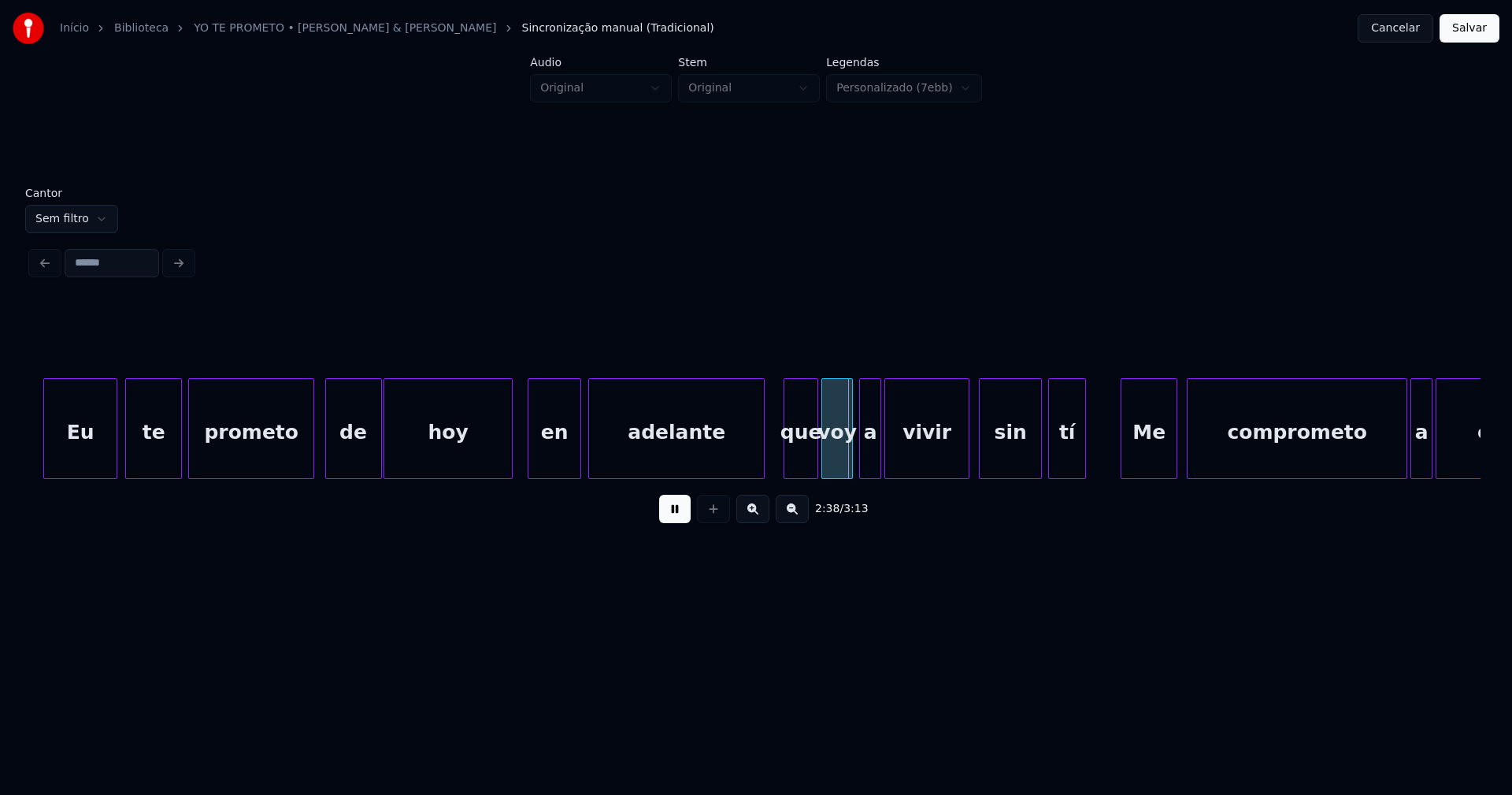
click at [546, 448] on div "en" at bounding box center [554, 432] width 52 height 107
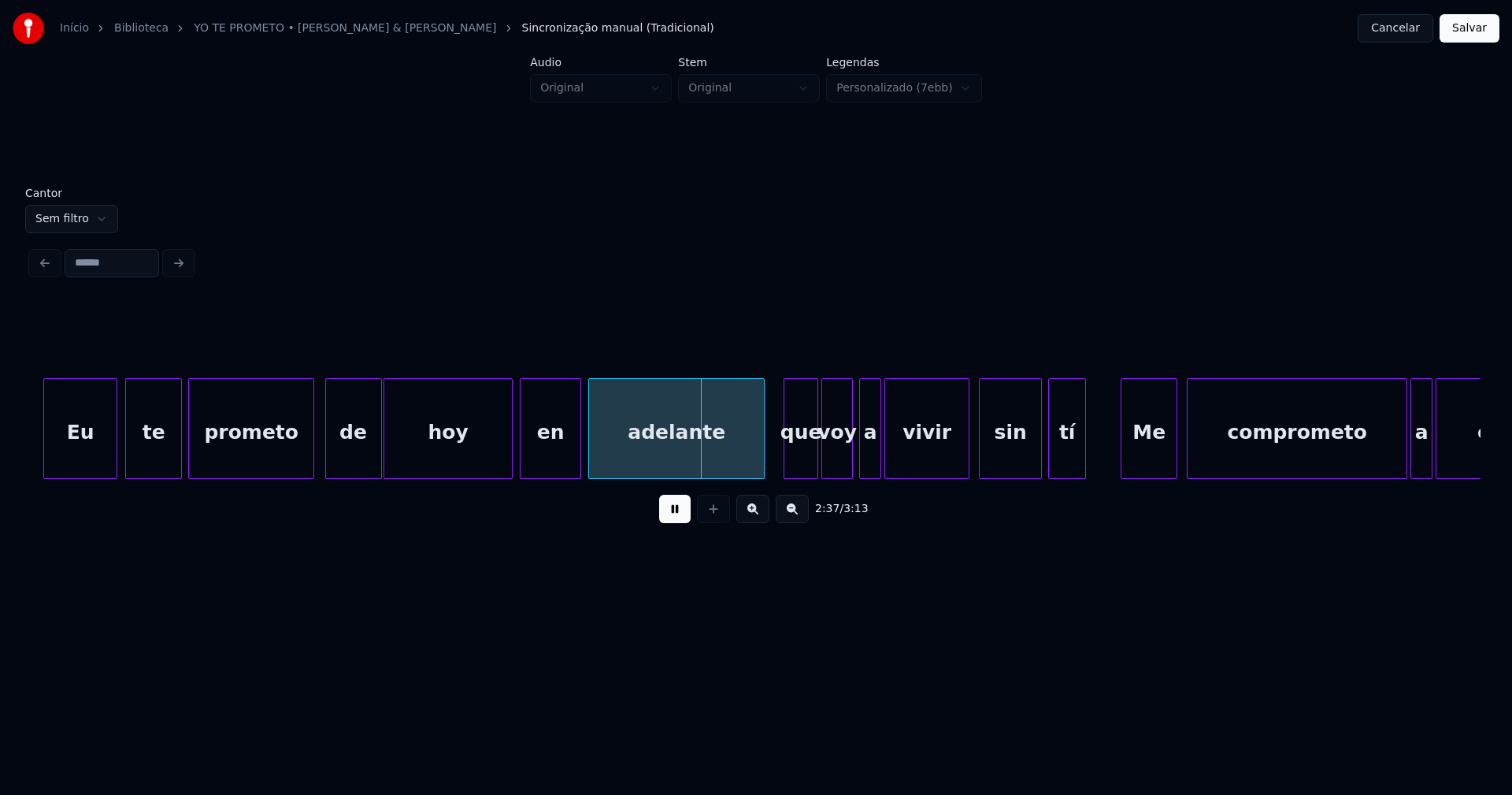
click at [521, 452] on div at bounding box center [523, 428] width 5 height 99
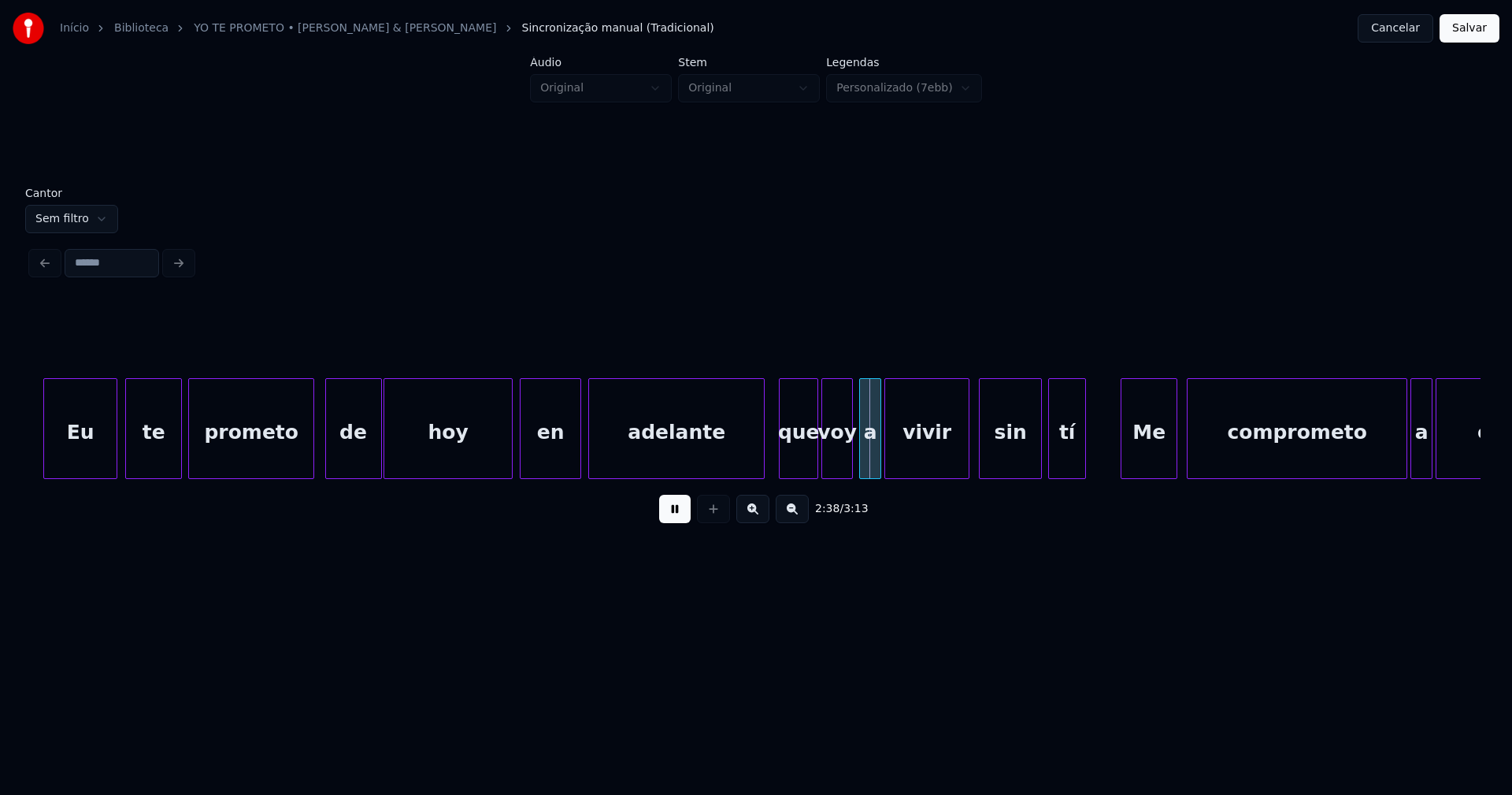
click at [783, 455] on div at bounding box center [782, 428] width 5 height 99
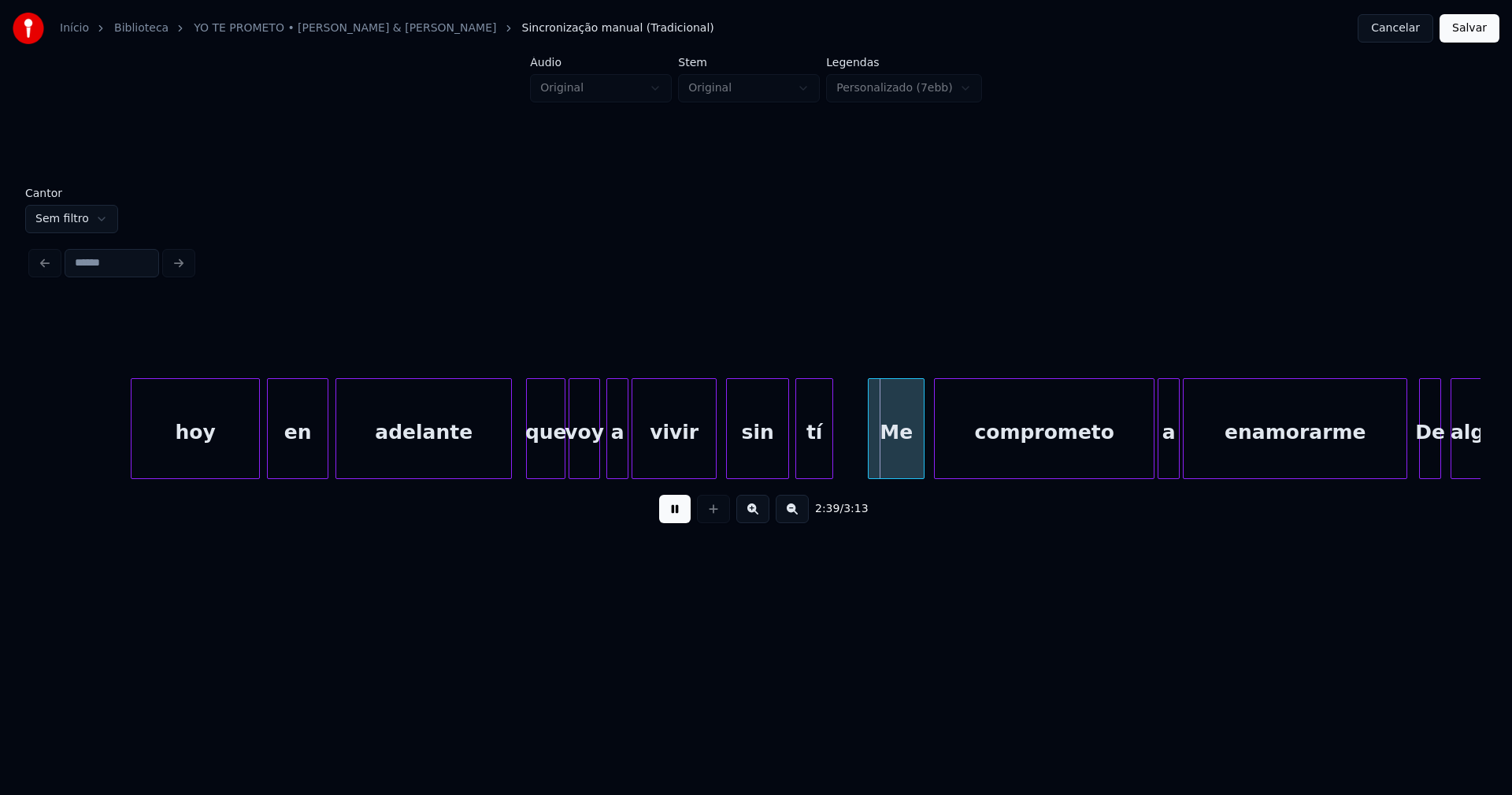
scroll to position [0, 24564]
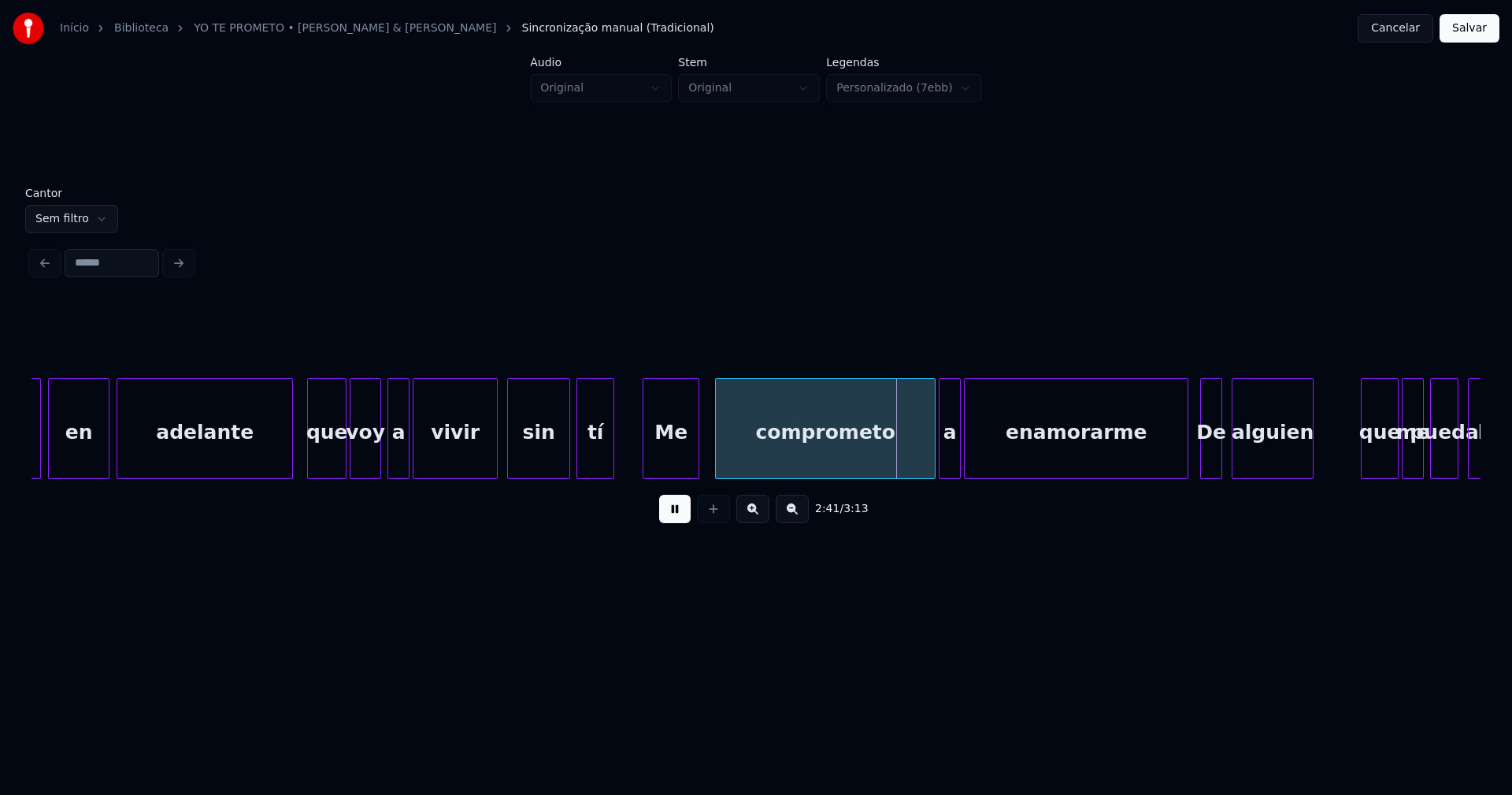
click at [676, 459] on div "Me" at bounding box center [671, 432] width 55 height 107
click at [748, 458] on div "comprometo" at bounding box center [818, 432] width 219 height 107
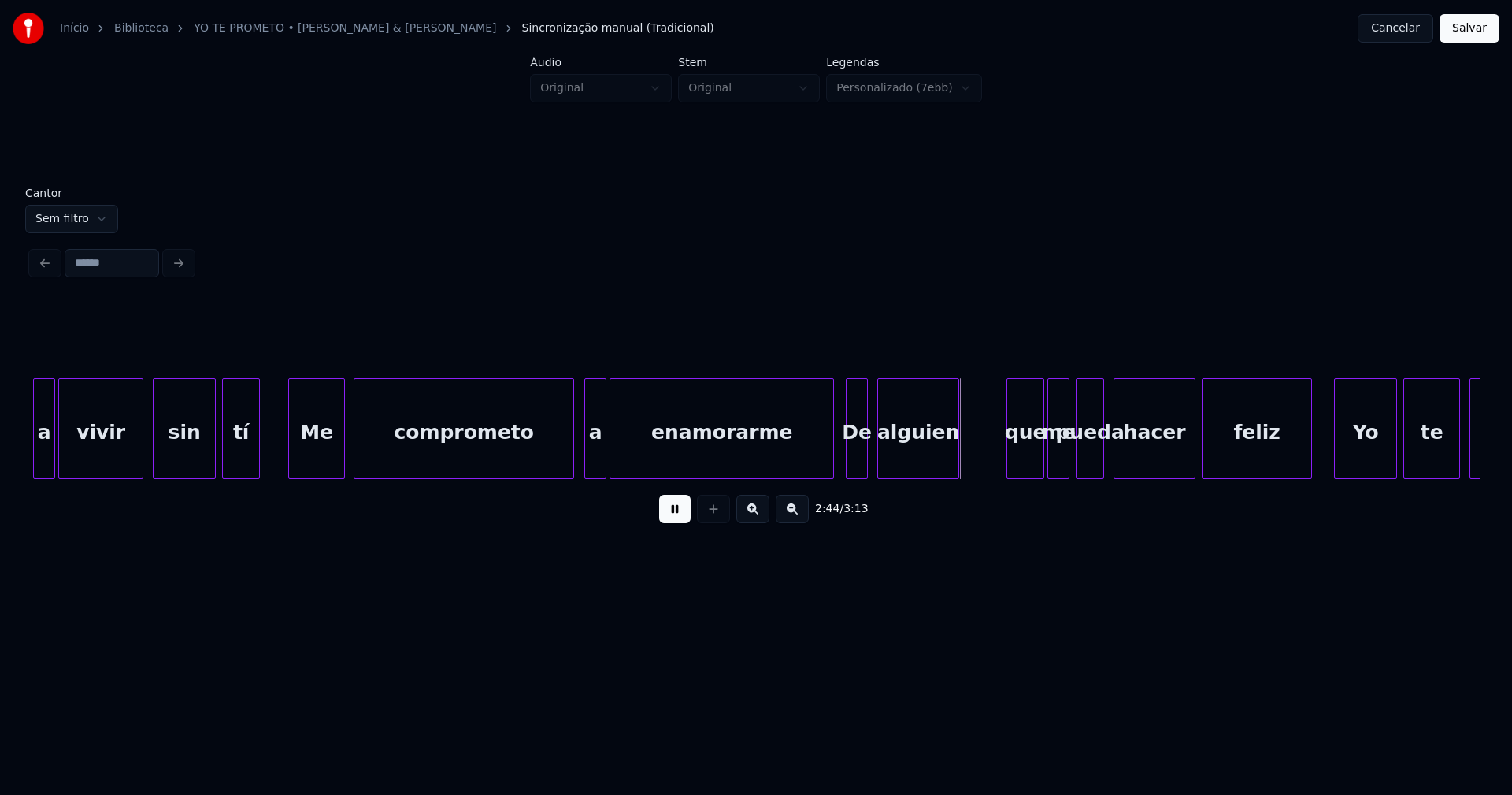
scroll to position [0, 24935]
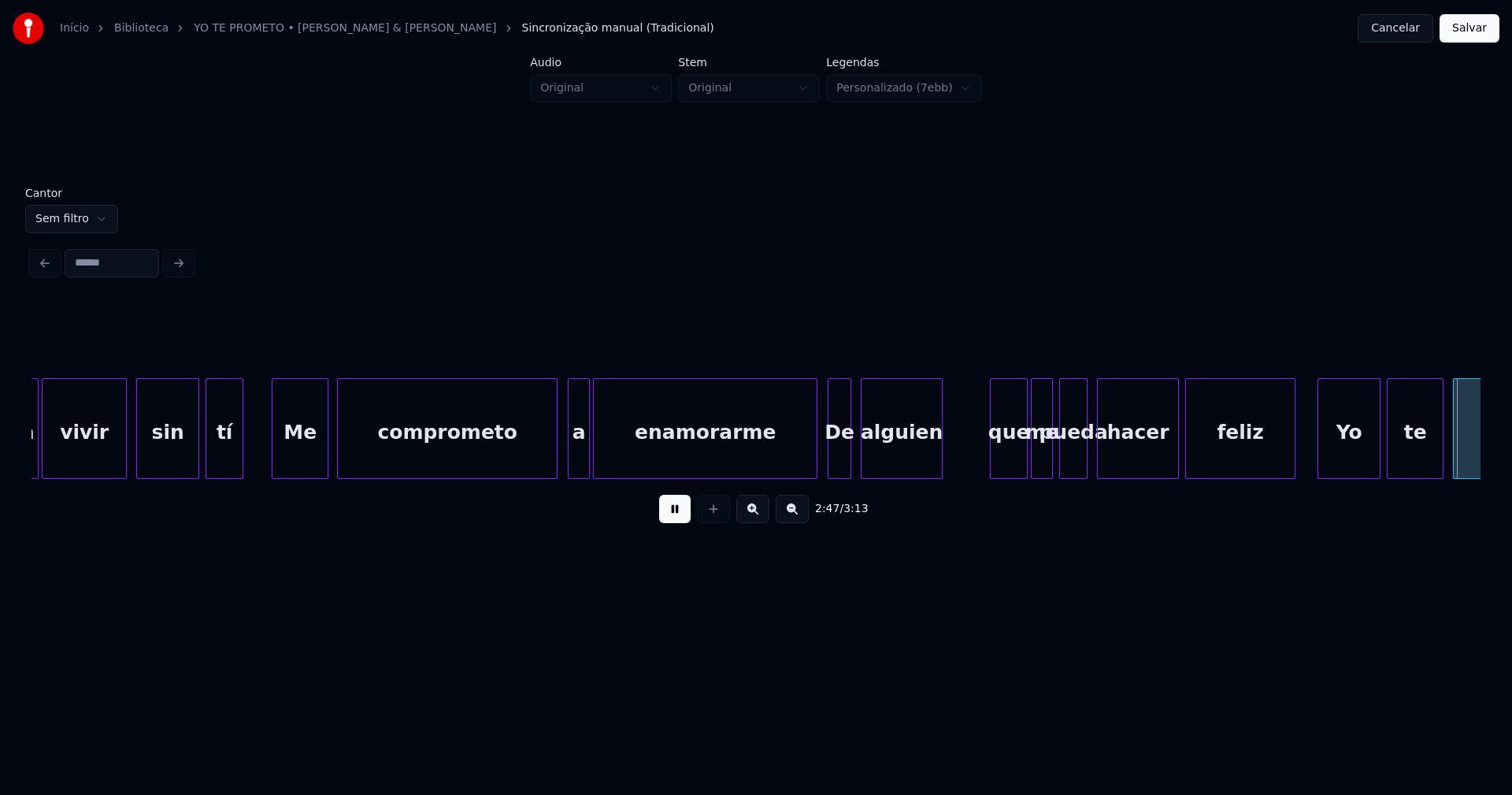
click at [833, 467] on div at bounding box center [831, 428] width 5 height 99
click at [860, 456] on div at bounding box center [862, 428] width 5 height 99
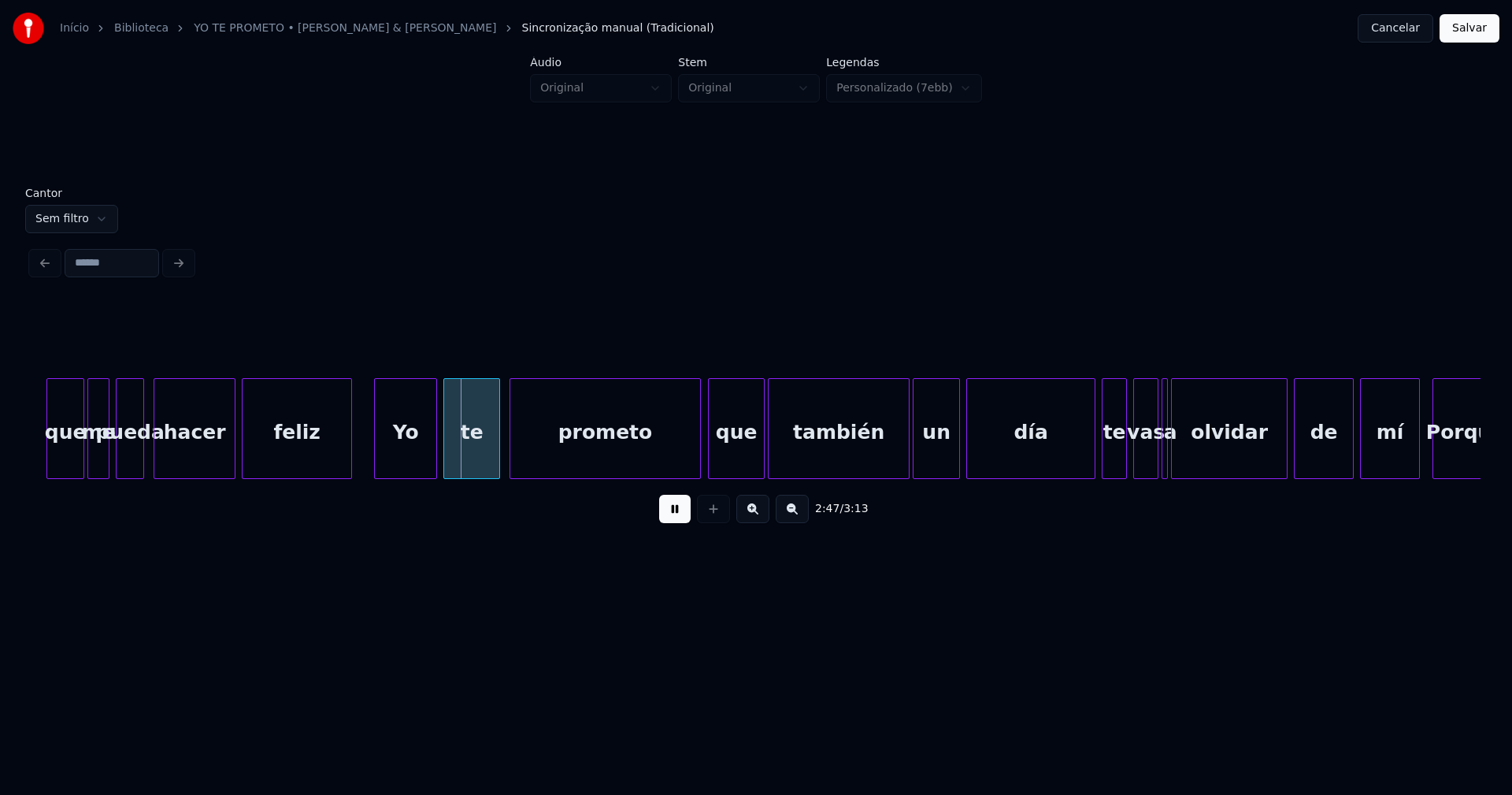
scroll to position [0, 25928]
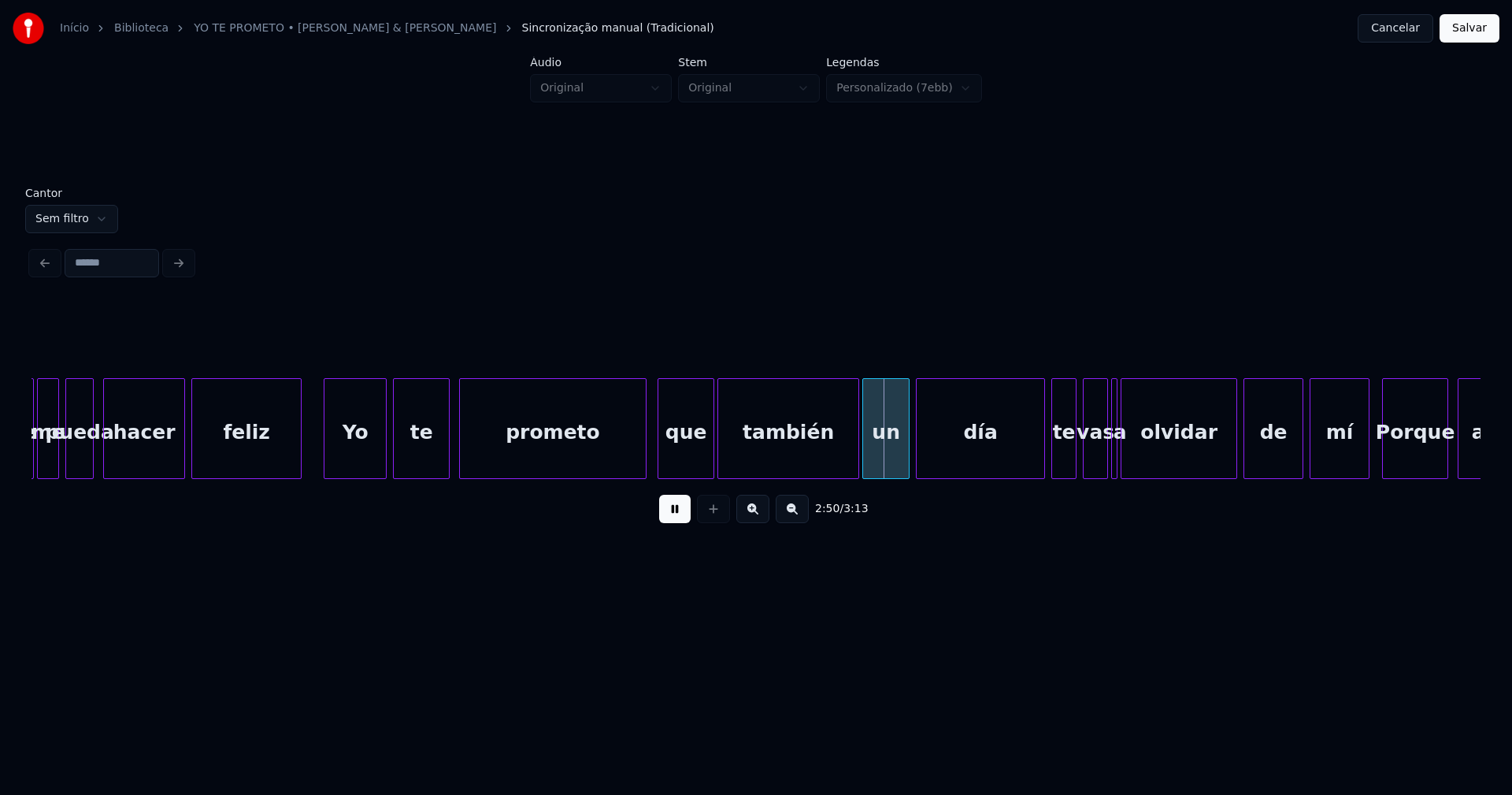
click at [644, 452] on div at bounding box center [643, 428] width 5 height 99
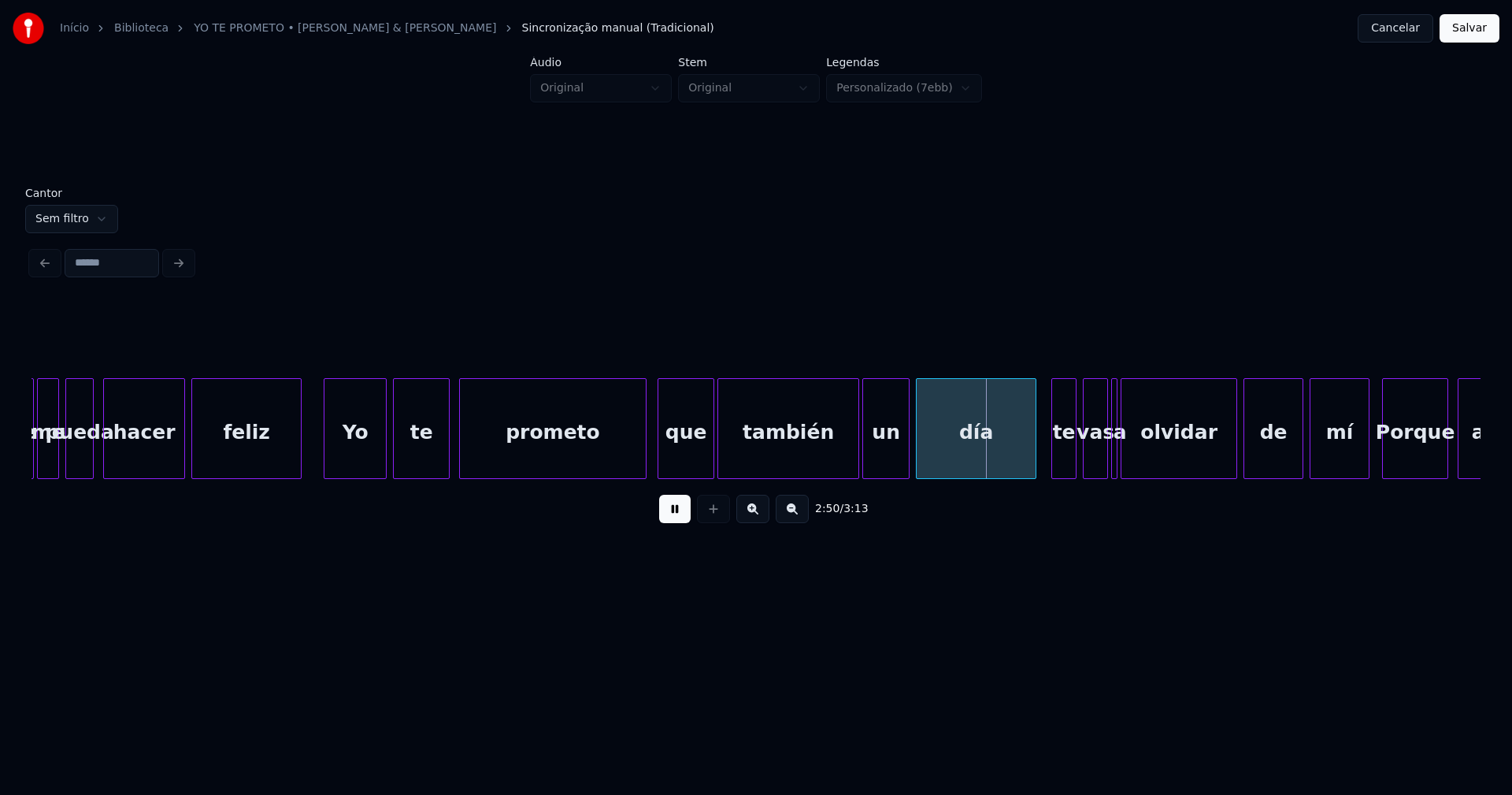
click at [1032, 463] on div at bounding box center [1033, 428] width 5 height 99
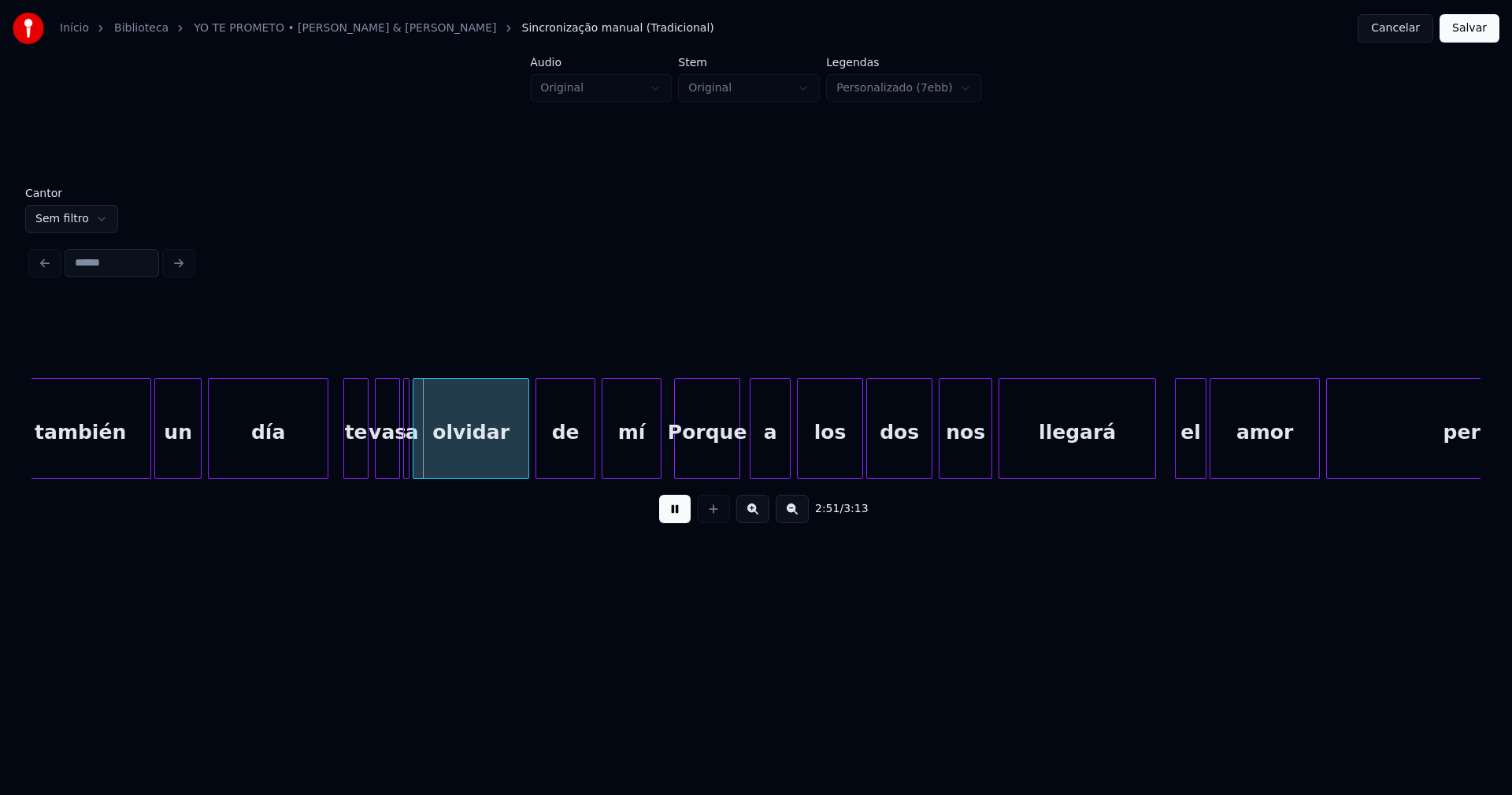
scroll to position [0, 26671]
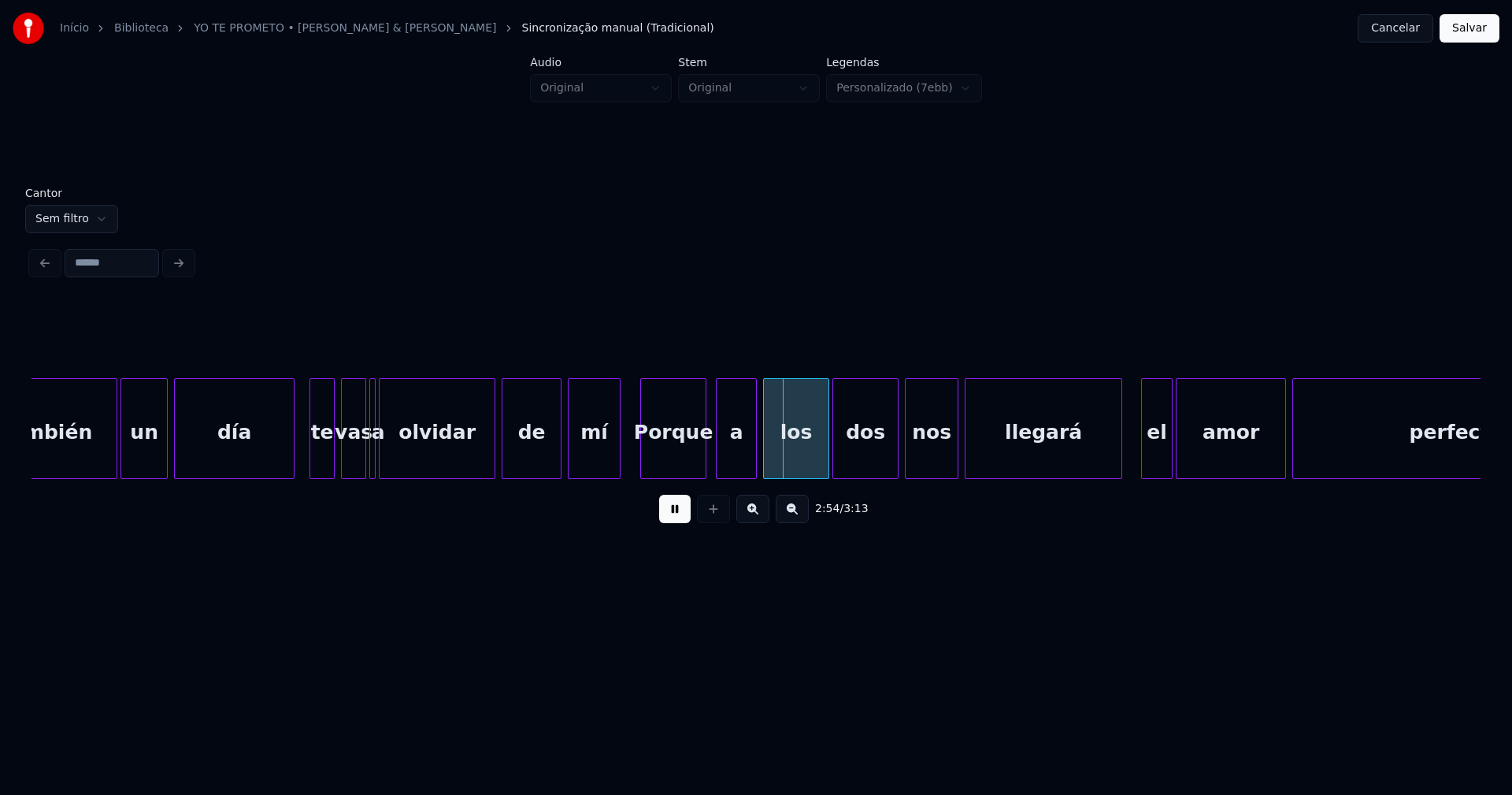
click at [618, 465] on div at bounding box center [618, 428] width 5 height 99
click at [662, 460] on div "Porque" at bounding box center [668, 432] width 65 height 107
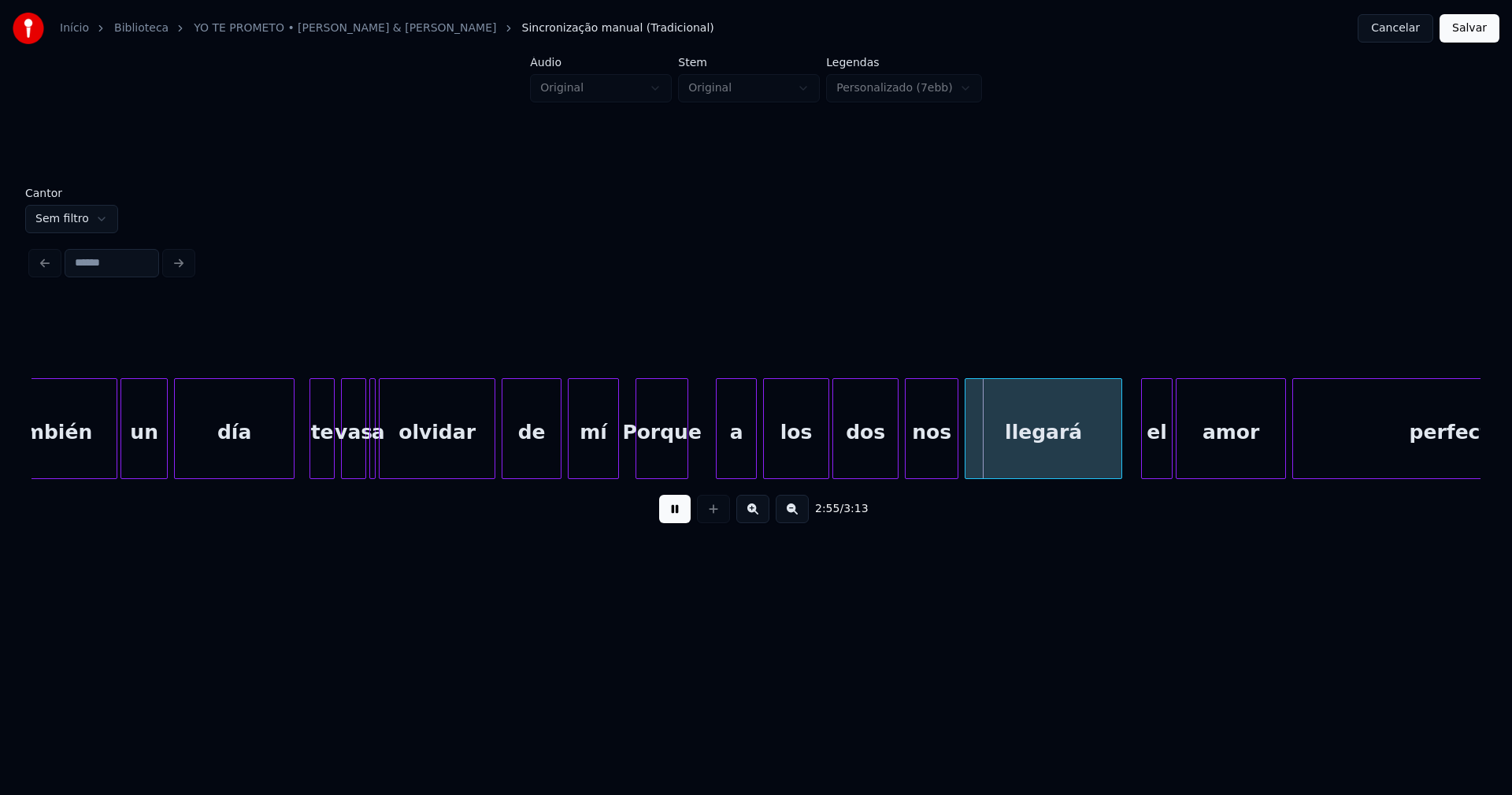
click at [686, 462] on div at bounding box center [685, 428] width 5 height 99
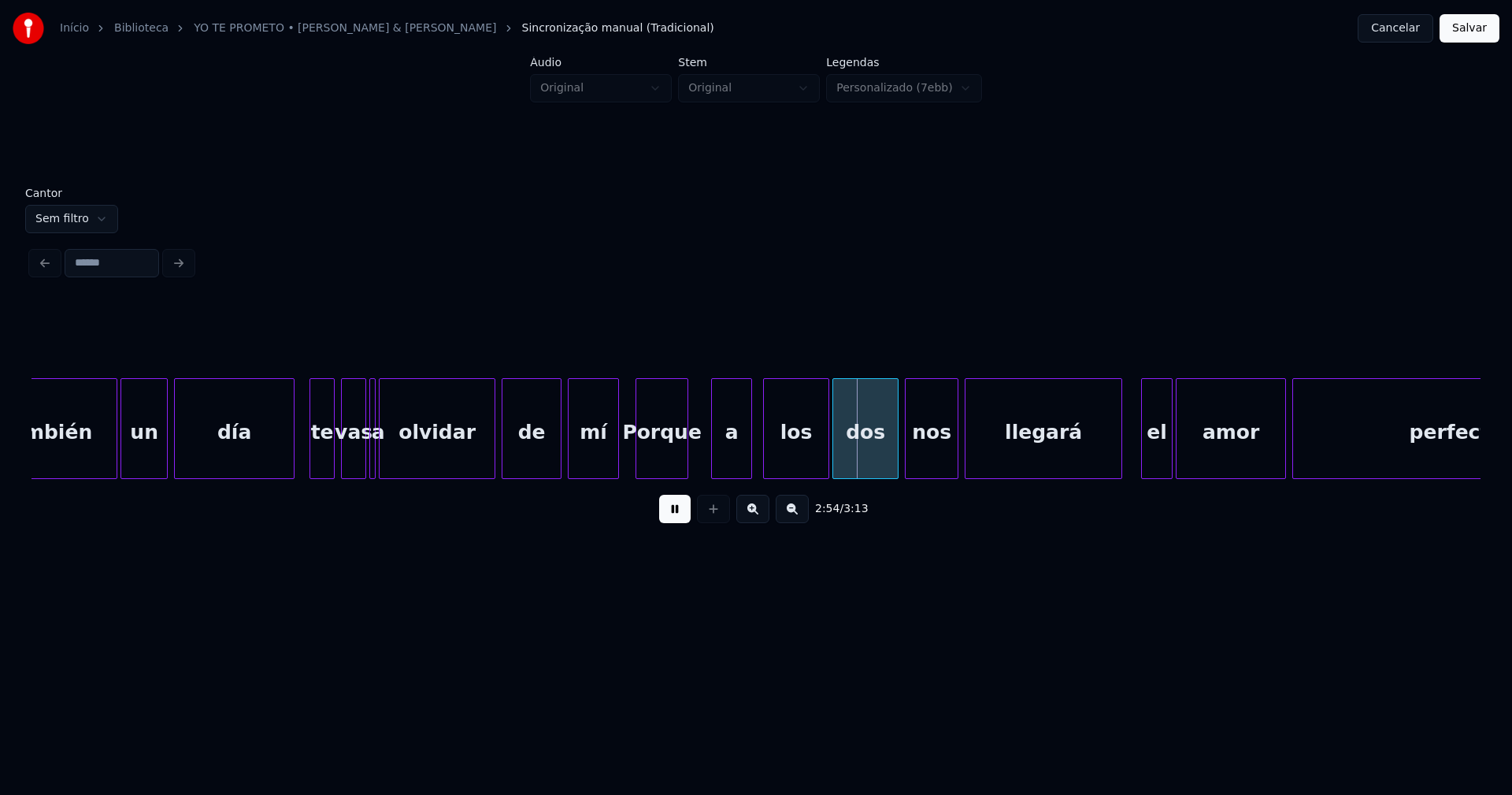
click at [712, 456] on div "a" at bounding box center [731, 428] width 41 height 101
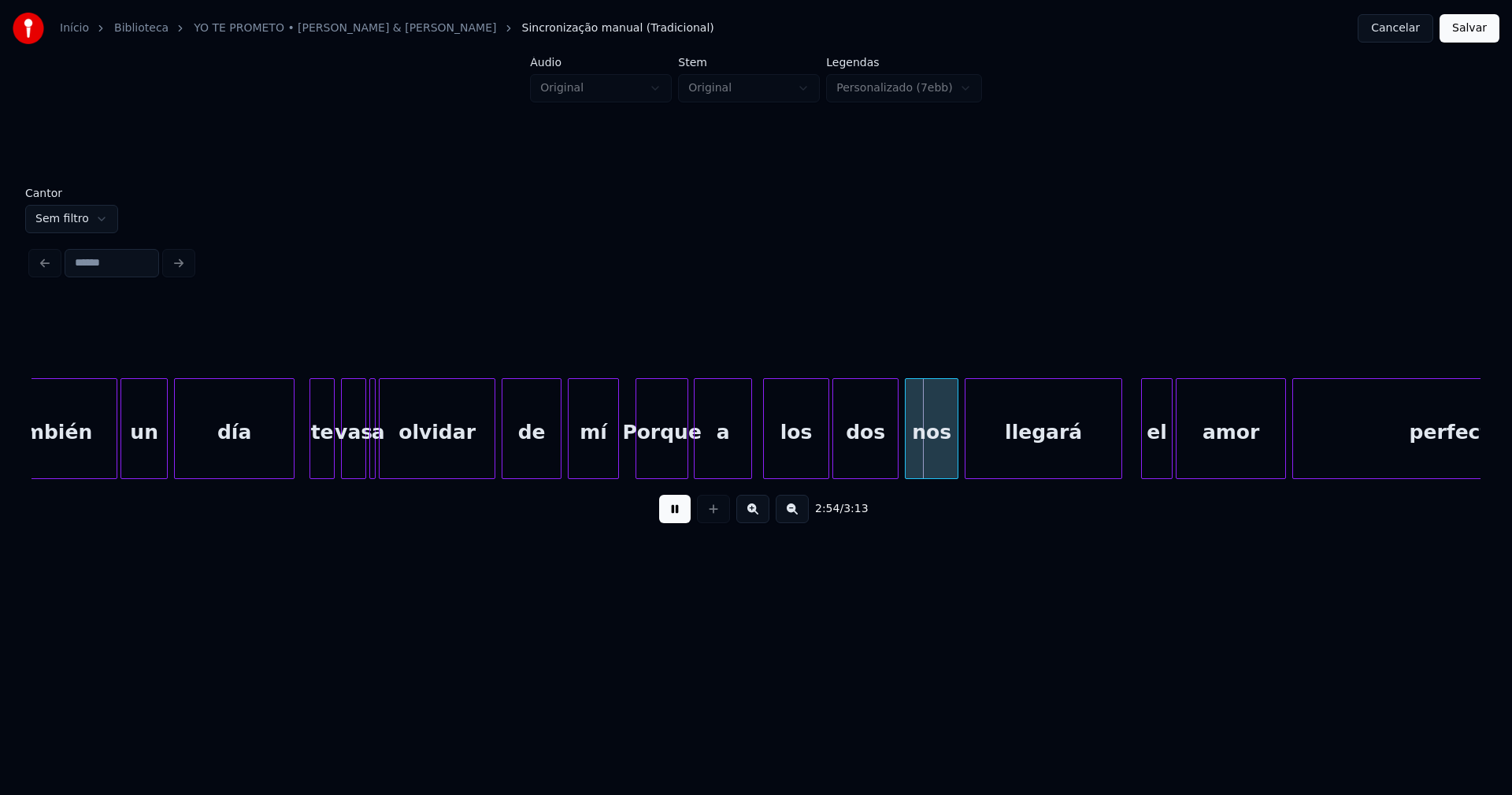
click at [697, 467] on div at bounding box center [697, 428] width 5 height 99
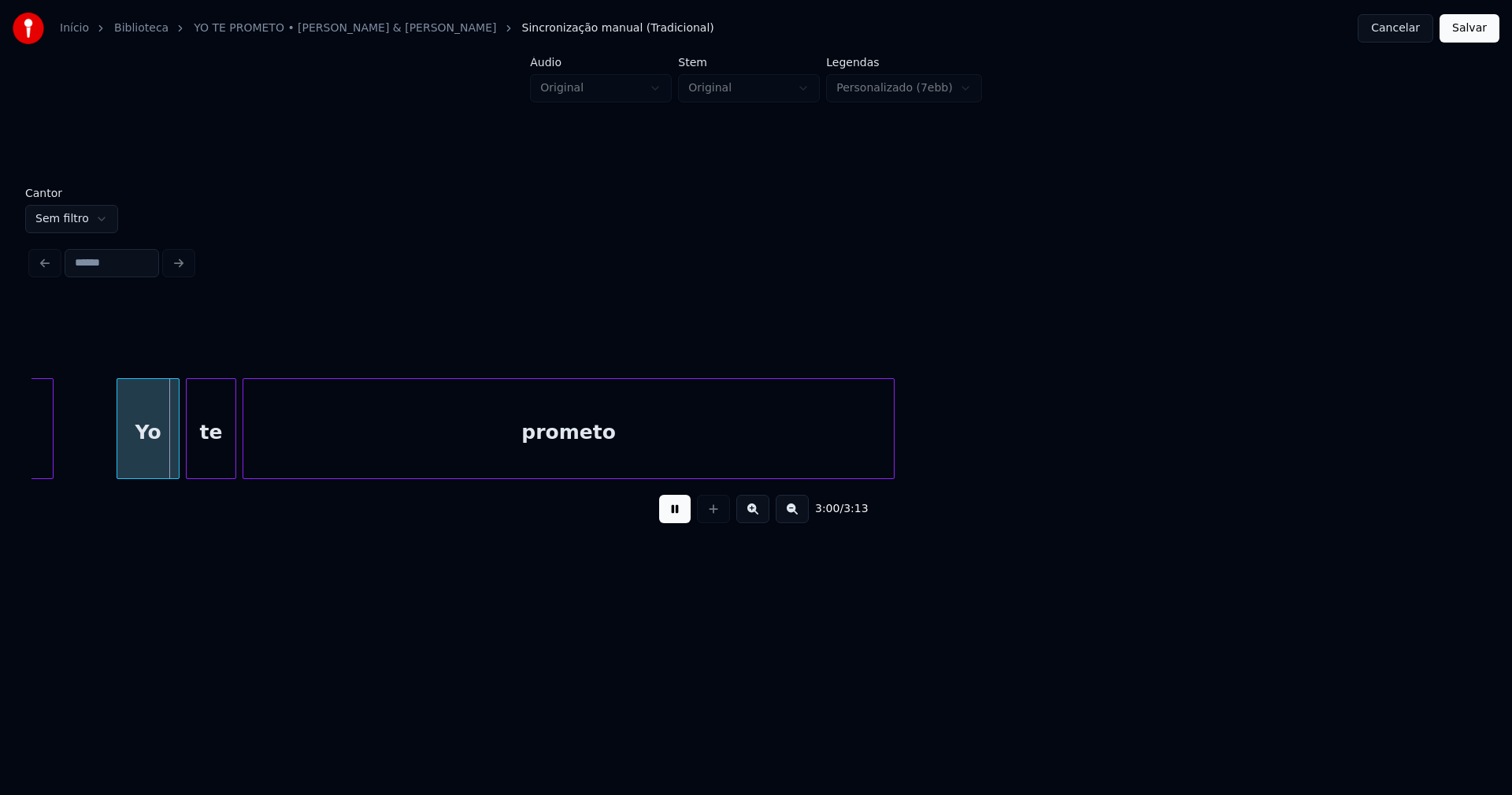
scroll to position [0, 28287]
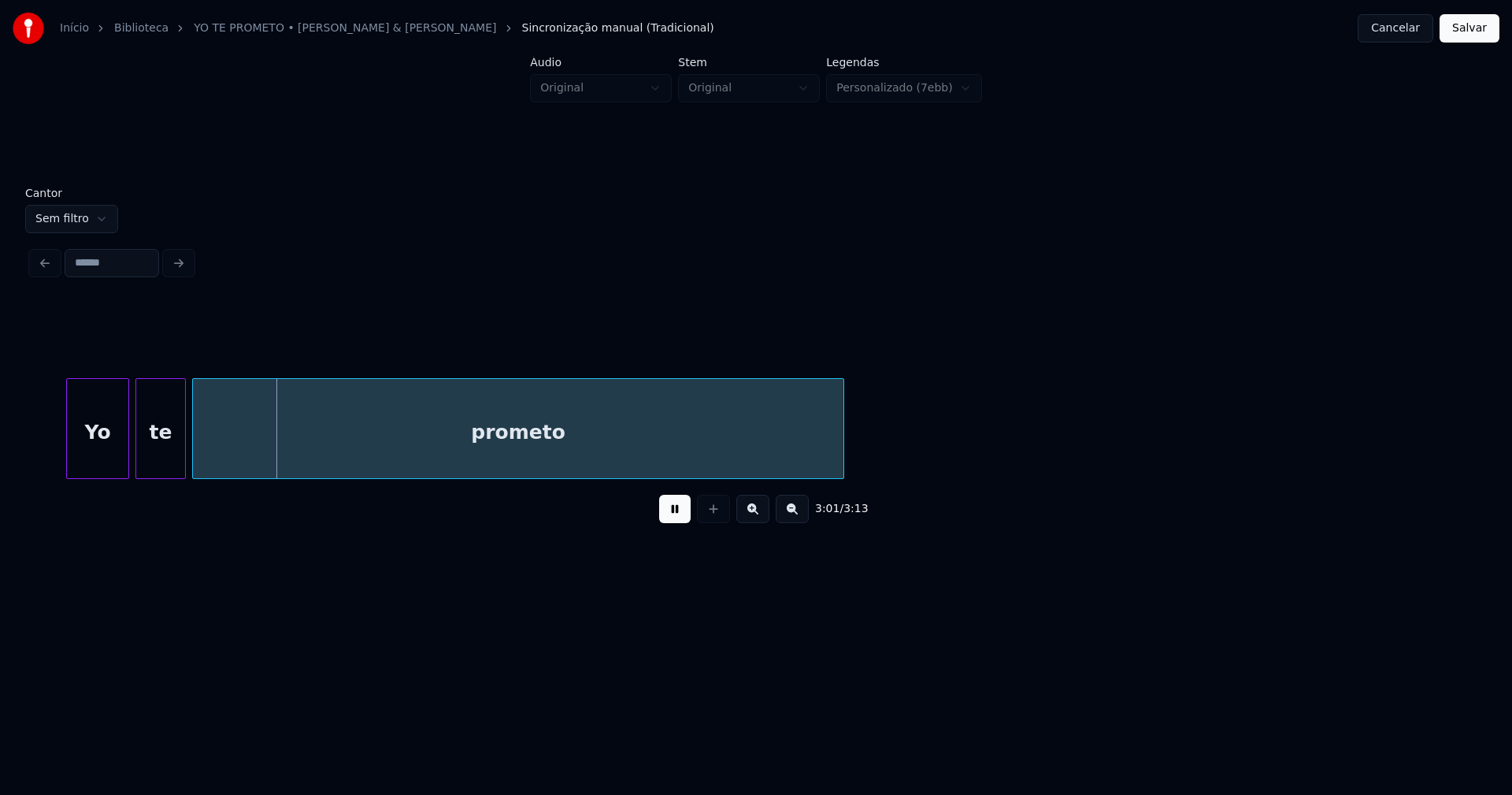
click at [1463, 32] on button "Salvar" at bounding box center [1470, 28] width 60 height 28
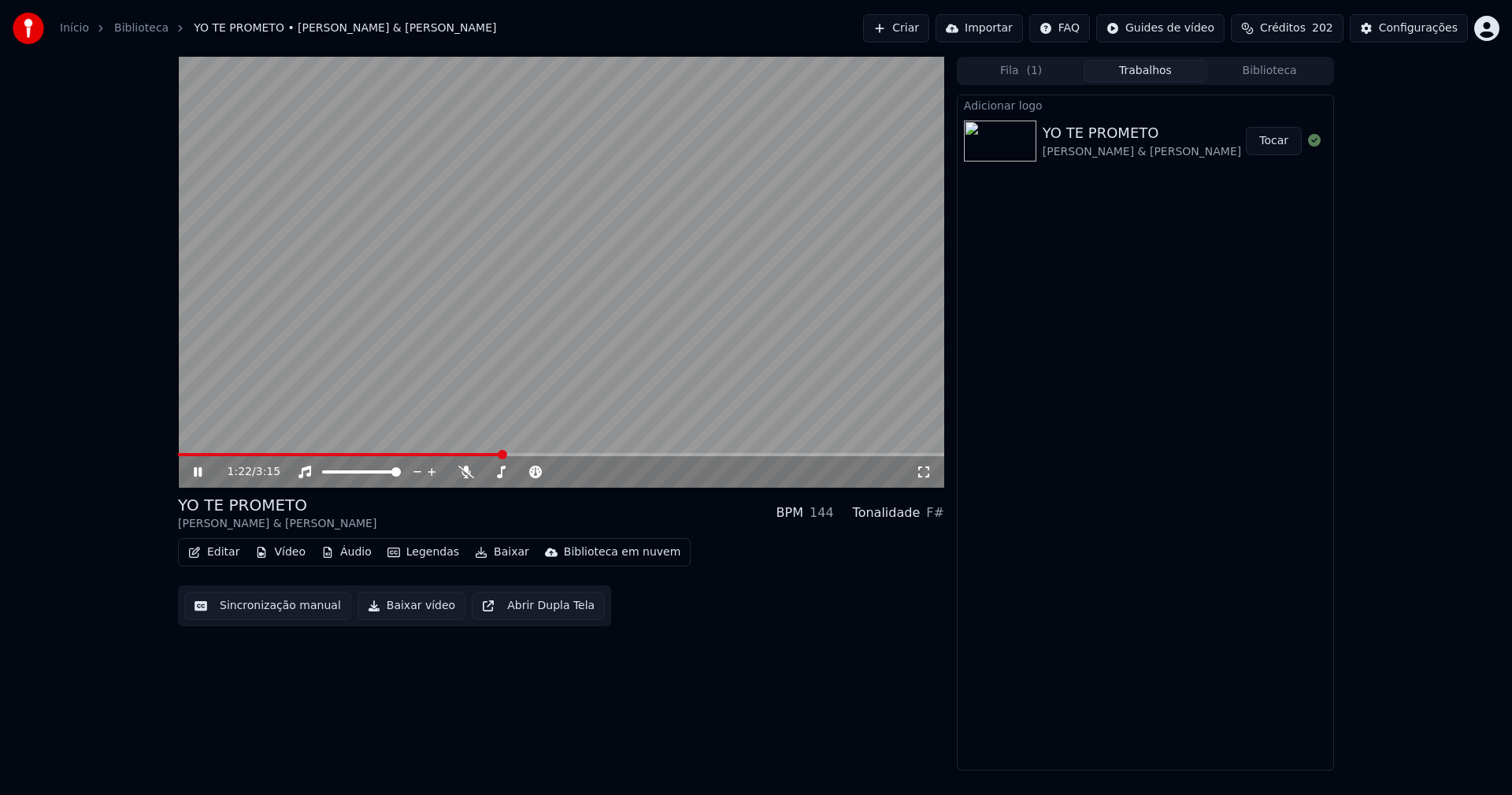
click at [195, 472] on icon at bounding box center [197, 472] width 7 height 9
click at [1430, 32] on div "Configurações" at bounding box center [1418, 28] width 79 height 16
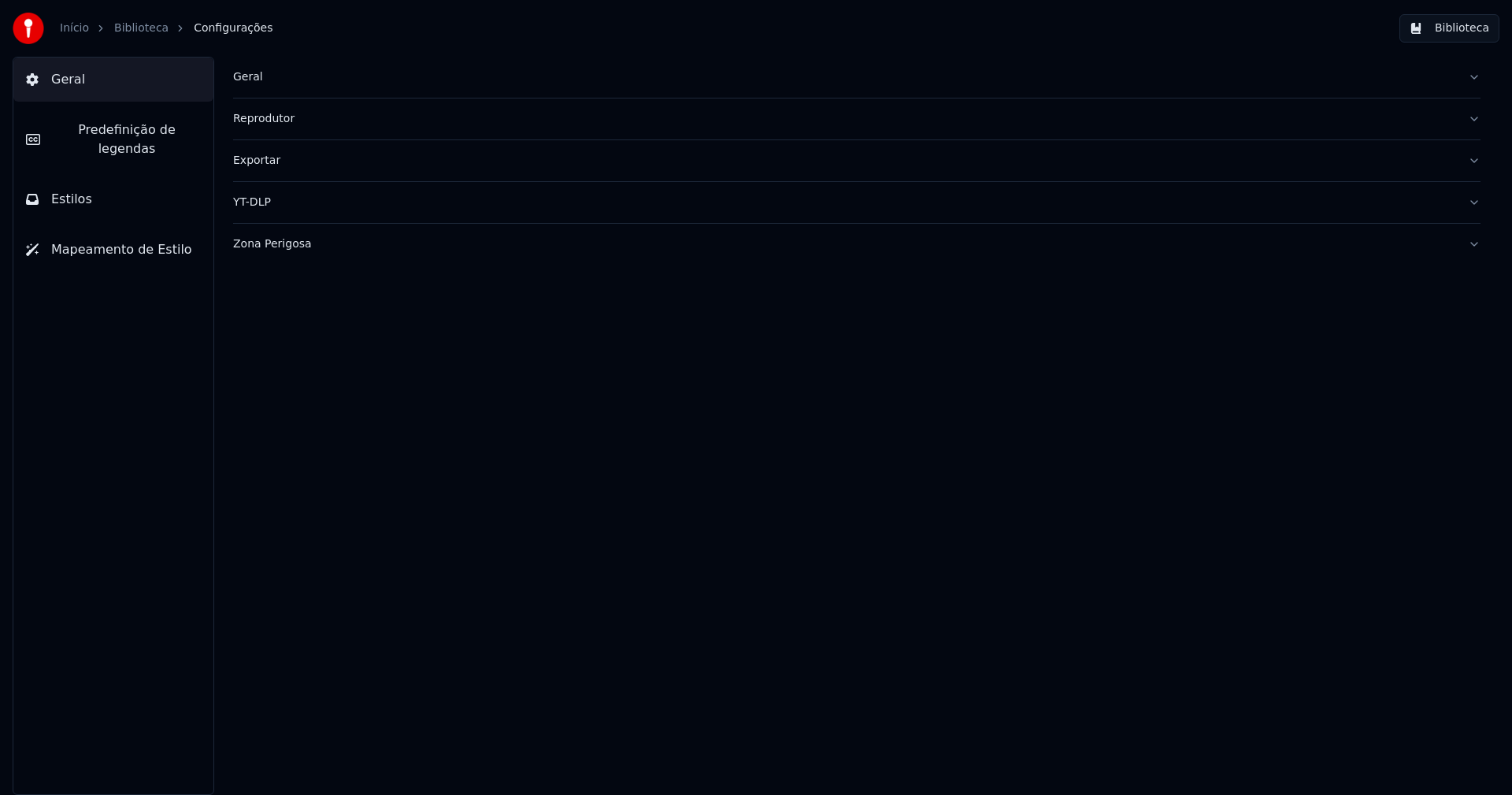
click at [71, 191] on button "Estilos" at bounding box center [113, 199] width 200 height 44
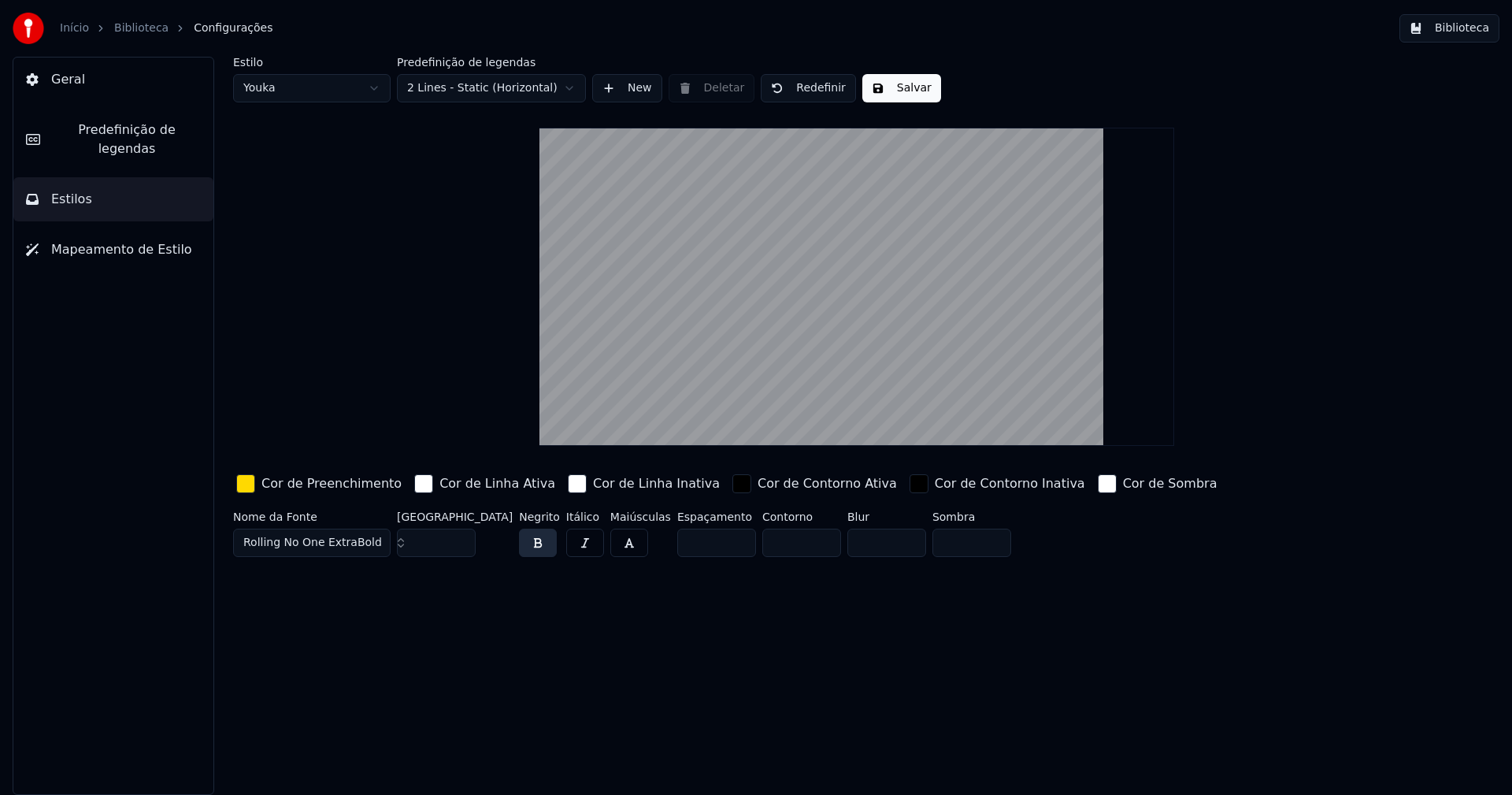
click at [251, 481] on div "button" at bounding box center [245, 483] width 19 height 19
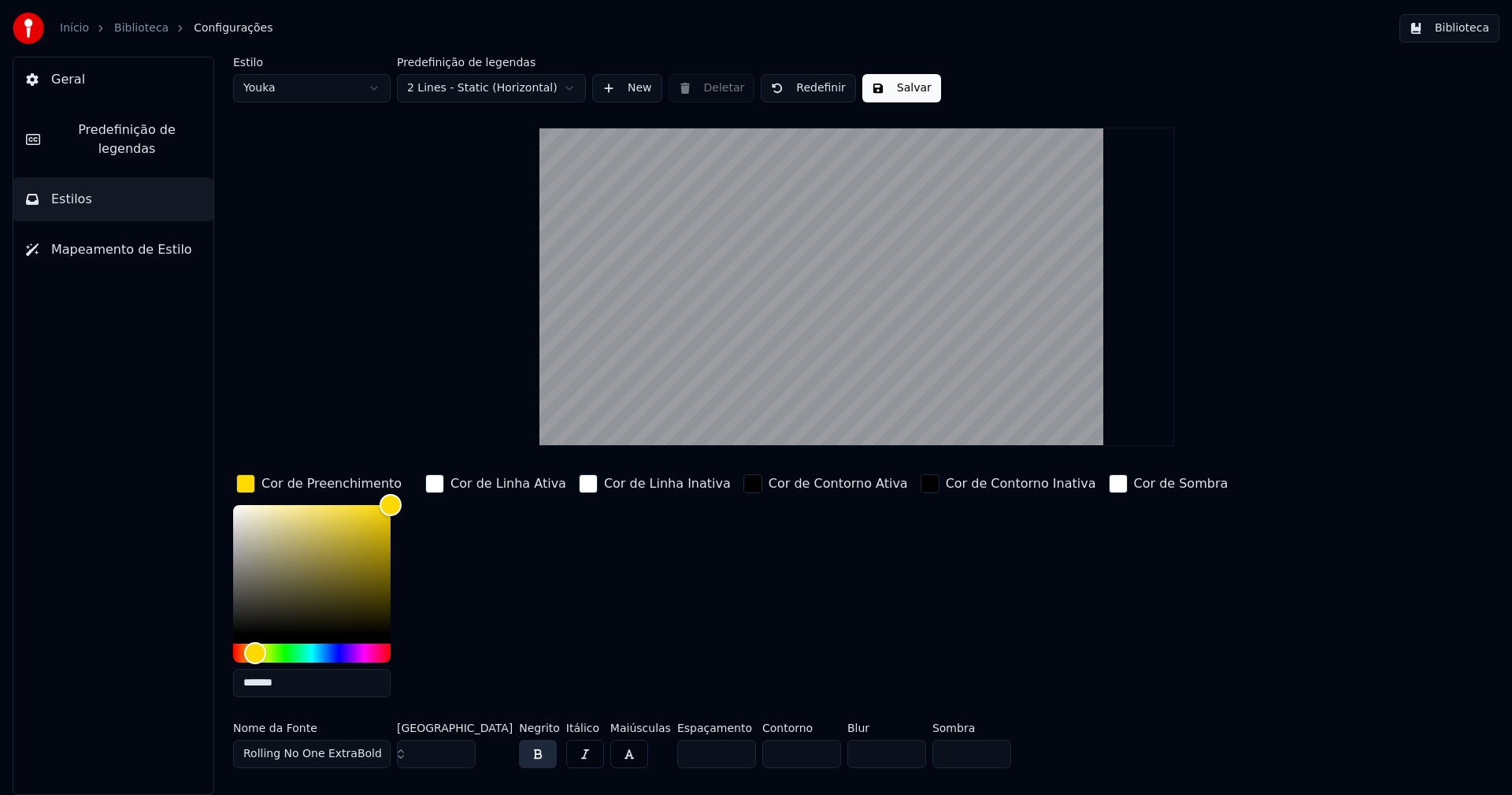
drag, startPoint x: 313, startPoint y: 686, endPoint x: 303, endPoint y: 658, distance: 29.7
click at [313, 684] on input "*******" at bounding box center [311, 683] width 157 height 28
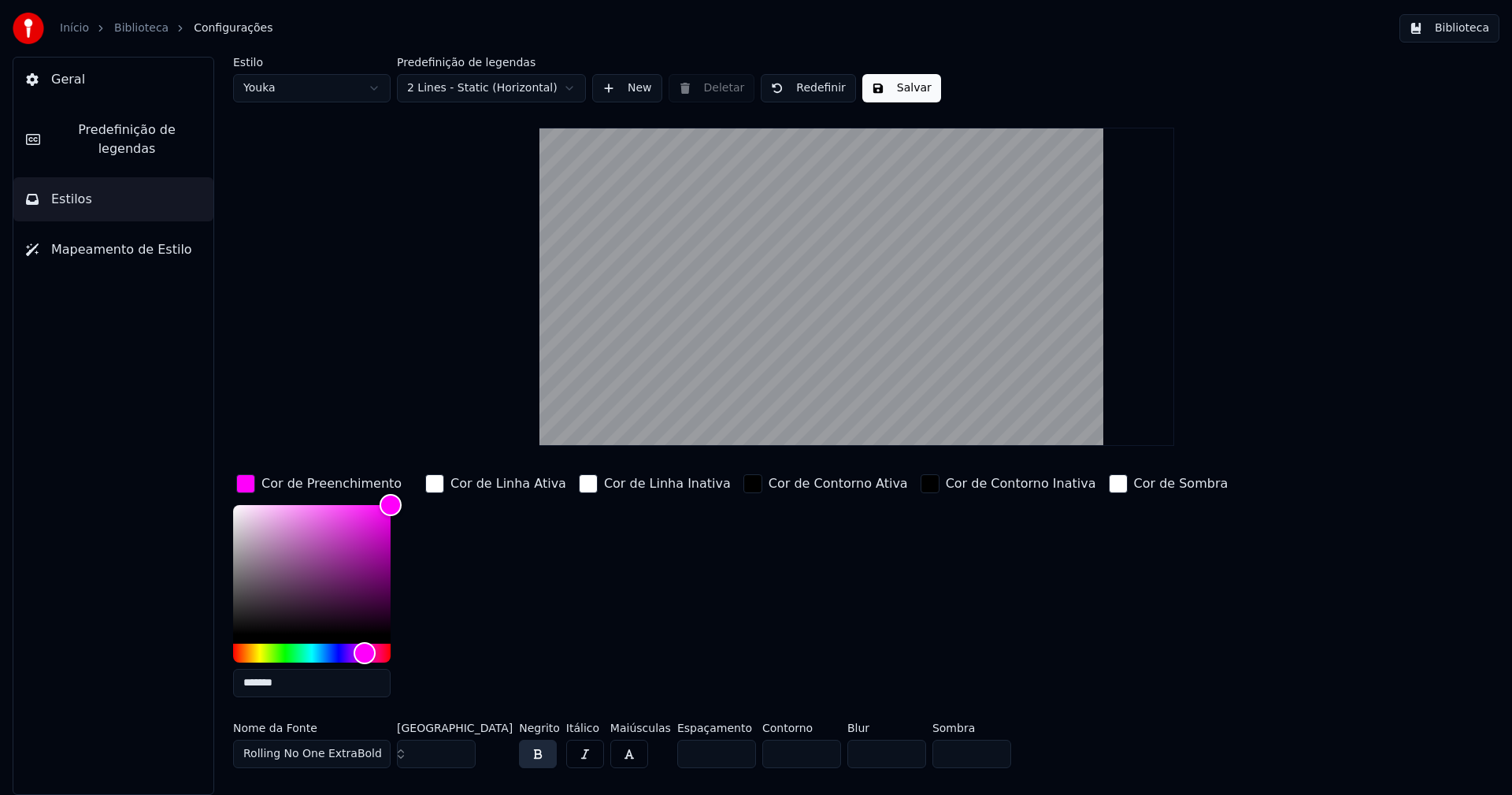
type input "*******"
click at [249, 486] on div "button" at bounding box center [245, 483] width 19 height 19
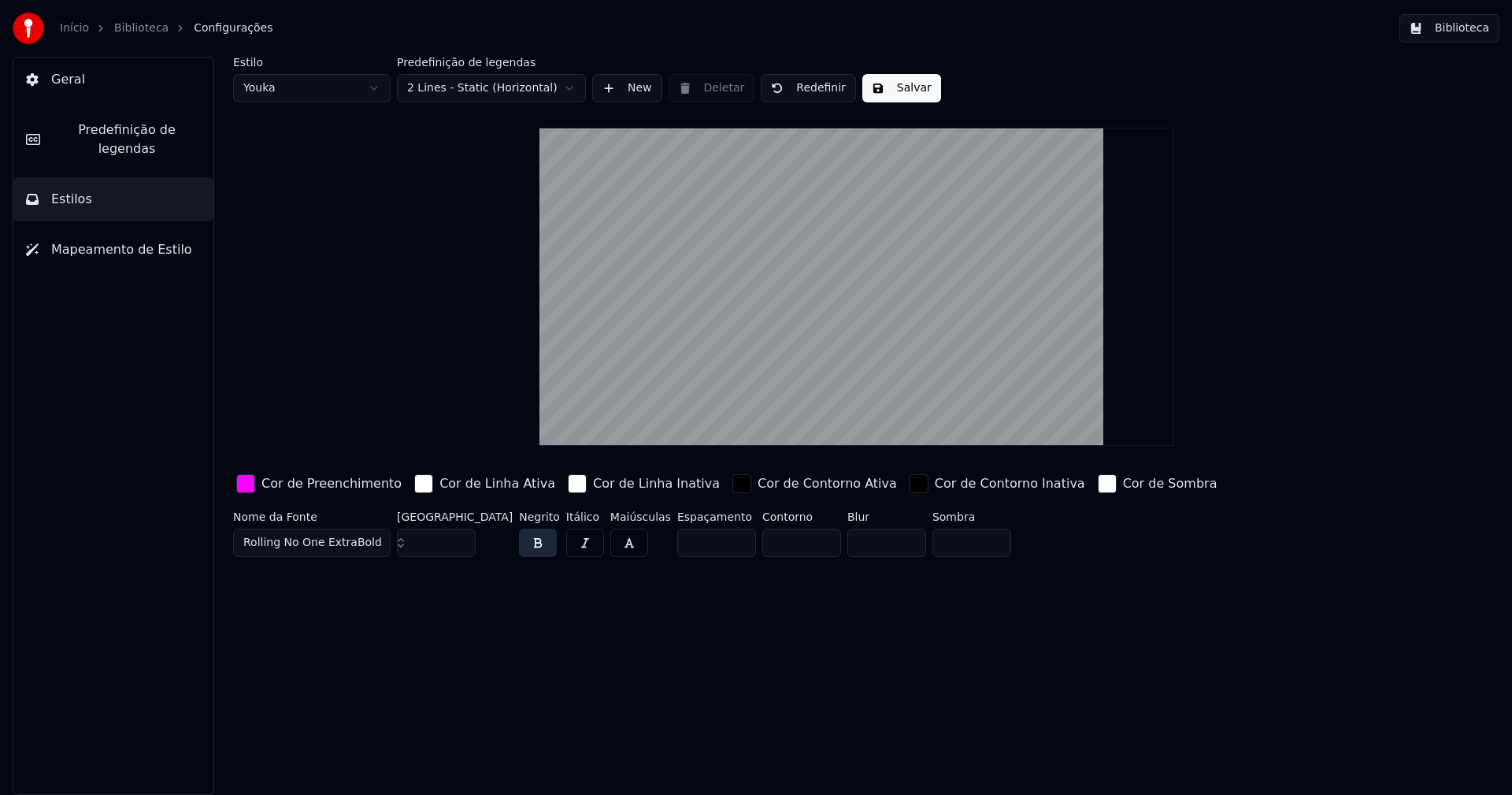
click at [894, 93] on button "Salvar" at bounding box center [901, 88] width 79 height 28
click at [323, 86] on html "Início Biblioteca Configurações Biblioteca Geral Predefinição de legendas Estil…" at bounding box center [756, 398] width 1512 height 795
click at [460, 536] on input "**" at bounding box center [436, 543] width 79 height 28
click at [460, 536] on input "**" at bounding box center [436, 543] width 79 height 28
click at [460, 536] on input "***" at bounding box center [436, 543] width 79 height 28
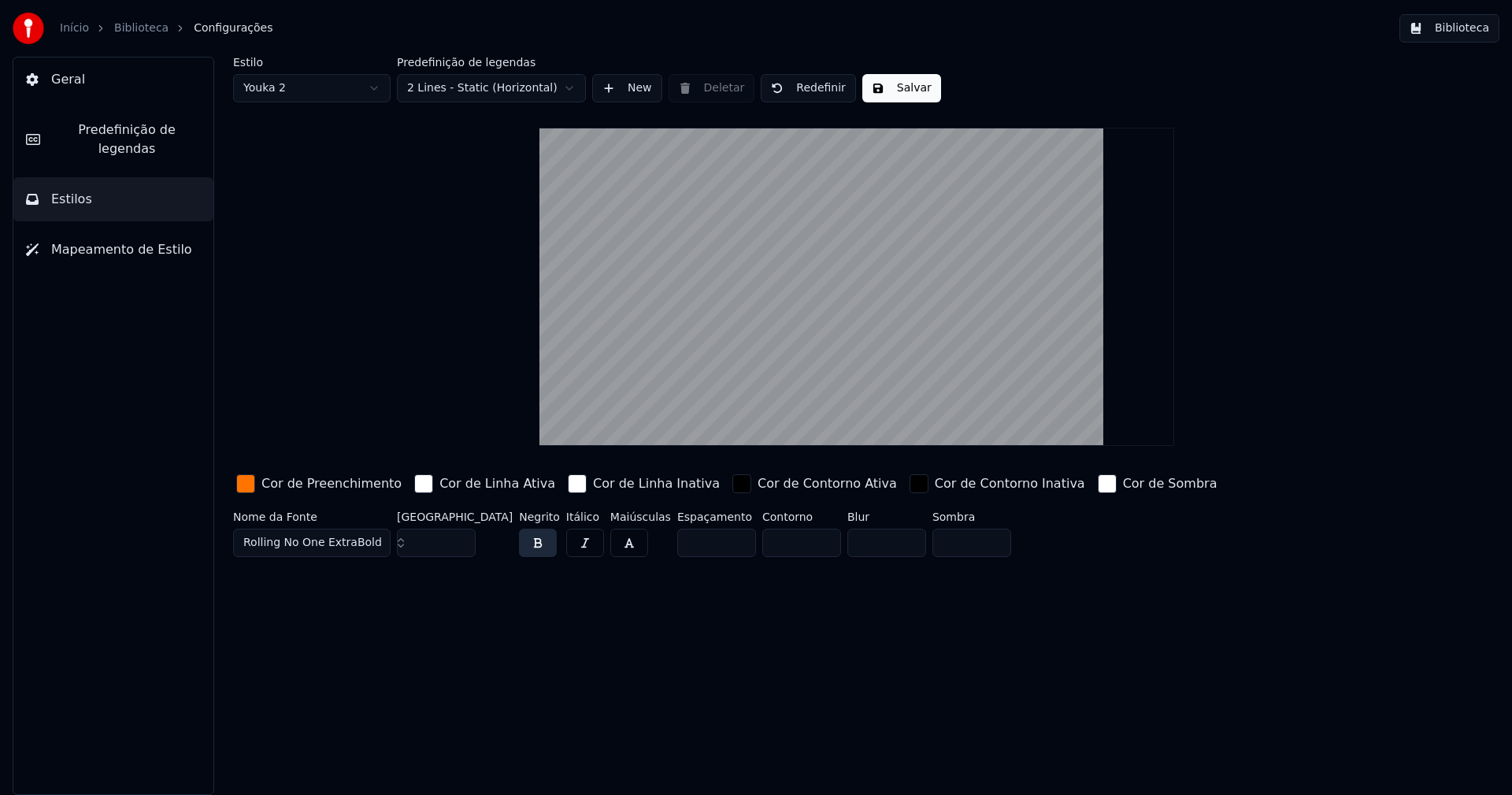
click at [461, 536] on input "***" at bounding box center [436, 543] width 79 height 28
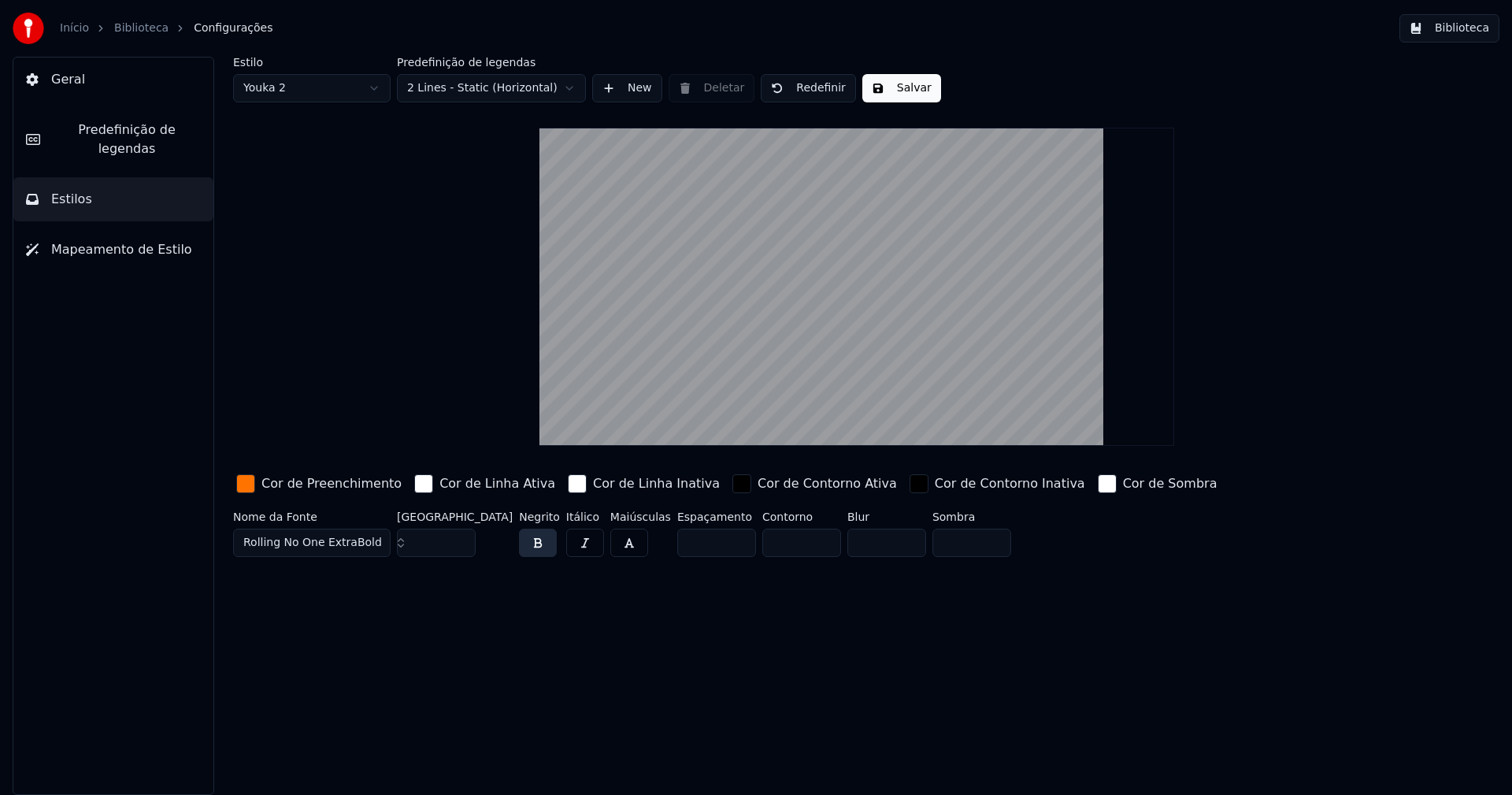
type input "***"
click at [459, 536] on input "***" at bounding box center [436, 543] width 79 height 28
click at [241, 485] on div "button" at bounding box center [245, 483] width 19 height 19
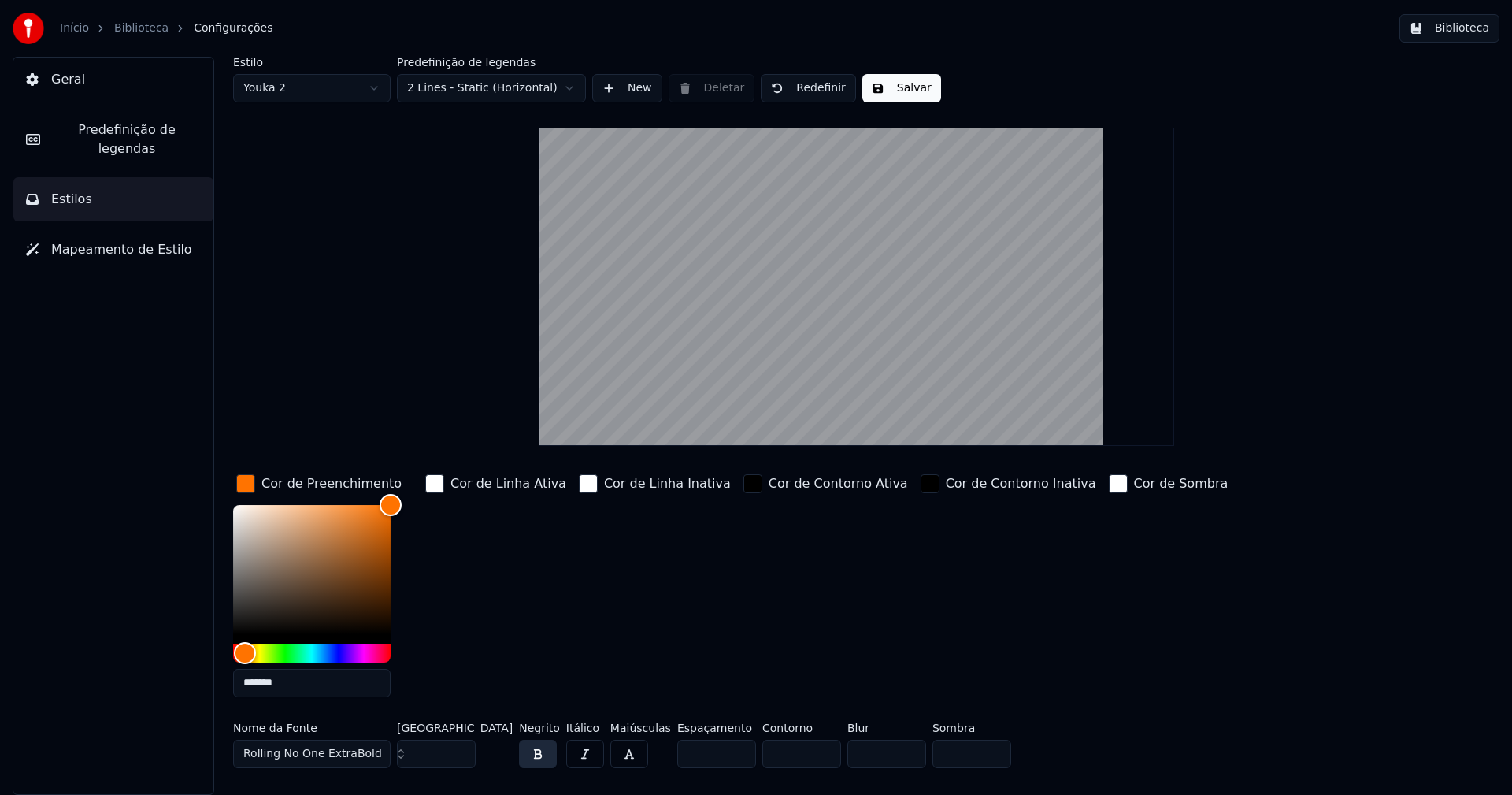
click at [293, 684] on input "*******" at bounding box center [311, 683] width 157 height 28
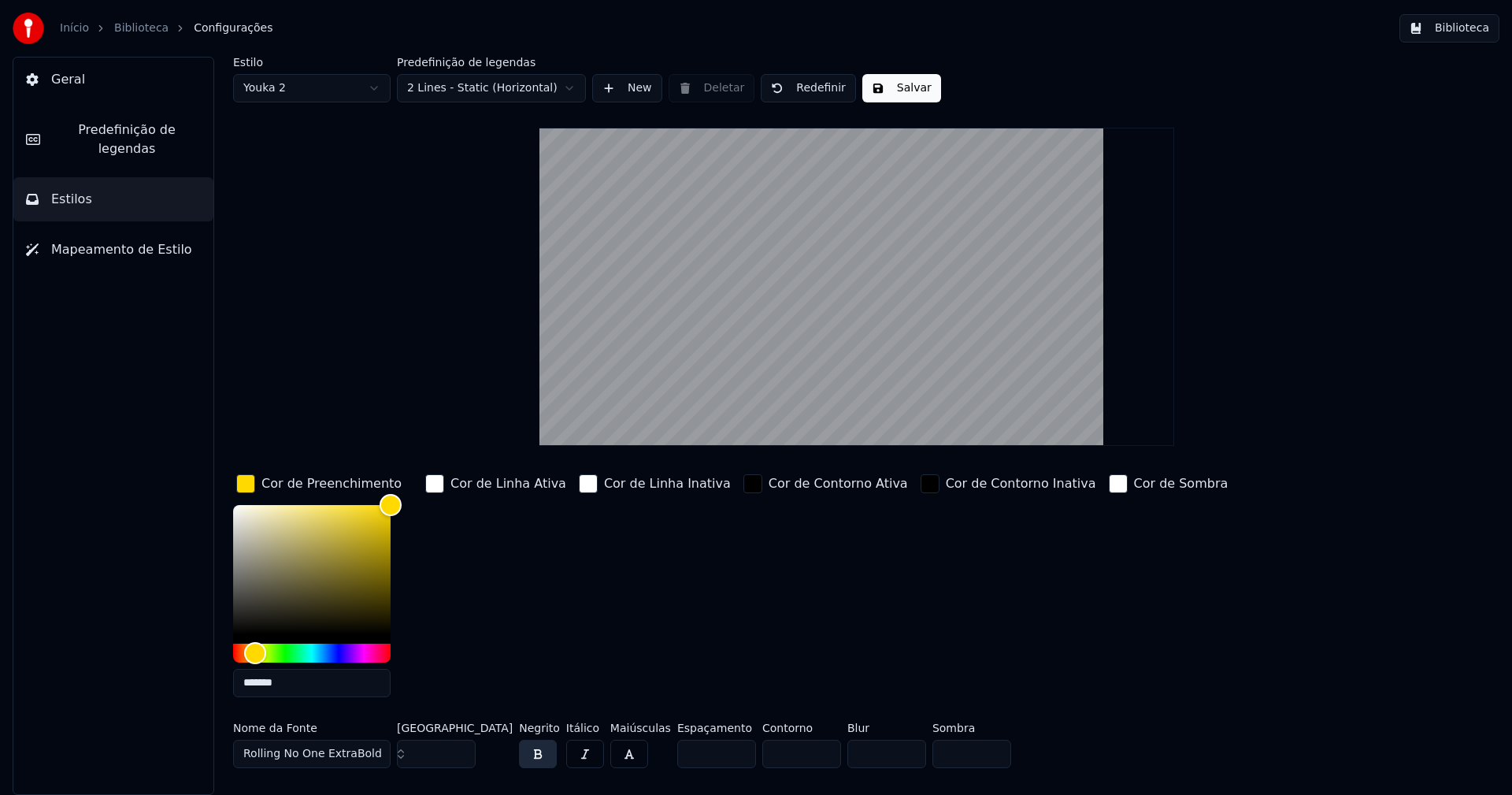
type input "*******"
click at [240, 486] on div "button" at bounding box center [245, 483] width 19 height 19
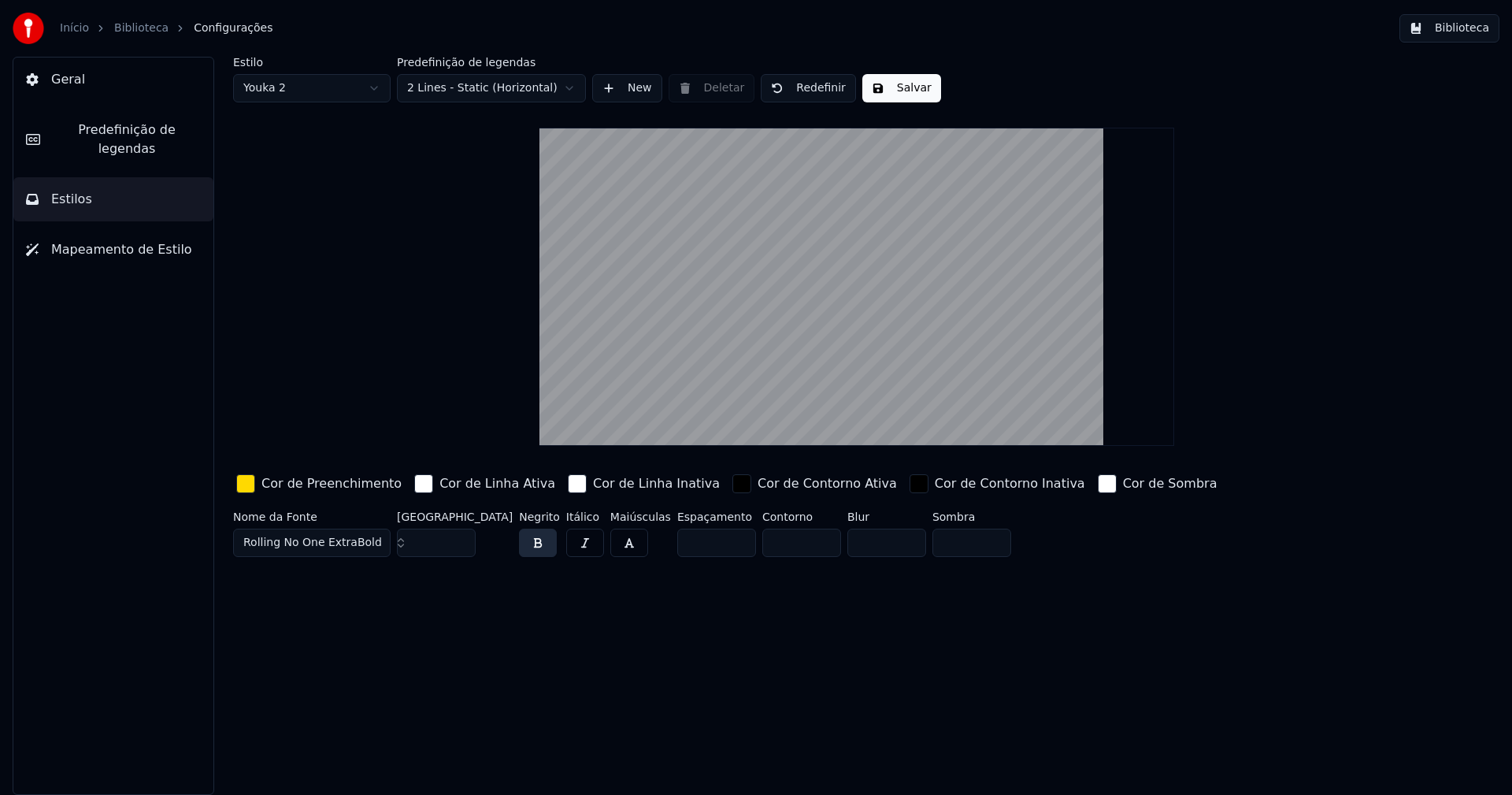
click at [899, 88] on button "Salvar" at bounding box center [901, 88] width 79 height 28
click at [1469, 27] on button "Biblioteca" at bounding box center [1450, 28] width 100 height 28
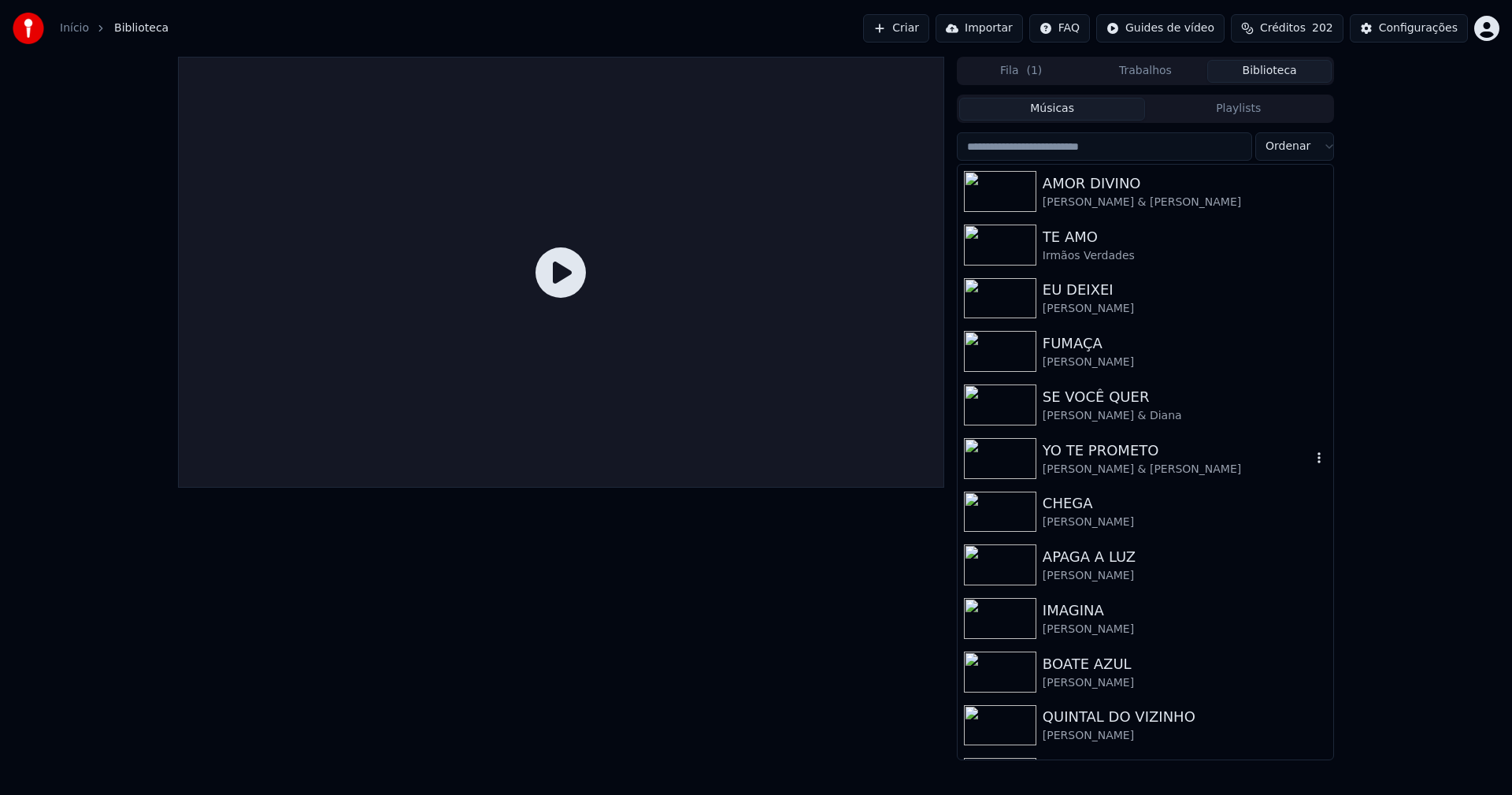
click at [1120, 465] on div "[PERSON_NAME] & [PERSON_NAME]" at bounding box center [1176, 469] width 268 height 16
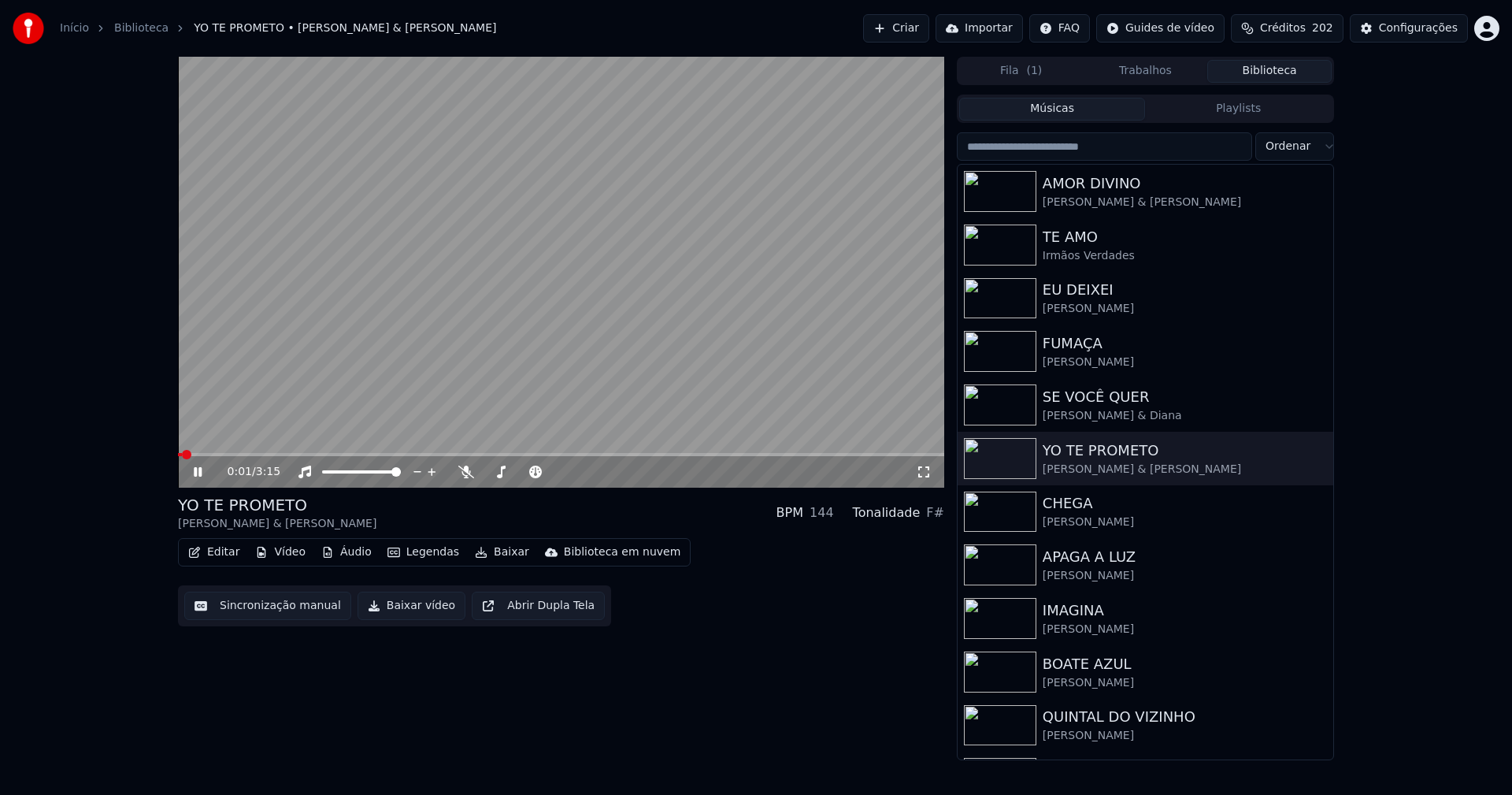
click at [305, 453] on div "0:01 / 3:15" at bounding box center [561, 272] width 766 height 431
click at [305, 455] on span at bounding box center [561, 455] width 766 height 3
click at [485, 453] on span at bounding box center [561, 455] width 766 height 3
click at [200, 474] on icon at bounding box center [197, 472] width 9 height 11
click at [191, 473] on icon at bounding box center [209, 472] width 37 height 12
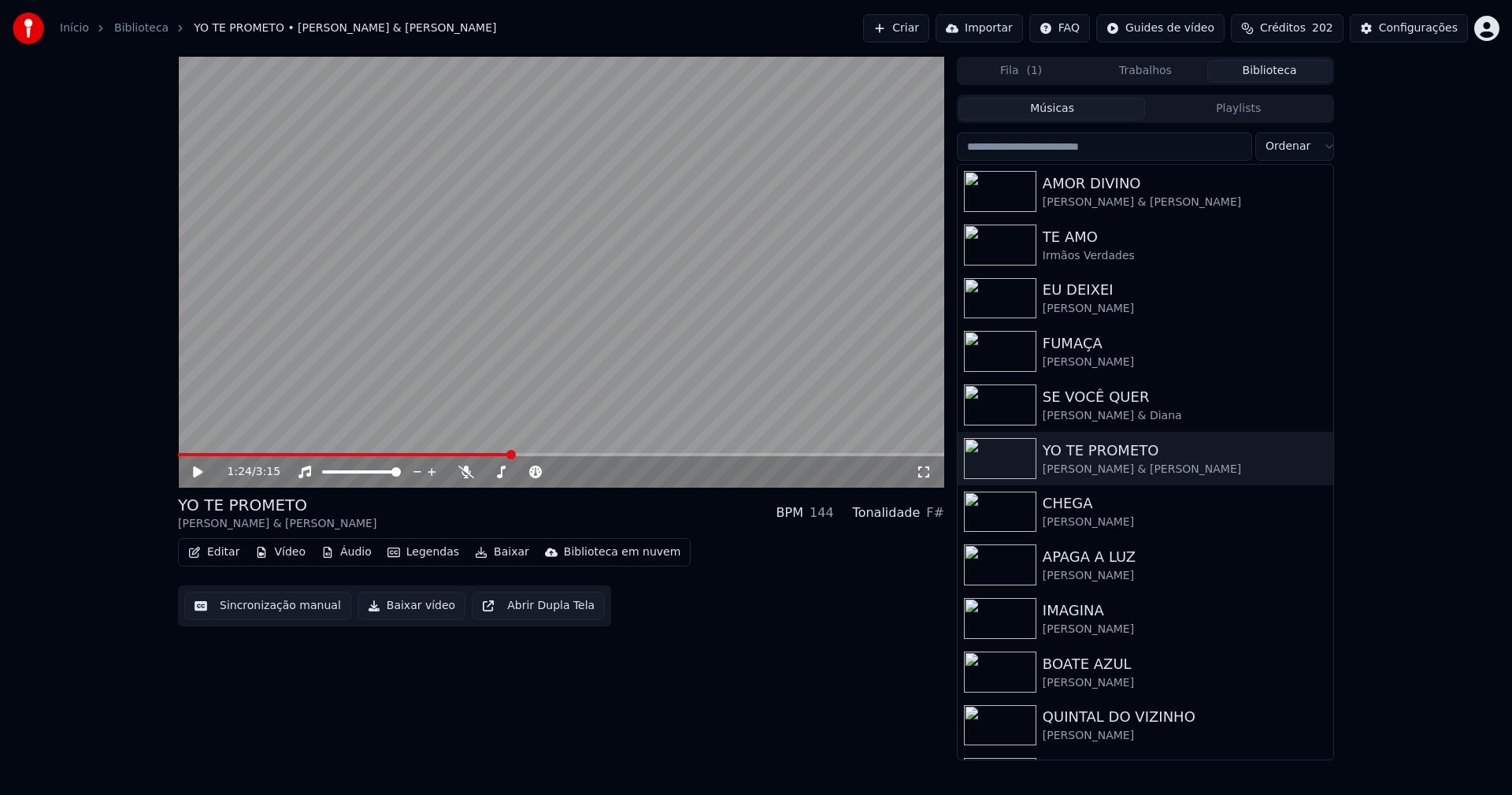
click at [502, 558] on button "Baixar" at bounding box center [502, 552] width 67 height 22
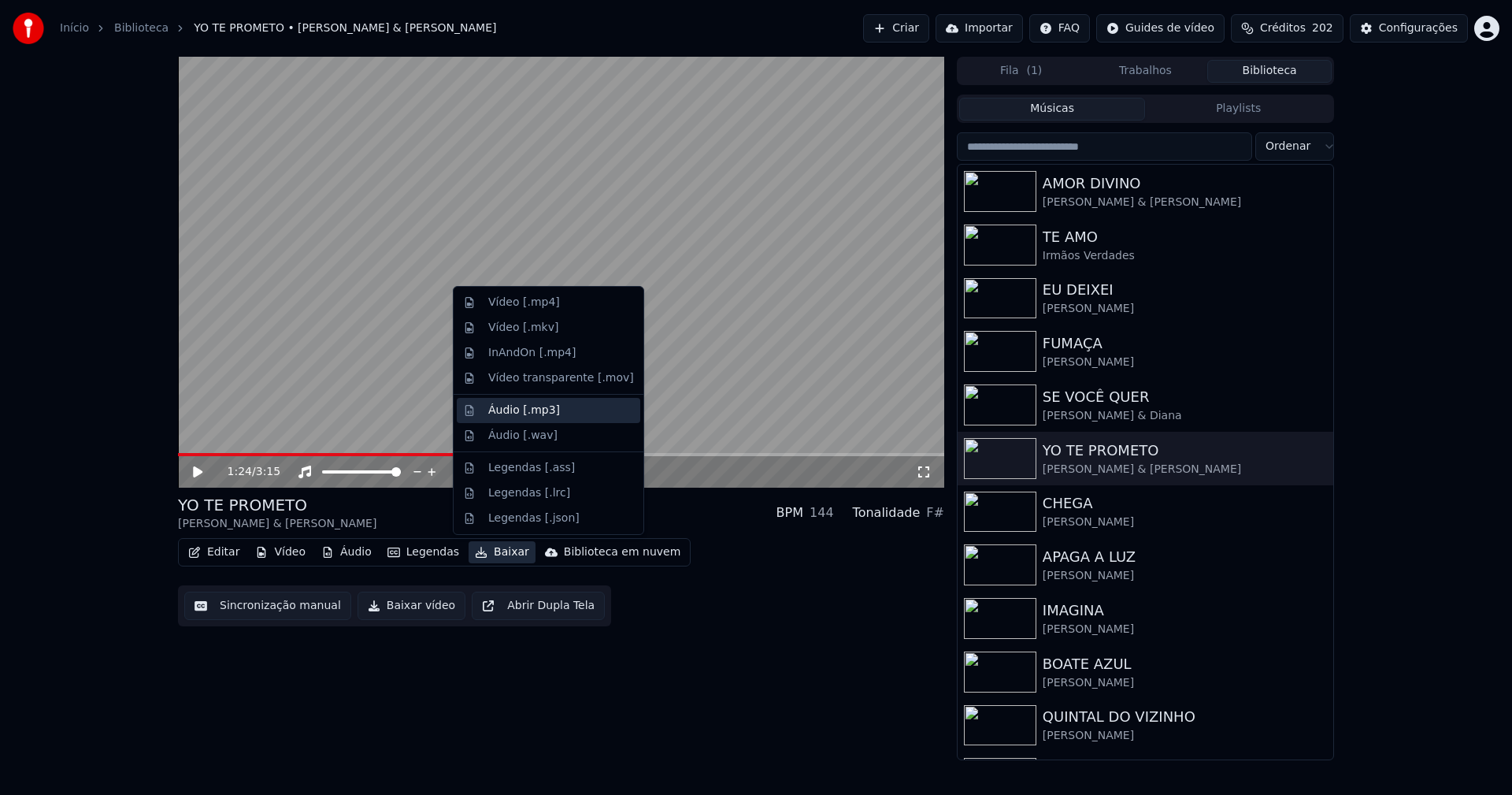
click at [541, 408] on div "Áudio [.mp3]" at bounding box center [524, 410] width 71 height 16
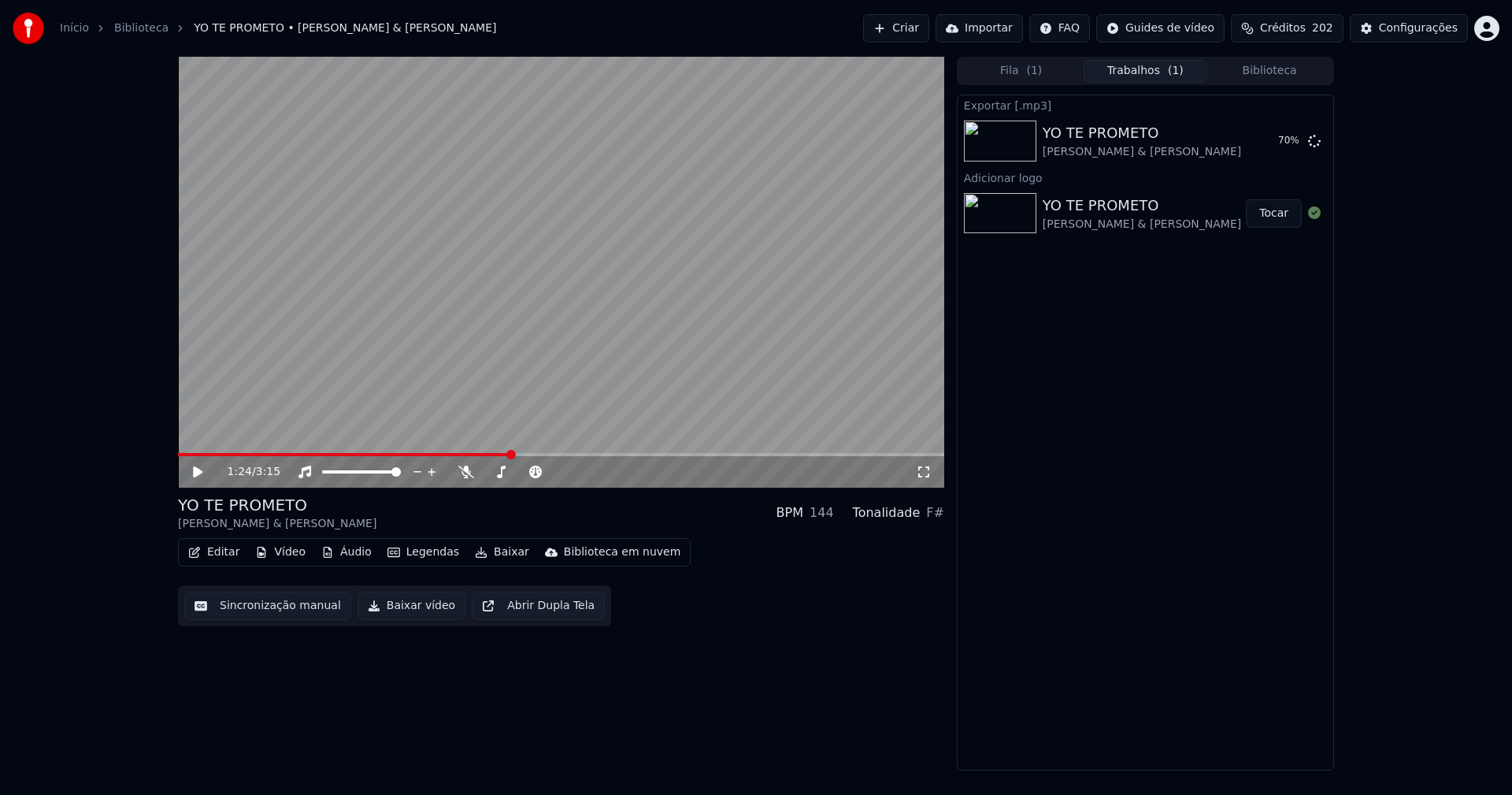
click at [350, 551] on button "Áudio" at bounding box center [347, 552] width 63 height 22
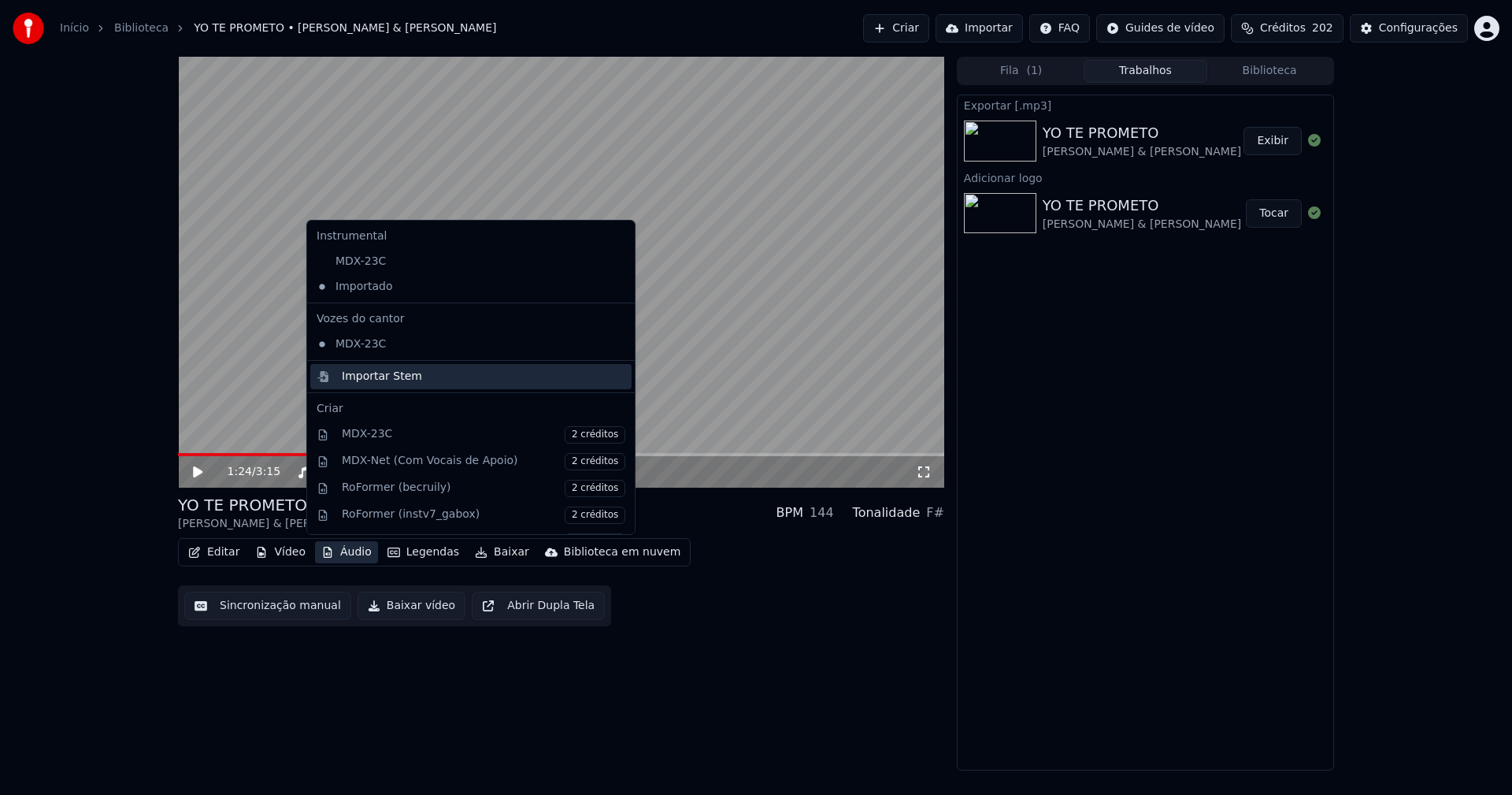
click at [366, 375] on div "Importar Stem" at bounding box center [382, 376] width 81 height 16
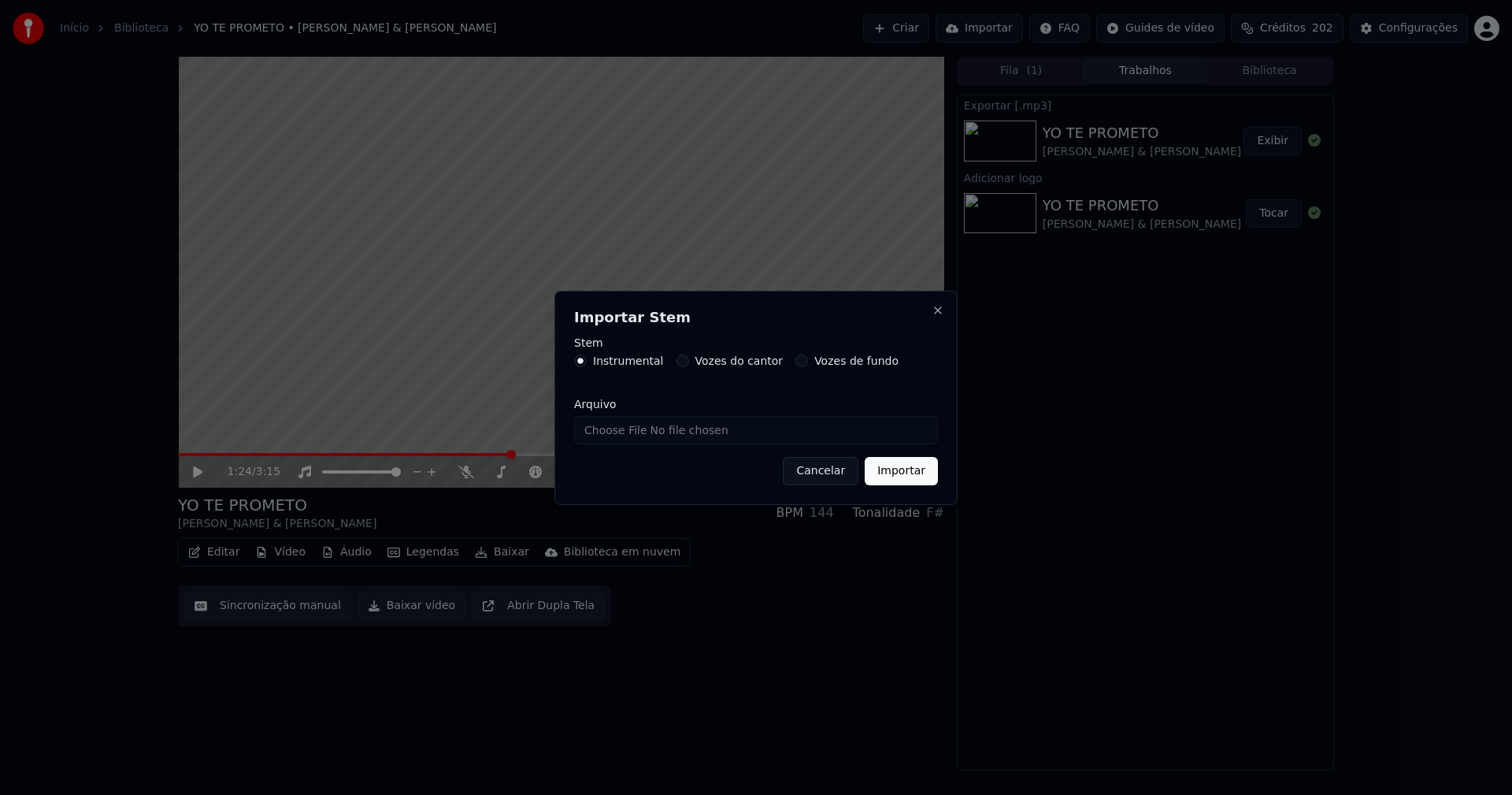
click at [629, 432] on input "Arquivo" at bounding box center [756, 430] width 364 height 28
type input "**********"
click at [907, 472] on button "Importar" at bounding box center [901, 472] width 73 height 28
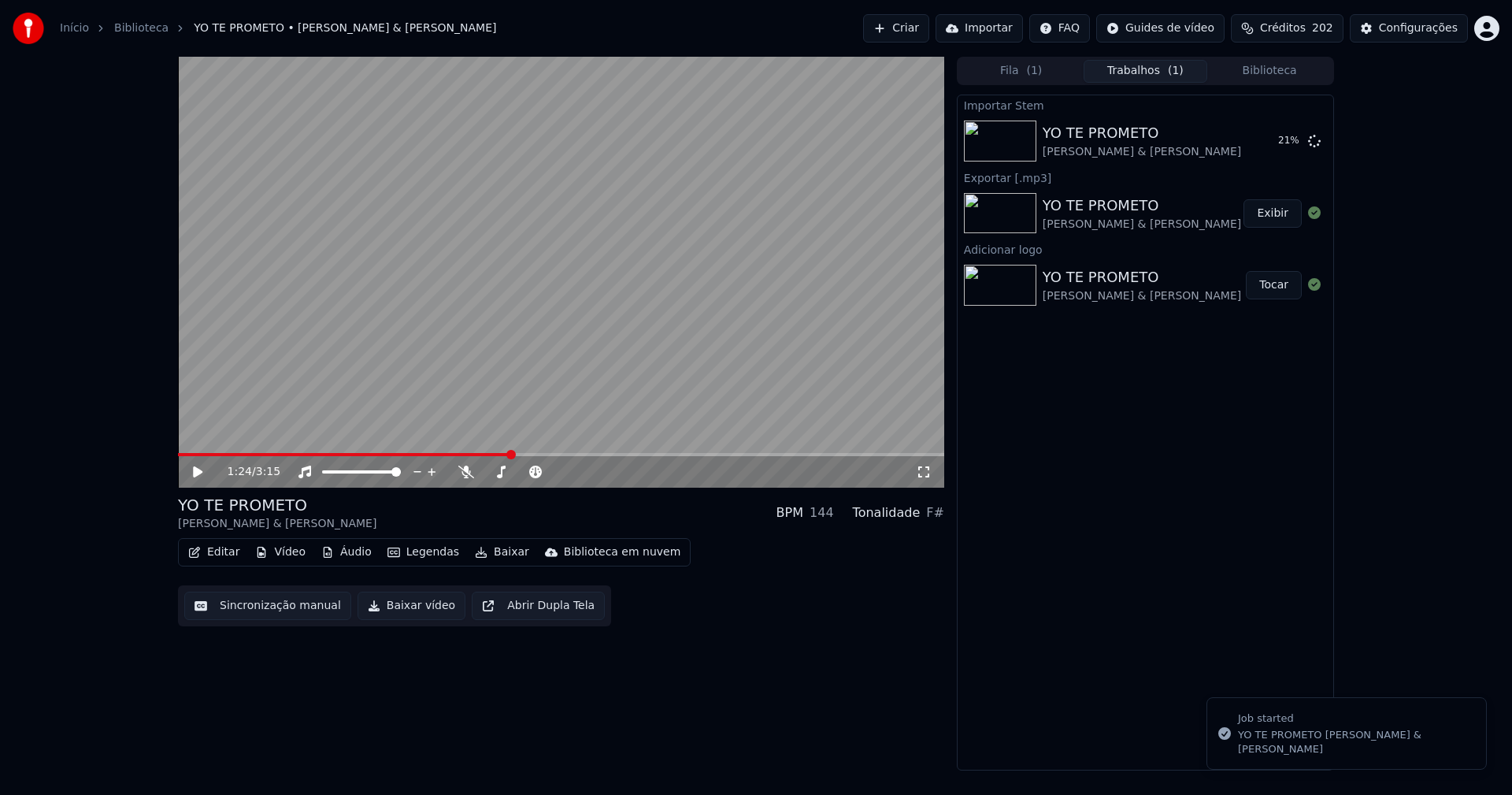
click at [191, 472] on icon at bounding box center [209, 472] width 37 height 12
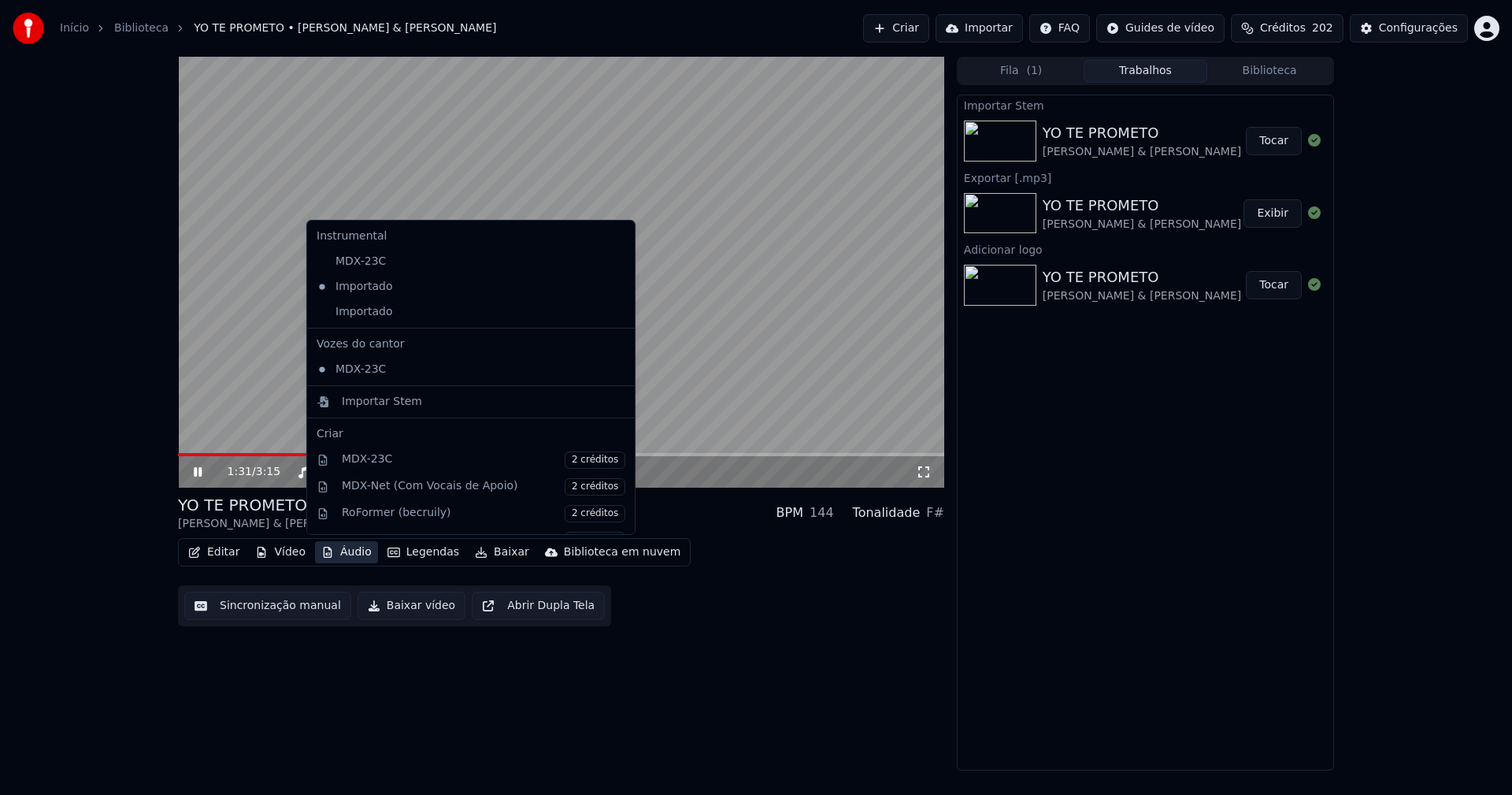
click at [347, 556] on button "Áudio" at bounding box center [347, 552] width 63 height 22
click at [368, 318] on div "Importado" at bounding box center [459, 312] width 298 height 25
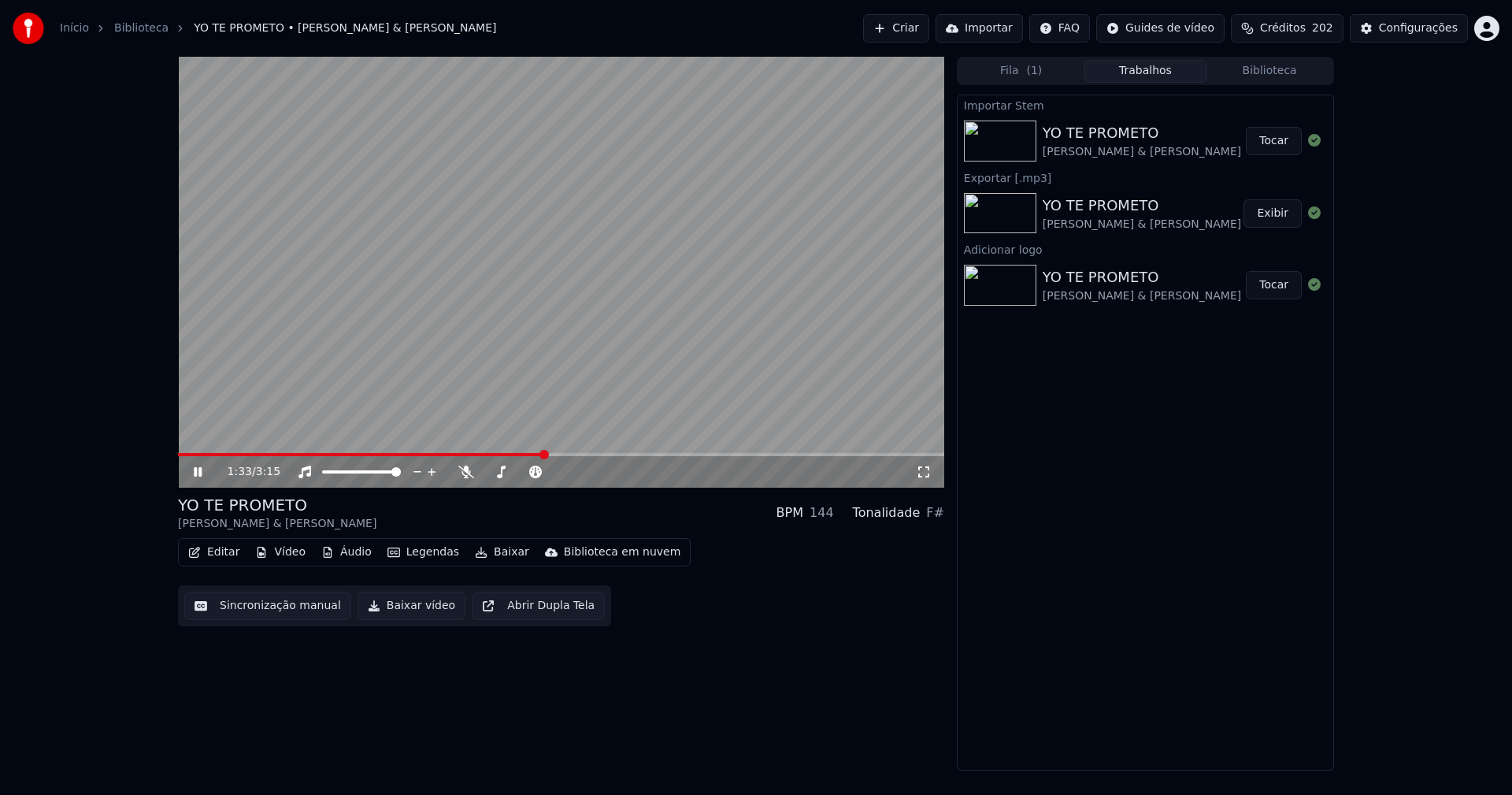
click at [356, 560] on button "Áudio" at bounding box center [347, 552] width 63 height 22
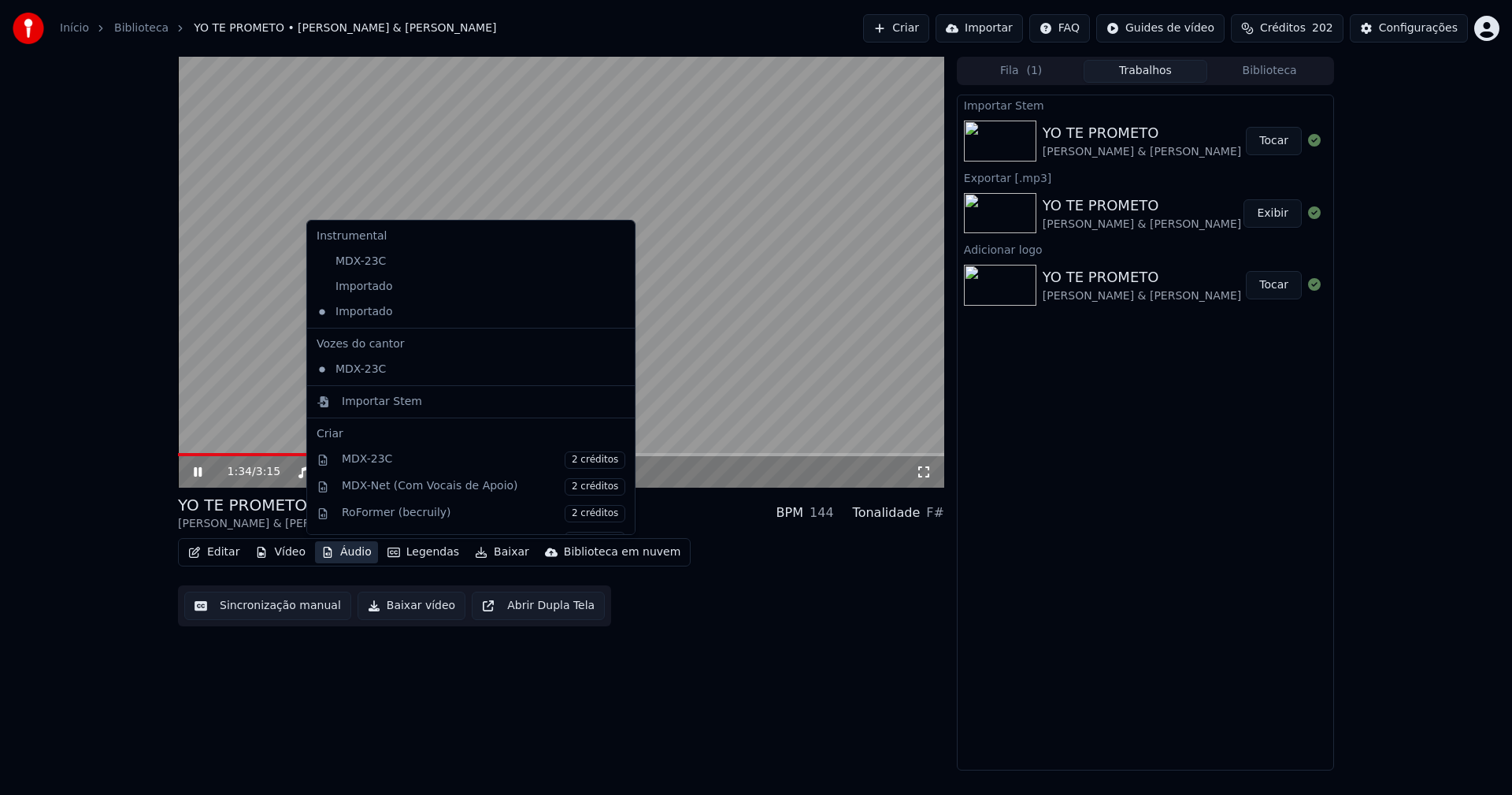
click at [614, 287] on icon at bounding box center [619, 286] width 11 height 12
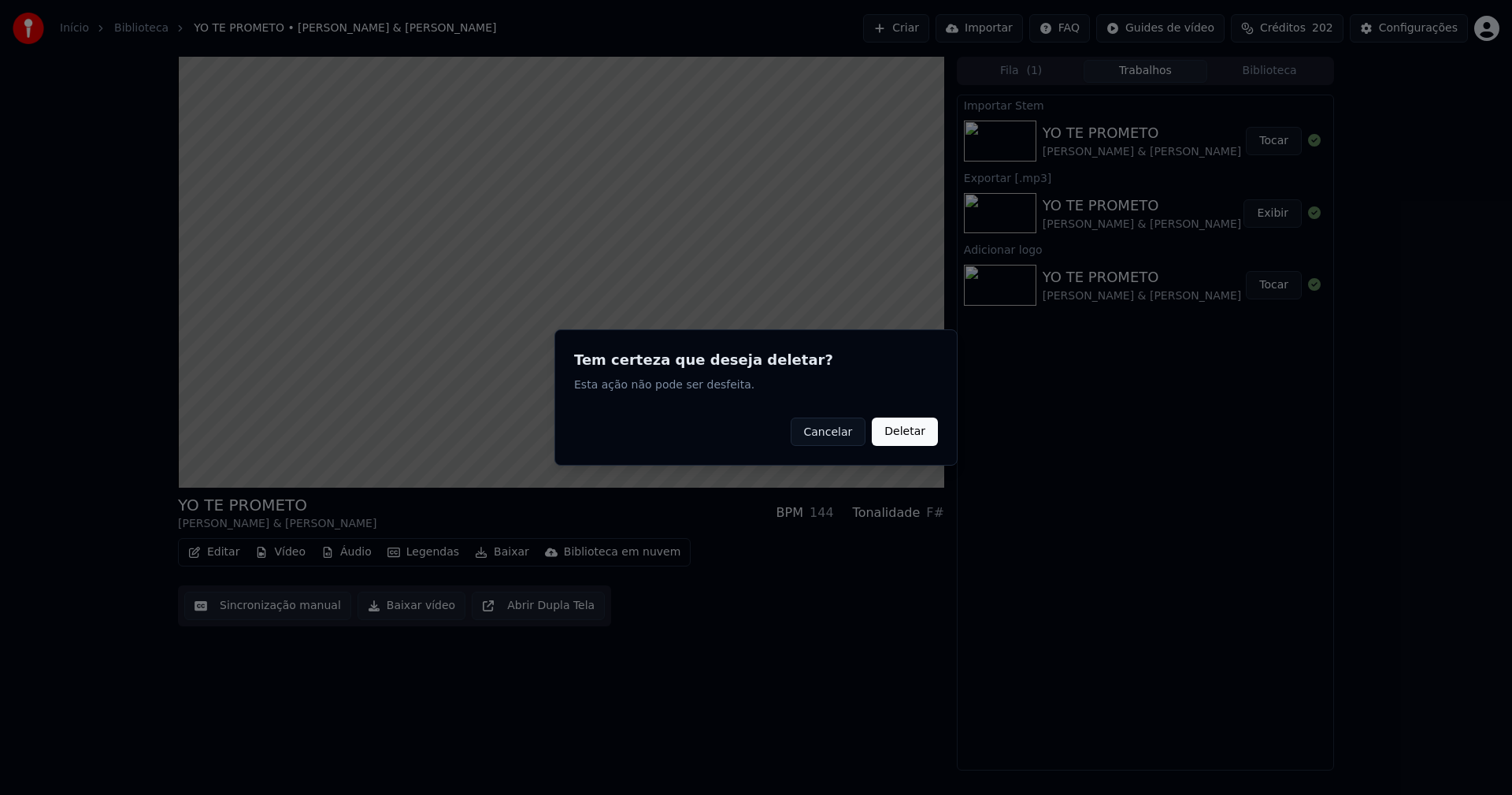
click at [912, 435] on button "Deletar" at bounding box center [905, 432] width 66 height 28
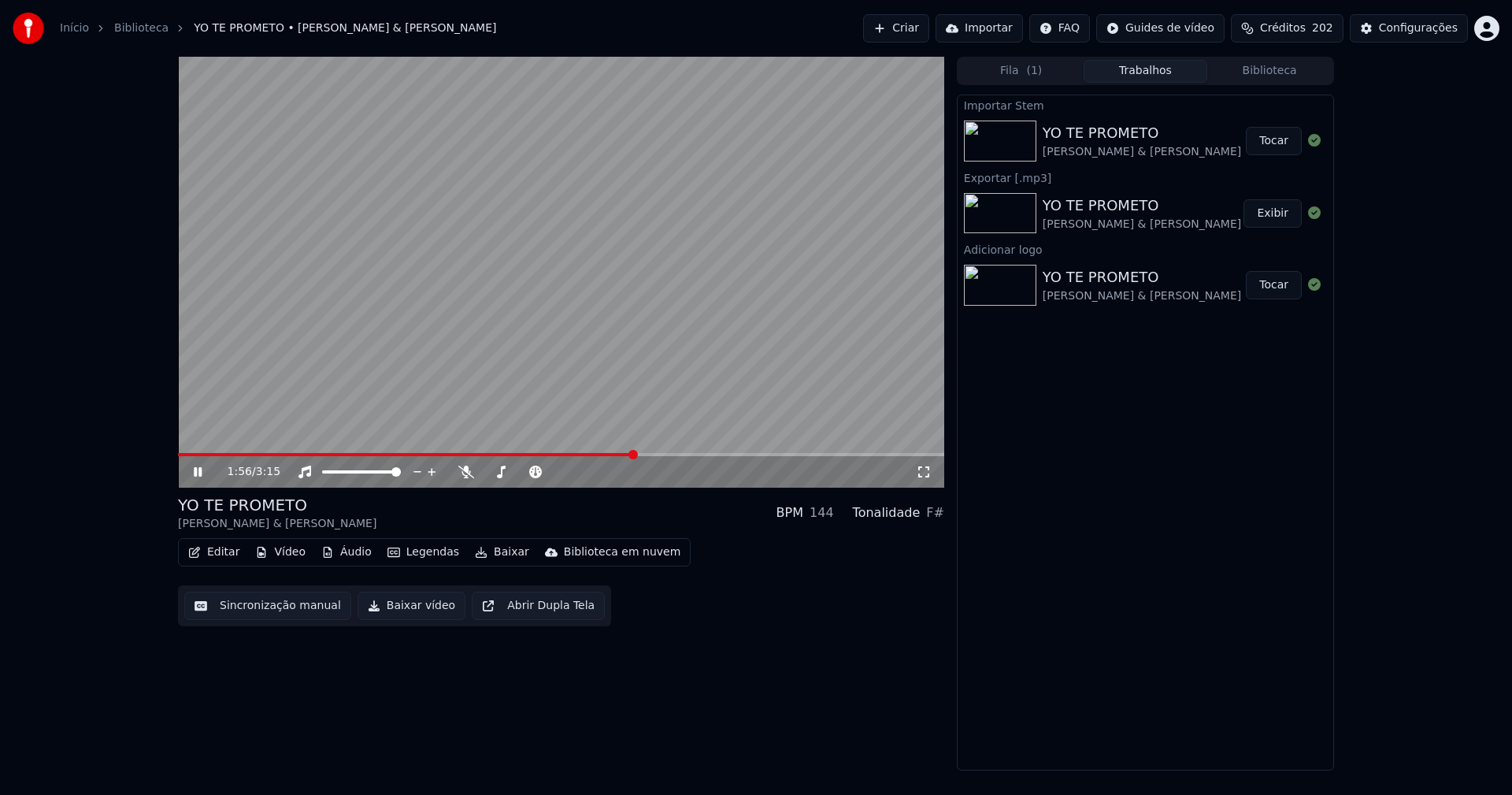
click at [923, 473] on icon at bounding box center [923, 472] width 16 height 12
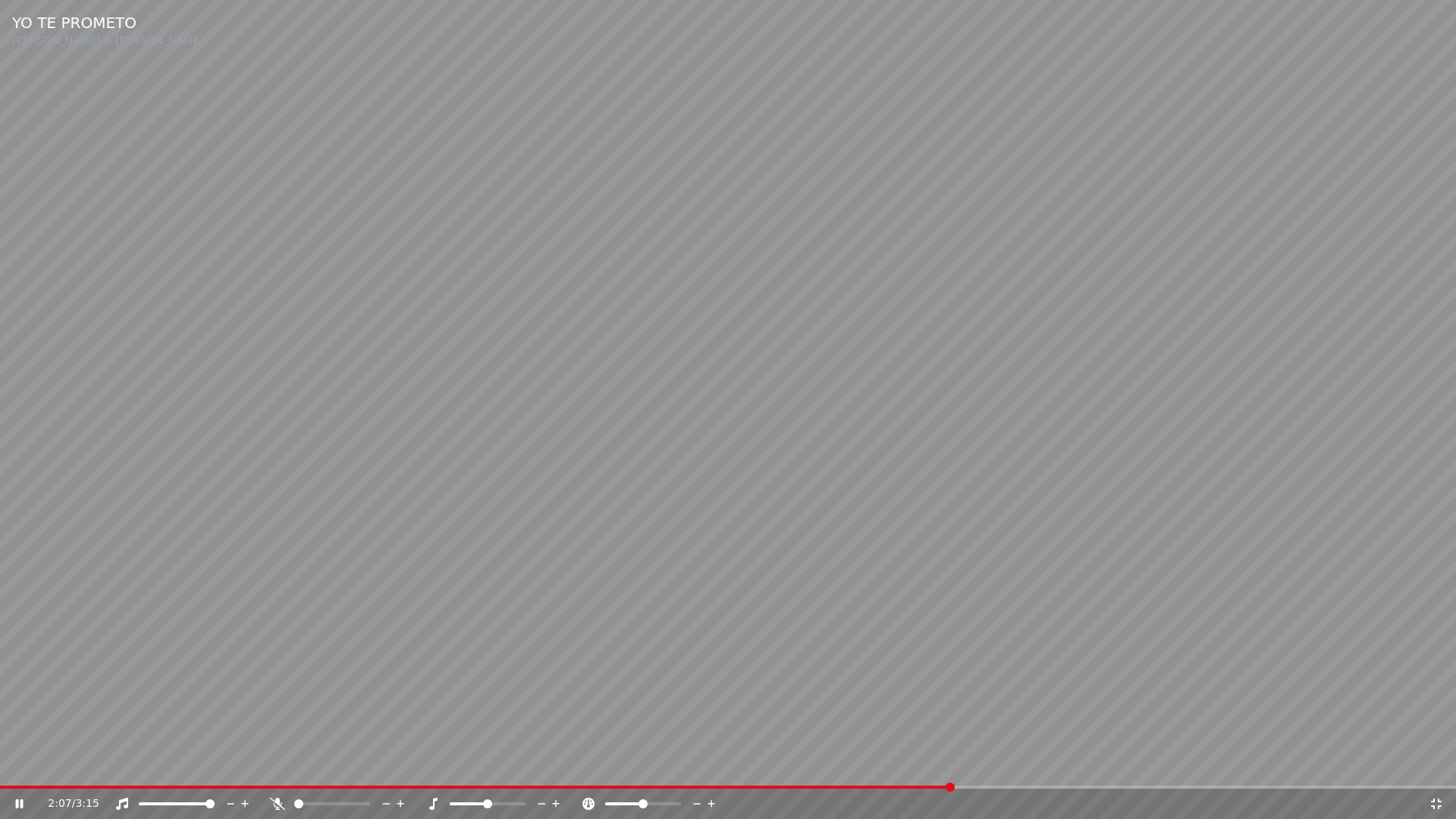
click at [1440, 765] on icon at bounding box center [1436, 804] width 15 height 12
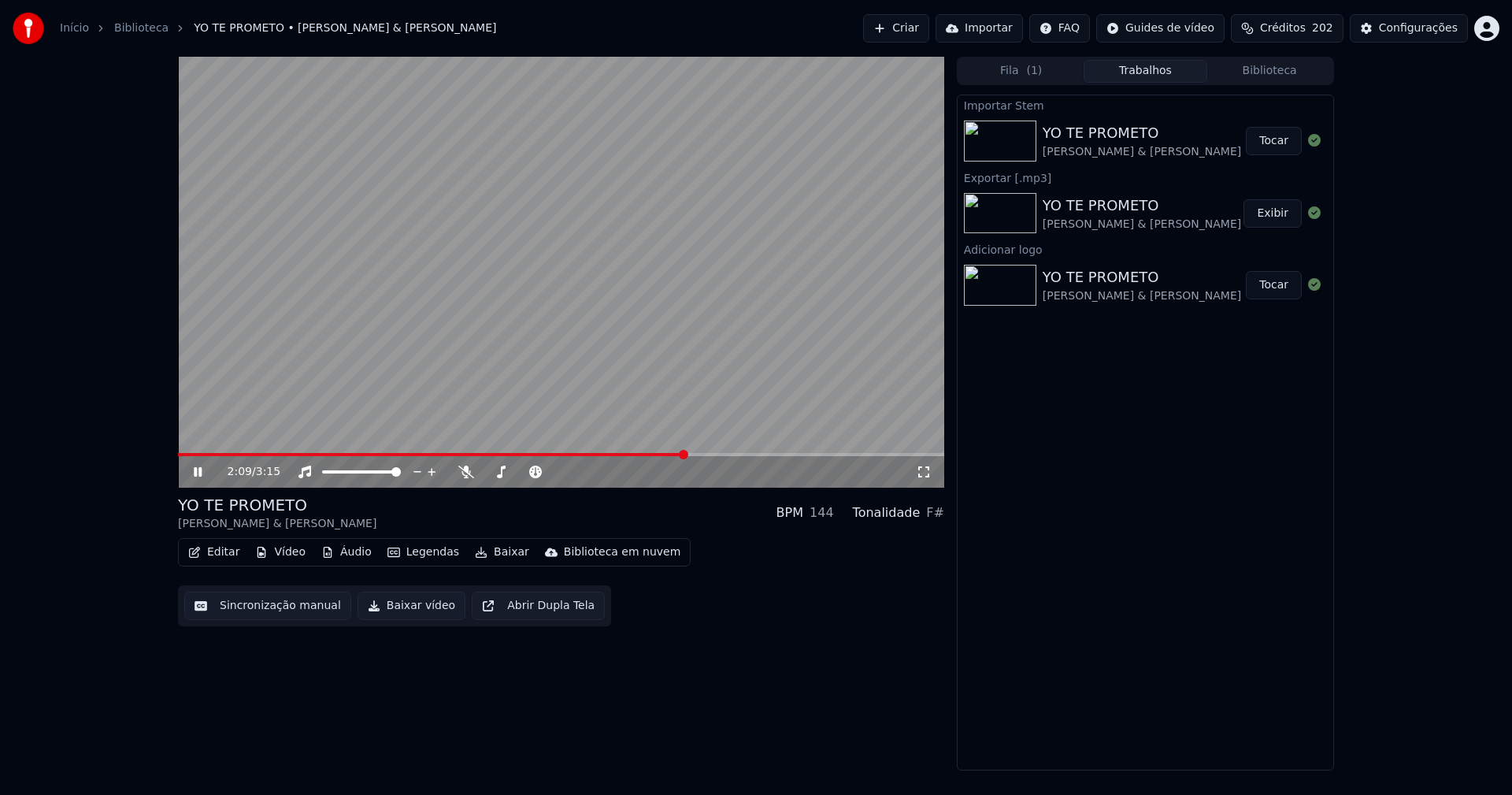
click at [199, 473] on icon at bounding box center [197, 472] width 7 height 9
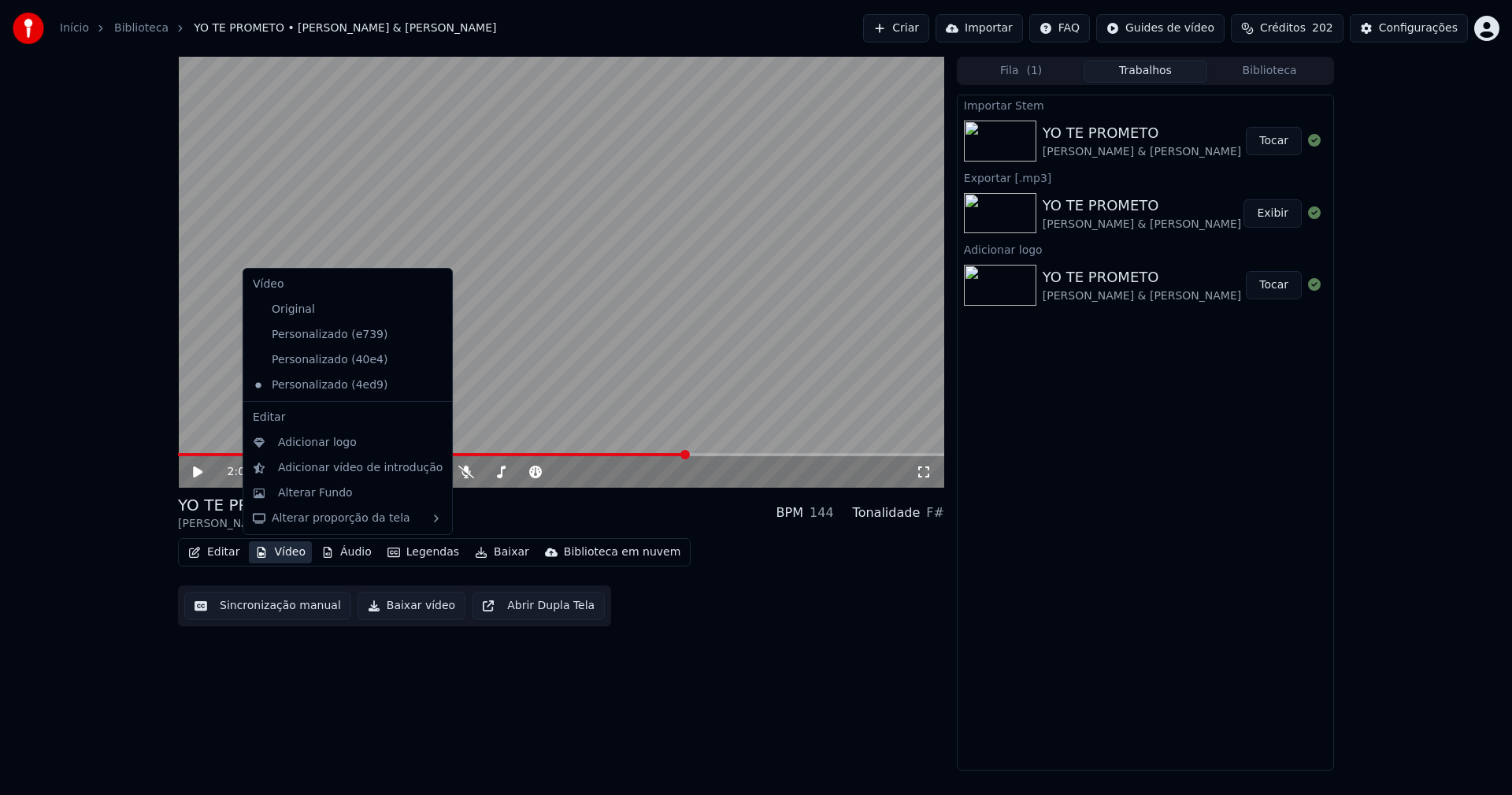
click at [279, 554] on button "Vídeo" at bounding box center [280, 552] width 63 height 22
click at [340, 363] on div "Personalizado (40e4)" at bounding box center [336, 360] width 179 height 25
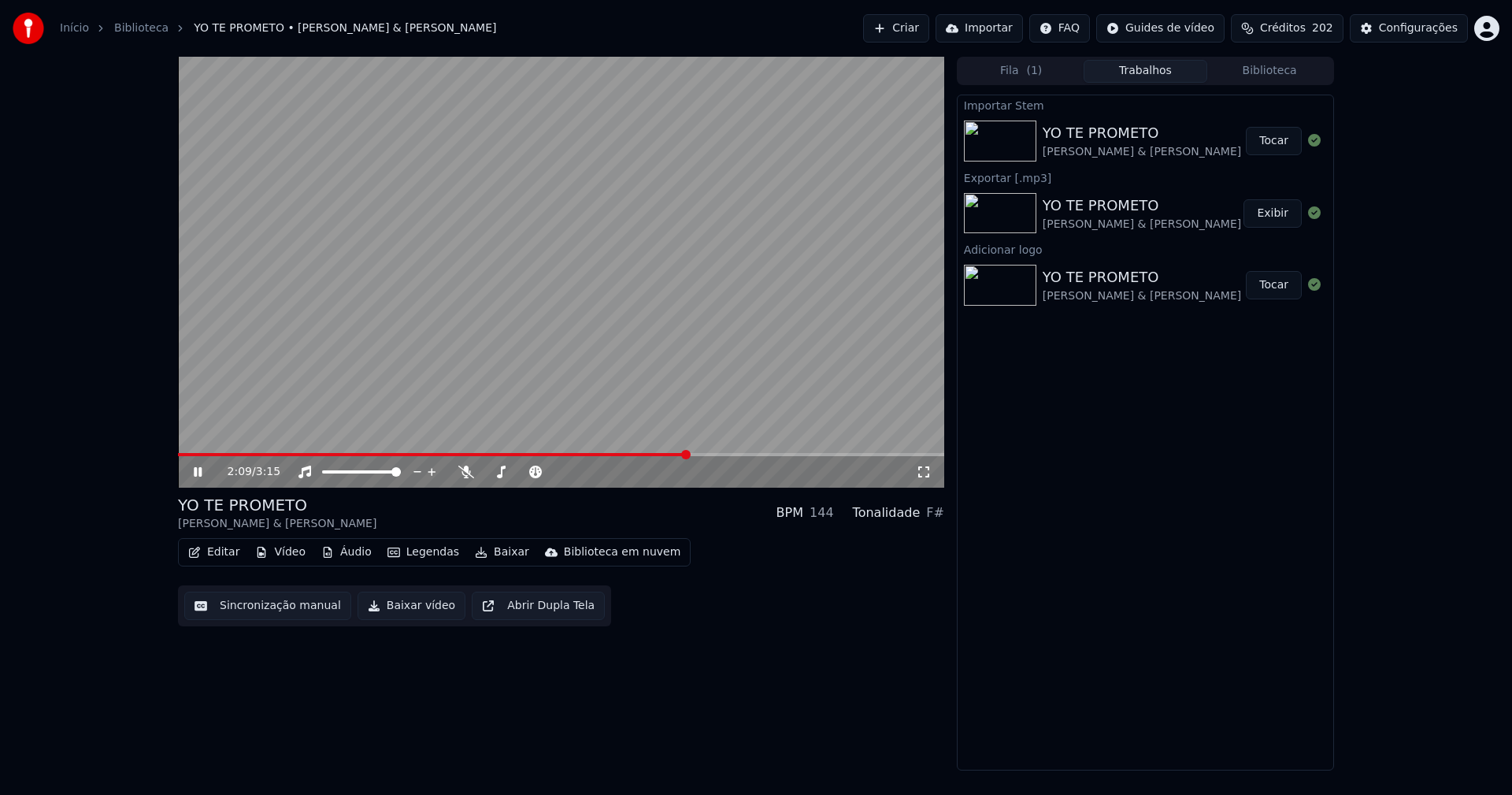
drag, startPoint x: 199, startPoint y: 473, endPoint x: 218, endPoint y: 481, distance: 20.6
click at [199, 472] on icon at bounding box center [209, 472] width 37 height 12
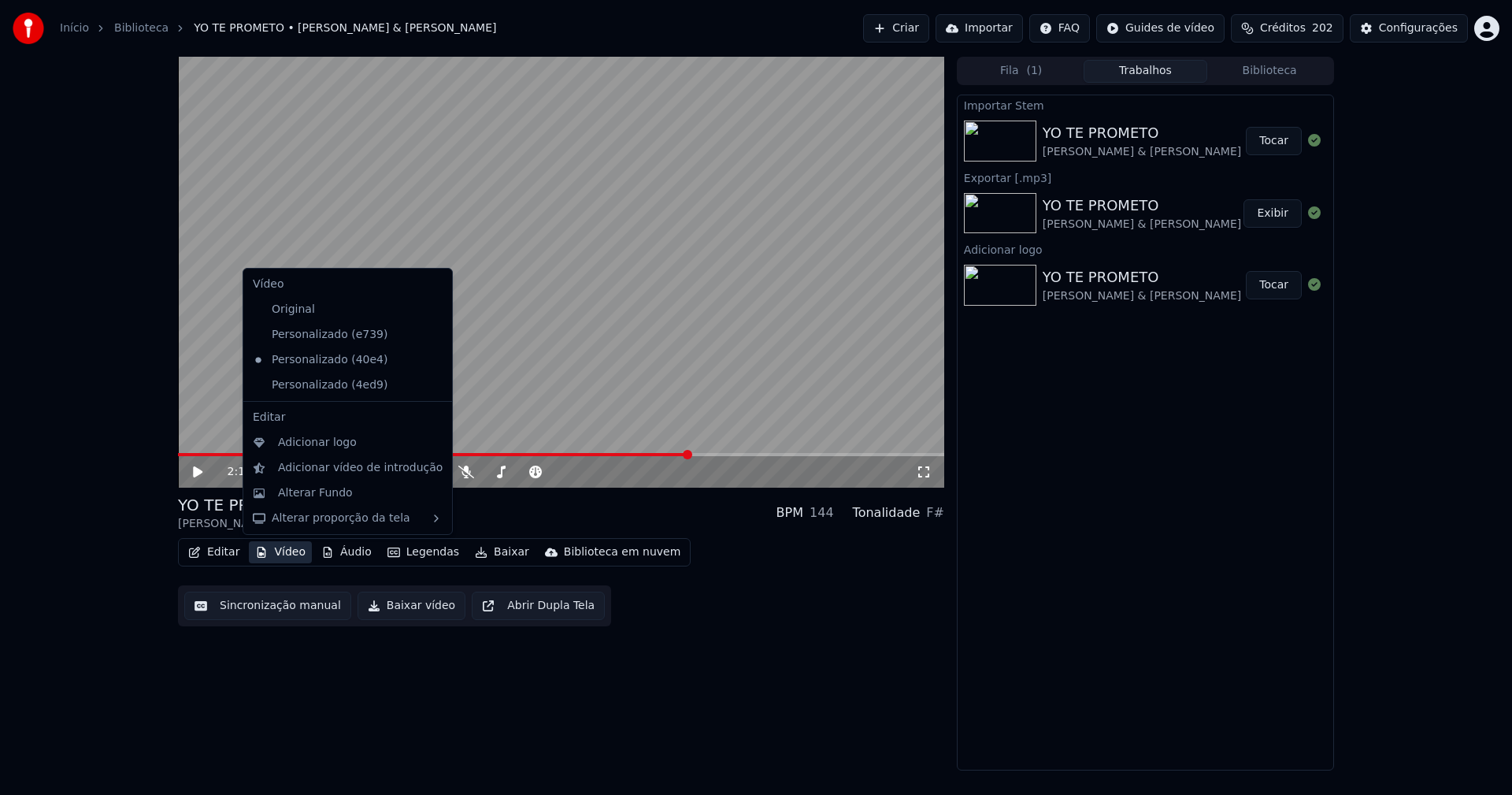
click at [282, 556] on button "Vídeo" at bounding box center [280, 552] width 63 height 22
click at [431, 386] on icon at bounding box center [436, 385] width 11 height 12
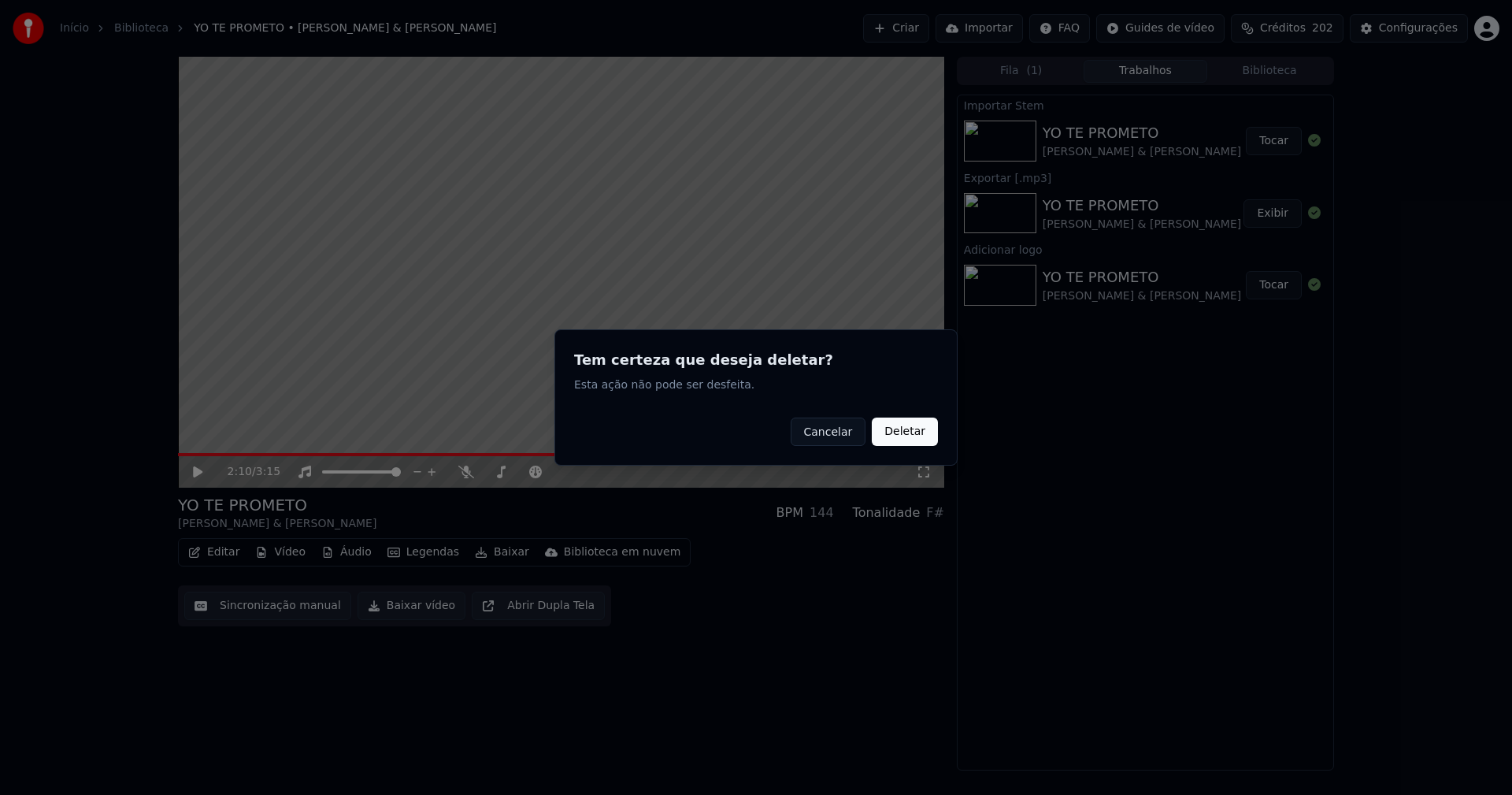
click at [892, 437] on button "Deletar" at bounding box center [905, 432] width 66 height 28
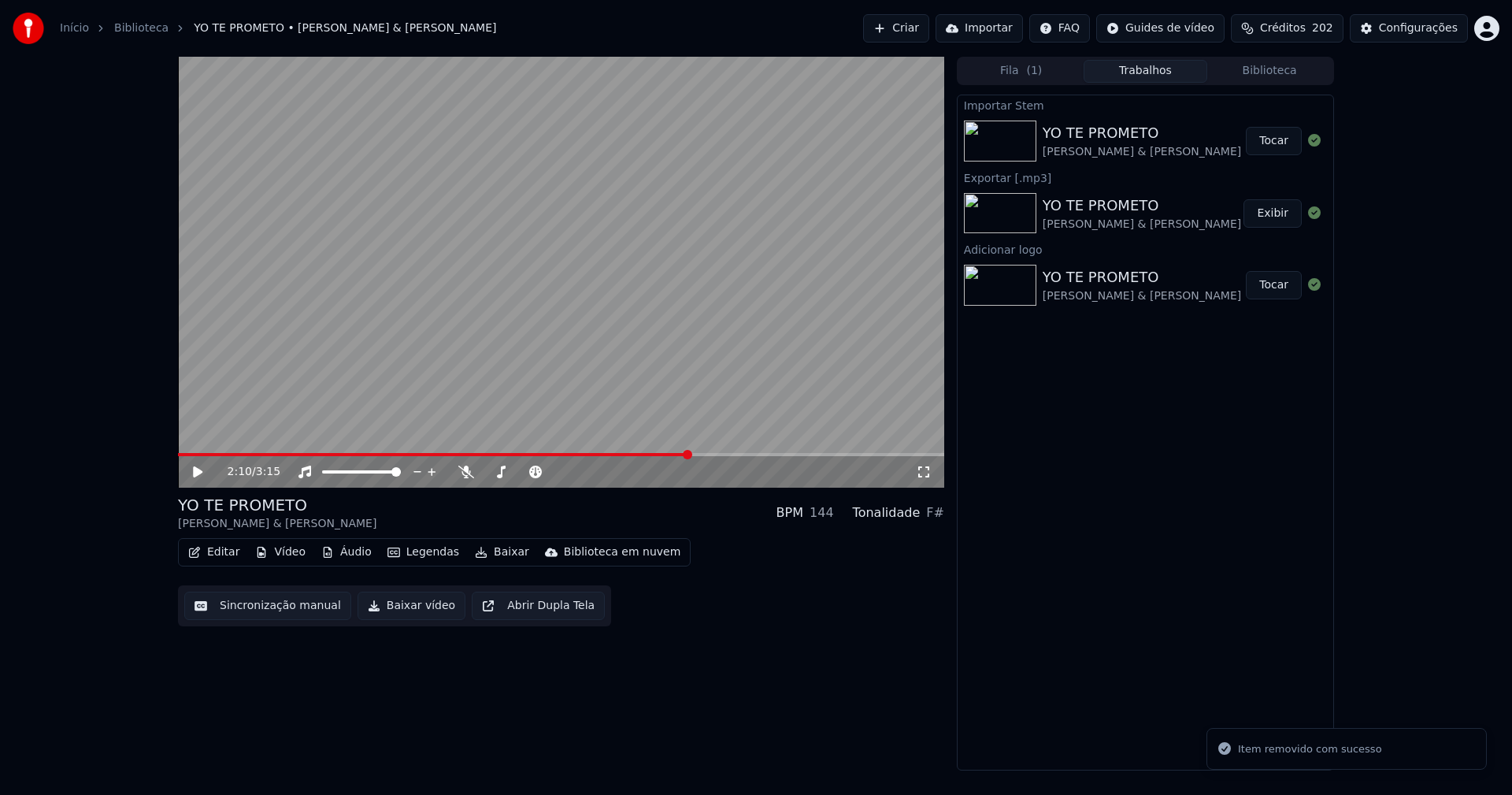
click at [291, 556] on button "Vídeo" at bounding box center [280, 552] width 63 height 22
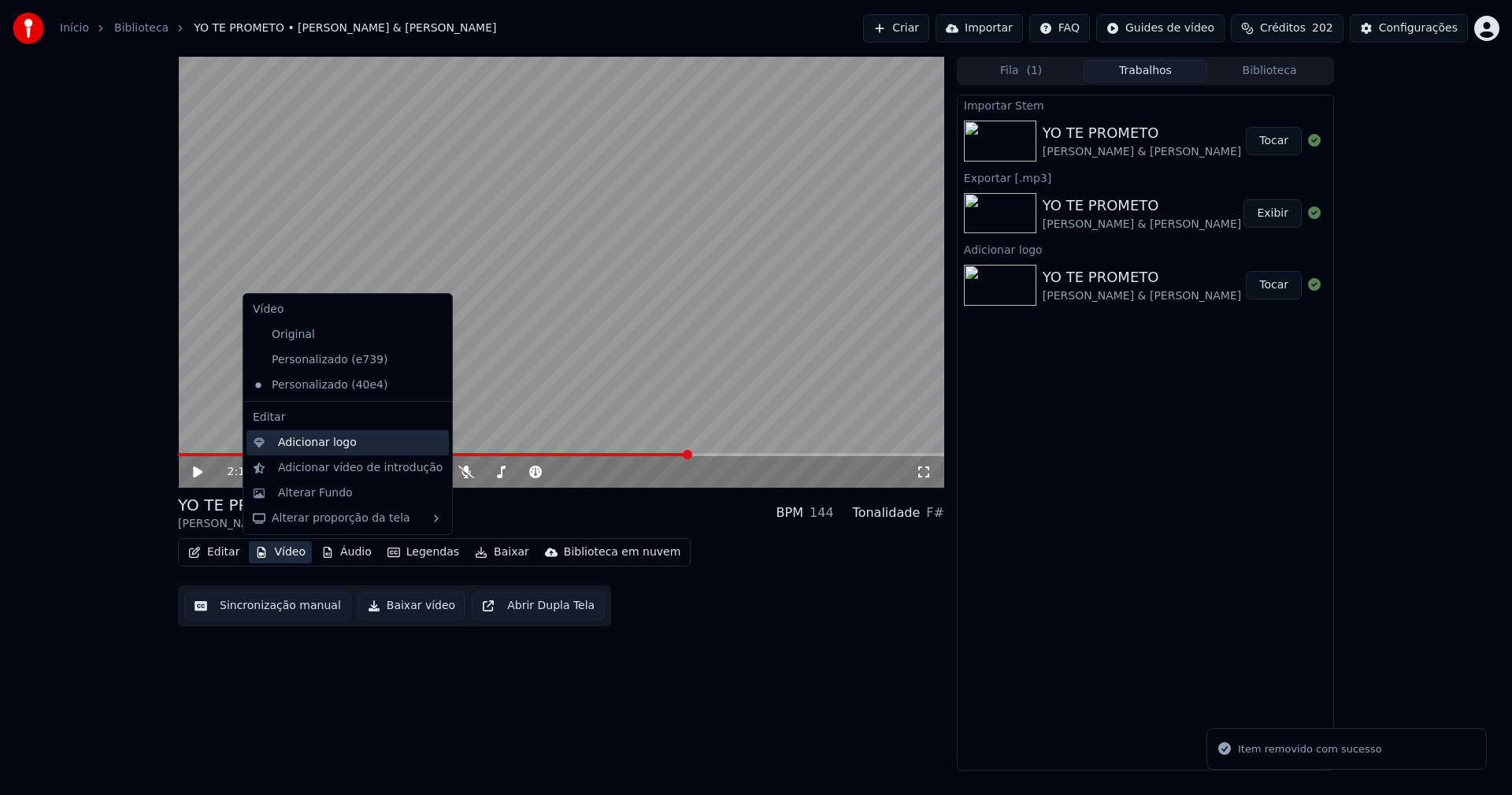
click at [320, 443] on div "Adicionar logo" at bounding box center [317, 442] width 79 height 16
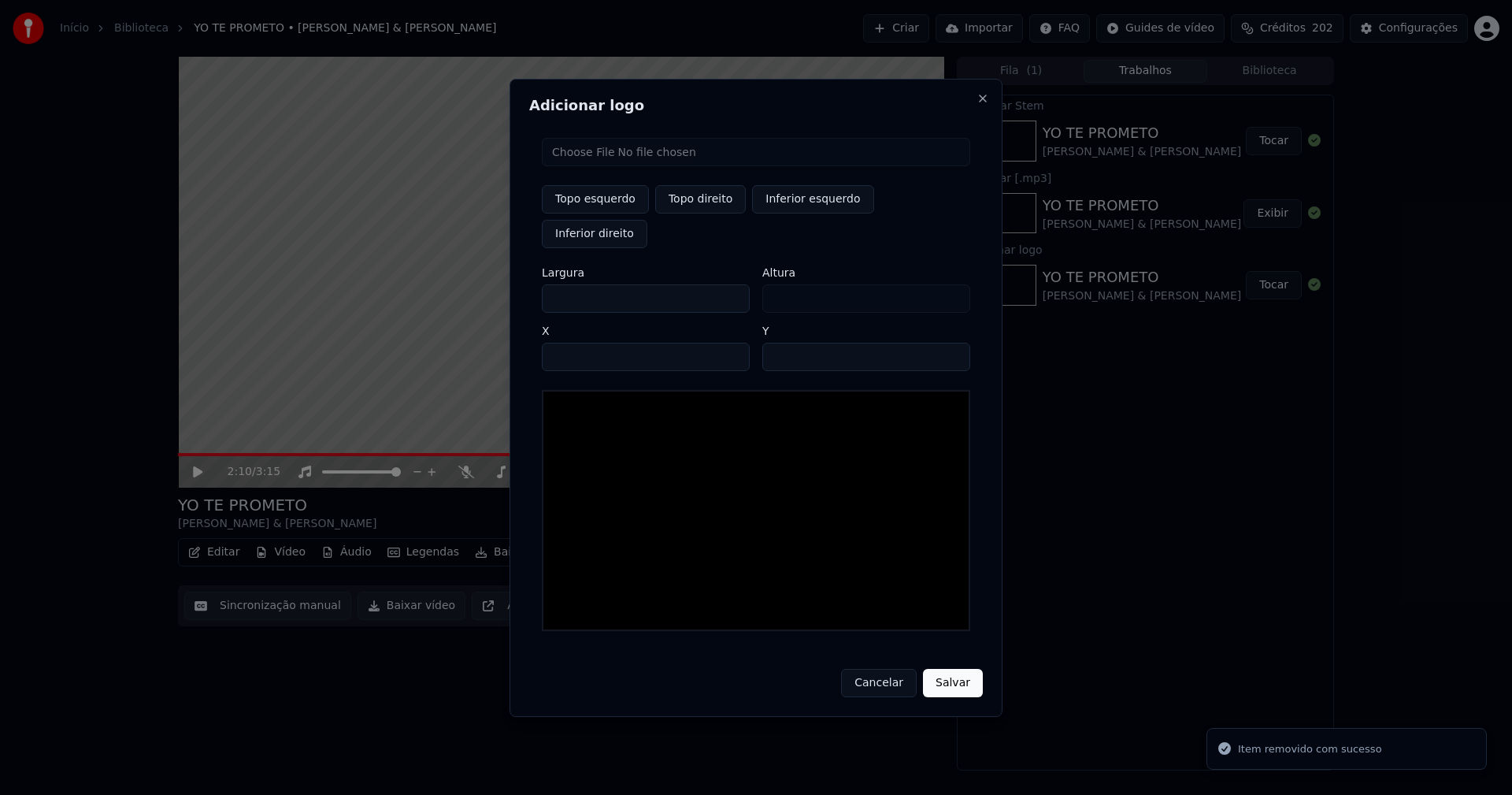
click at [601, 166] on input "file" at bounding box center [756, 152] width 428 height 28
type input "**********"
type input "***"
drag, startPoint x: 569, startPoint y: 283, endPoint x: 454, endPoint y: 294, distance: 115.5
click at [461, 292] on body "Início Biblioteca YO TE PROMETO • [PERSON_NAME] & [PERSON_NAME] Importar FAQ Gu…" at bounding box center [756, 398] width 1512 height 795
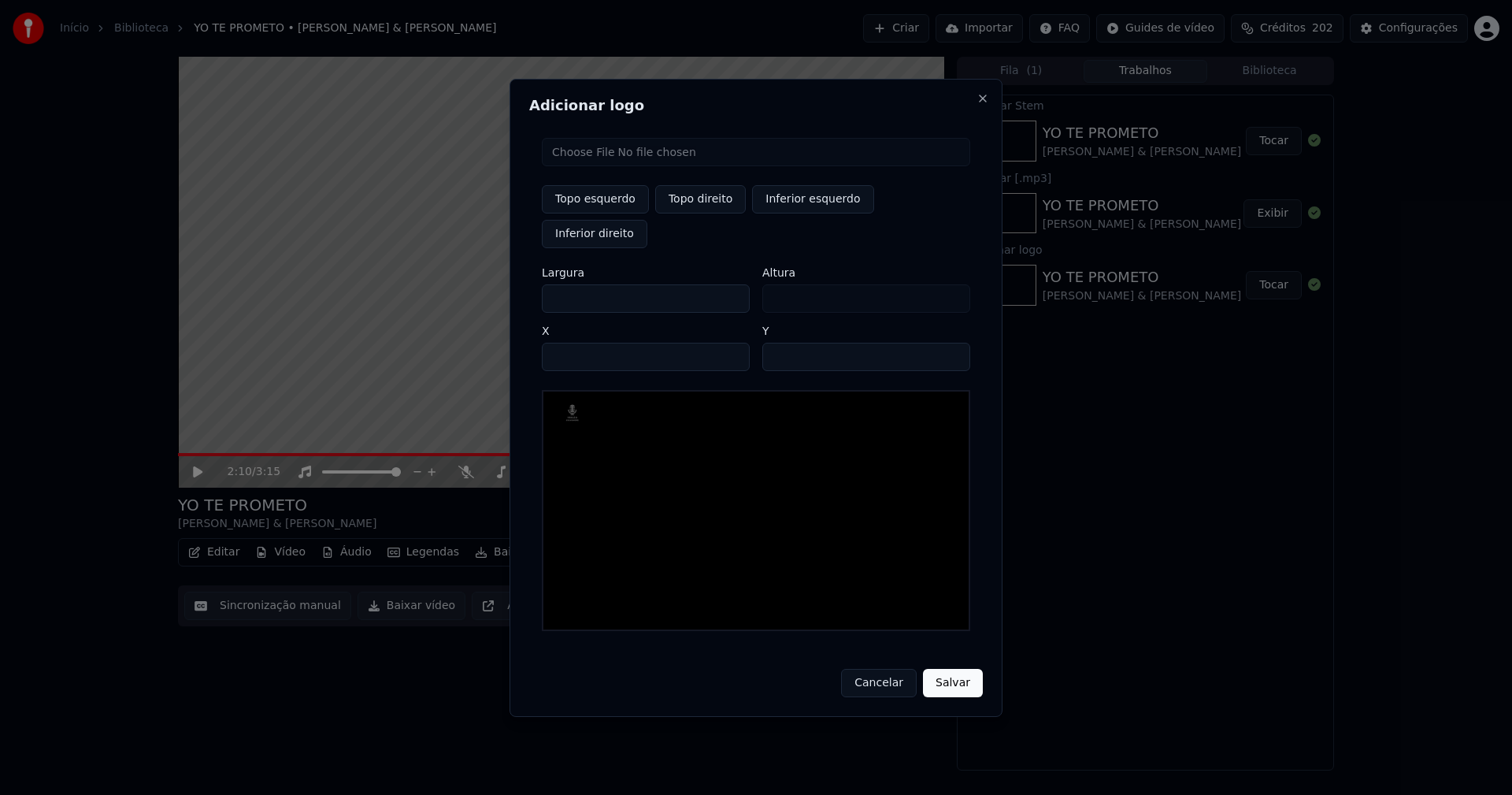
click at [697, 214] on button "Topo direito" at bounding box center [700, 200] width 91 height 28
type input "****"
type input "**"
type input "***"
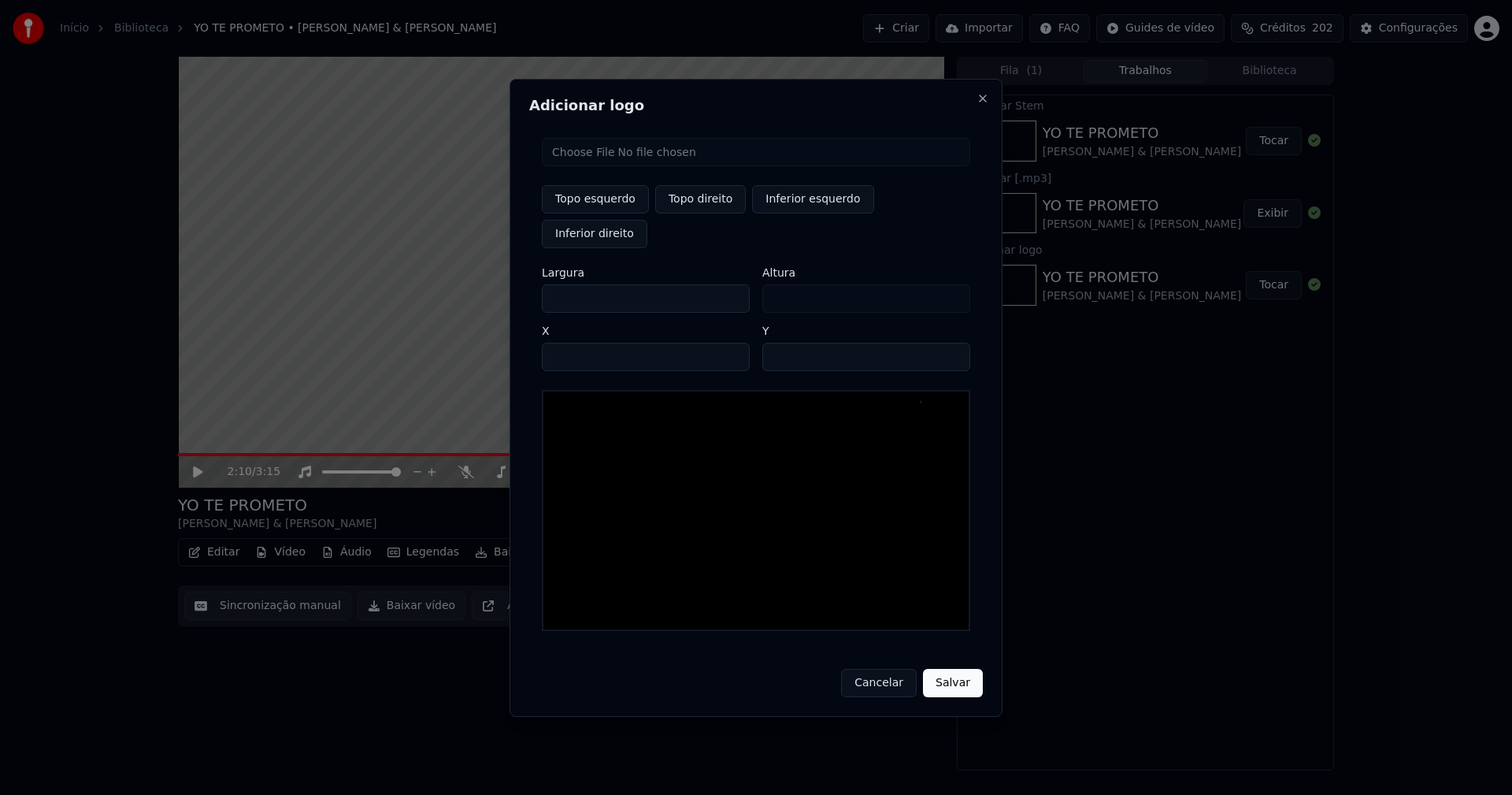
type input "***"
click at [574, 343] on input "****" at bounding box center [646, 357] width 208 height 28
type input "****"
click at [951, 343] on input "**" at bounding box center [866, 357] width 208 height 28
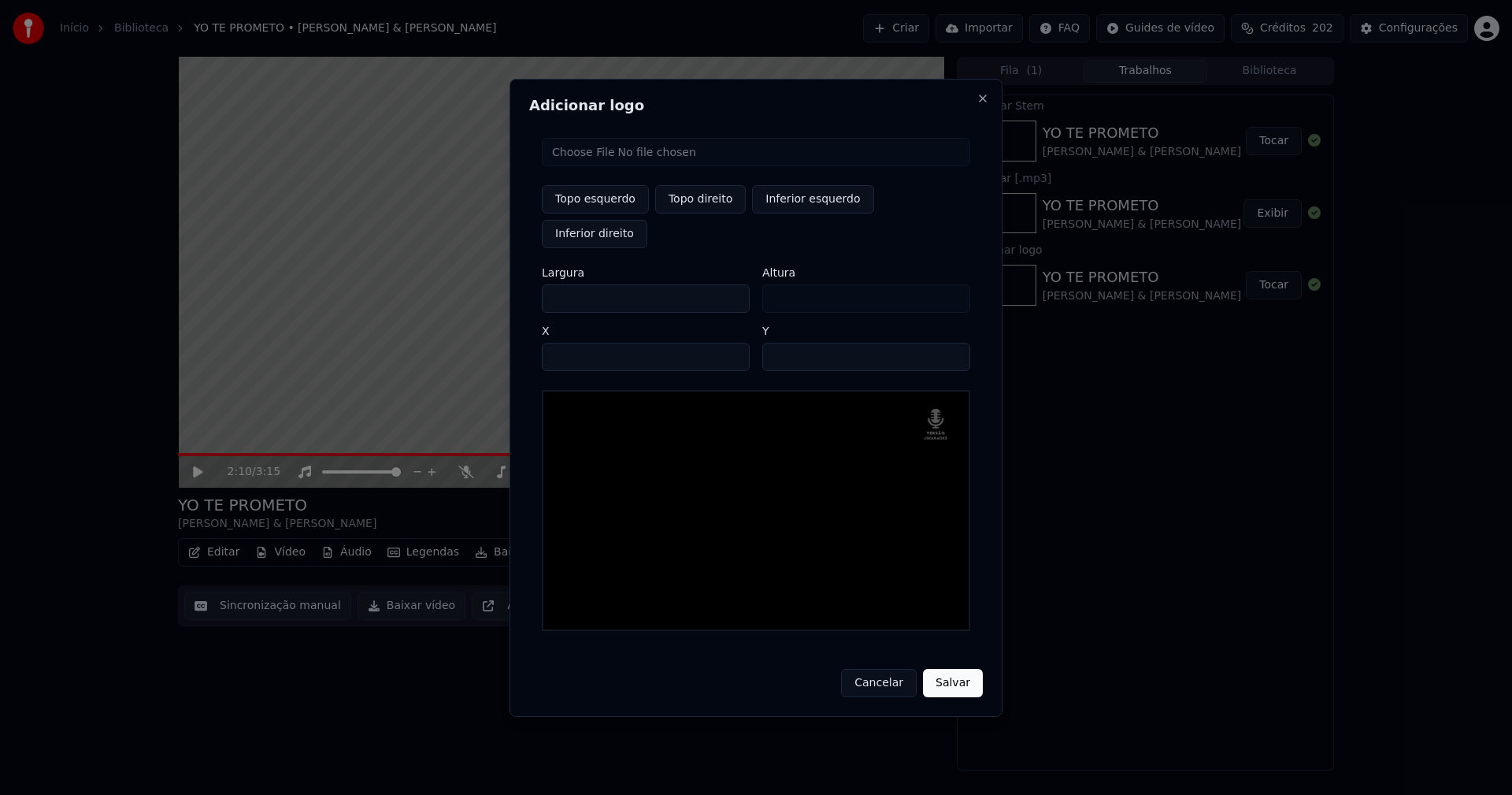
click at [951, 343] on input "**" at bounding box center [866, 357] width 208 height 28
click at [952, 343] on input "**" at bounding box center [866, 357] width 208 height 28
type input "**"
click at [952, 343] on input "**" at bounding box center [866, 357] width 208 height 28
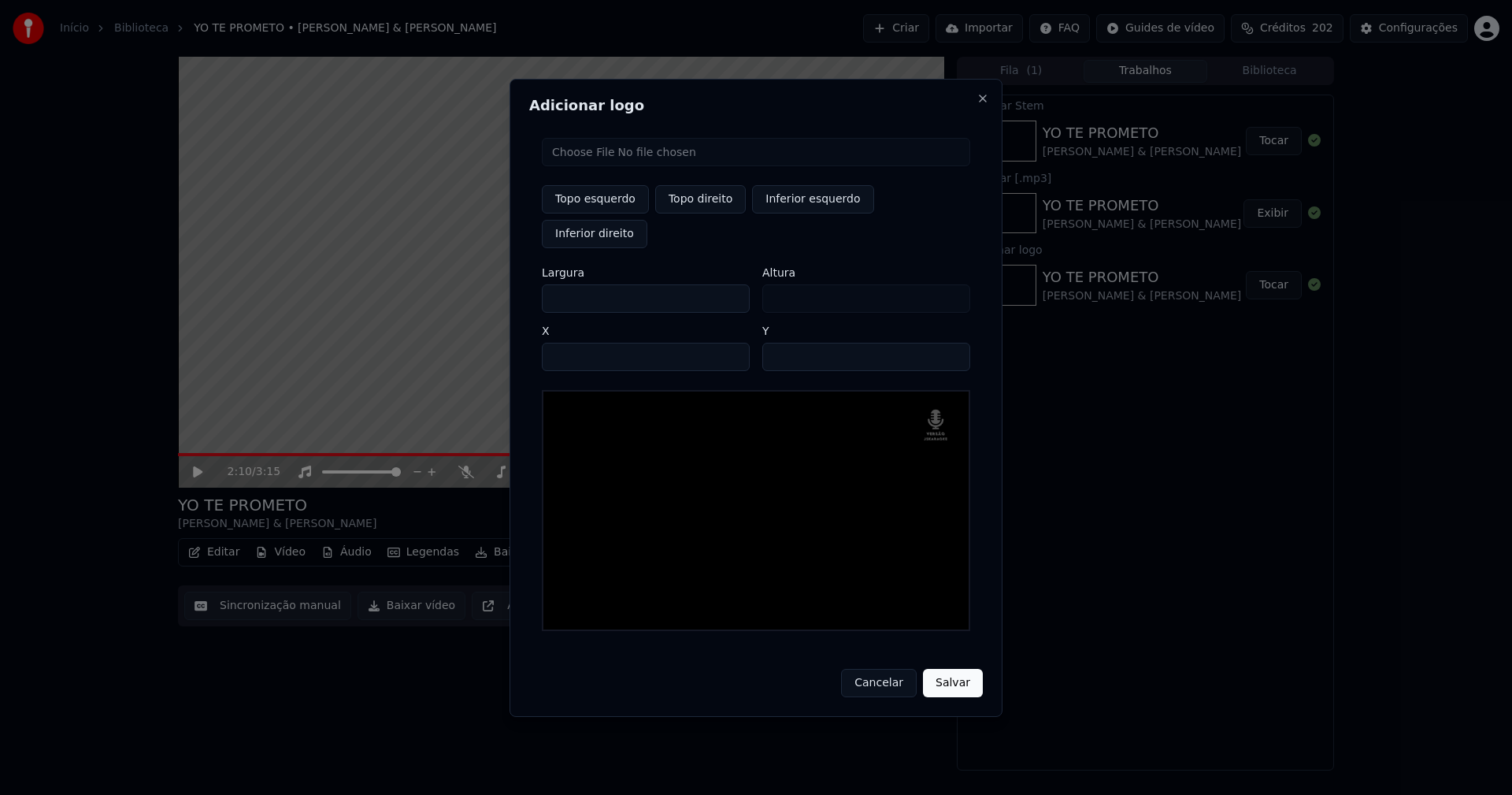
drag, startPoint x: 944, startPoint y: 665, endPoint x: 956, endPoint y: 658, distance: 13.9
click at [945, 669] on button "Salvar" at bounding box center [953, 683] width 60 height 28
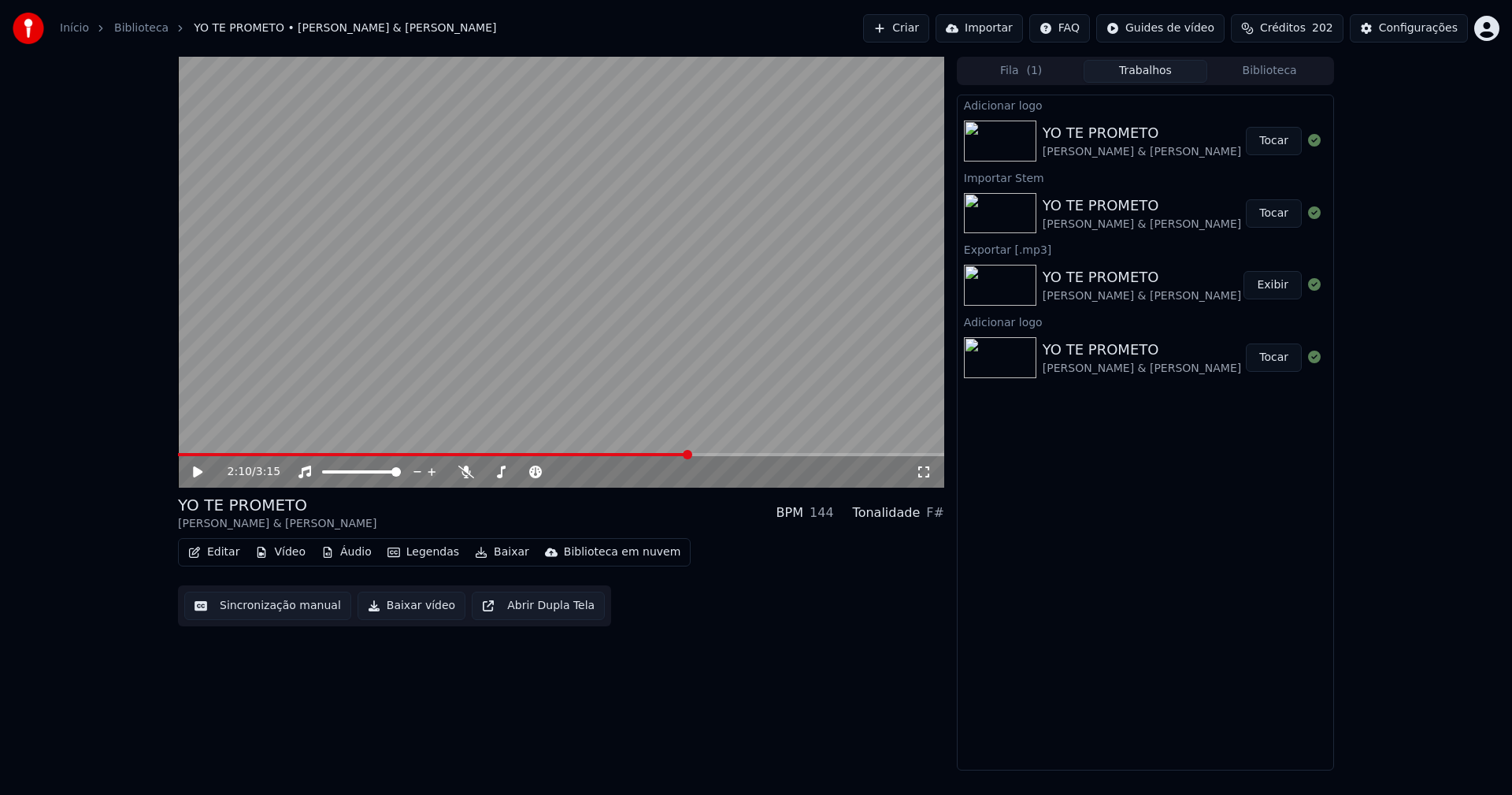
click at [219, 553] on button "Editar" at bounding box center [214, 552] width 64 height 22
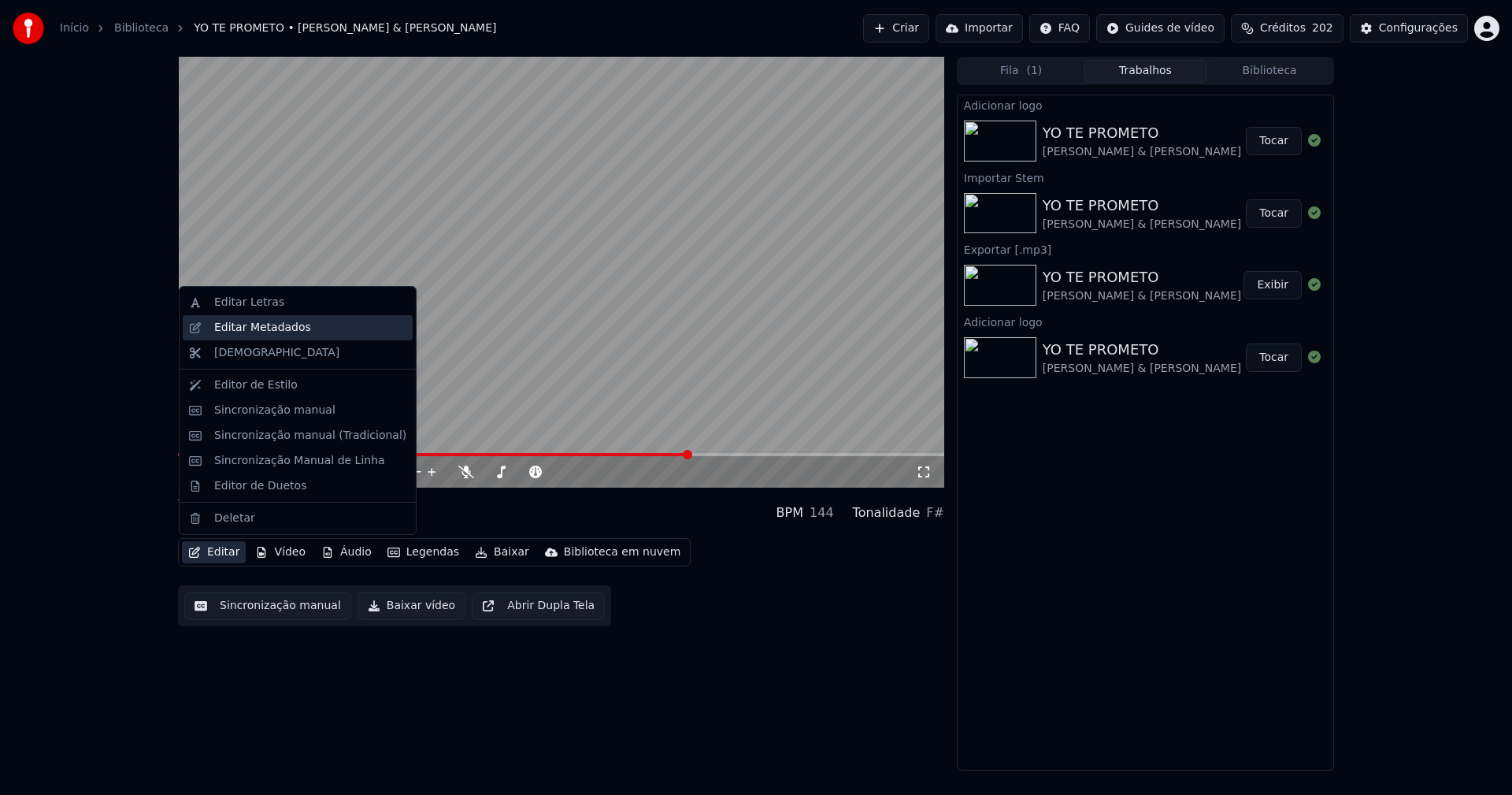
click at [268, 328] on div "Editar Metadados" at bounding box center [263, 328] width 97 height 16
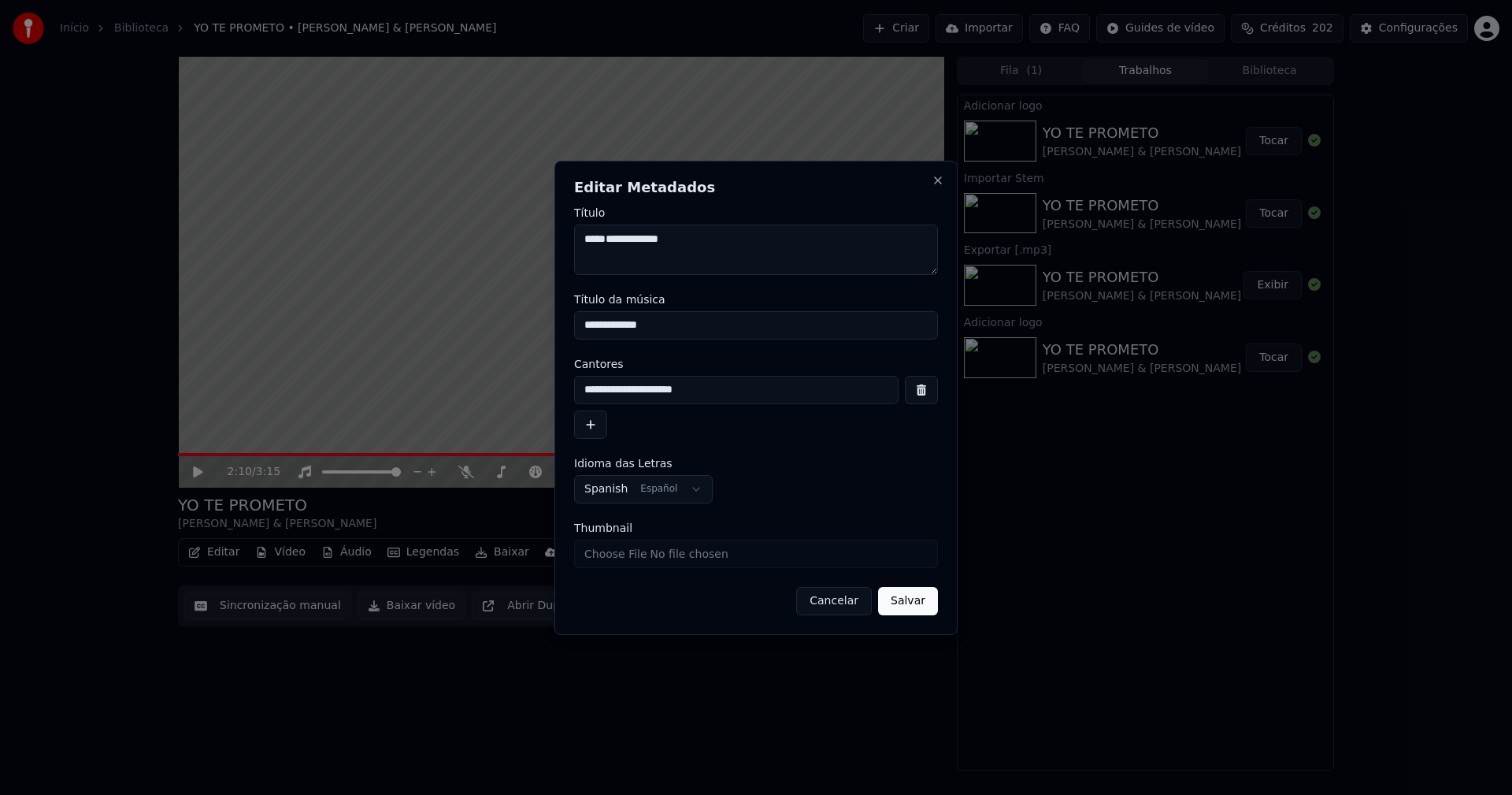
click at [609, 549] on input "Thumbnail" at bounding box center [756, 554] width 364 height 28
type input "**********"
click at [917, 604] on button "Salvar" at bounding box center [908, 601] width 60 height 28
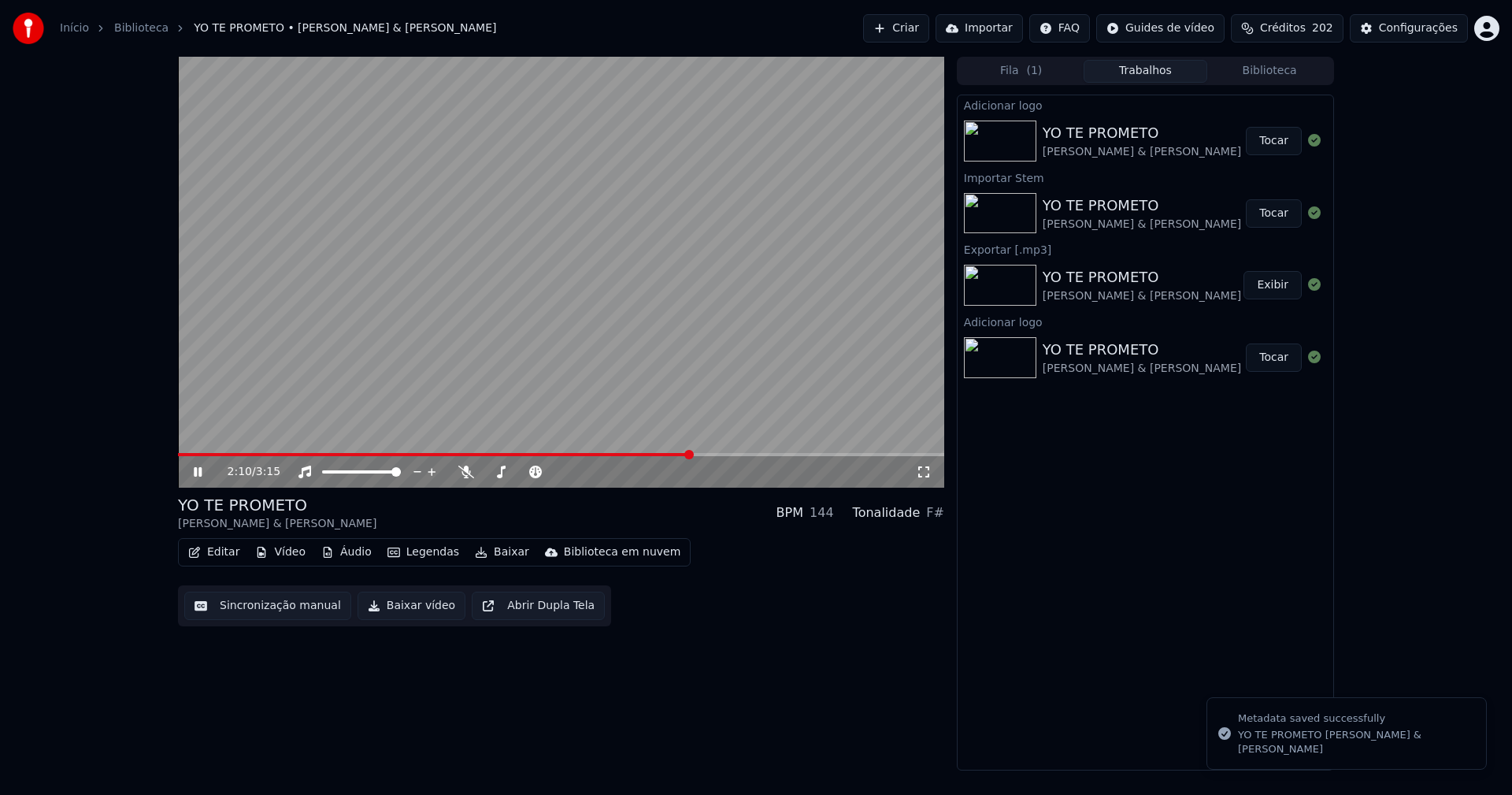
click at [1296, 75] on button "Biblioteca" at bounding box center [1269, 71] width 125 height 22
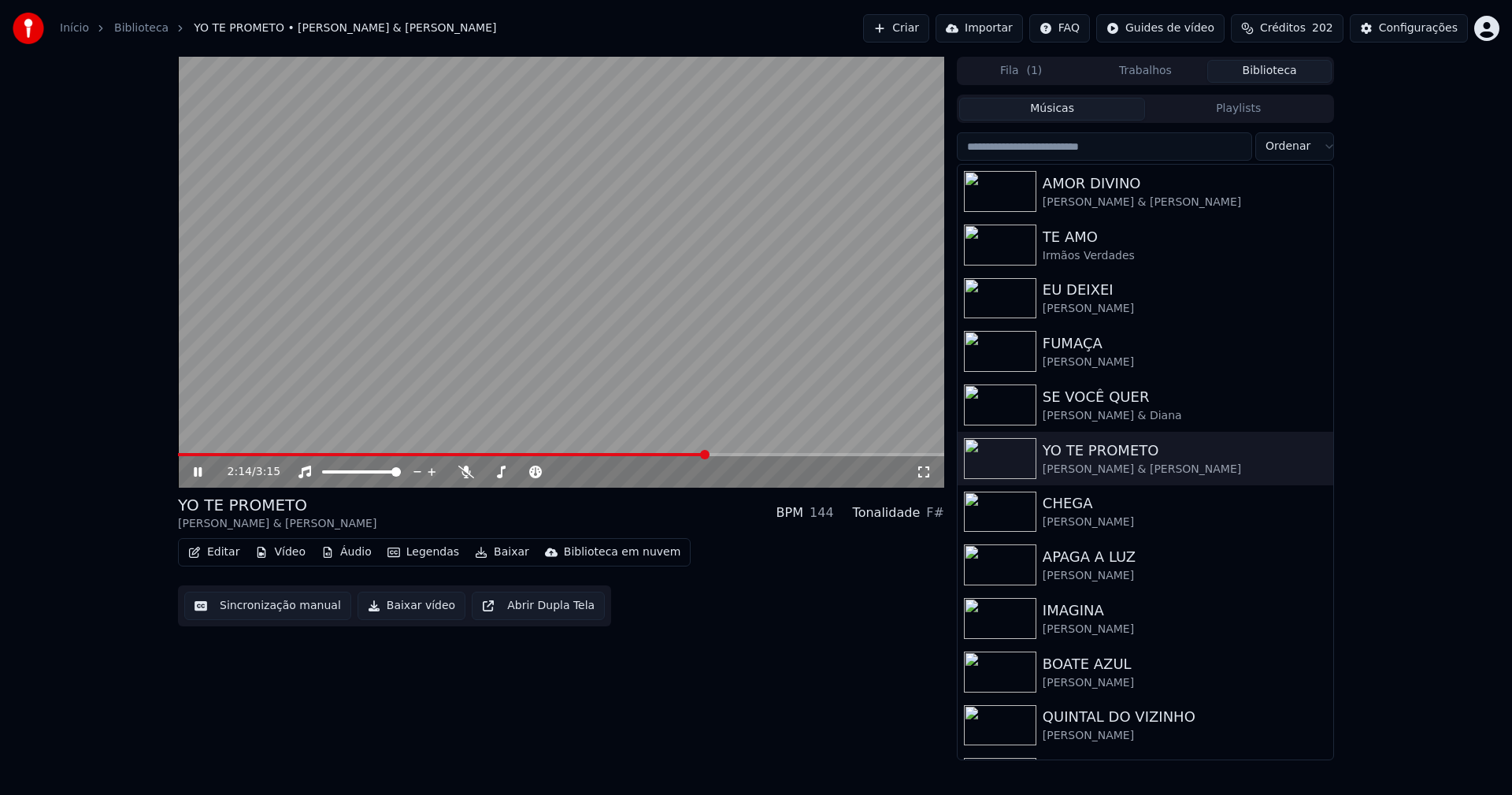
click at [202, 469] on icon at bounding box center [197, 472] width 7 height 9
click at [384, 608] on button "Baixar vídeo" at bounding box center [411, 606] width 108 height 28
